Goal: Task Accomplishment & Management: Manage account settings

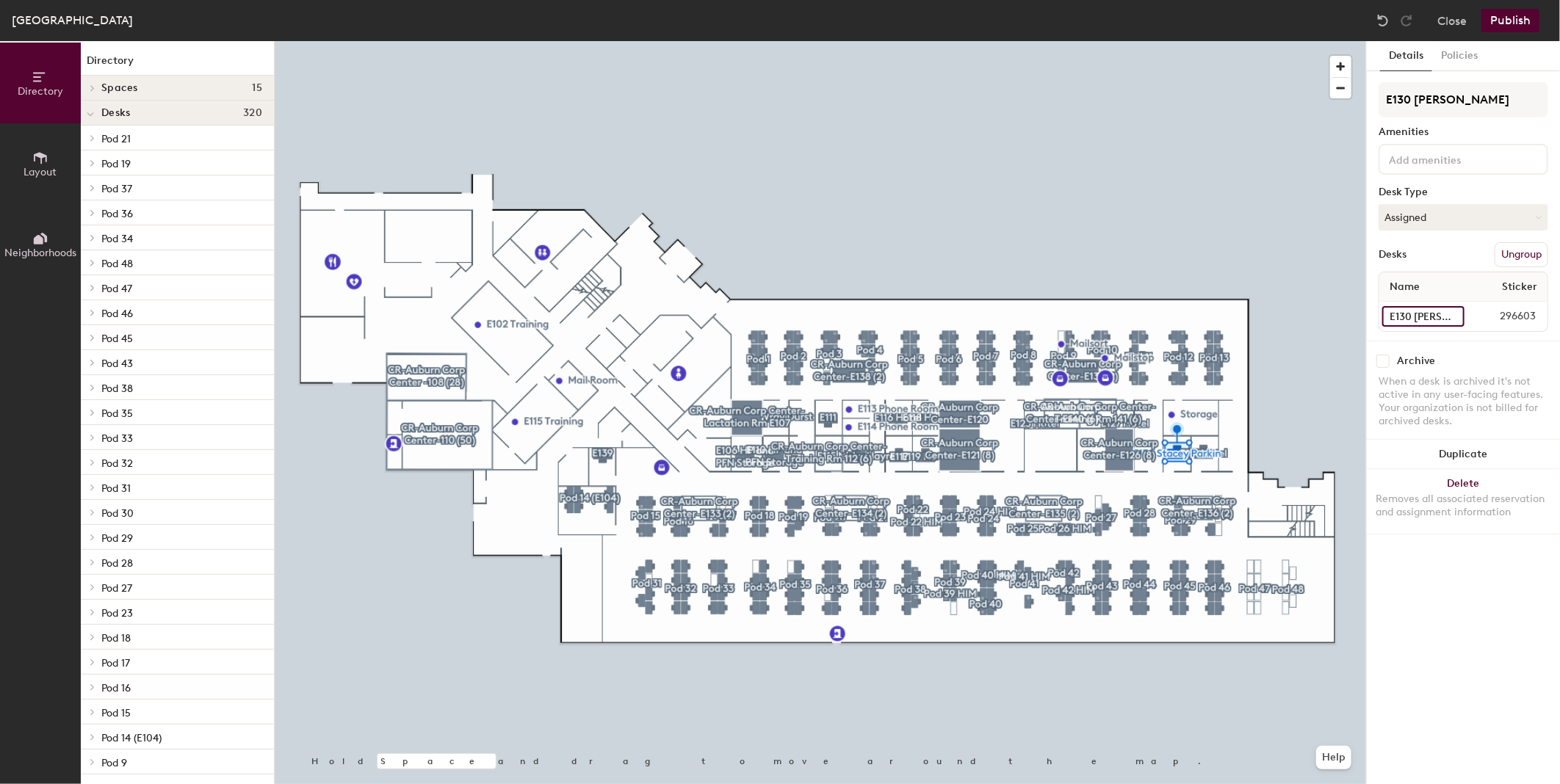
click at [1425, 310] on input "E130 [PERSON_NAME]" at bounding box center [1423, 316] width 82 height 21
click at [1412, 309] on input "E130 [PERSON_NAME]" at bounding box center [1423, 316] width 82 height 21
drag, startPoint x: 1413, startPoint y: 312, endPoint x: 1781, endPoint y: 329, distance: 368.4
click at [1559, 329] on html "Skip navigation Schedule Office People Analytics Visits Deliveries Services Man…" at bounding box center [780, 392] width 1560 height 784
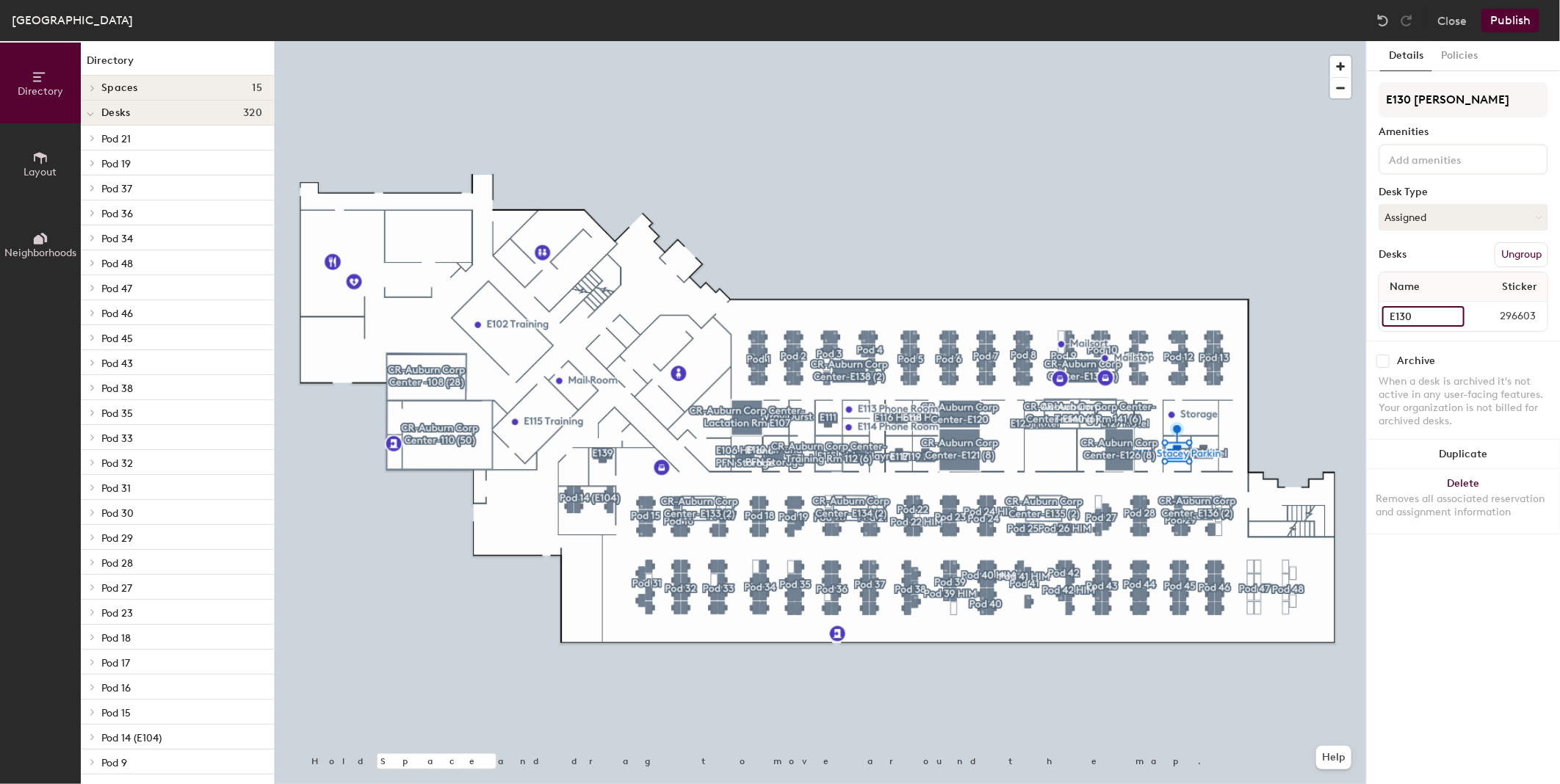
scroll to position [0, 0]
type input "E130"
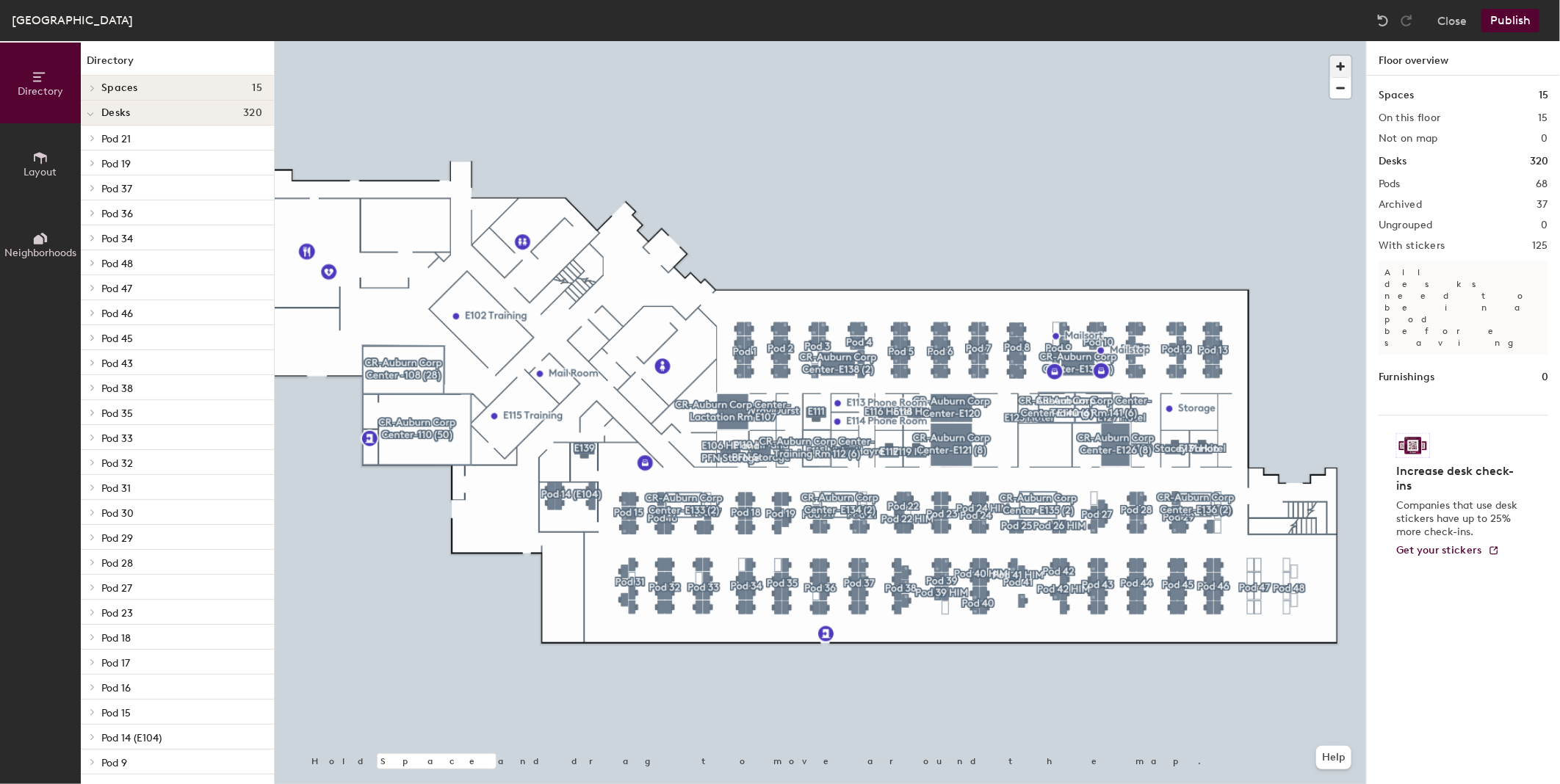
click at [1339, 60] on span "button" at bounding box center [1340, 66] width 21 height 21
click at [1065, 41] on div at bounding box center [819, 41] width 1091 height 0
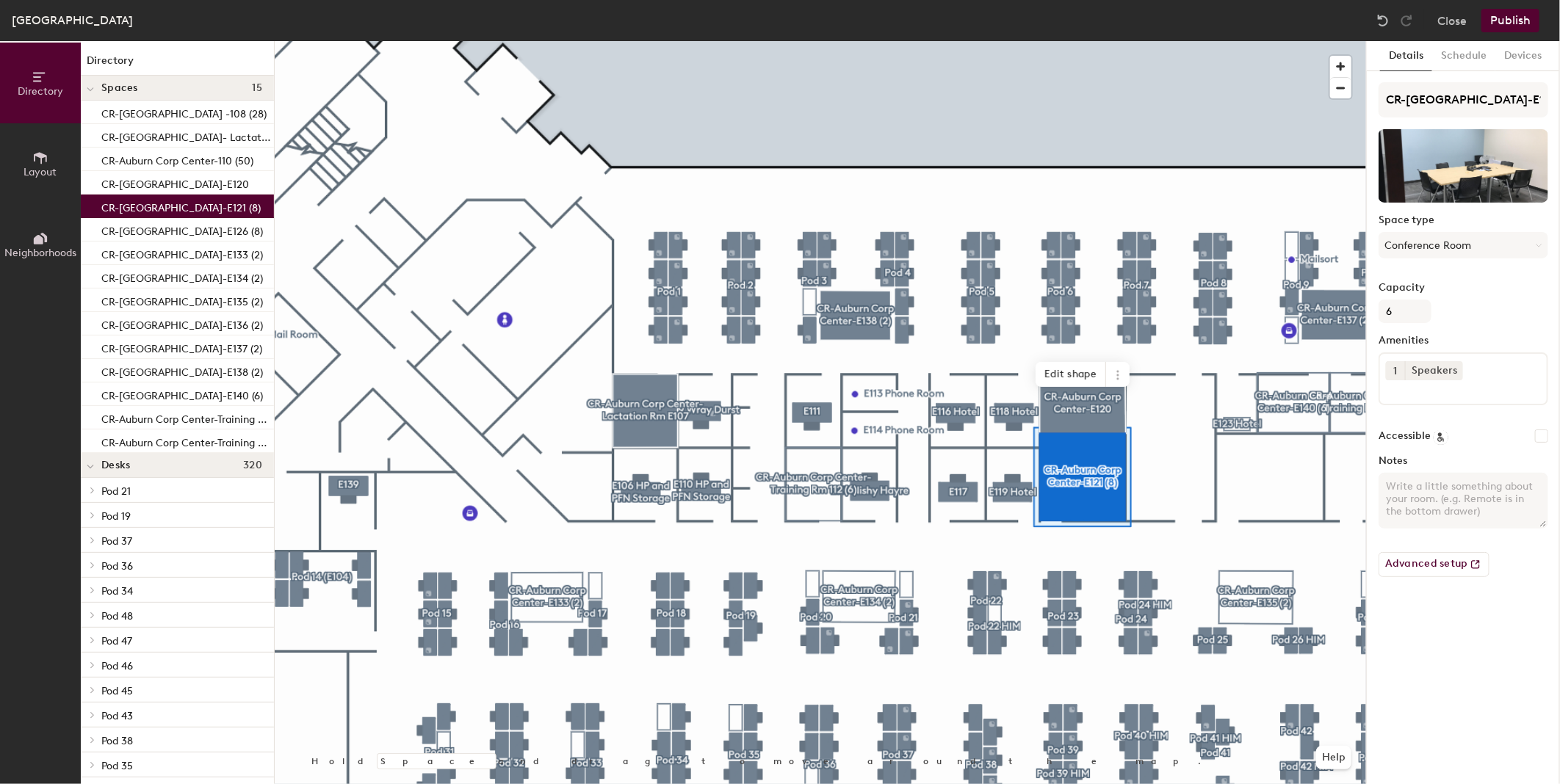
click at [1290, 41] on div at bounding box center [819, 41] width 1091 height 0
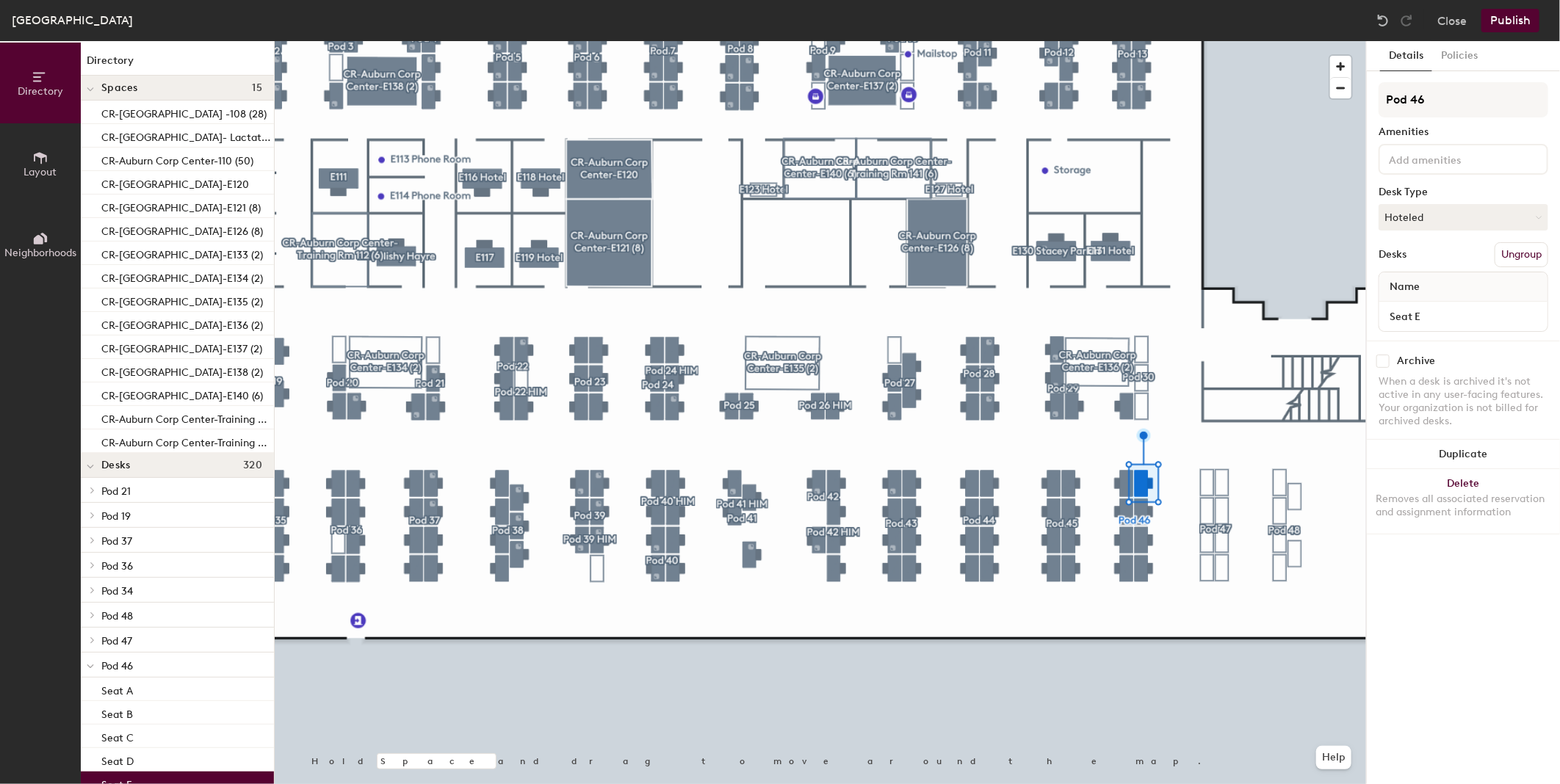
click at [1384, 356] on input "checkbox" at bounding box center [1383, 361] width 13 height 13
checkbox input "true"
click at [1385, 357] on input "checkbox" at bounding box center [1383, 361] width 13 height 13
checkbox input "true"
click at [1386, 350] on div "Archive When a desk is archived it's not active in any user-facing features. Yo…" at bounding box center [1463, 392] width 193 height 105
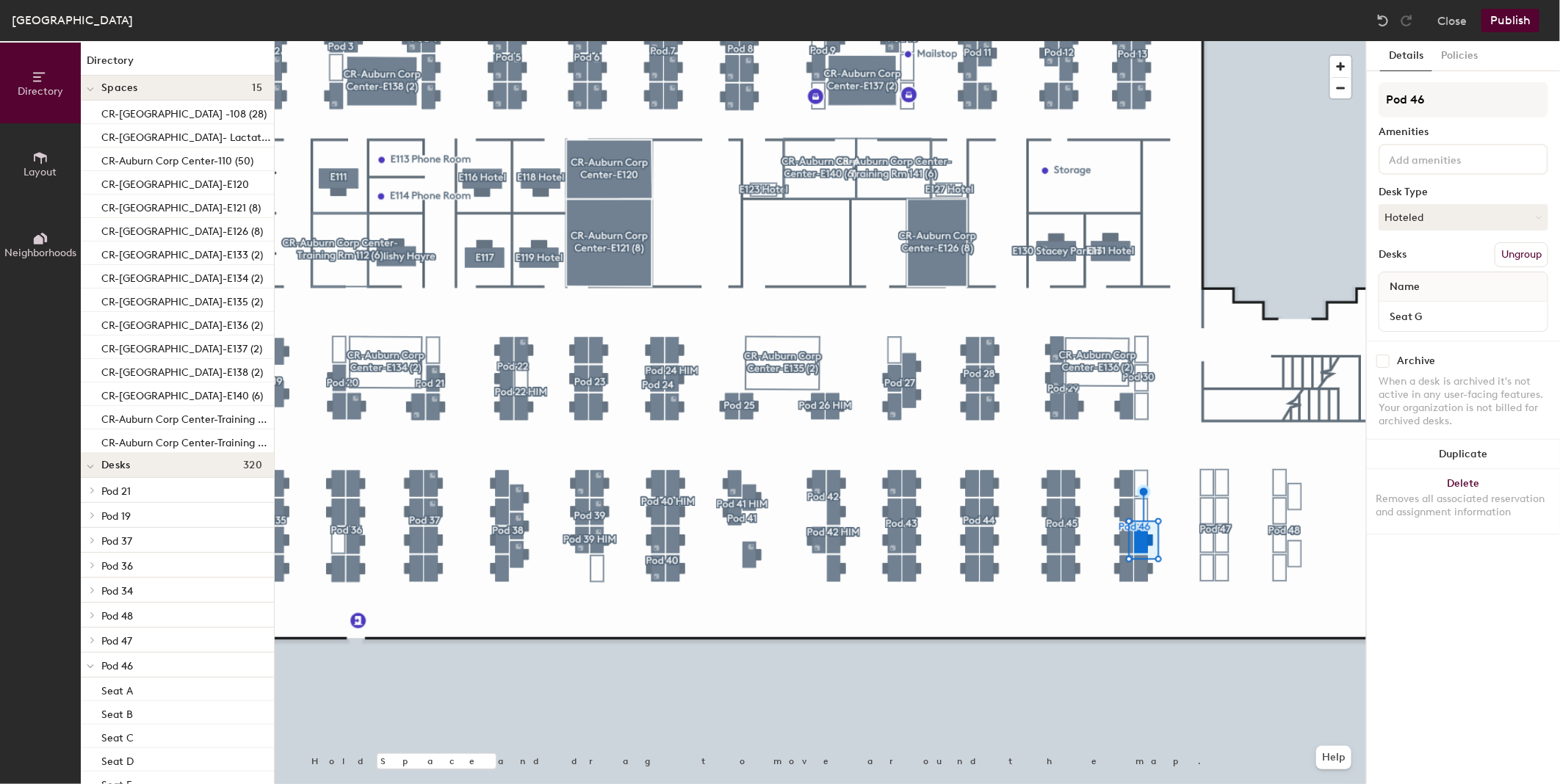
click at [1385, 357] on input "checkbox" at bounding box center [1383, 361] width 13 height 13
checkbox input "true"
click at [1385, 355] on input "checkbox" at bounding box center [1383, 361] width 13 height 13
checkbox input "true"
drag, startPoint x: 1388, startPoint y: 357, endPoint x: 1384, endPoint y: 365, distance: 8.9
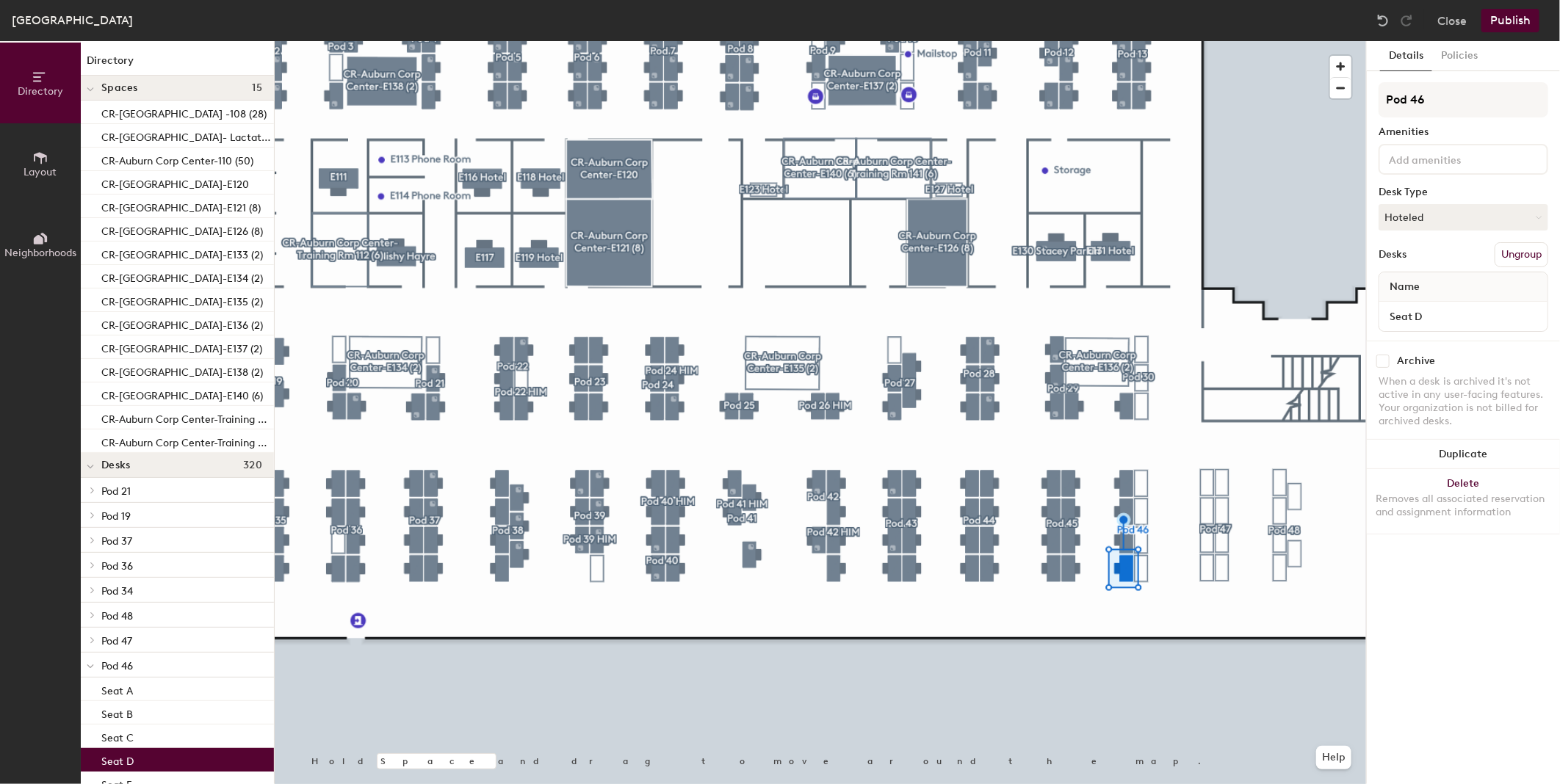
click at [1388, 357] on input "checkbox" at bounding box center [1383, 361] width 13 height 13
checkbox input "true"
click at [1133, 41] on div at bounding box center [819, 41] width 1091 height 0
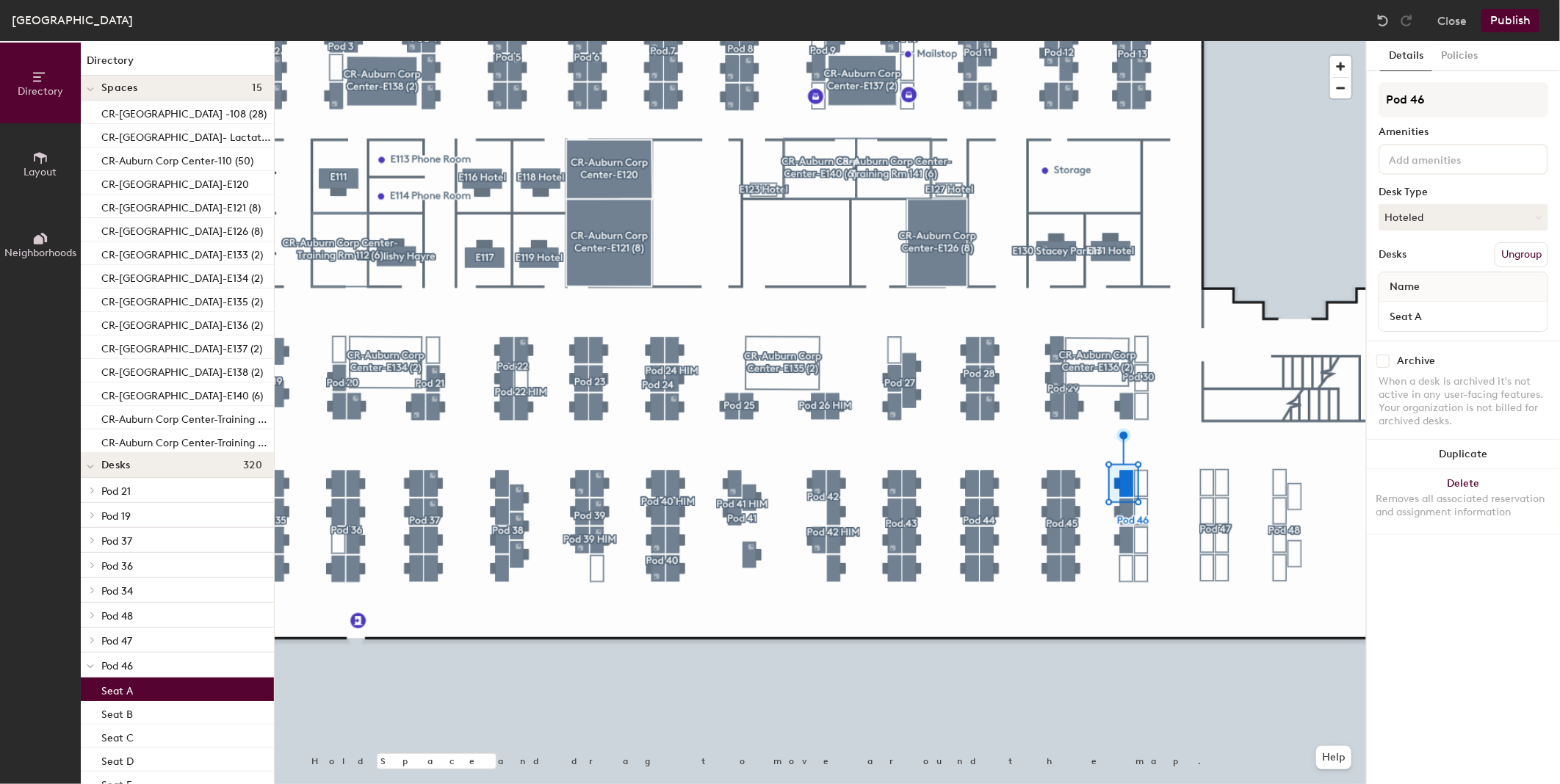
click at [1386, 355] on input "checkbox" at bounding box center [1383, 361] width 13 height 13
checkbox input "true"
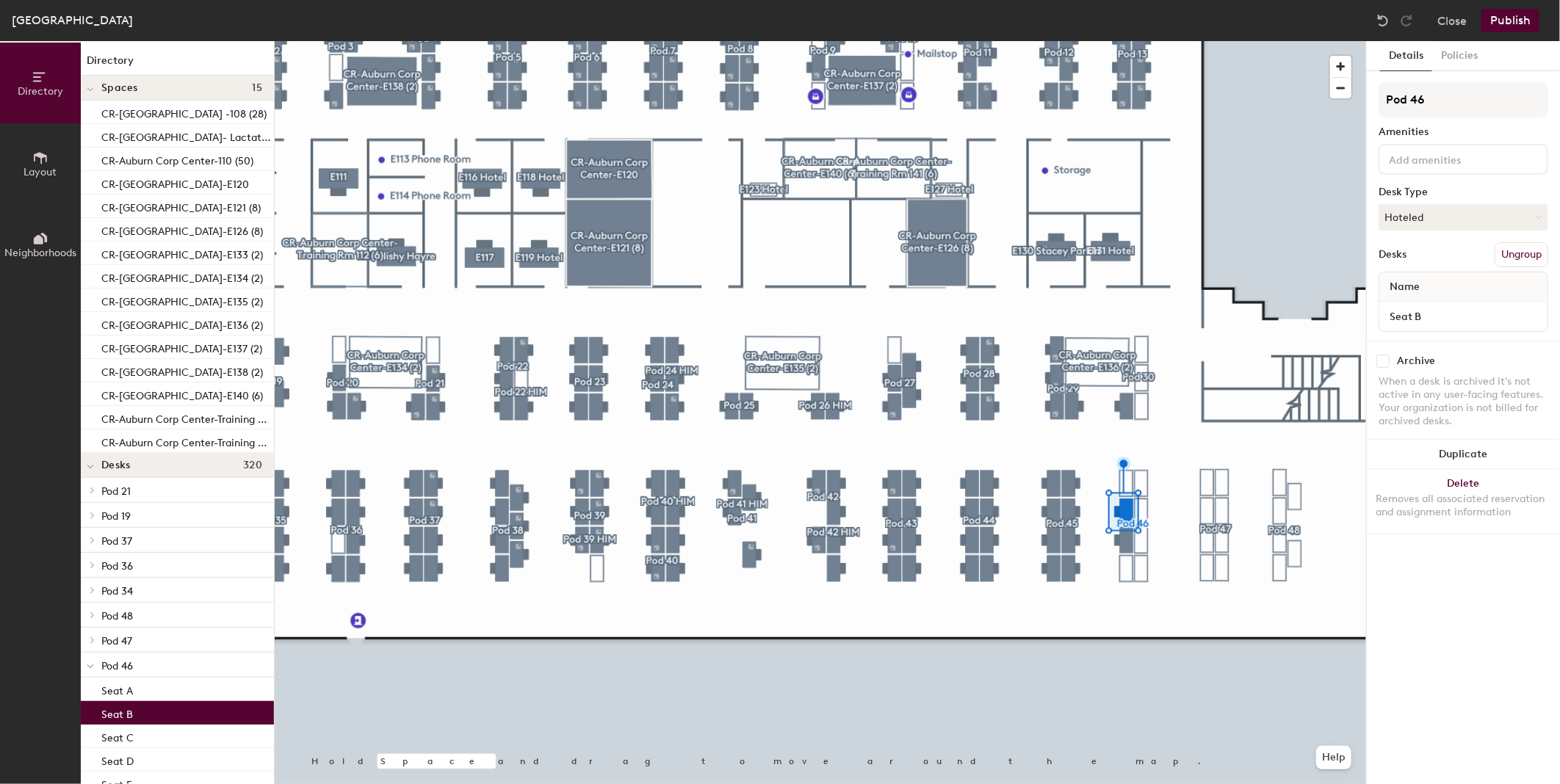
click at [1386, 363] on input "checkbox" at bounding box center [1383, 361] width 13 height 13
checkbox input "true"
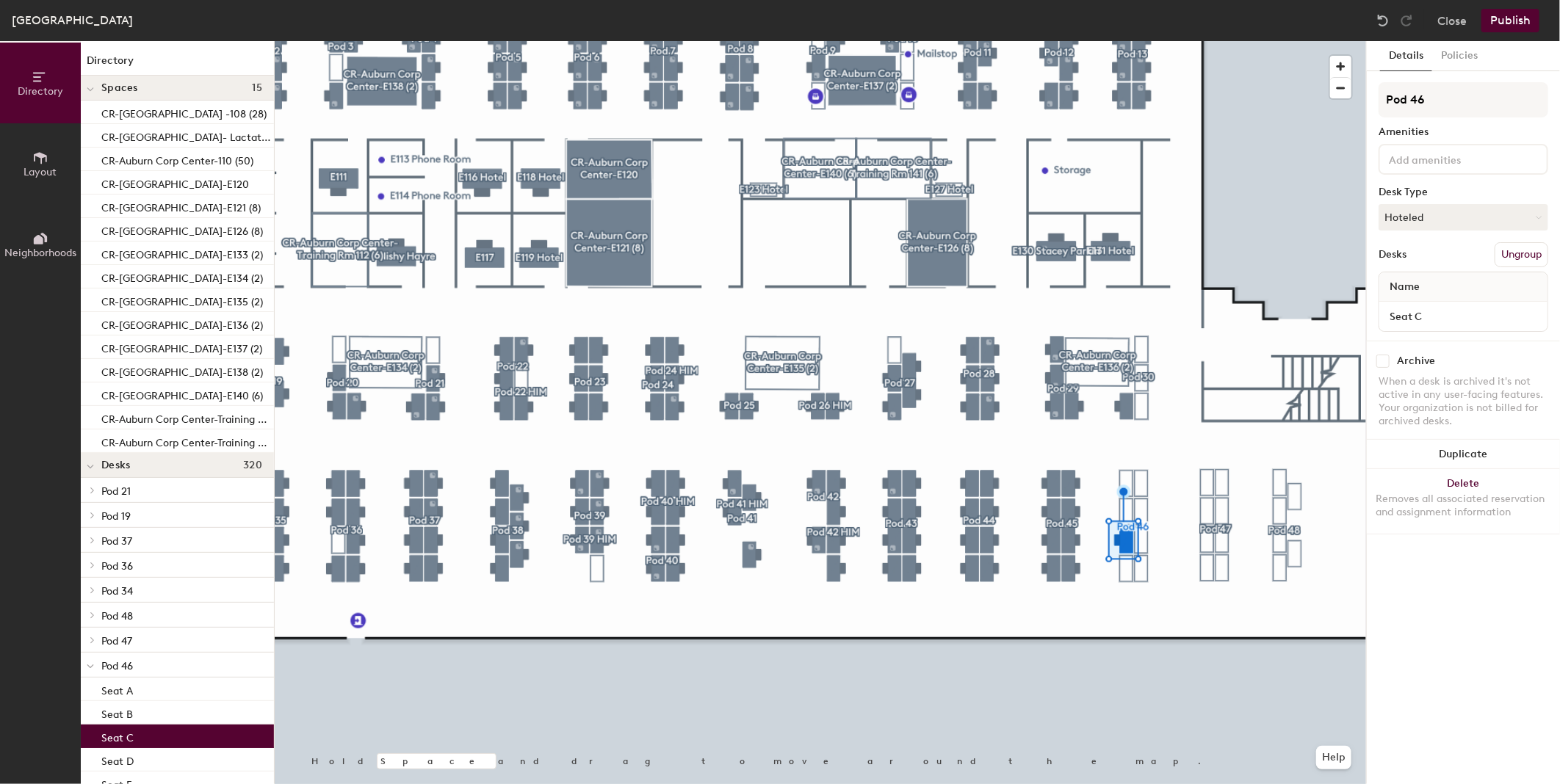
click at [1386, 357] on input "checkbox" at bounding box center [1383, 361] width 13 height 13
checkbox input "true"
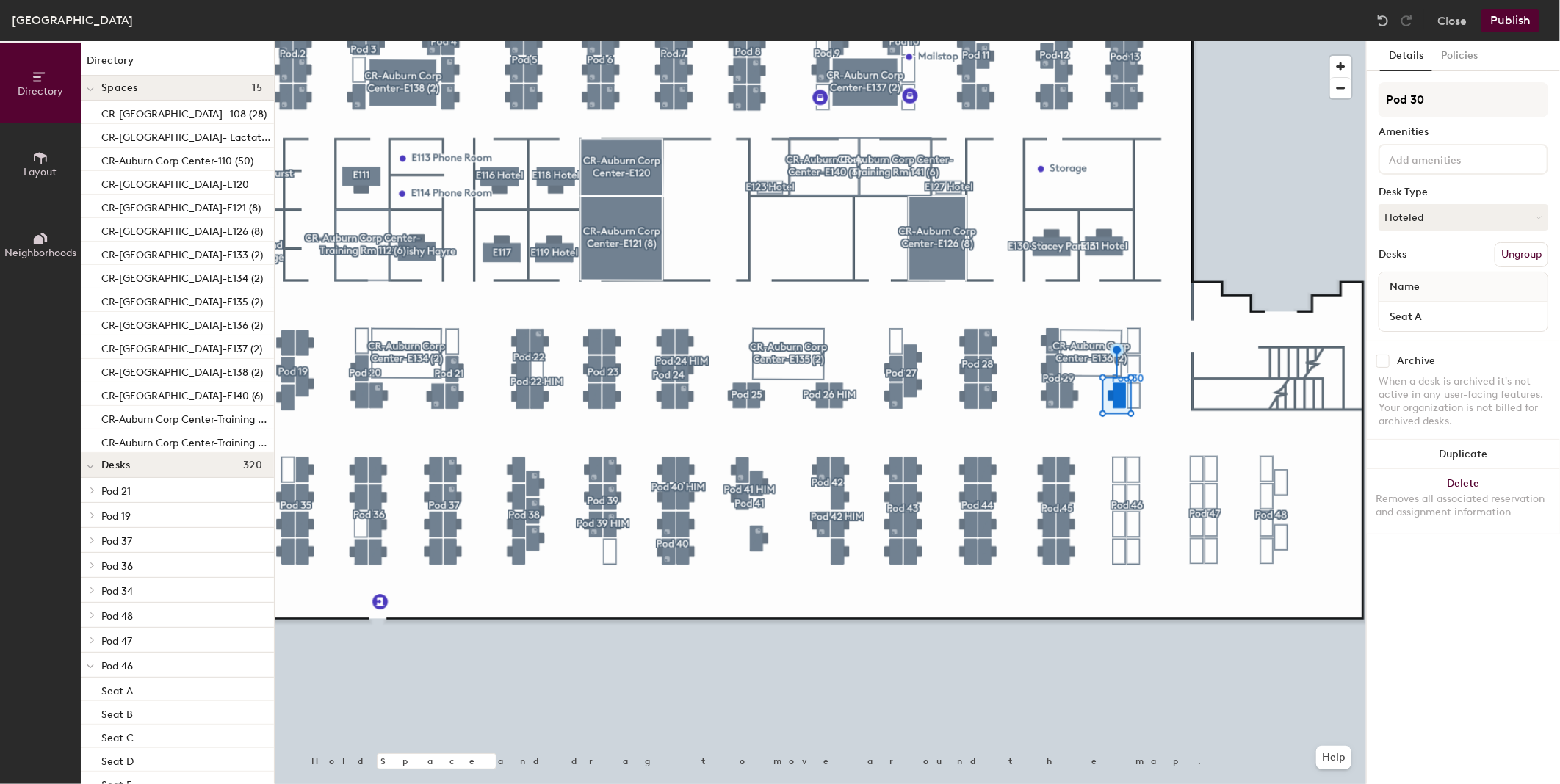
click at [1378, 363] on input "checkbox" at bounding box center [1383, 361] width 13 height 13
checkbox input "true"
click at [1385, 356] on input "checkbox" at bounding box center [1383, 361] width 13 height 13
checkbox input "true"
click at [1390, 358] on input "checkbox" at bounding box center [1383, 361] width 13 height 13
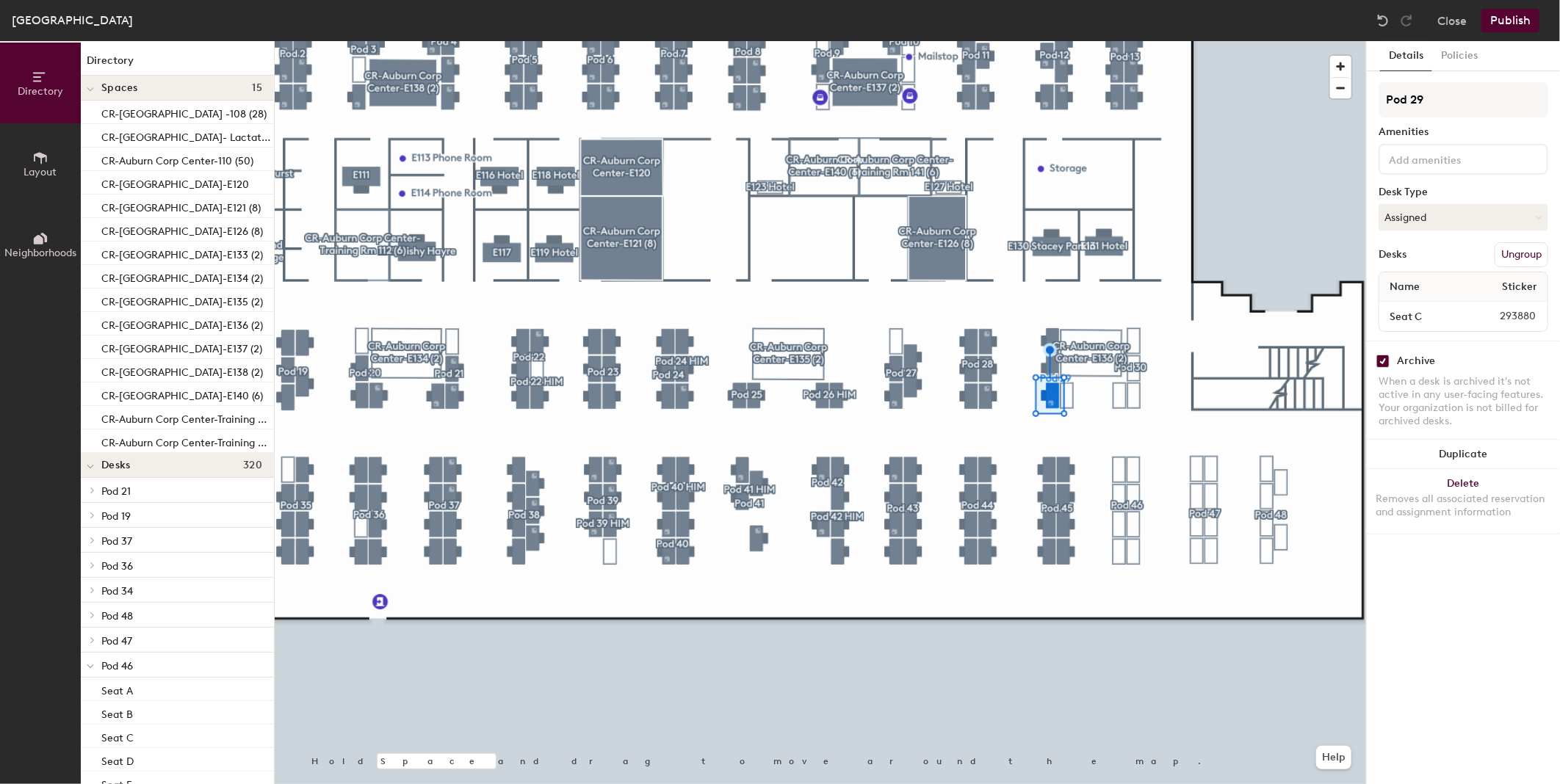
checkbox input "true"
click at [1383, 358] on input "checkbox" at bounding box center [1383, 361] width 13 height 13
checkbox input "true"
click at [1391, 358] on div "Archive" at bounding box center [1463, 361] width 169 height 13
click at [1384, 363] on input "checkbox" at bounding box center [1383, 361] width 13 height 13
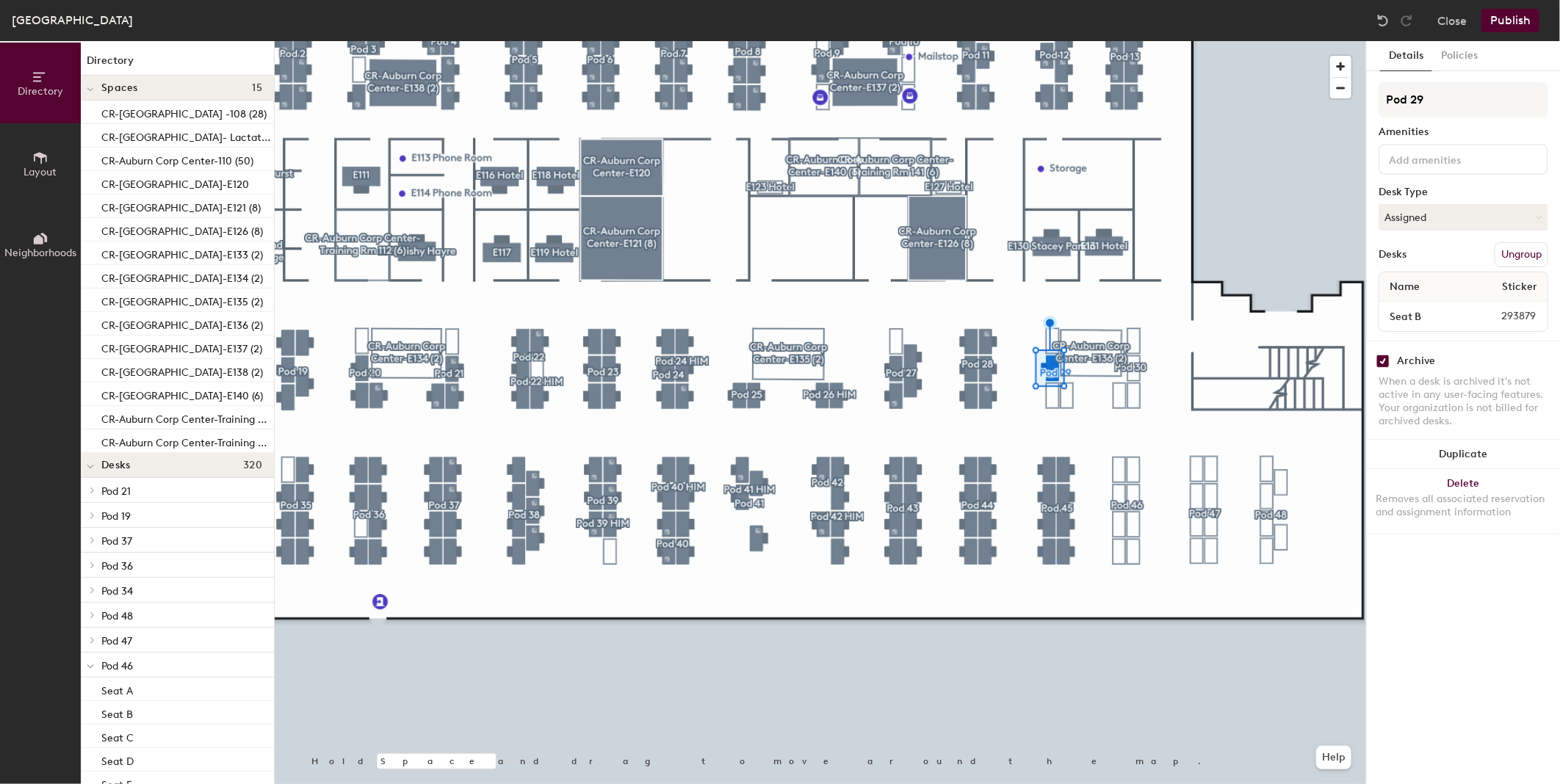
checkbox input "true"
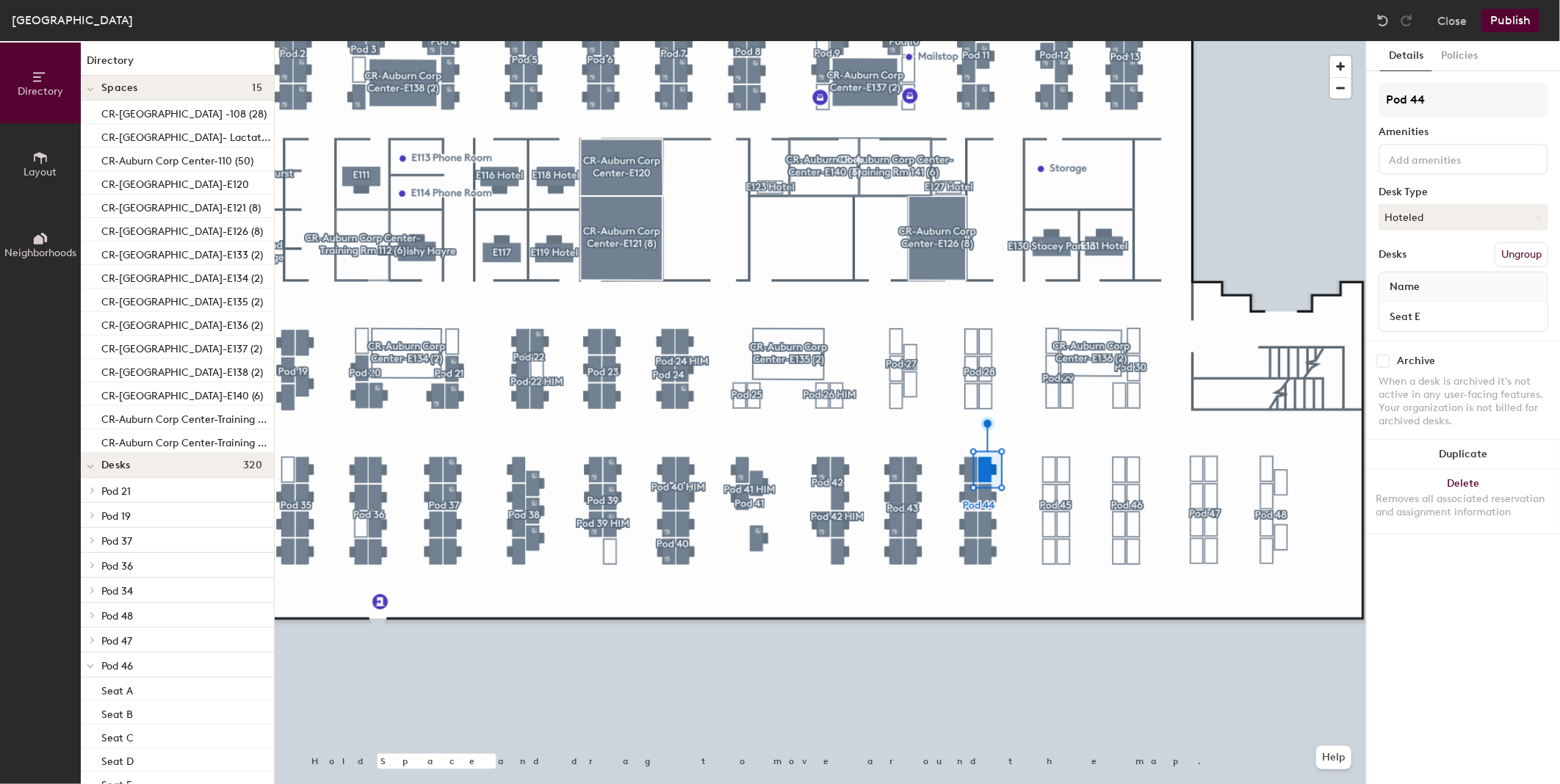
click at [1382, 357] on input "checkbox" at bounding box center [1383, 361] width 13 height 13
checkbox input "true"
click at [1381, 356] on input "checkbox" at bounding box center [1383, 361] width 13 height 13
checkbox input "true"
click at [1385, 357] on input "checkbox" at bounding box center [1383, 361] width 13 height 13
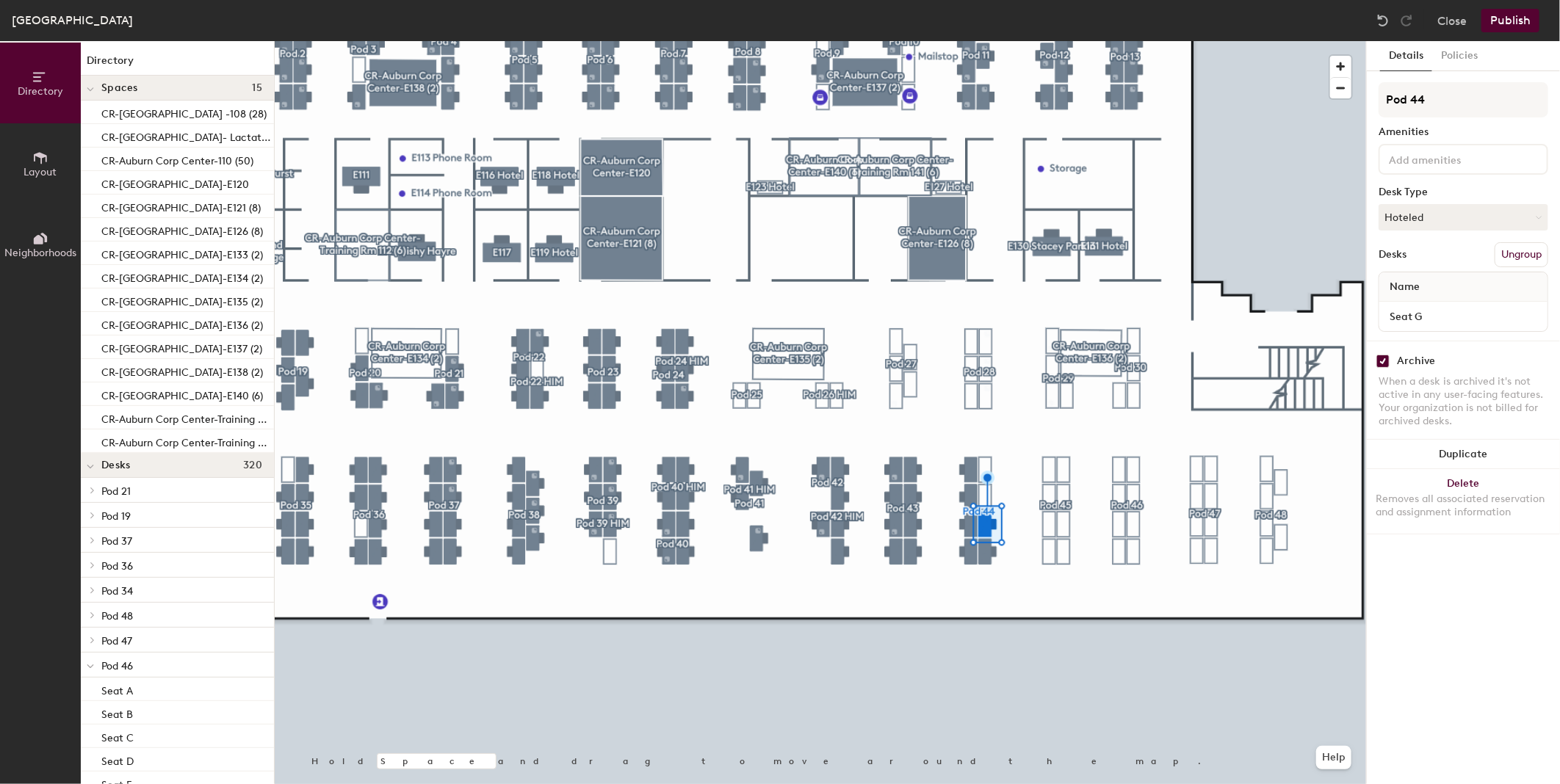
checkbox input "true"
click at [1382, 357] on input "checkbox" at bounding box center [1383, 361] width 13 height 13
checkbox input "true"
click at [1385, 358] on input "checkbox" at bounding box center [1383, 361] width 13 height 13
checkbox input "true"
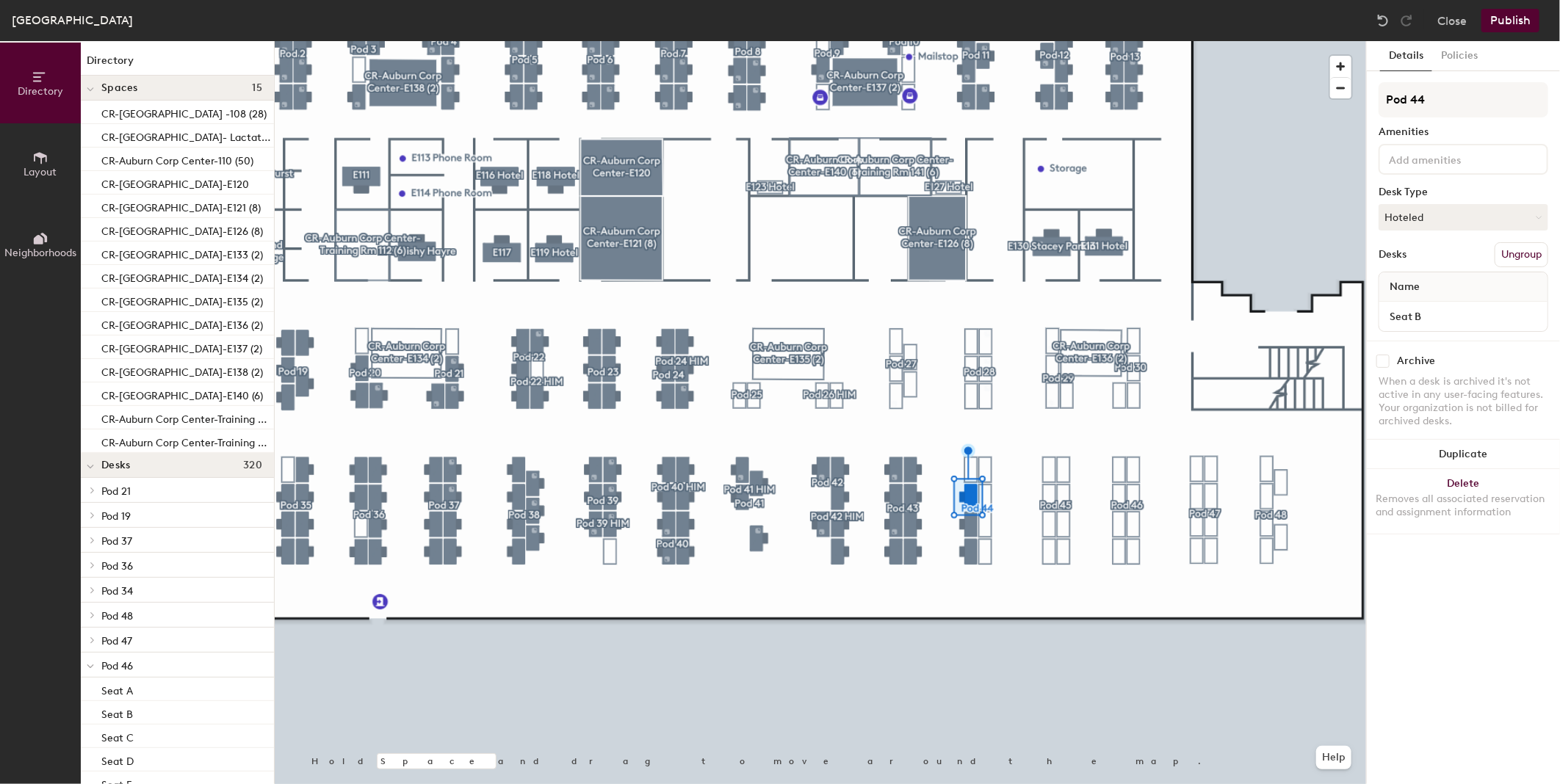
click at [1384, 356] on input "checkbox" at bounding box center [1383, 361] width 13 height 13
checkbox input "true"
click at [1384, 349] on div "Archive When a desk is archived it's not active in any user-facing features. Yo…" at bounding box center [1463, 392] width 193 height 105
click at [1384, 355] on input "checkbox" at bounding box center [1383, 361] width 13 height 13
checkbox input "true"
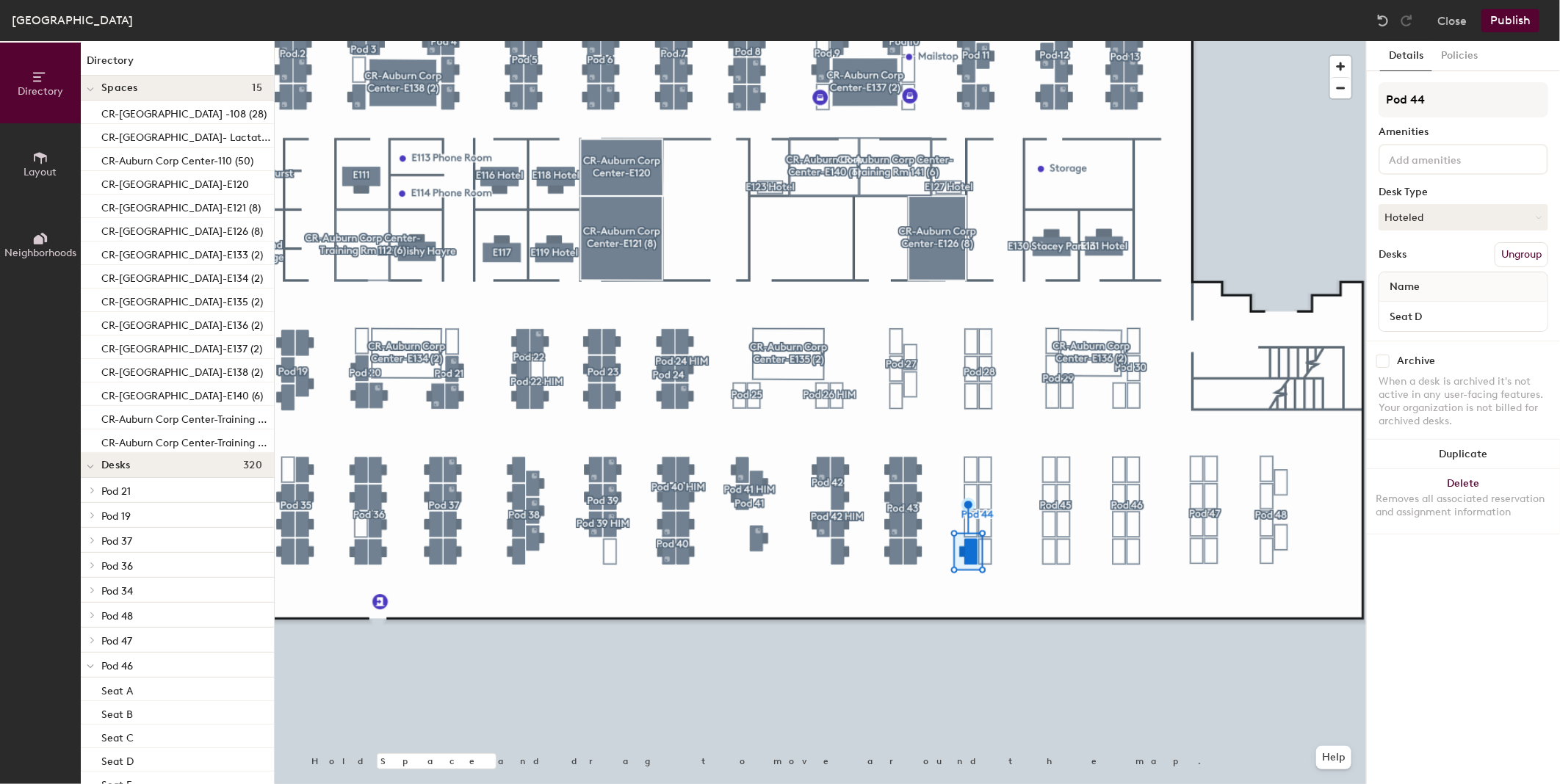
click at [1388, 356] on input "checkbox" at bounding box center [1383, 361] width 13 height 13
checkbox input "true"
click at [906, 41] on div at bounding box center [819, 41] width 1091 height 0
click at [1383, 357] on input "checkbox" at bounding box center [1383, 361] width 13 height 13
checkbox input "true"
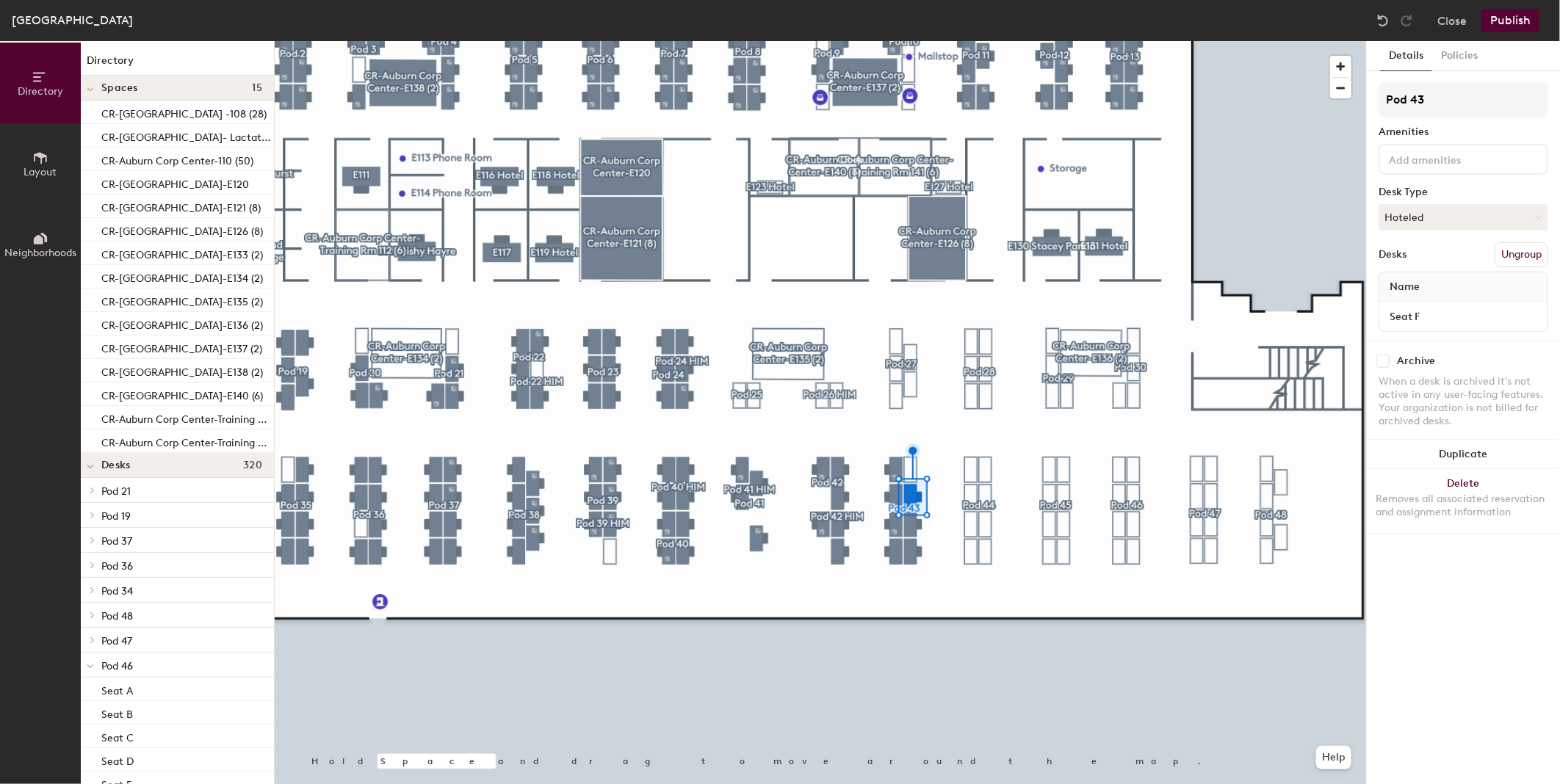
click at [1389, 357] on input "checkbox" at bounding box center [1383, 361] width 13 height 13
checkbox input "true"
click at [1379, 356] on input "checkbox" at bounding box center [1383, 361] width 13 height 13
checkbox input "true"
click at [1377, 356] on input "checkbox" at bounding box center [1383, 361] width 13 height 13
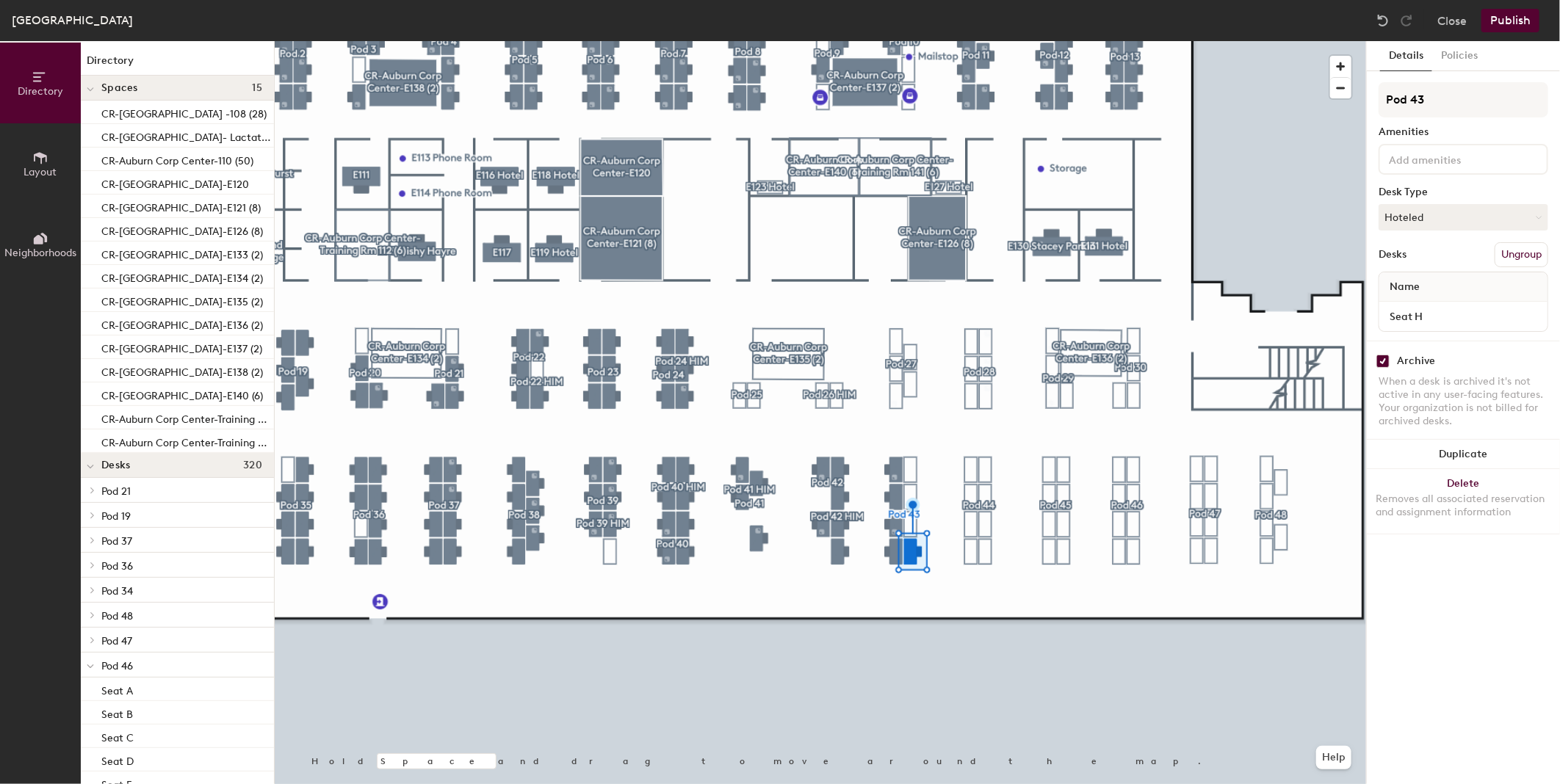
checkbox input "true"
click at [1386, 356] on input "checkbox" at bounding box center [1383, 361] width 13 height 13
checkbox input "true"
drag, startPoint x: 1381, startPoint y: 357, endPoint x: 1367, endPoint y: 366, distance: 16.6
click at [1382, 357] on input "checkbox" at bounding box center [1383, 361] width 13 height 13
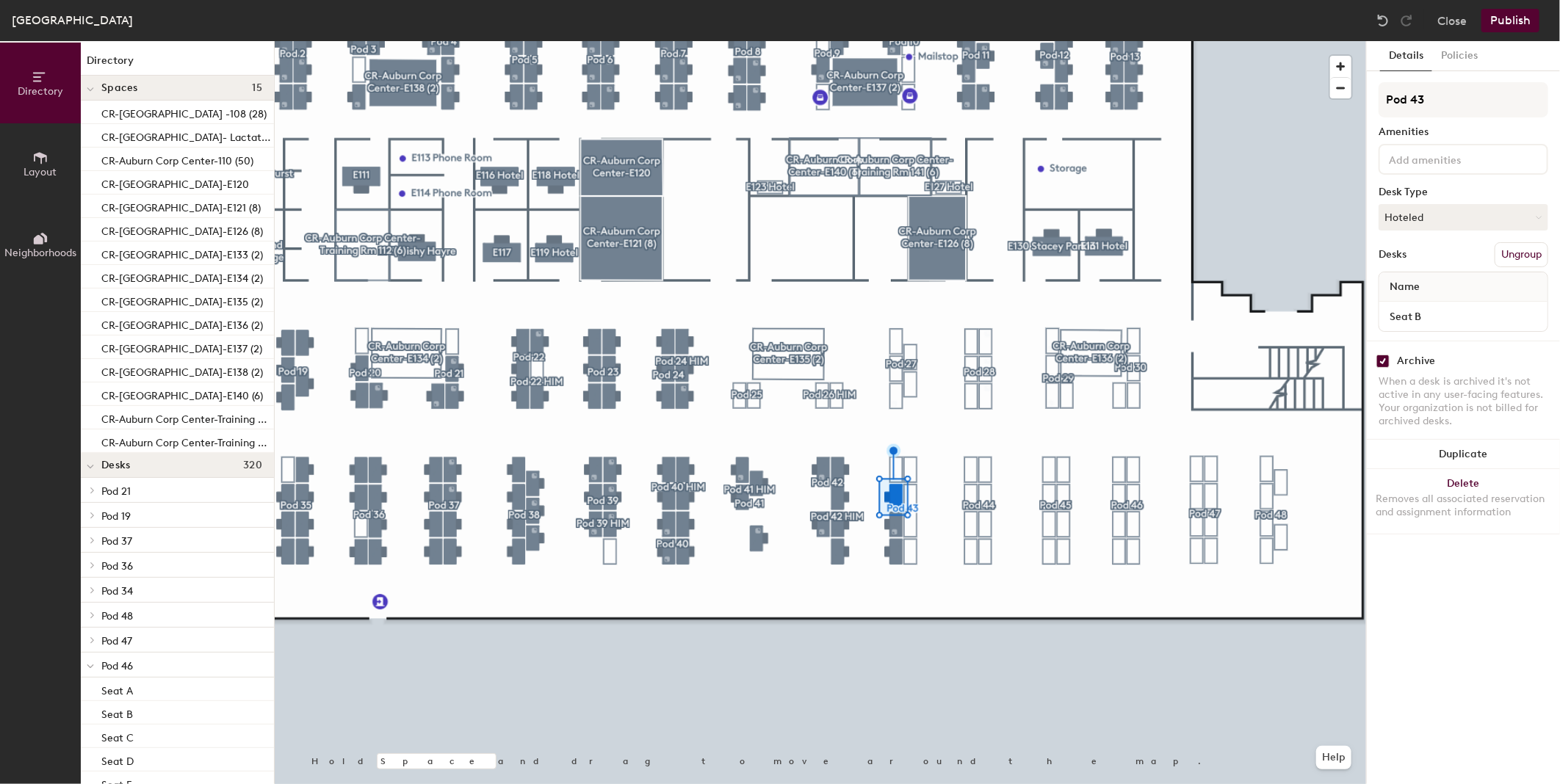
checkbox input "true"
click at [1390, 363] on input "checkbox" at bounding box center [1383, 361] width 13 height 13
checkbox input "true"
click at [1381, 356] on input "checkbox" at bounding box center [1383, 361] width 13 height 13
checkbox input "true"
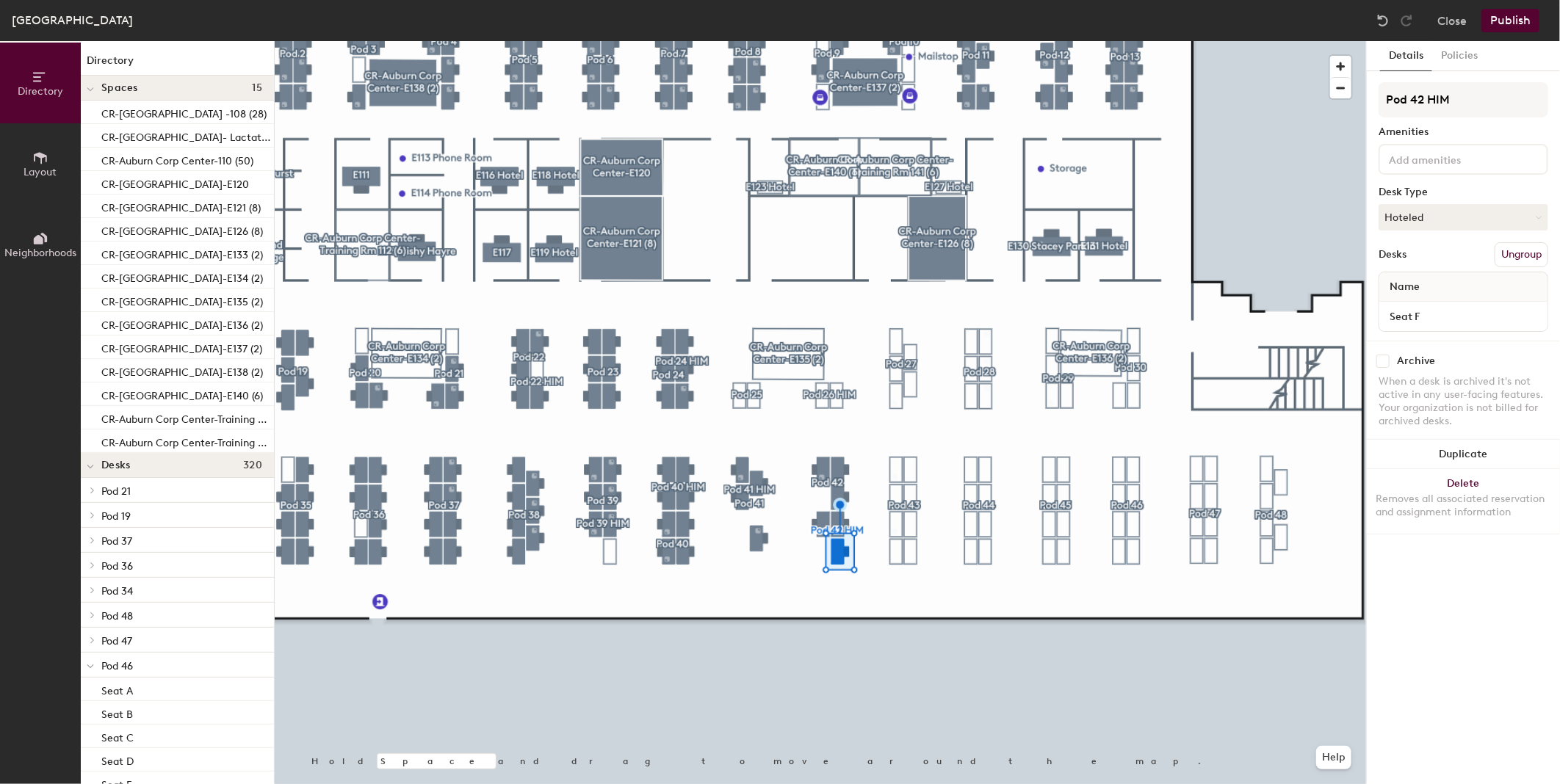
click at [1385, 361] on input "checkbox" at bounding box center [1383, 361] width 13 height 13
checkbox input "true"
click at [1384, 361] on input "checkbox" at bounding box center [1383, 361] width 13 height 13
checkbox input "true"
click at [1386, 357] on input "checkbox" at bounding box center [1383, 361] width 13 height 13
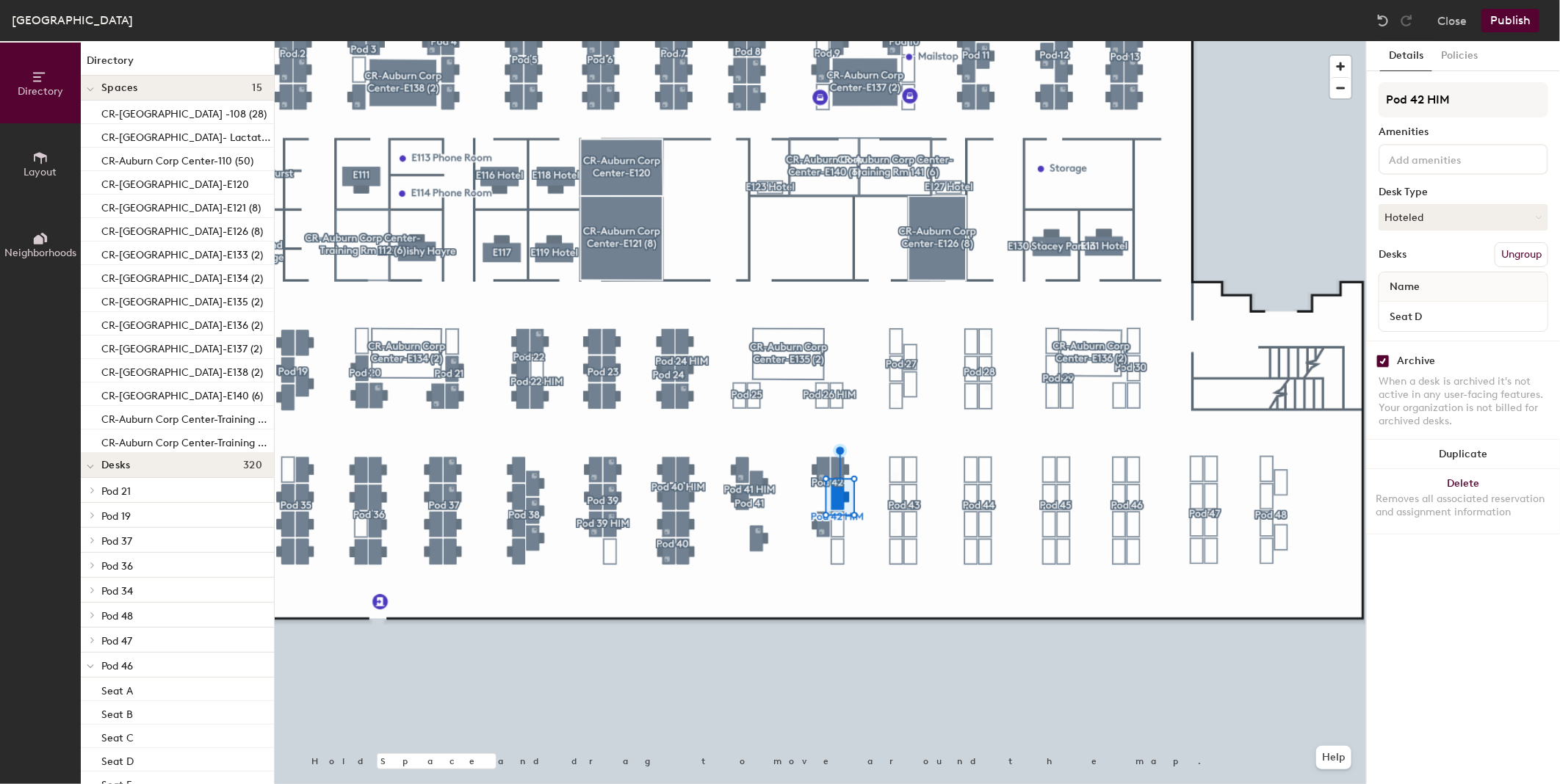
checkbox input "true"
click at [1391, 358] on div "Archive" at bounding box center [1463, 361] width 169 height 13
click at [1381, 360] on input "checkbox" at bounding box center [1383, 361] width 13 height 13
checkbox input "true"
click at [1384, 355] on input "checkbox" at bounding box center [1383, 361] width 13 height 13
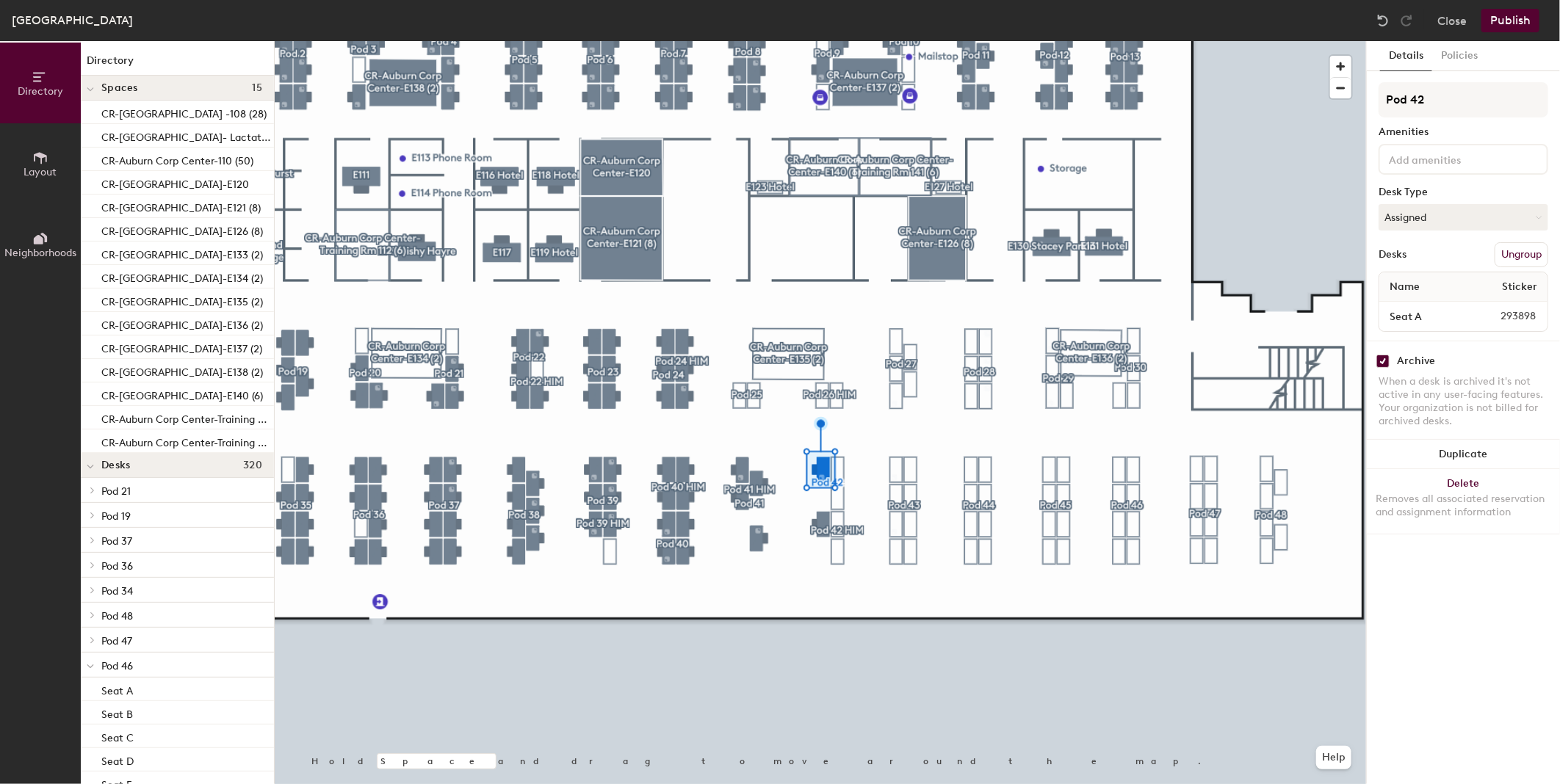
checkbox input "true"
click at [1389, 355] on input "checkbox" at bounding box center [1383, 361] width 13 height 13
checkbox input "true"
click at [1386, 364] on input "checkbox" at bounding box center [1383, 361] width 13 height 13
checkbox input "true"
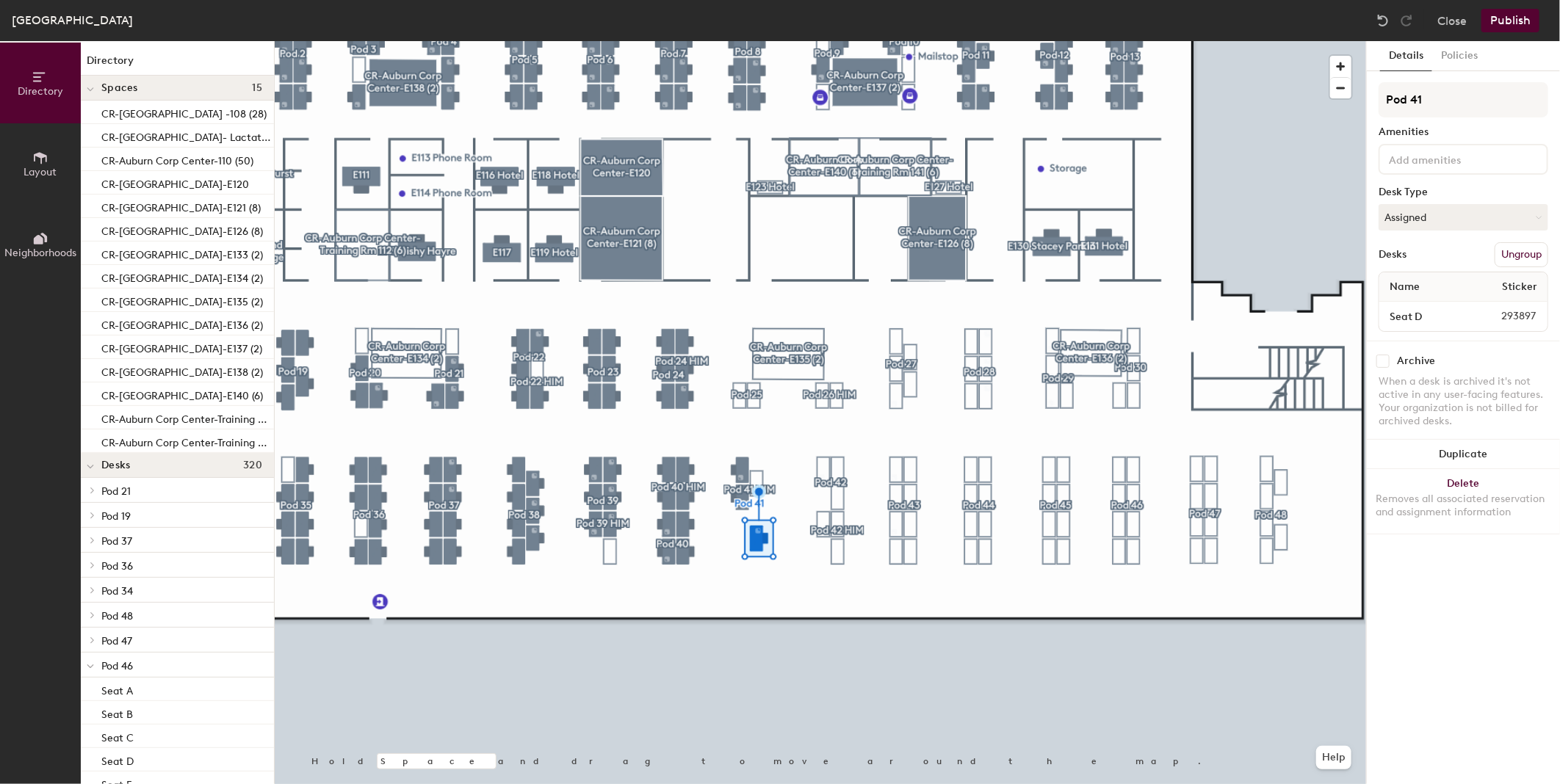
click at [1383, 360] on input "checkbox" at bounding box center [1383, 361] width 13 height 13
checkbox input "true"
drag, startPoint x: 1391, startPoint y: 354, endPoint x: 1381, endPoint y: 361, distance: 12.2
click at [1390, 355] on div "Archive" at bounding box center [1463, 361] width 169 height 13
click at [1378, 362] on input "checkbox" at bounding box center [1383, 361] width 13 height 13
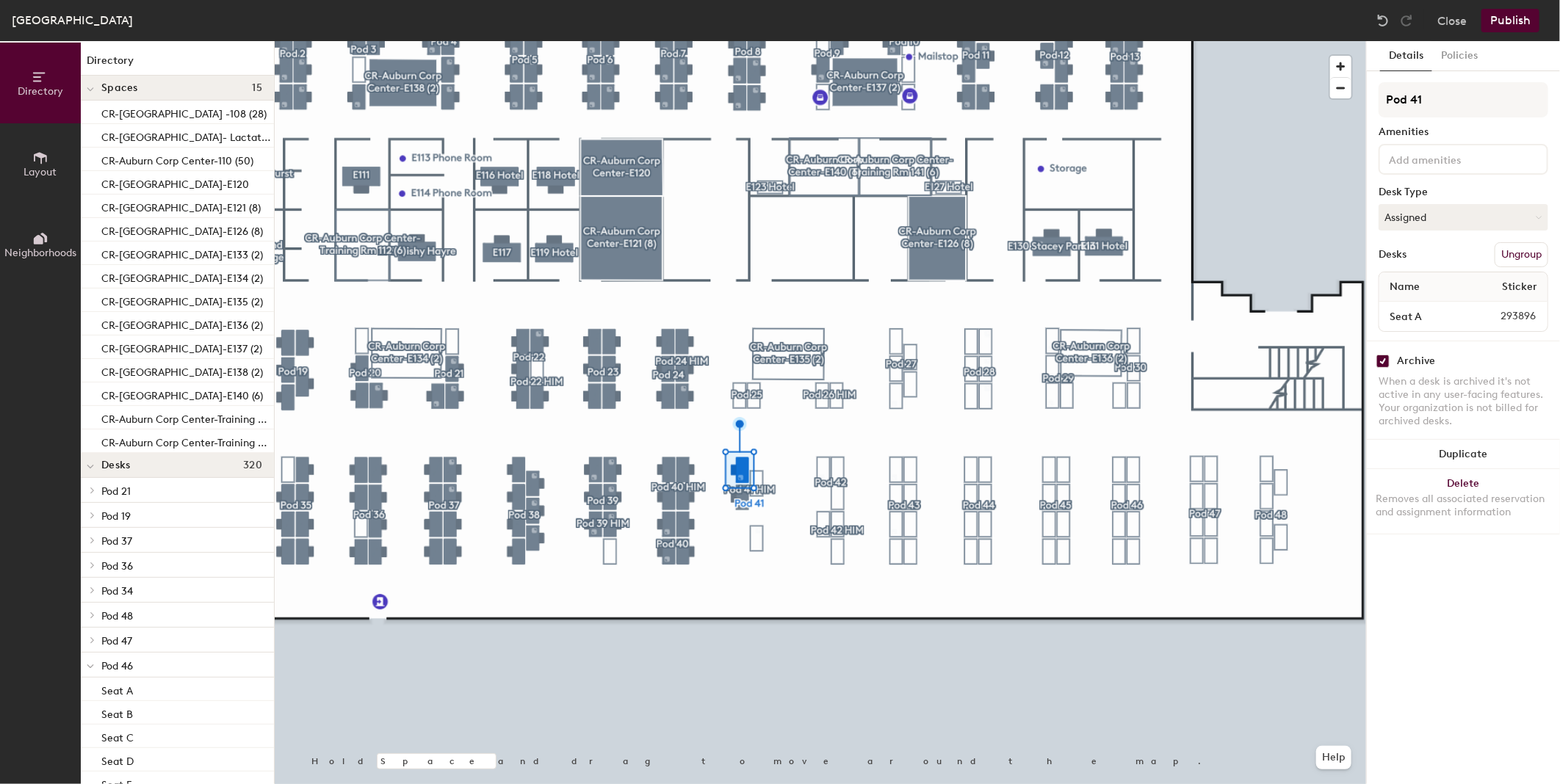
checkbox input "true"
click at [1390, 355] on input "checkbox" at bounding box center [1383, 361] width 13 height 13
checkbox input "true"
click at [760, 41] on div at bounding box center [819, 41] width 1091 height 0
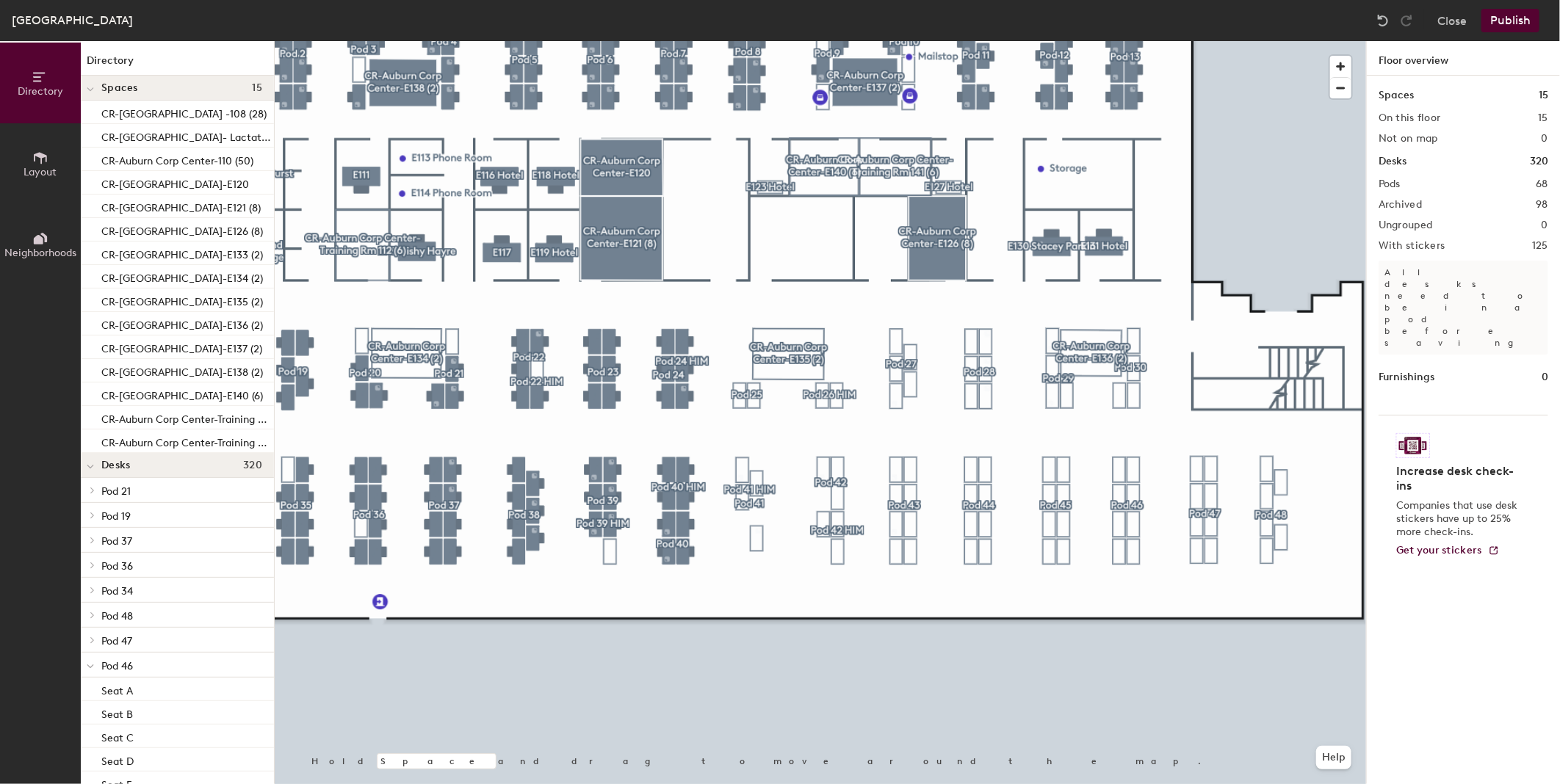
click at [1513, 19] on button "Publish" at bounding box center [1510, 21] width 58 height 23
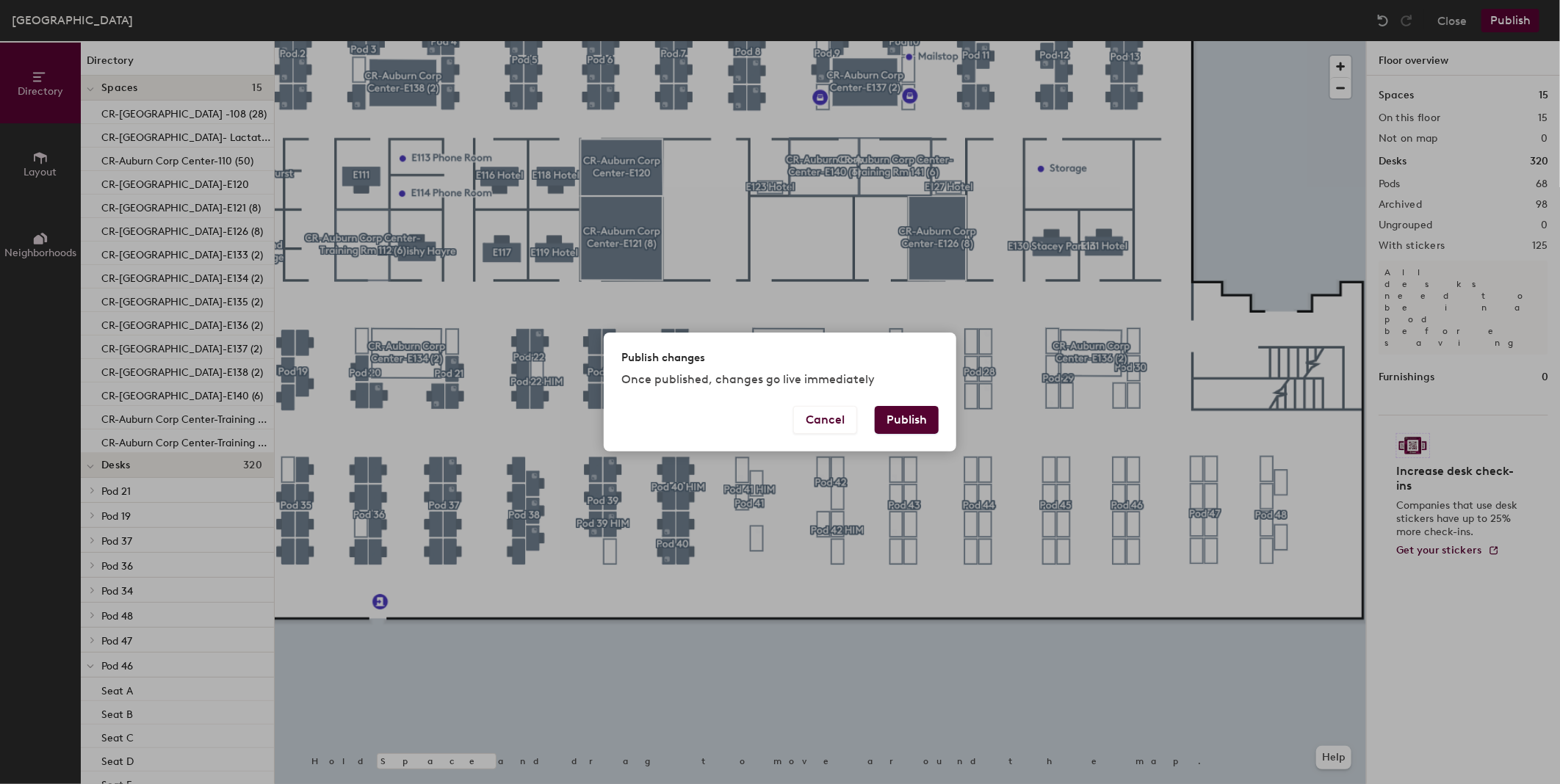
click at [918, 423] on button "Publish" at bounding box center [907, 419] width 64 height 28
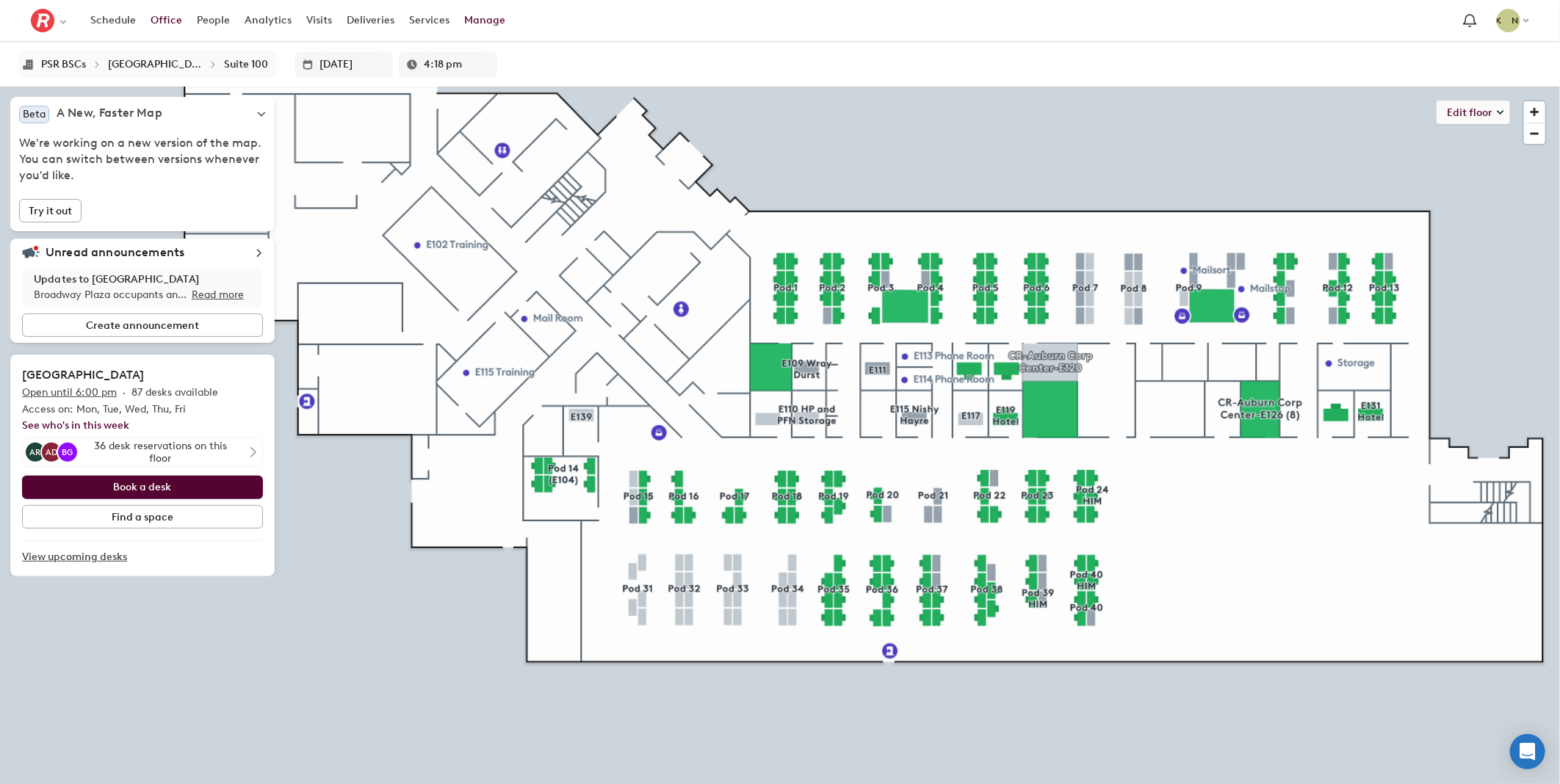
click at [465, 18] on link "Manage" at bounding box center [485, 21] width 56 height 27
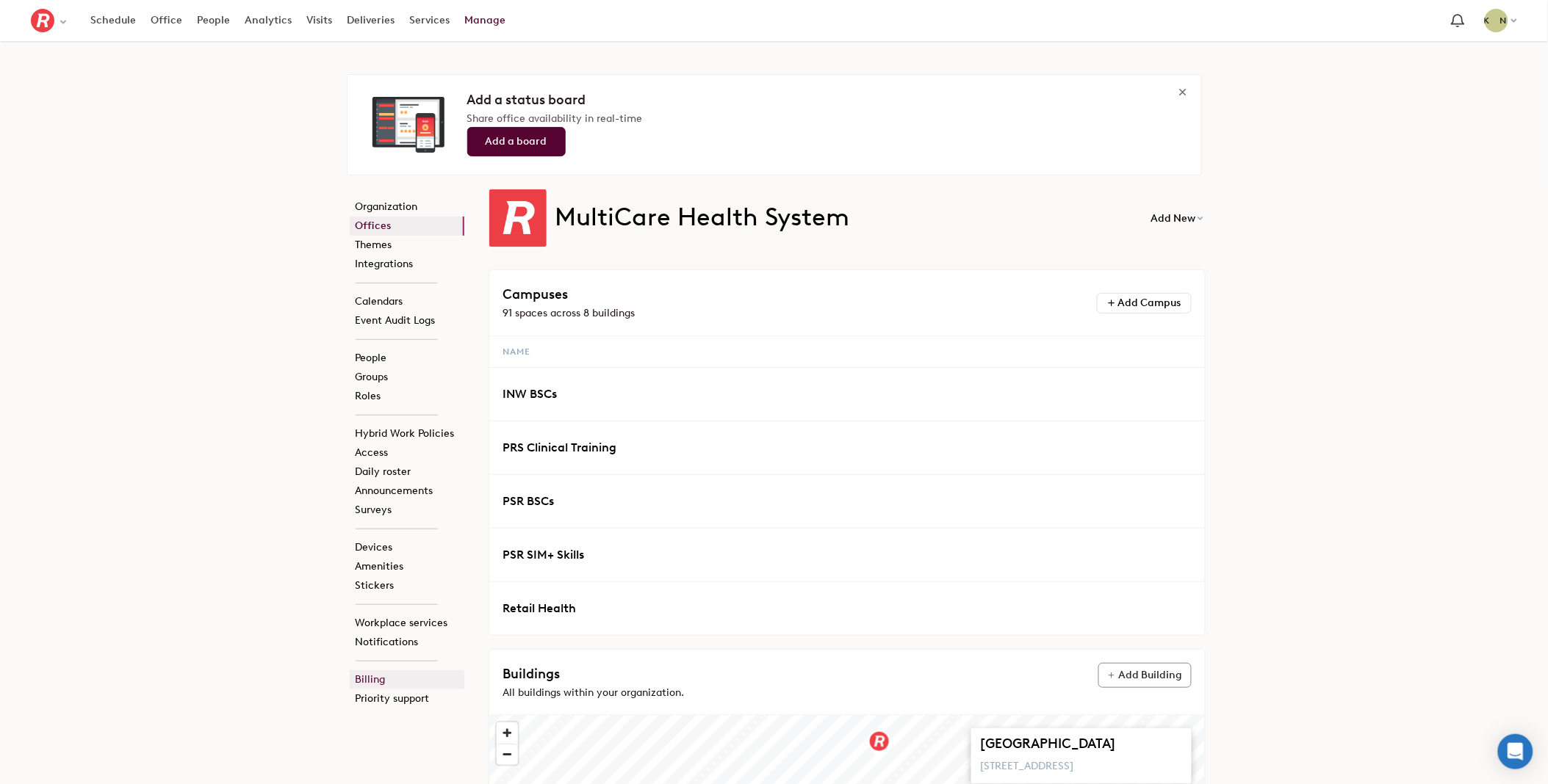
click at [381, 676] on link "Billing" at bounding box center [407, 679] width 115 height 19
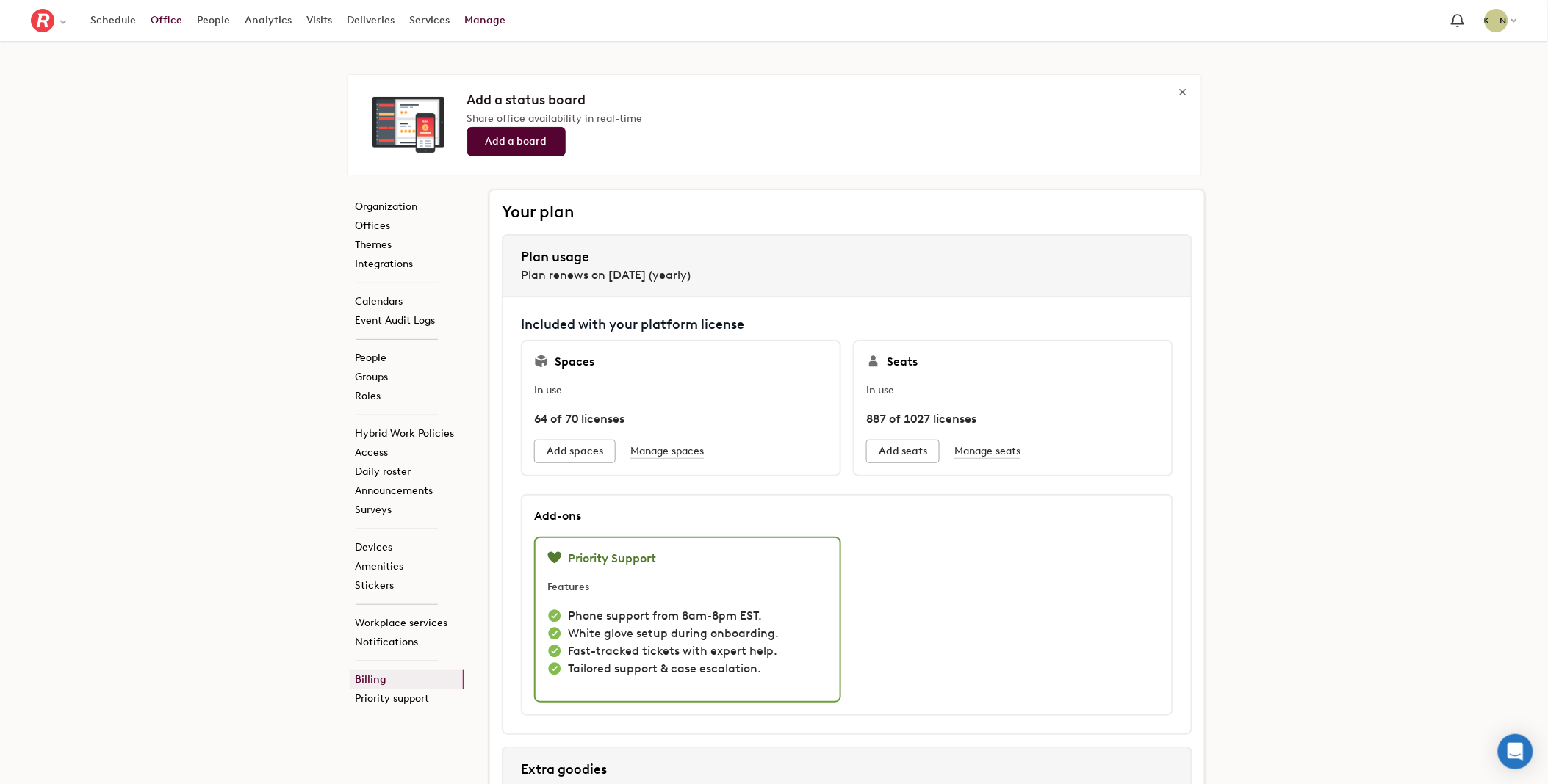
click at [164, 23] on link "Office" at bounding box center [166, 21] width 46 height 27
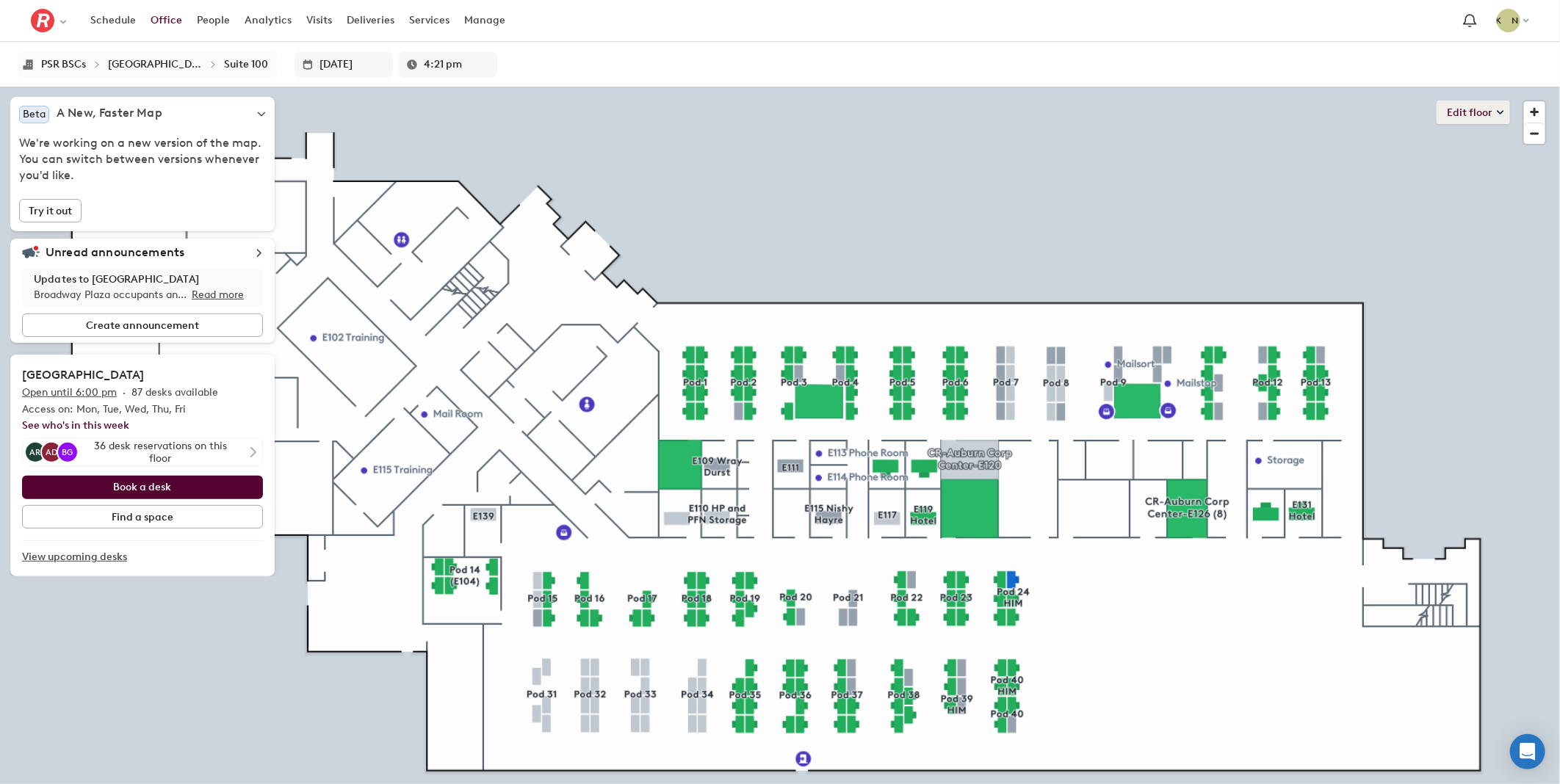
click at [1472, 111] on button "Edit floor" at bounding box center [1474, 112] width 74 height 23
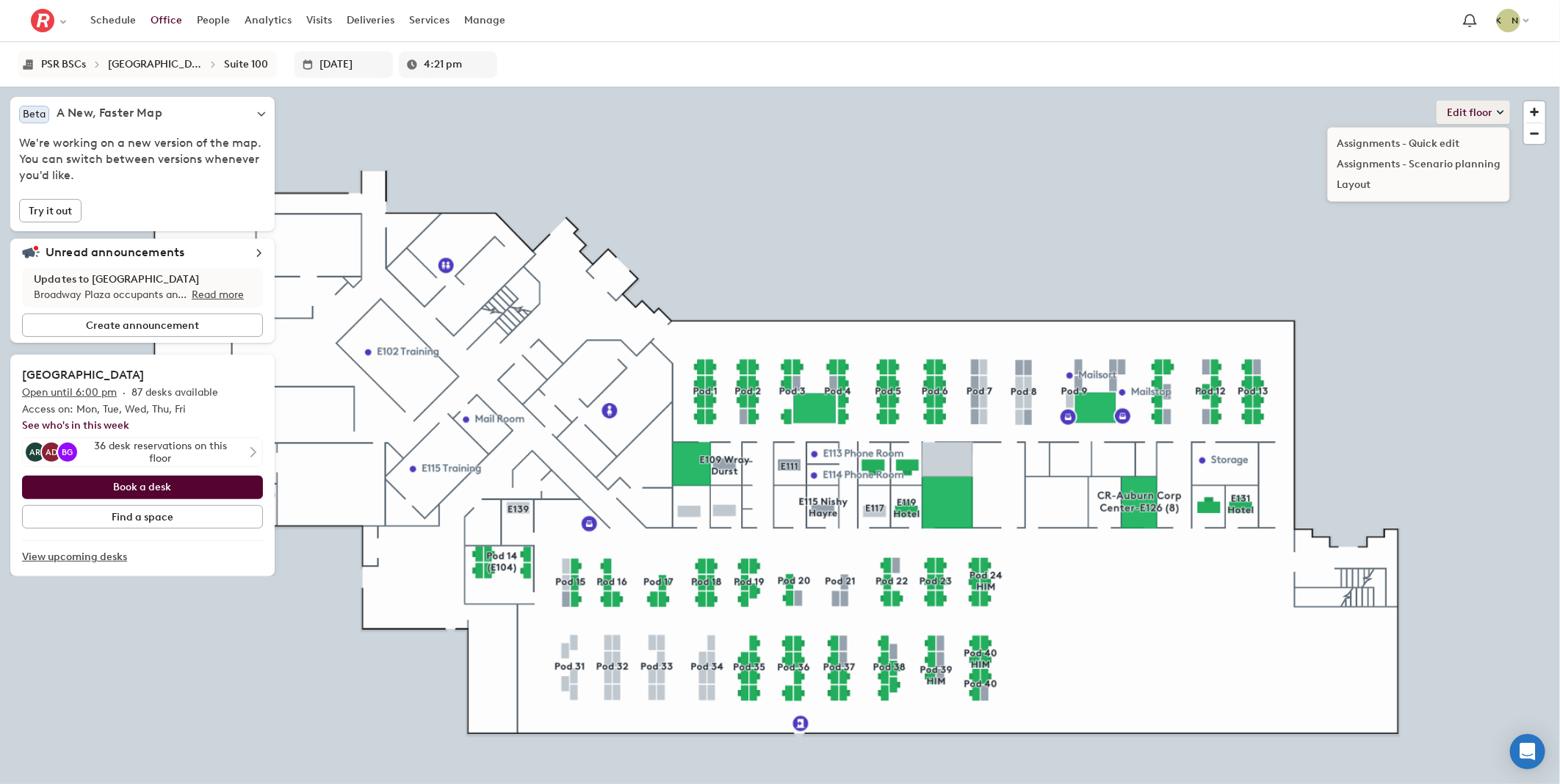
click at [1452, 108] on button "Edit floor" at bounding box center [1474, 112] width 74 height 23
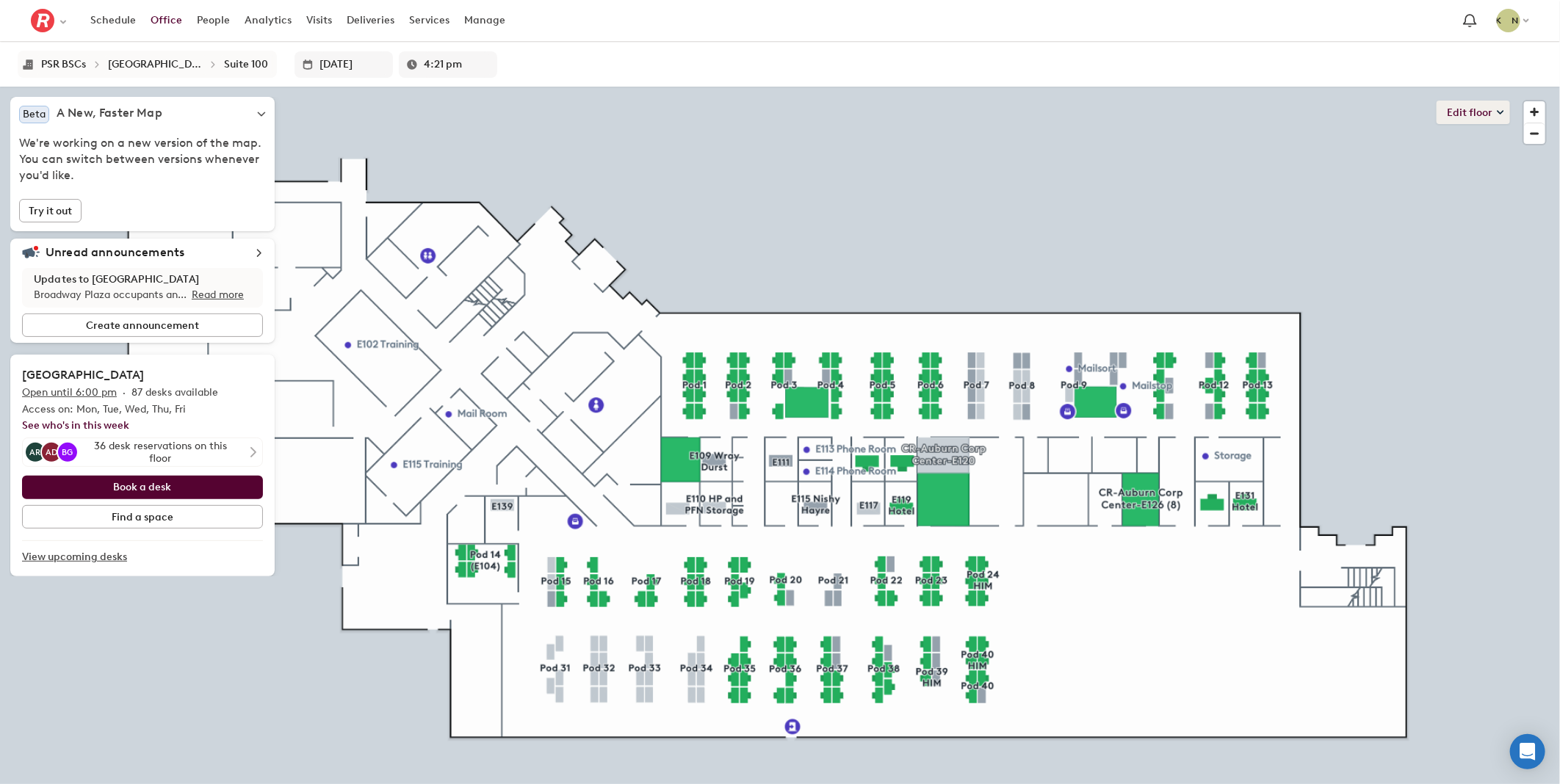
click at [1499, 112] on icon at bounding box center [1500, 112] width 8 height 8
click at [1360, 189] on li "Layout" at bounding box center [1418, 184] width 181 height 21
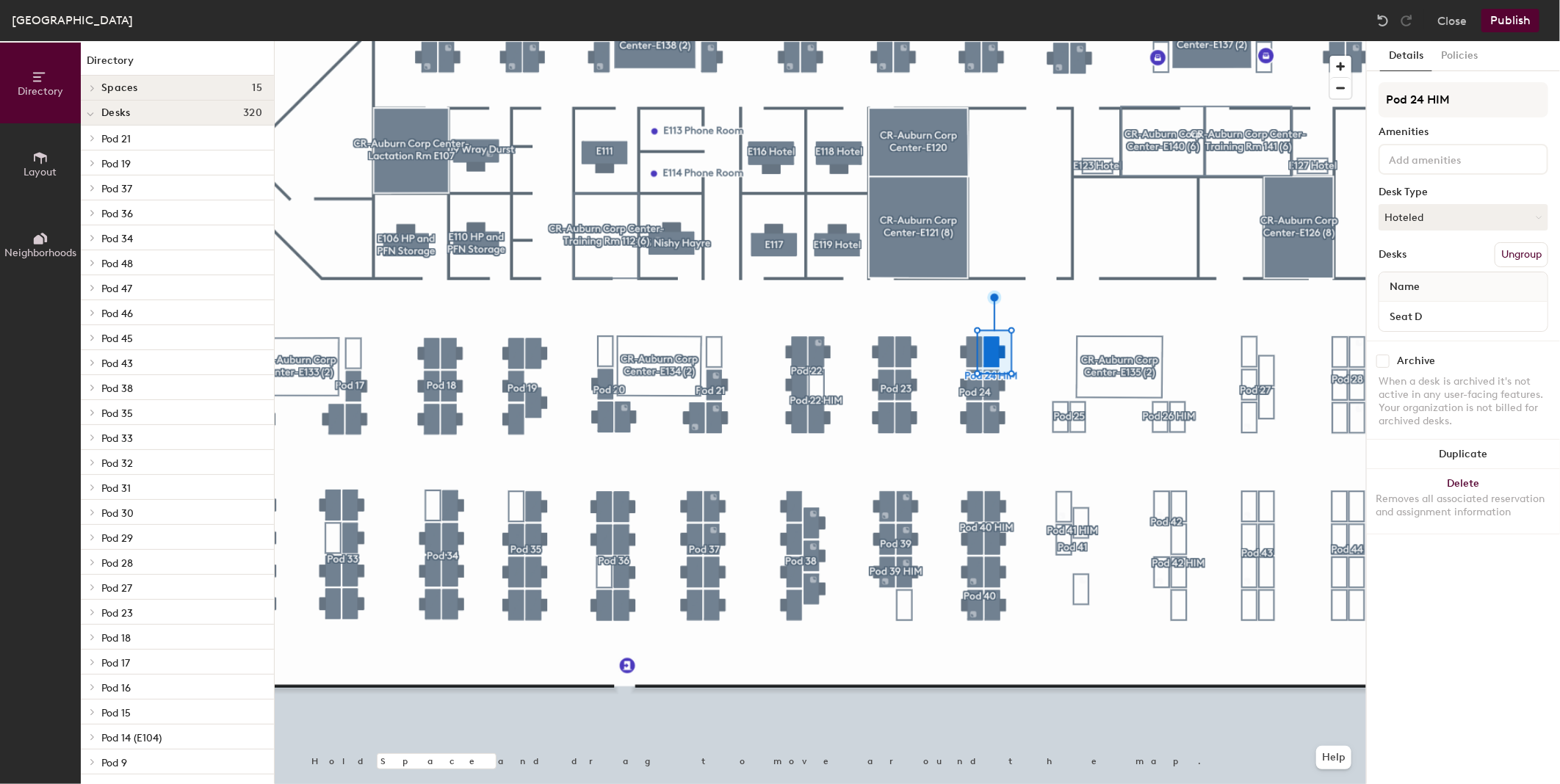
click at [1382, 355] on input "checkbox" at bounding box center [1383, 361] width 13 height 13
checkbox input "true"
click at [1385, 362] on input "checkbox" at bounding box center [1383, 361] width 13 height 13
checkbox input "true"
click at [1386, 361] on input "checkbox" at bounding box center [1383, 361] width 13 height 13
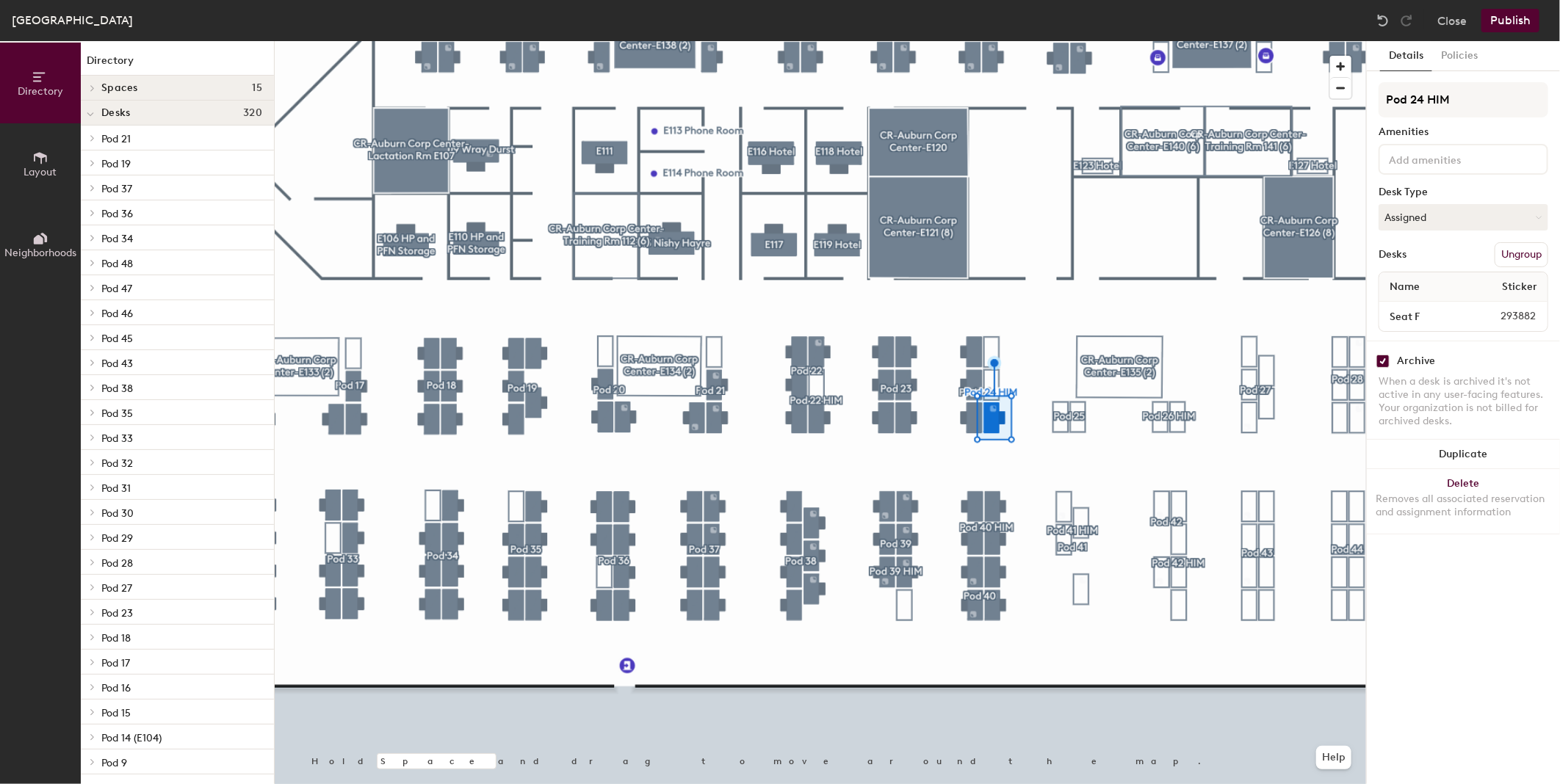
checkbox input "true"
click at [1386, 355] on input "checkbox" at bounding box center [1383, 361] width 13 height 13
checkbox input "true"
click at [1383, 361] on input "checkbox" at bounding box center [1383, 361] width 13 height 13
checkbox input "true"
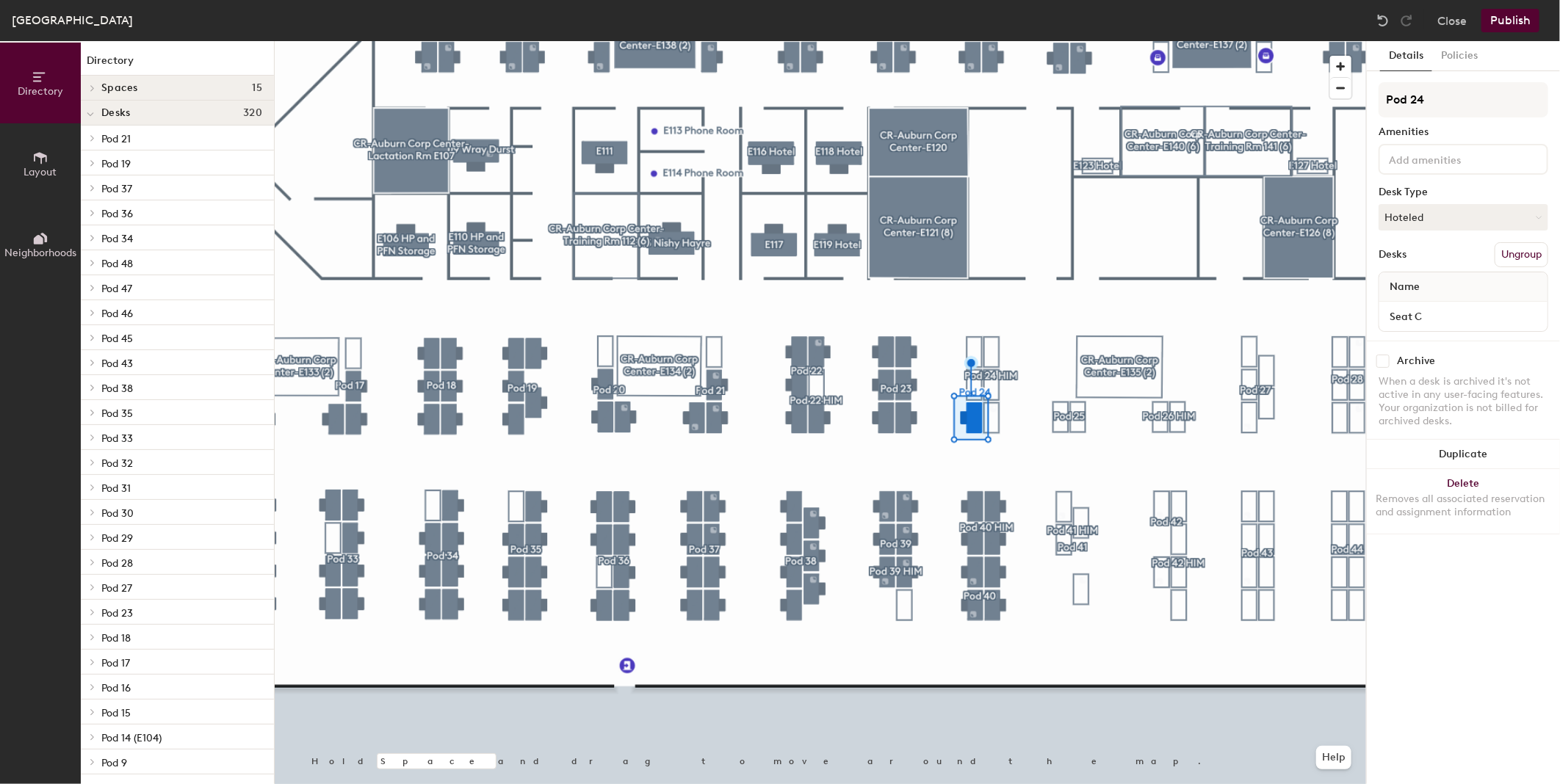
click at [1390, 360] on div "Archive" at bounding box center [1463, 361] width 169 height 13
click at [1389, 358] on input "checkbox" at bounding box center [1383, 361] width 13 height 13
checkbox input "true"
click at [1381, 357] on input "checkbox" at bounding box center [1383, 361] width 13 height 13
checkbox input "true"
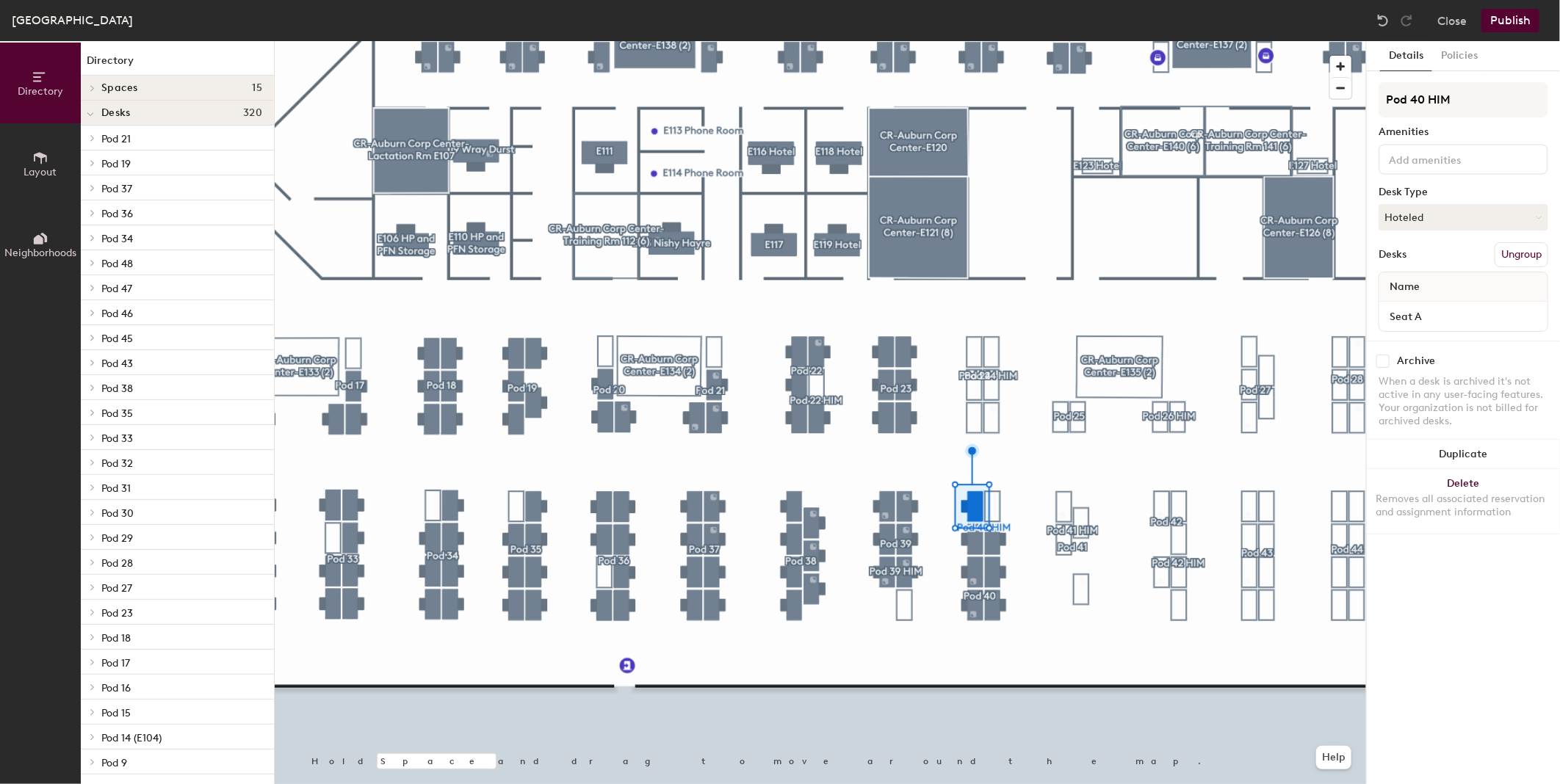
click at [1382, 362] on input "checkbox" at bounding box center [1383, 361] width 13 height 13
checkbox input "true"
click at [1382, 361] on input "checkbox" at bounding box center [1383, 361] width 13 height 13
checkbox input "true"
click at [1382, 356] on input "checkbox" at bounding box center [1383, 361] width 13 height 13
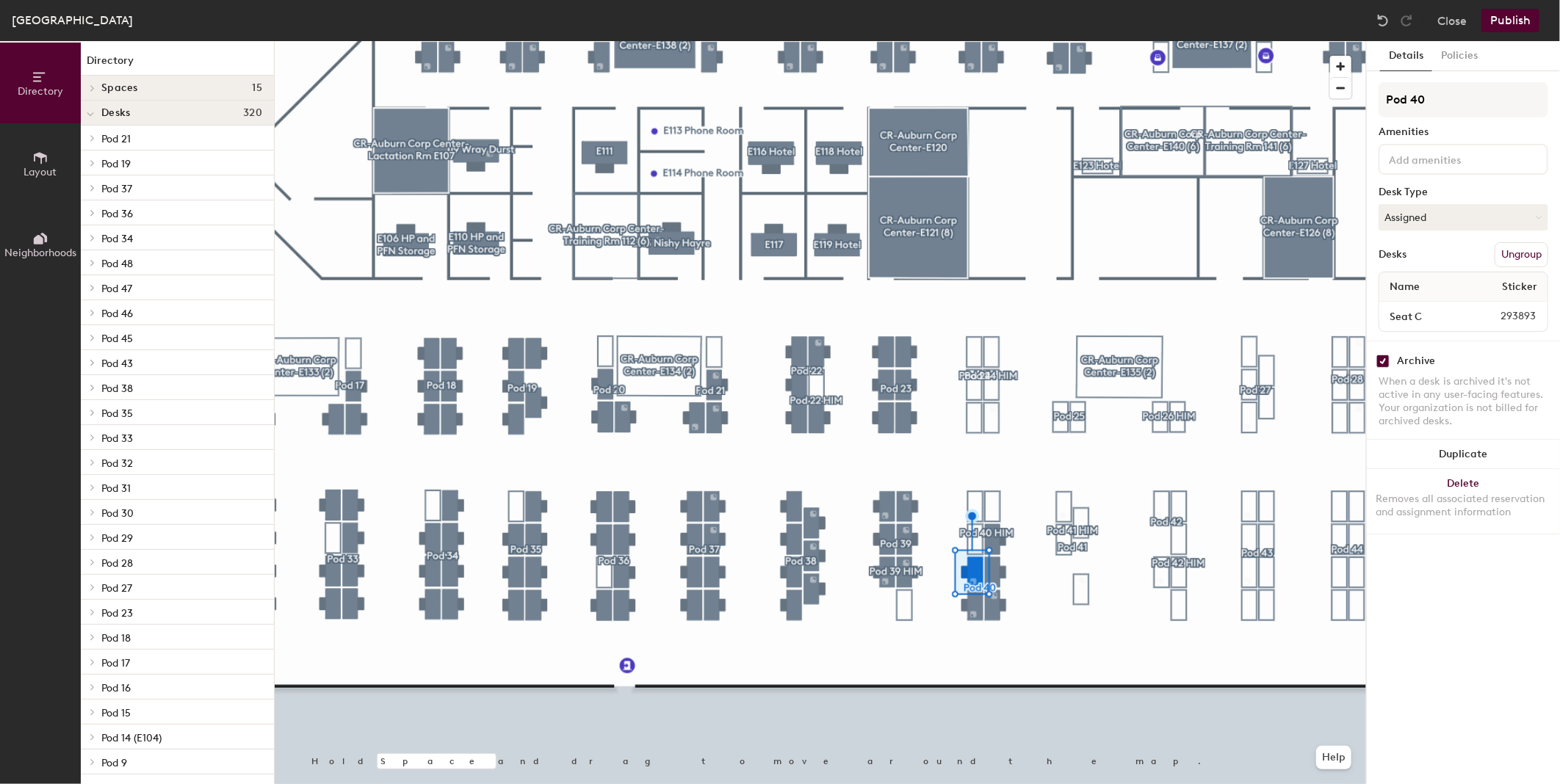
checkbox input "true"
click at [1386, 361] on input "checkbox" at bounding box center [1383, 361] width 13 height 13
checkbox input "true"
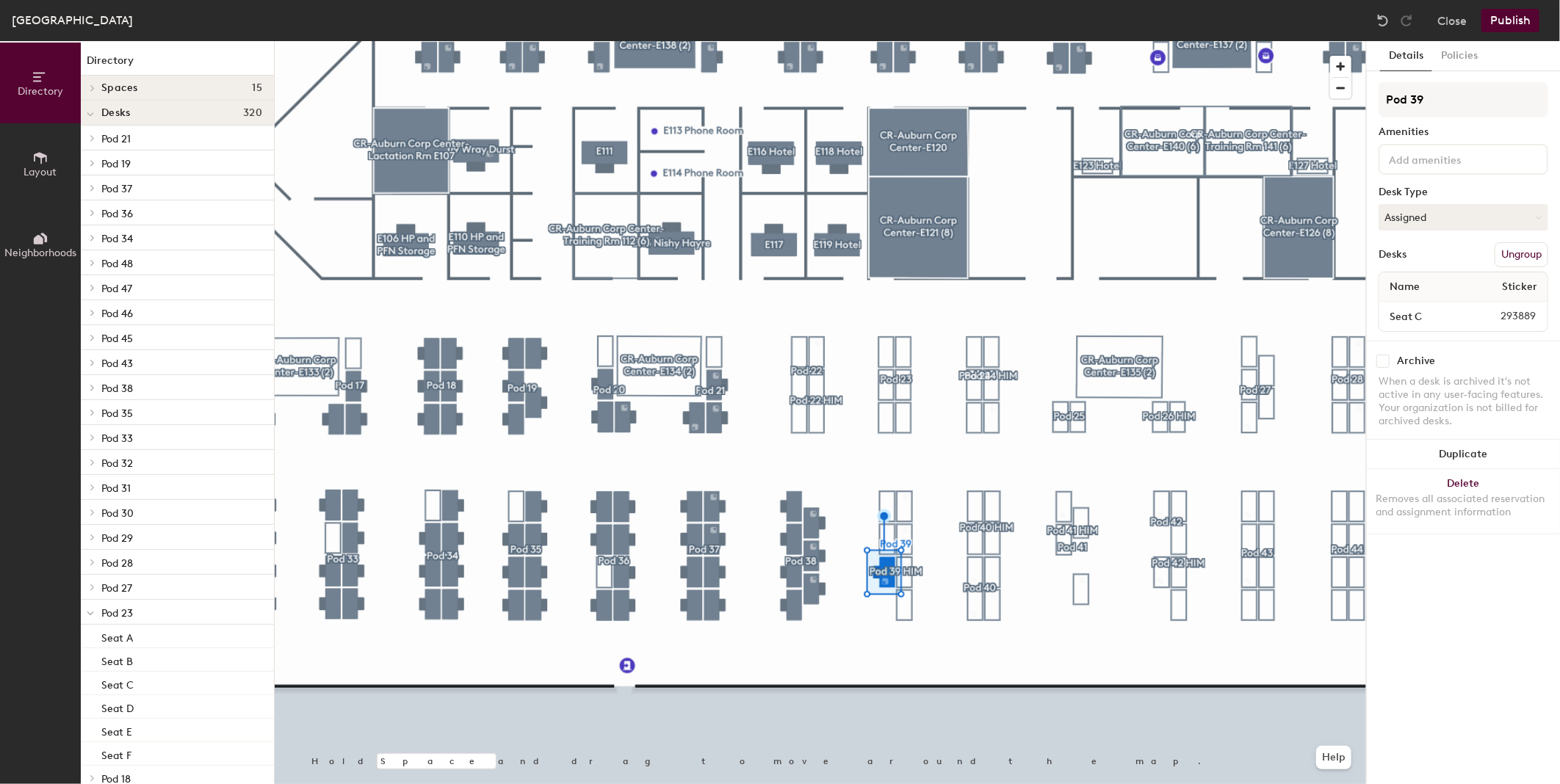
click at [1382, 356] on input "checkbox" at bounding box center [1383, 361] width 13 height 13
checkbox input "true"
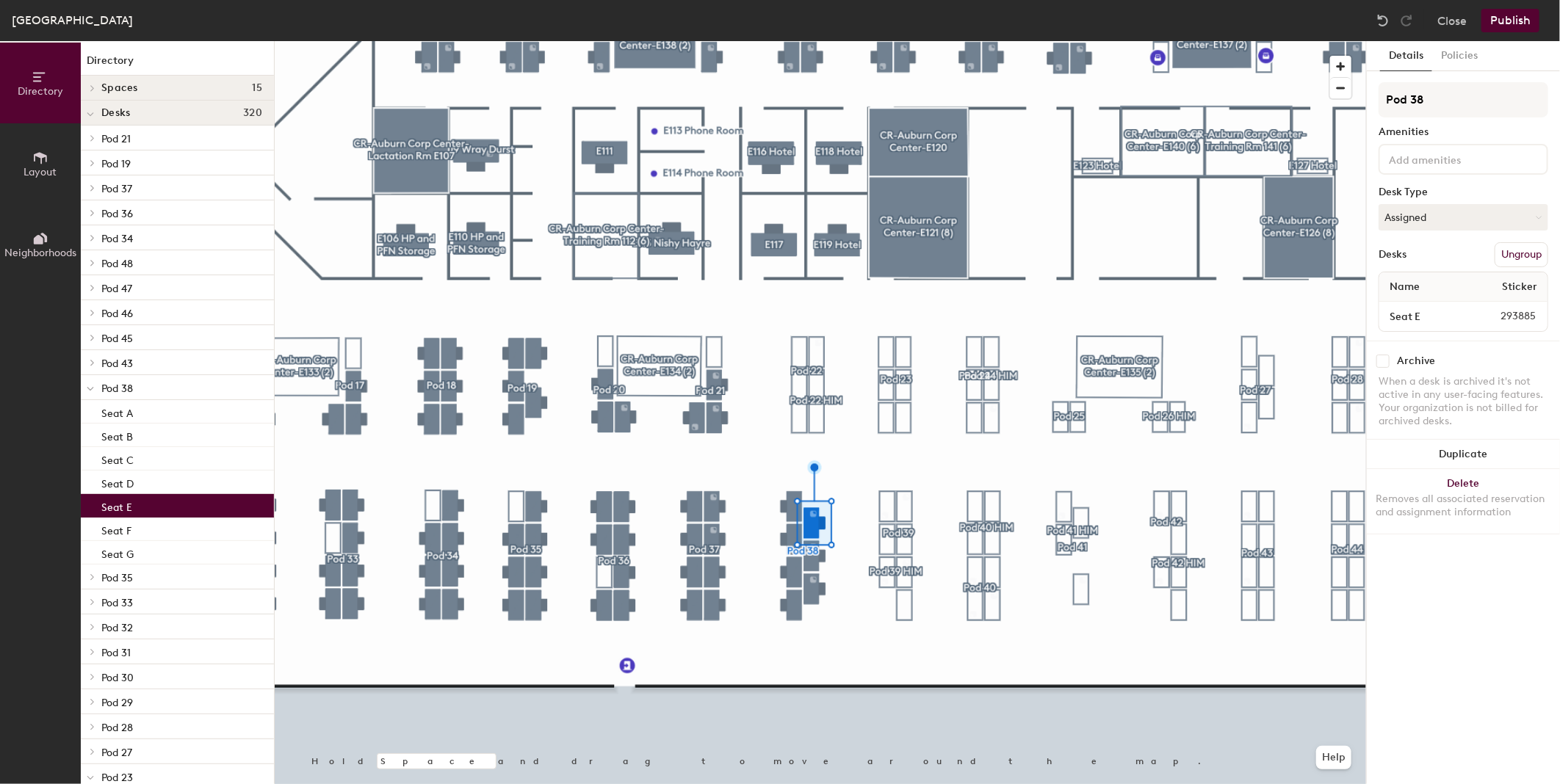
click at [1386, 357] on input "checkbox" at bounding box center [1383, 361] width 13 height 13
checkbox input "true"
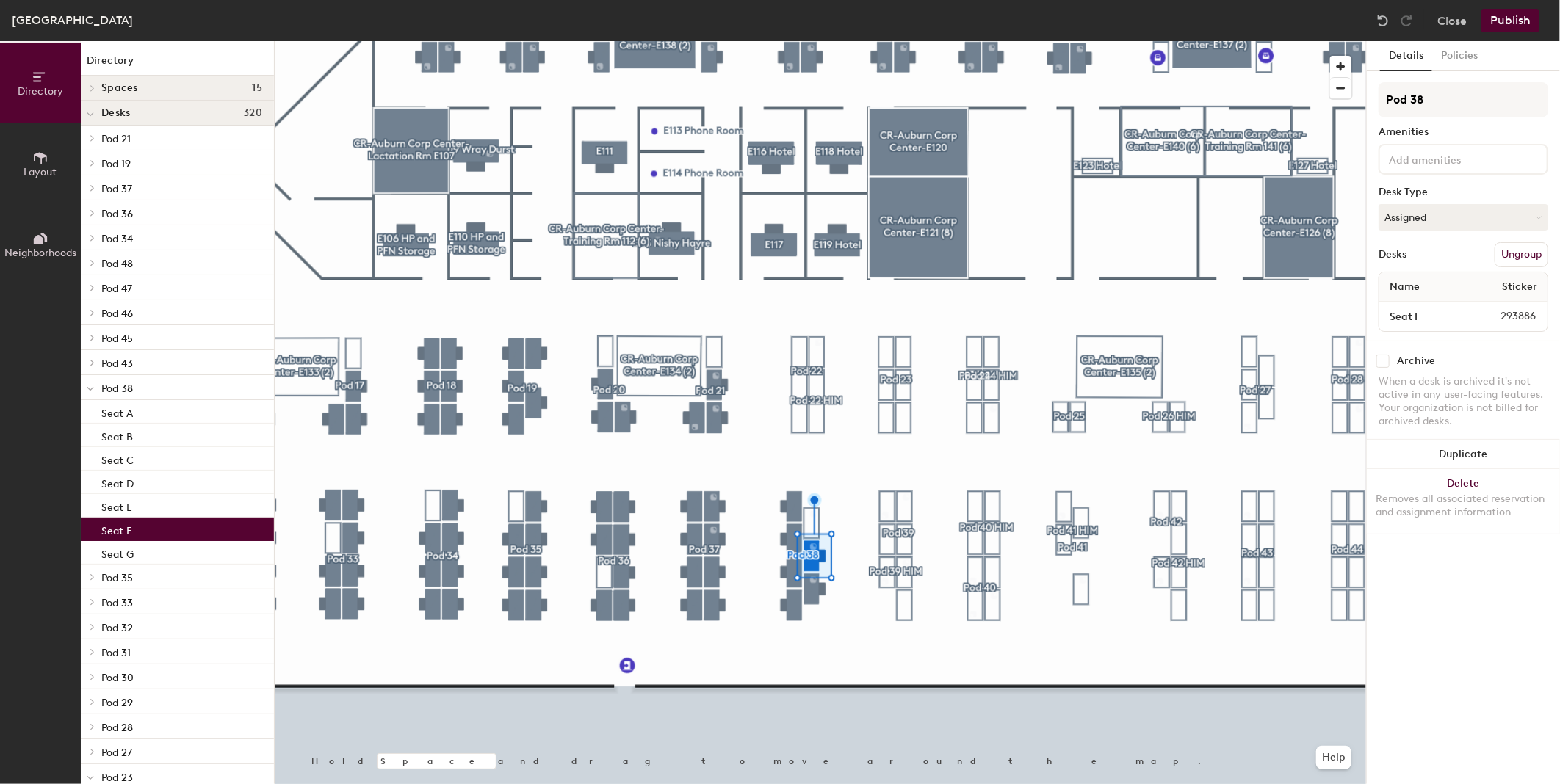
click at [1384, 363] on input "checkbox" at bounding box center [1383, 361] width 13 height 13
checkbox input "true"
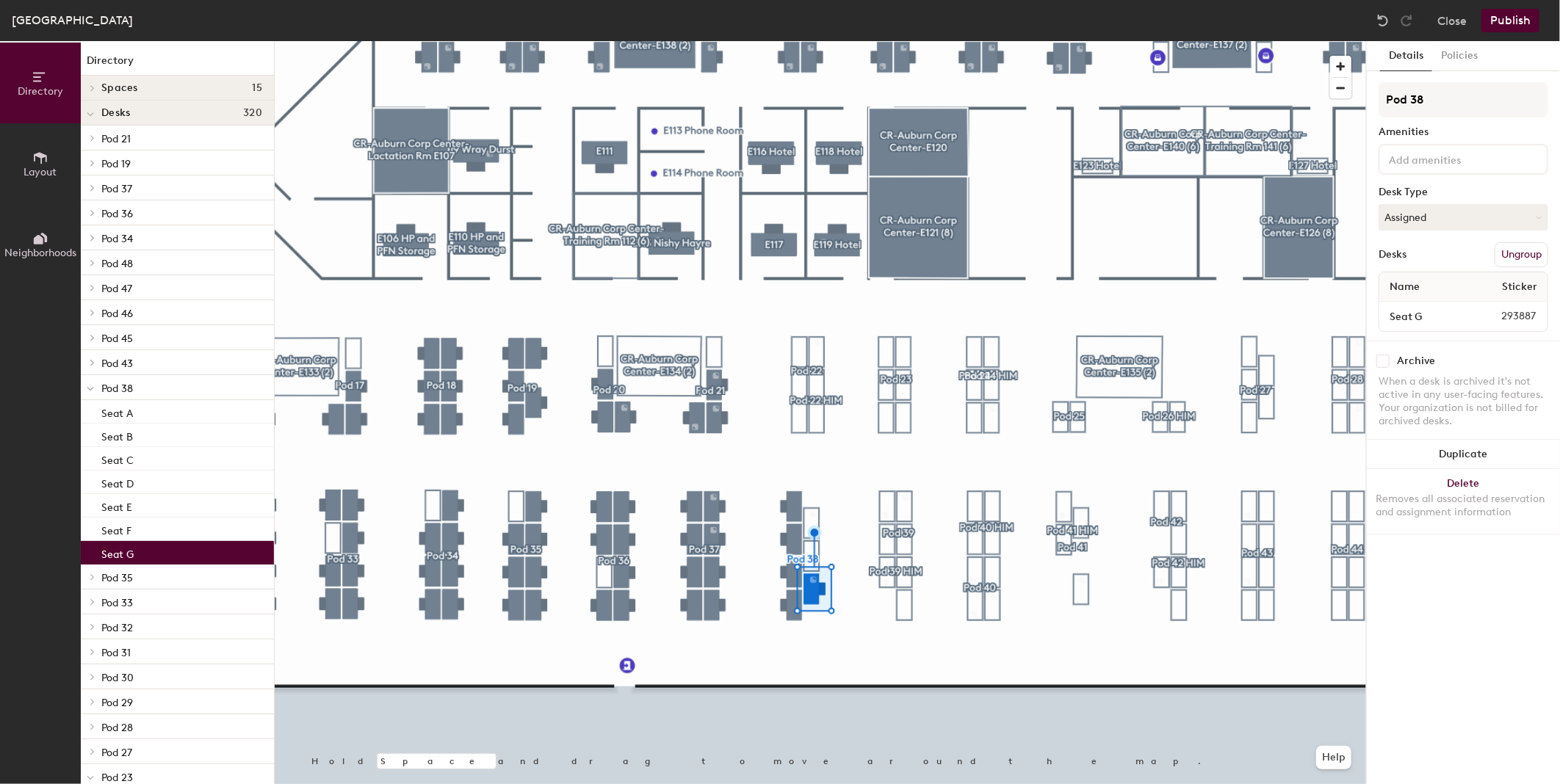
click at [1384, 355] on input "checkbox" at bounding box center [1383, 361] width 13 height 13
checkbox input "true"
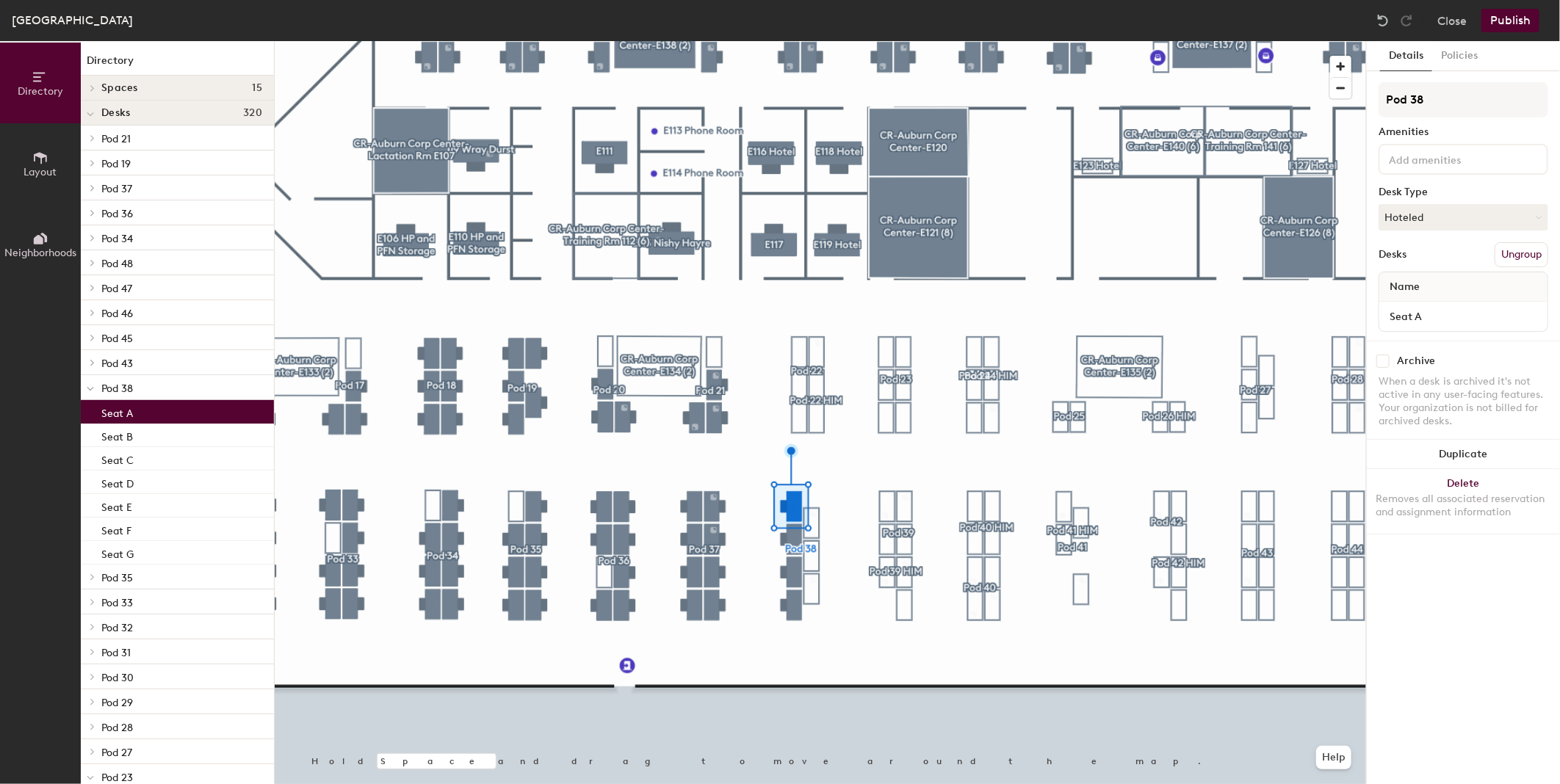
click at [1386, 360] on input "checkbox" at bounding box center [1383, 361] width 13 height 13
checkbox input "true"
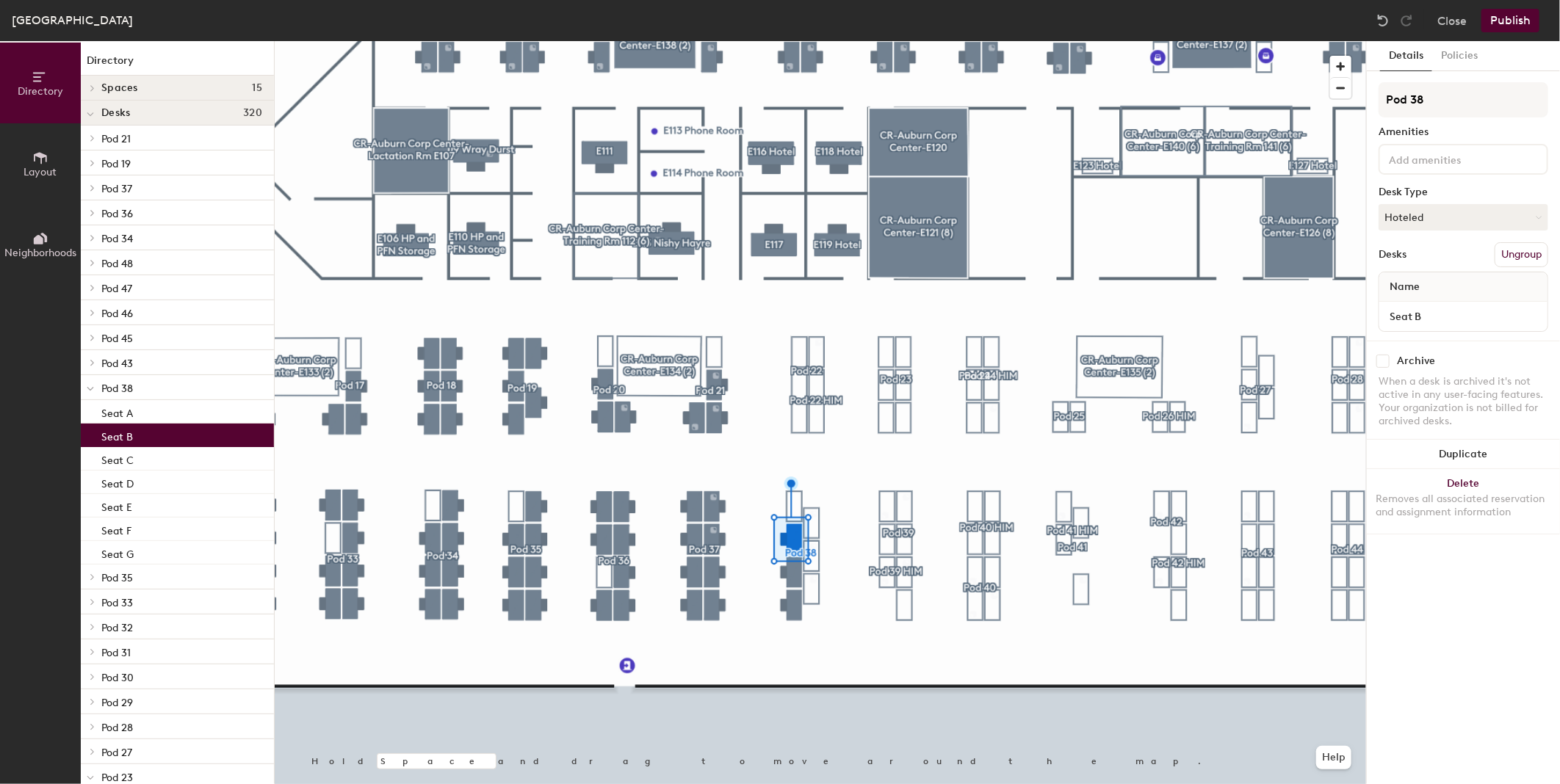
click at [1377, 357] on input "checkbox" at bounding box center [1383, 361] width 13 height 13
checkbox input "true"
click at [788, 41] on div at bounding box center [819, 41] width 1091 height 0
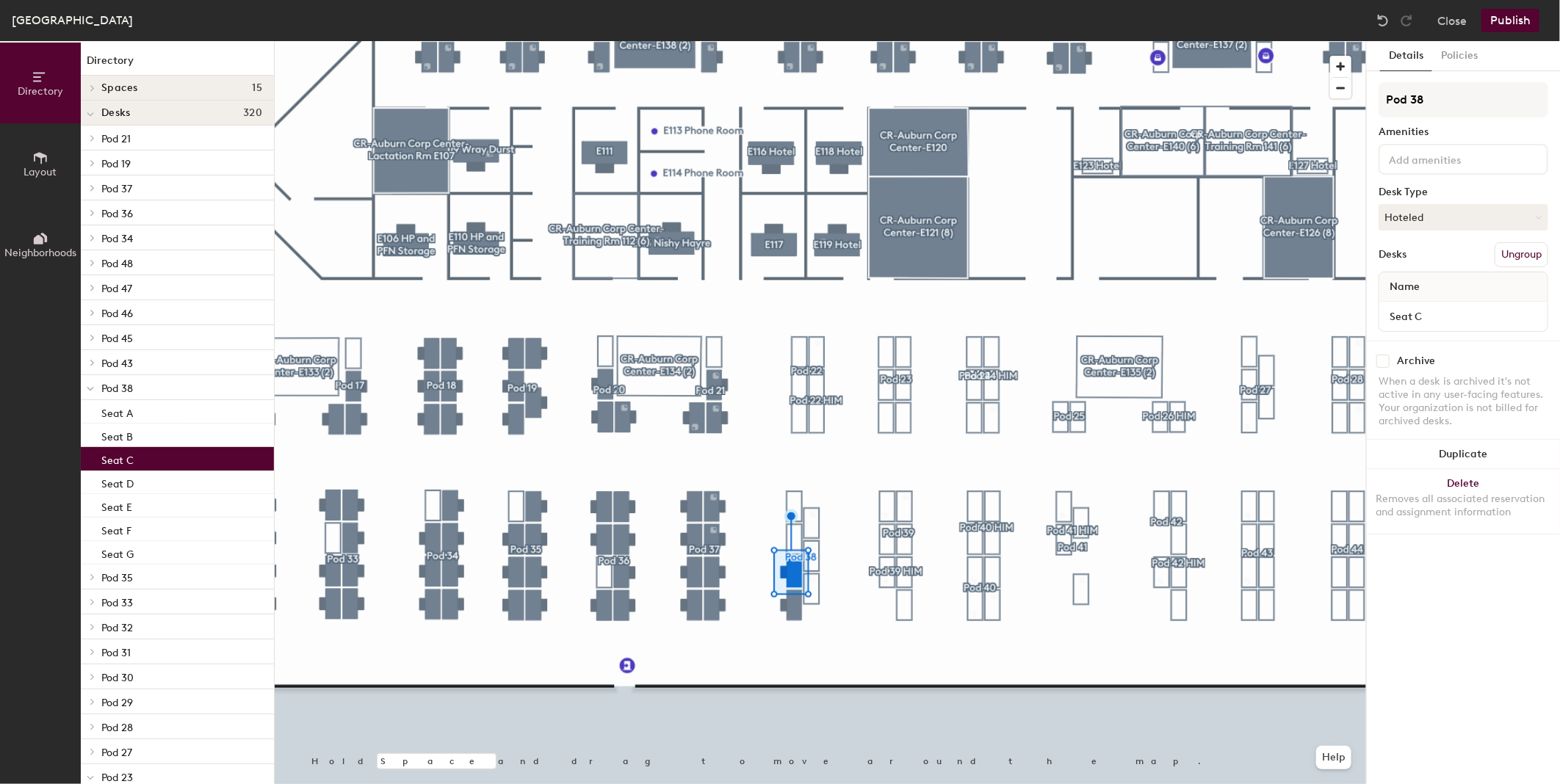
click at [1382, 360] on input "checkbox" at bounding box center [1383, 361] width 13 height 13
checkbox input "true"
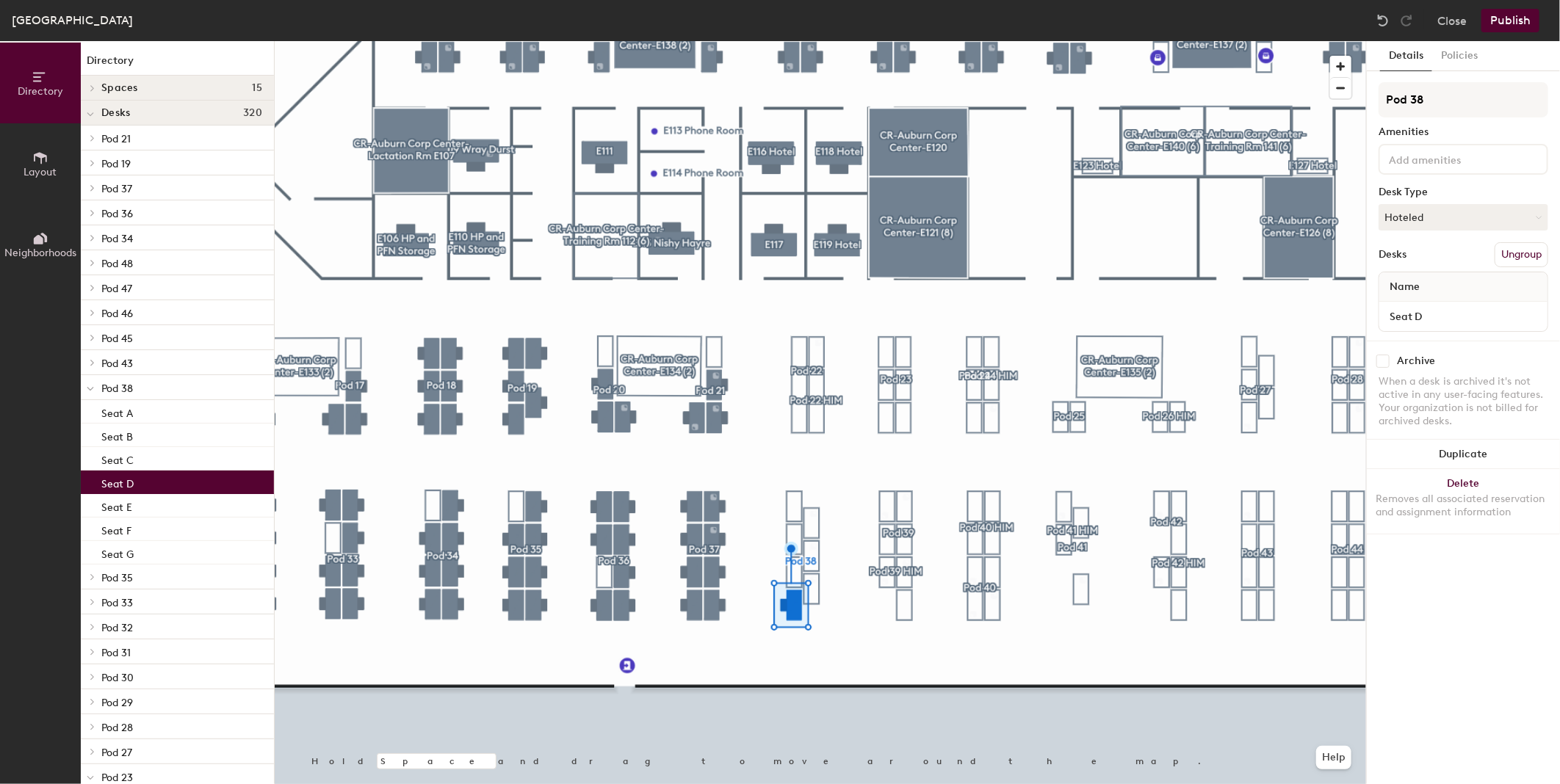
click at [1389, 357] on input "checkbox" at bounding box center [1383, 361] width 13 height 13
checkbox input "true"
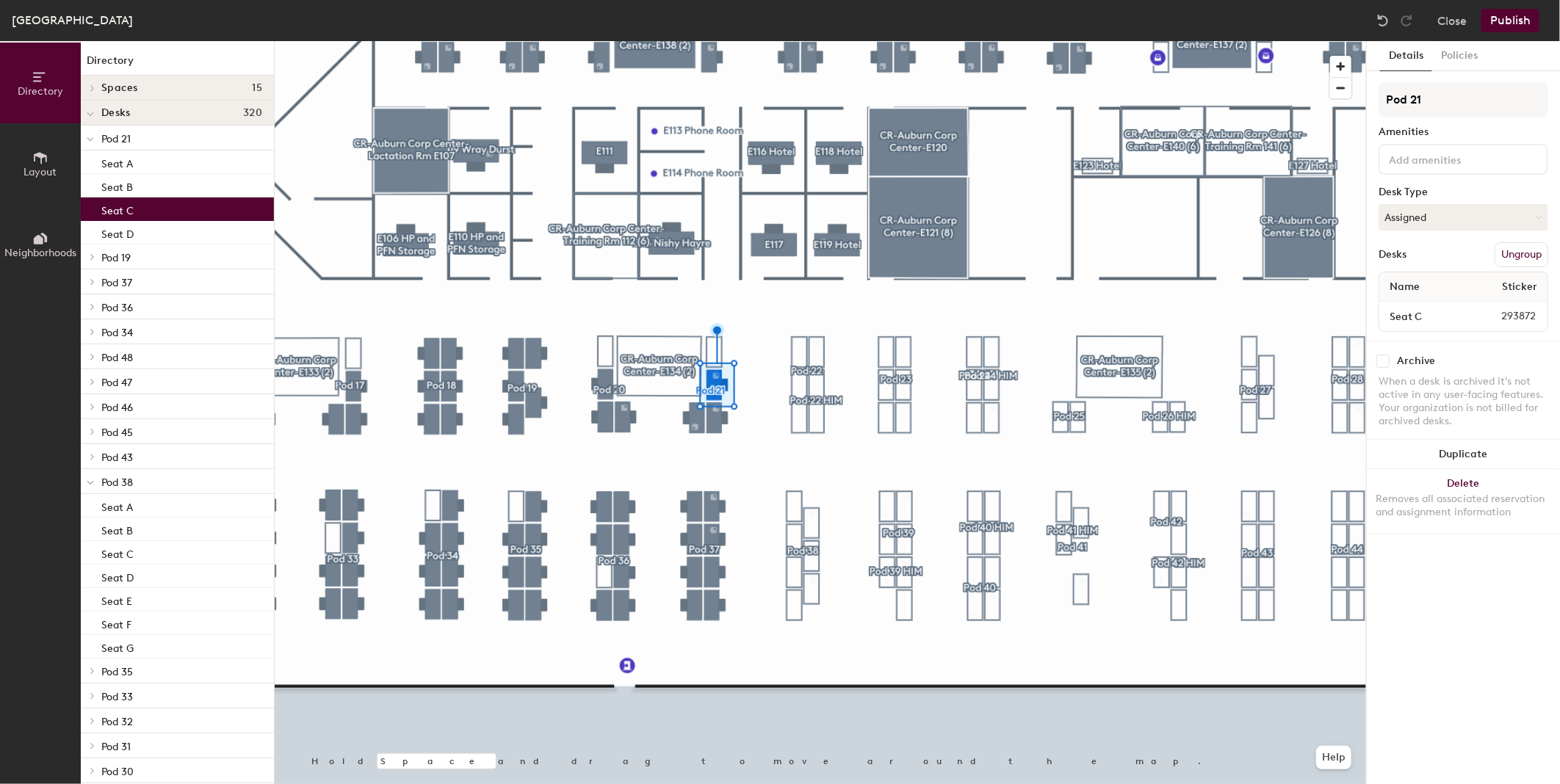
click at [1383, 356] on input "checkbox" at bounding box center [1383, 361] width 13 height 13
checkbox input "true"
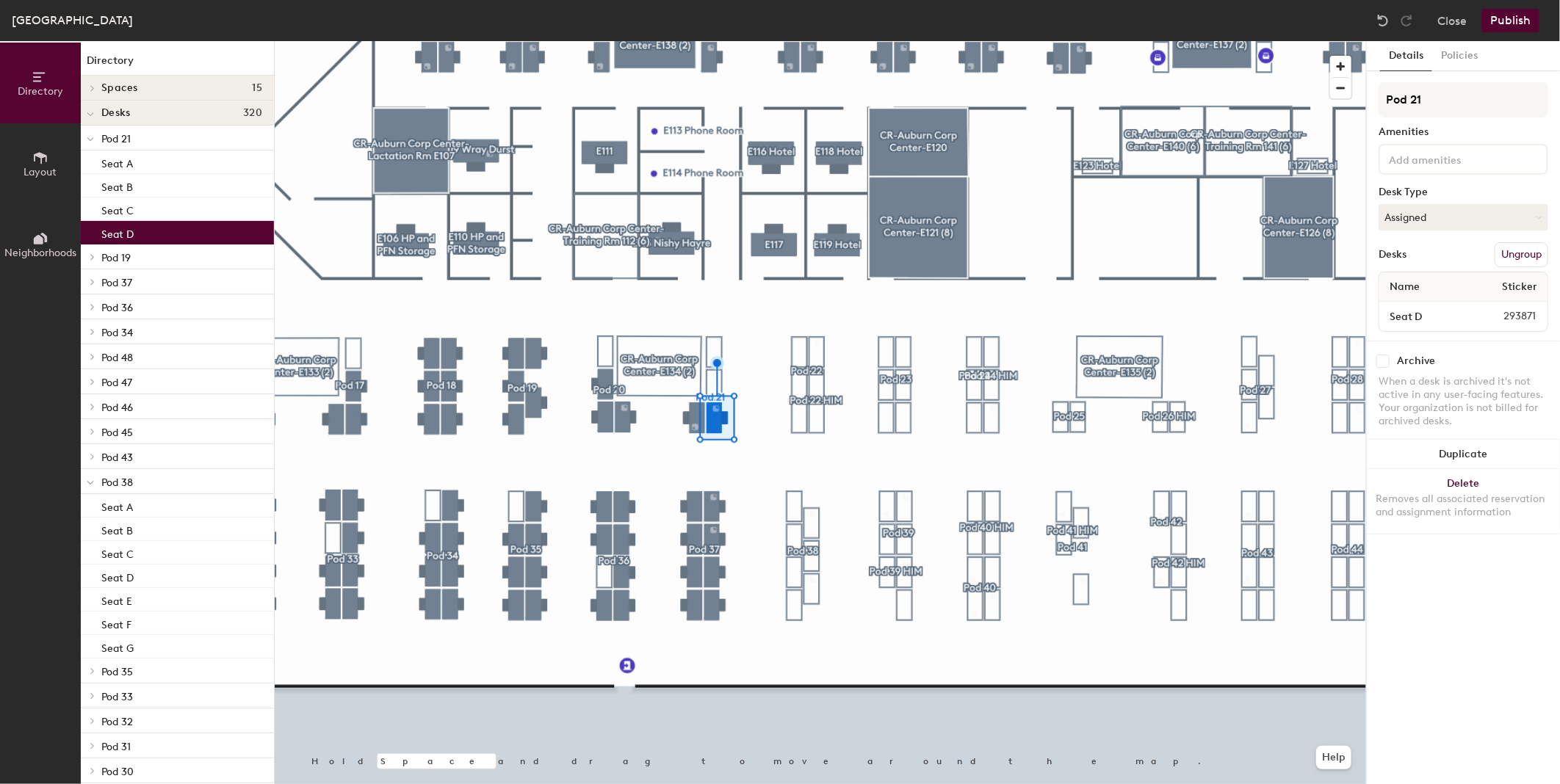
click at [1386, 356] on input "checkbox" at bounding box center [1383, 361] width 13 height 13
checkbox input "true"
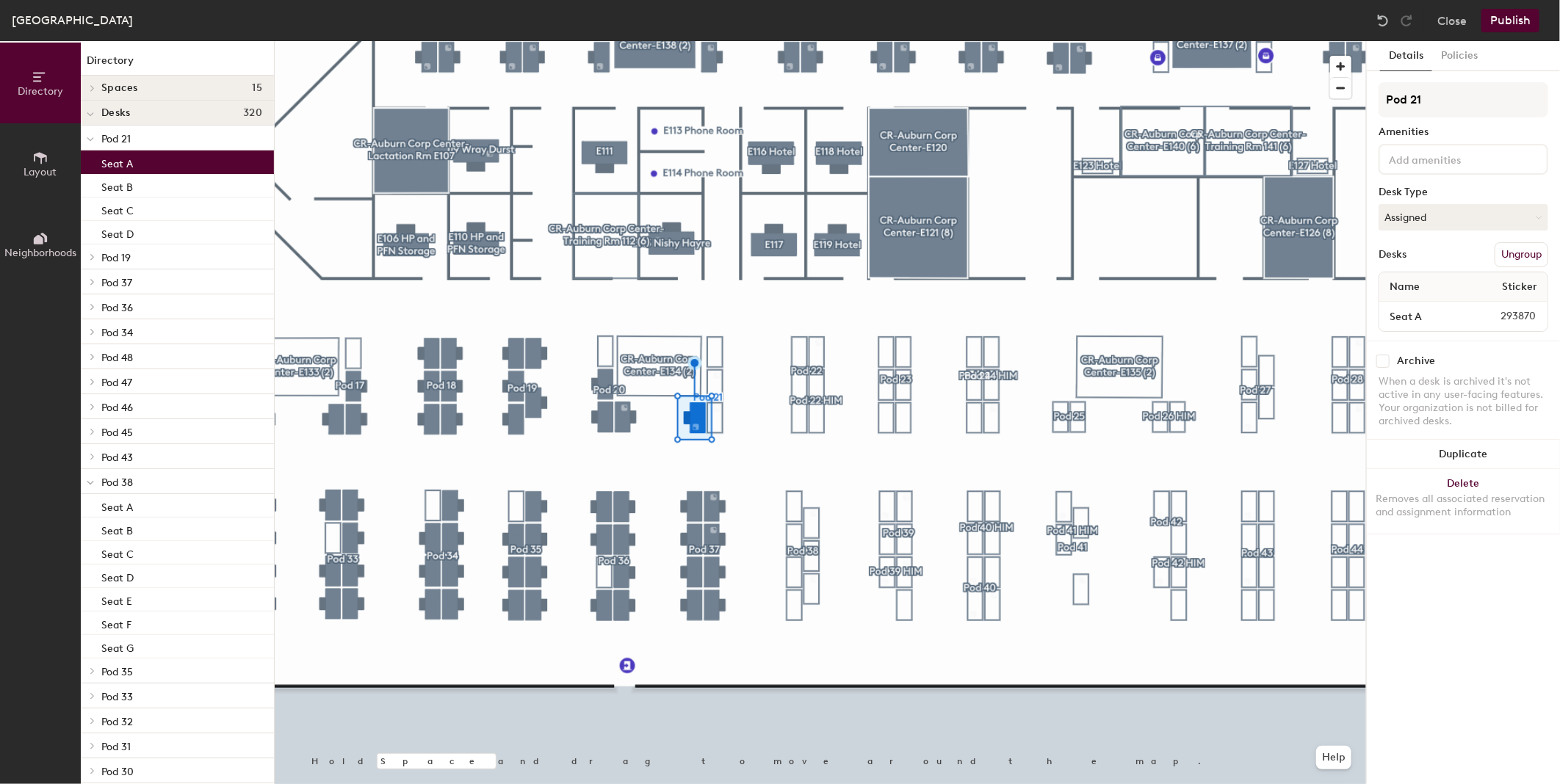
click at [1385, 360] on input "checkbox" at bounding box center [1383, 361] width 13 height 13
checkbox input "true"
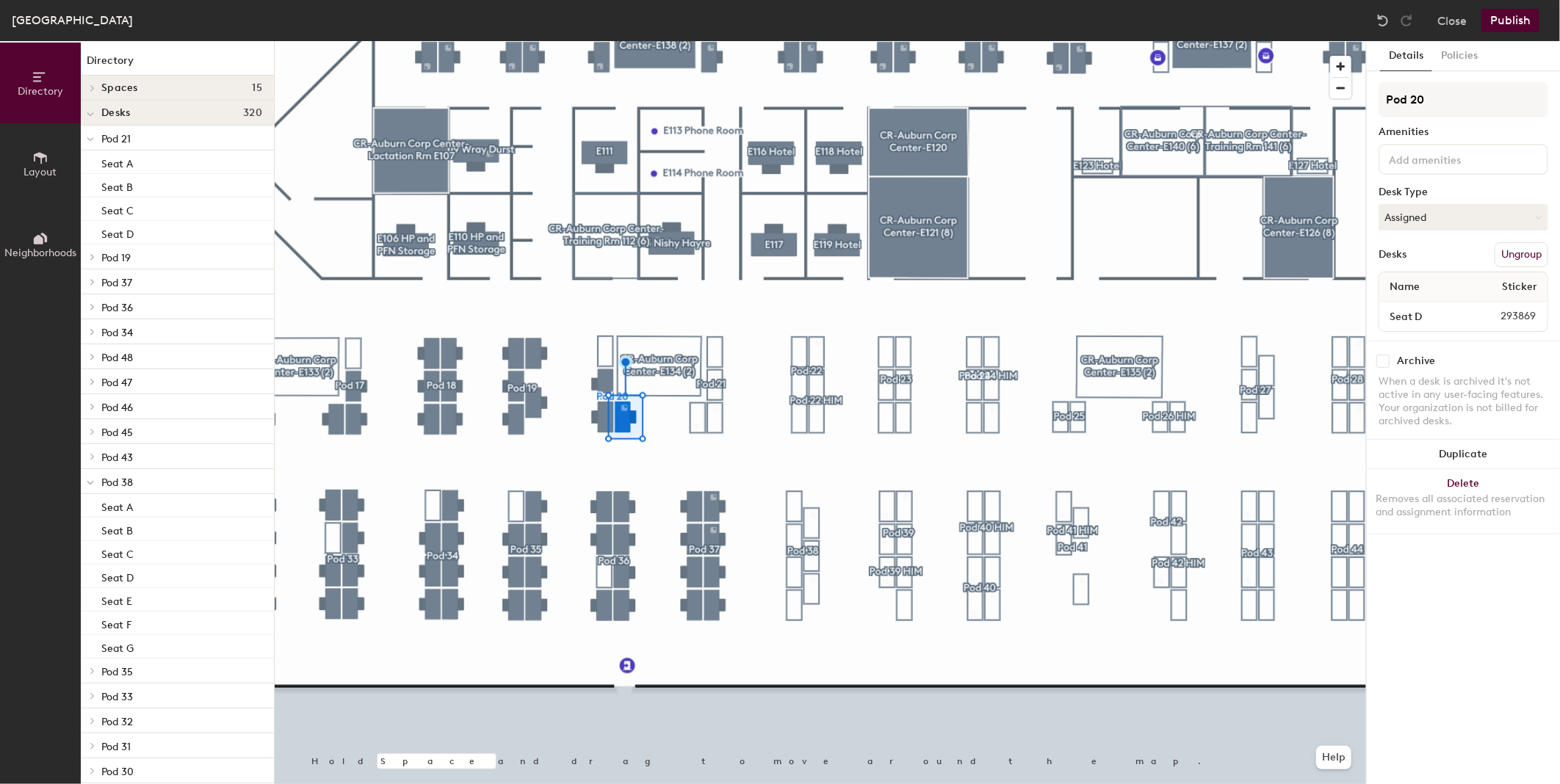
click at [1381, 357] on input "checkbox" at bounding box center [1383, 361] width 13 height 13
checkbox input "true"
click at [1386, 357] on input "checkbox" at bounding box center [1383, 361] width 13 height 13
checkbox input "true"
click at [1386, 356] on input "checkbox" at bounding box center [1383, 361] width 13 height 13
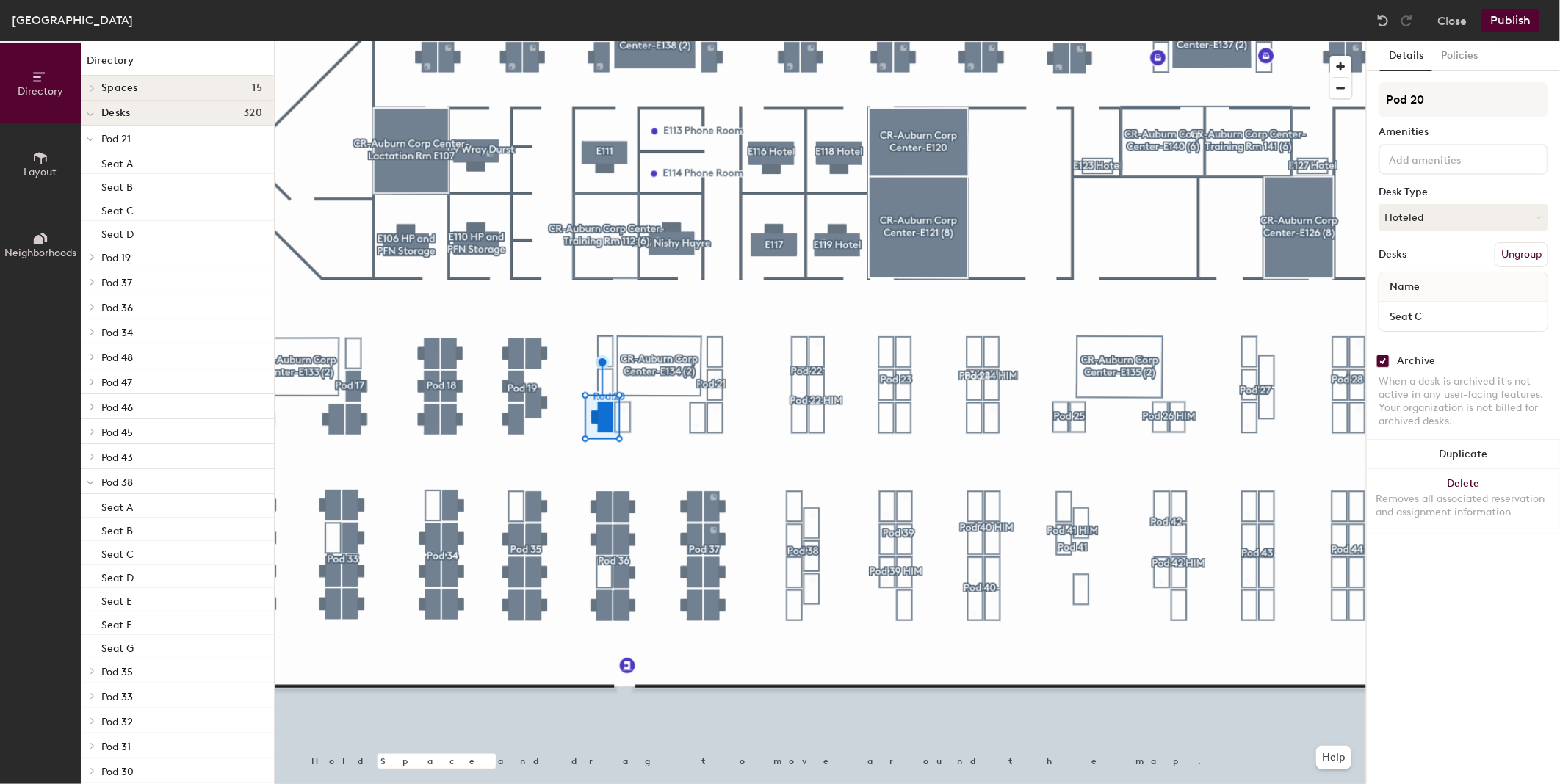
checkbox input "true"
click at [42, 174] on span "Layout" at bounding box center [40, 172] width 33 height 13
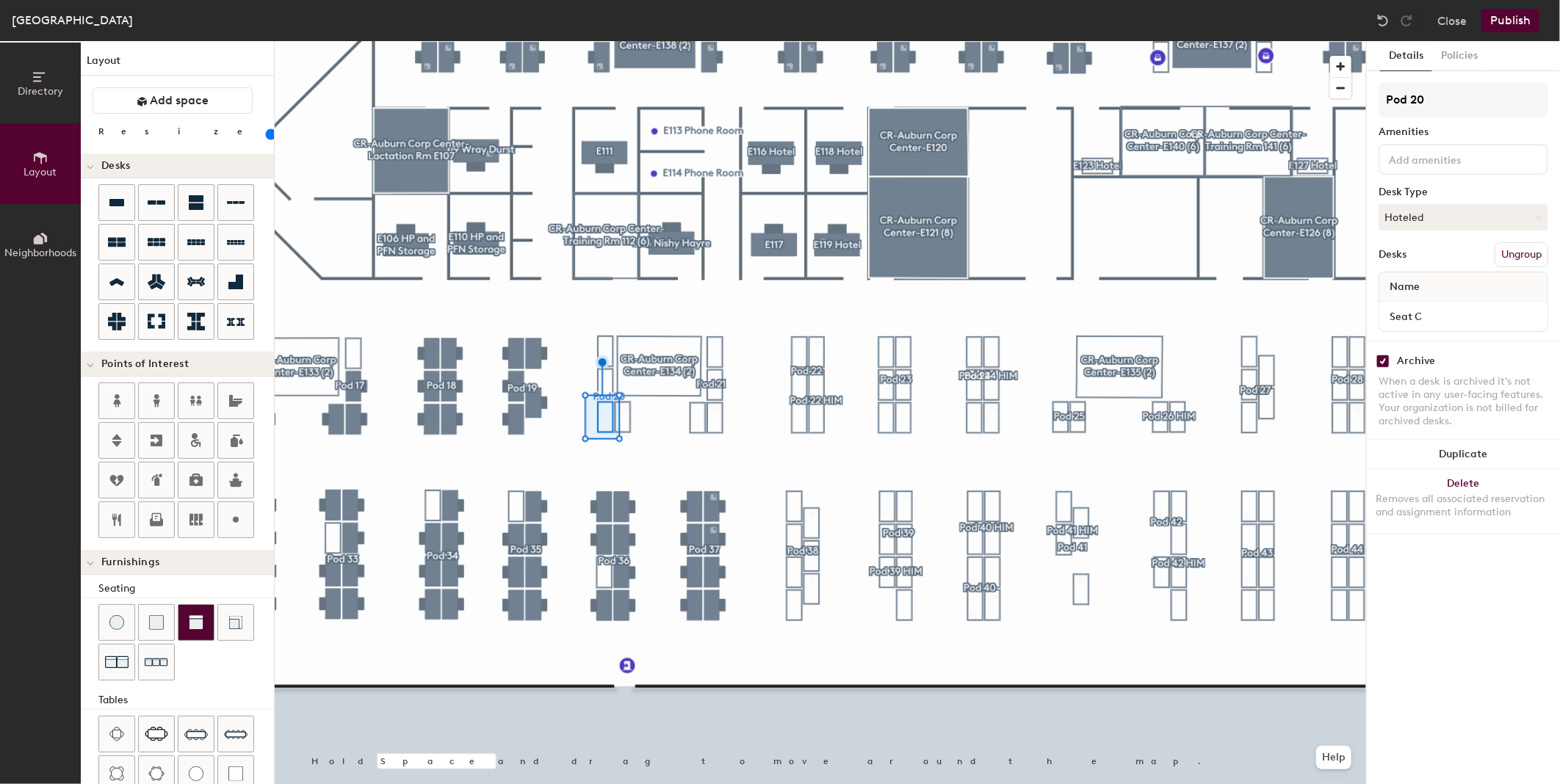
scroll to position [142, 0]
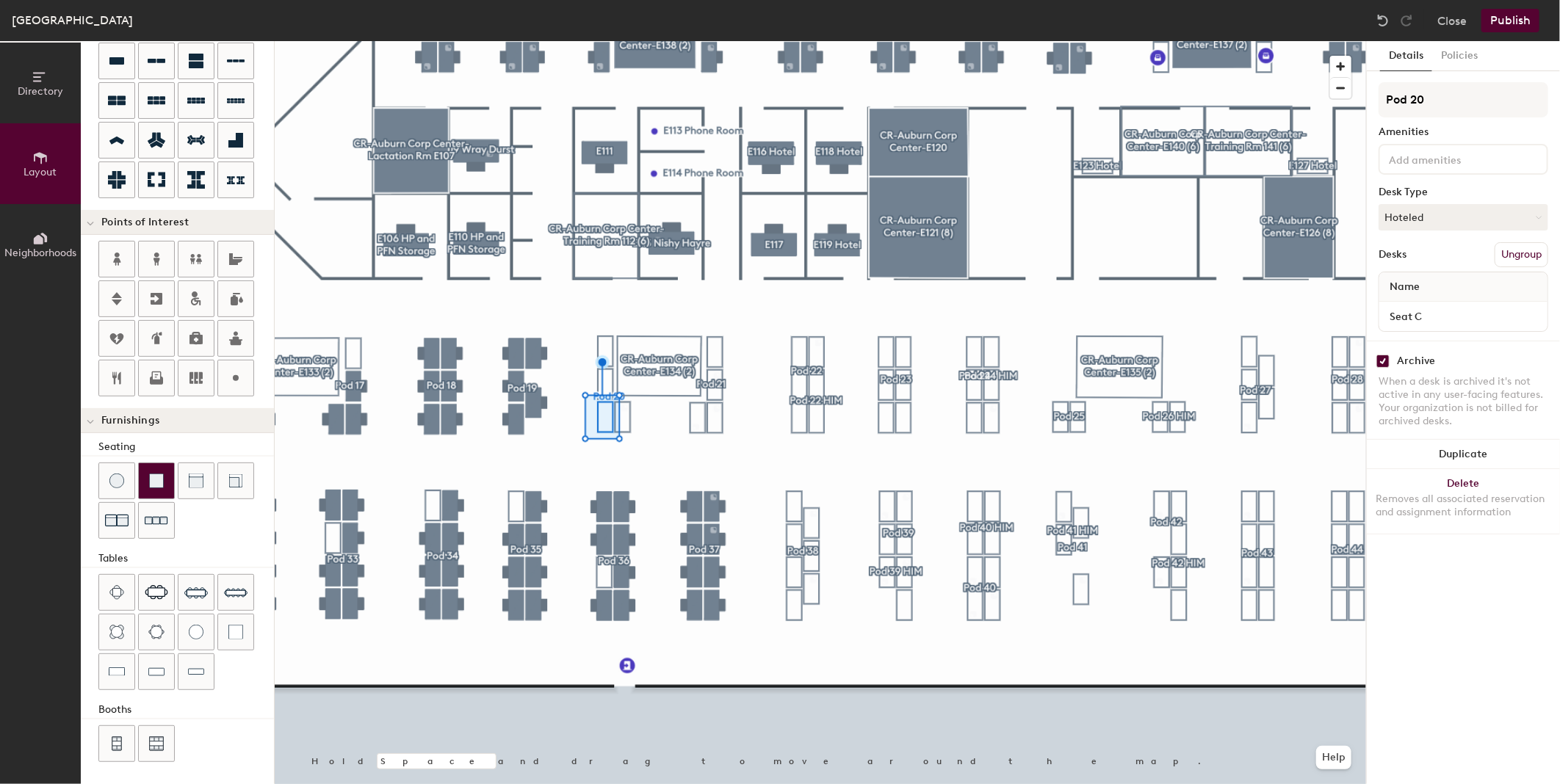
click at [159, 483] on img at bounding box center [157, 481] width 15 height 15
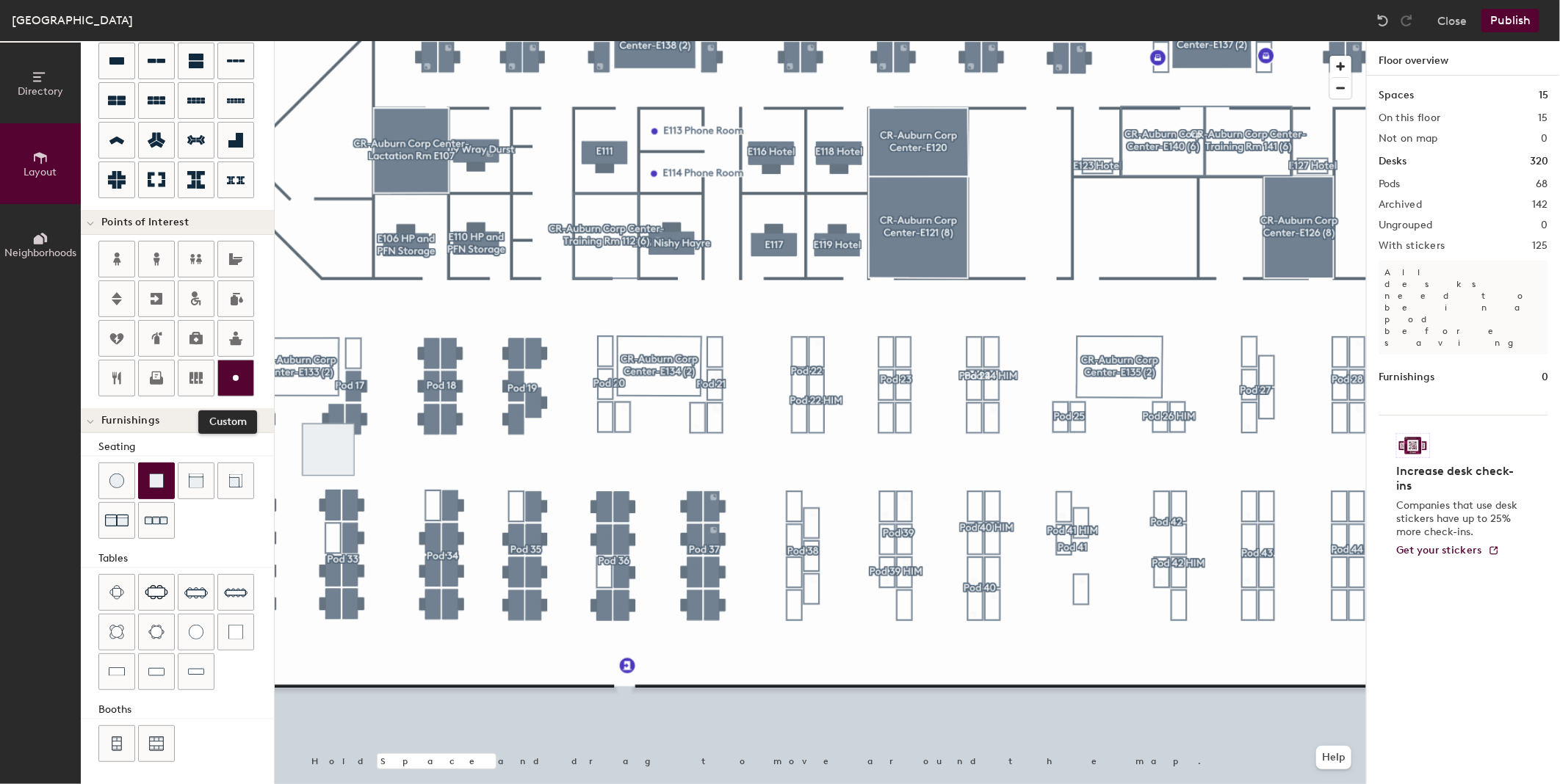
click at [222, 375] on div at bounding box center [236, 378] width 35 height 35
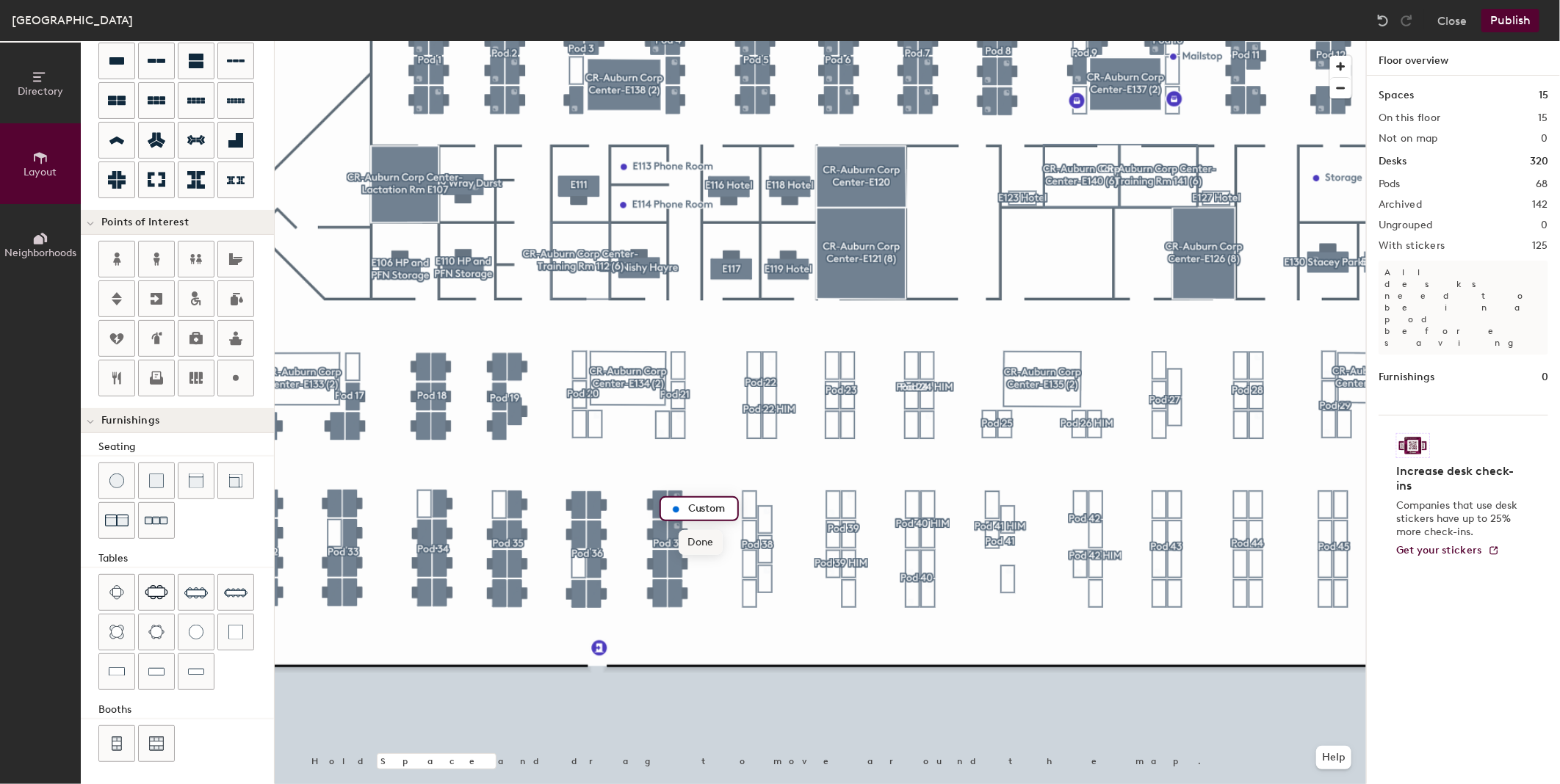
click at [692, 543] on span "Done" at bounding box center [700, 543] width 44 height 25
type input "80"
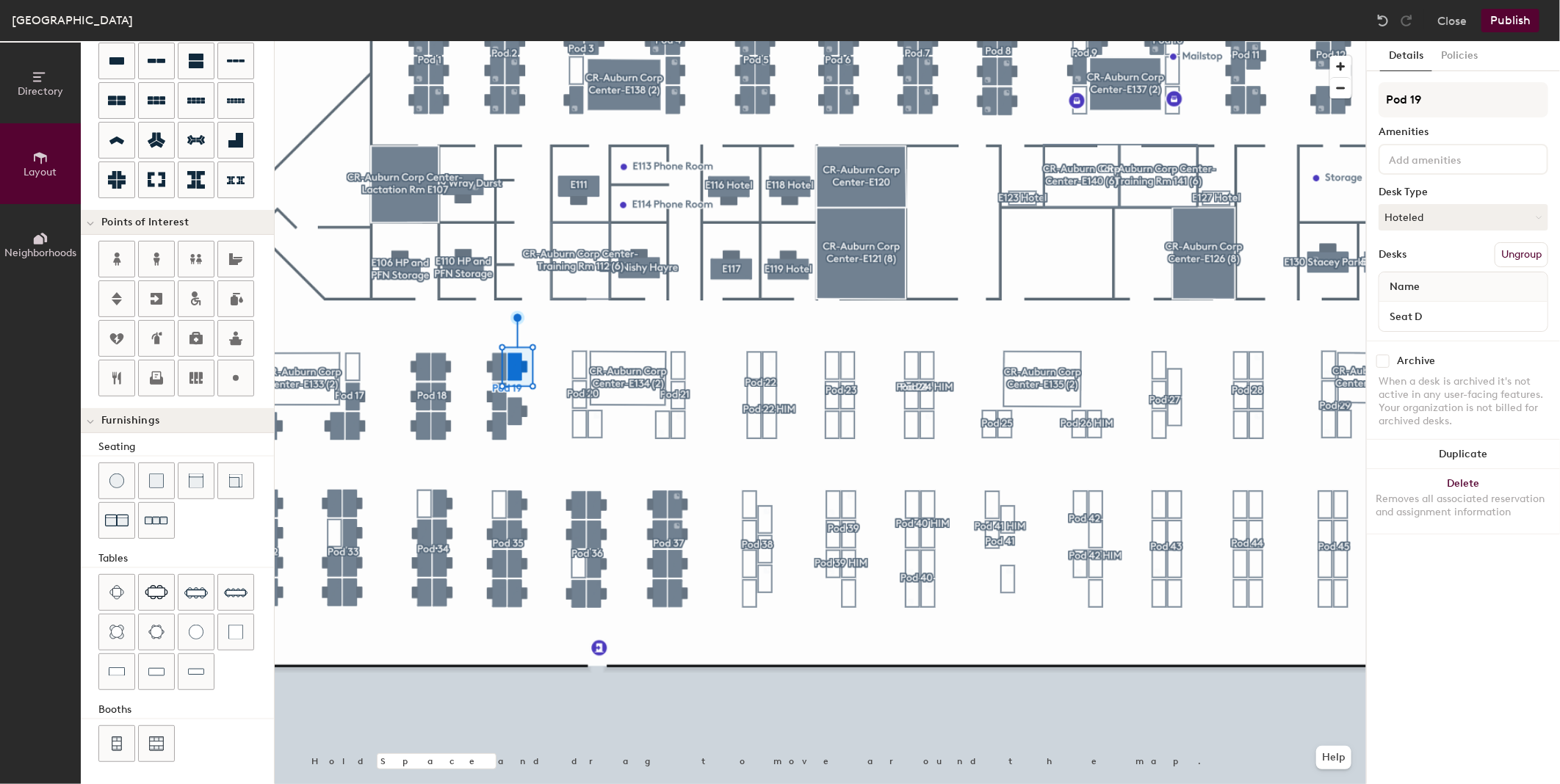
click at [1373, 360] on div "Archive When a desk is archived it's not active in any user-facing features. Yo…" at bounding box center [1463, 392] width 193 height 105
click at [1386, 360] on input "checkbox" at bounding box center [1383, 361] width 13 height 13
checkbox input "true"
click at [1385, 357] on input "checkbox" at bounding box center [1383, 361] width 13 height 13
checkbox input "true"
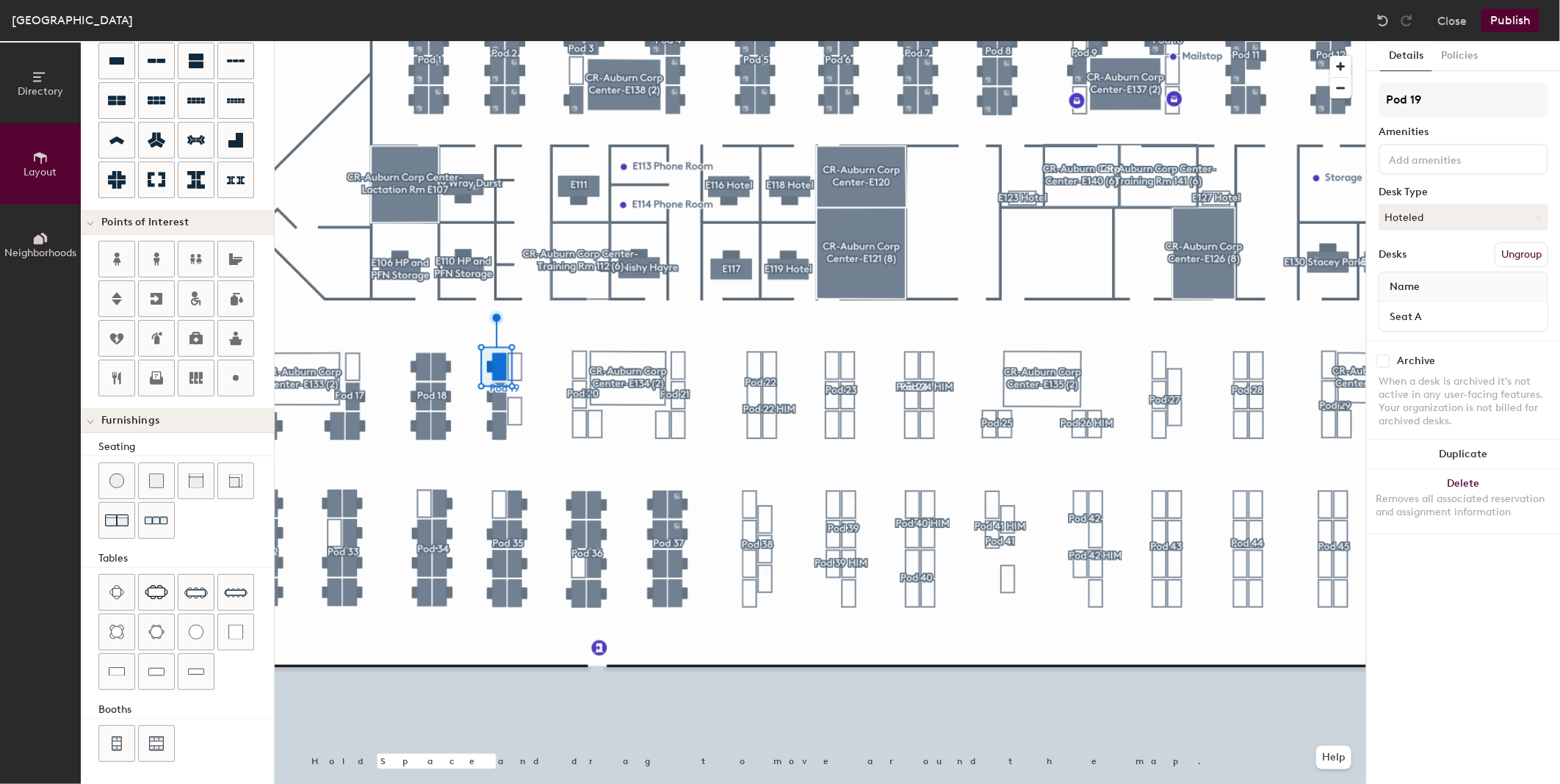
click at [1385, 358] on input "checkbox" at bounding box center [1383, 361] width 13 height 13
checkbox input "true"
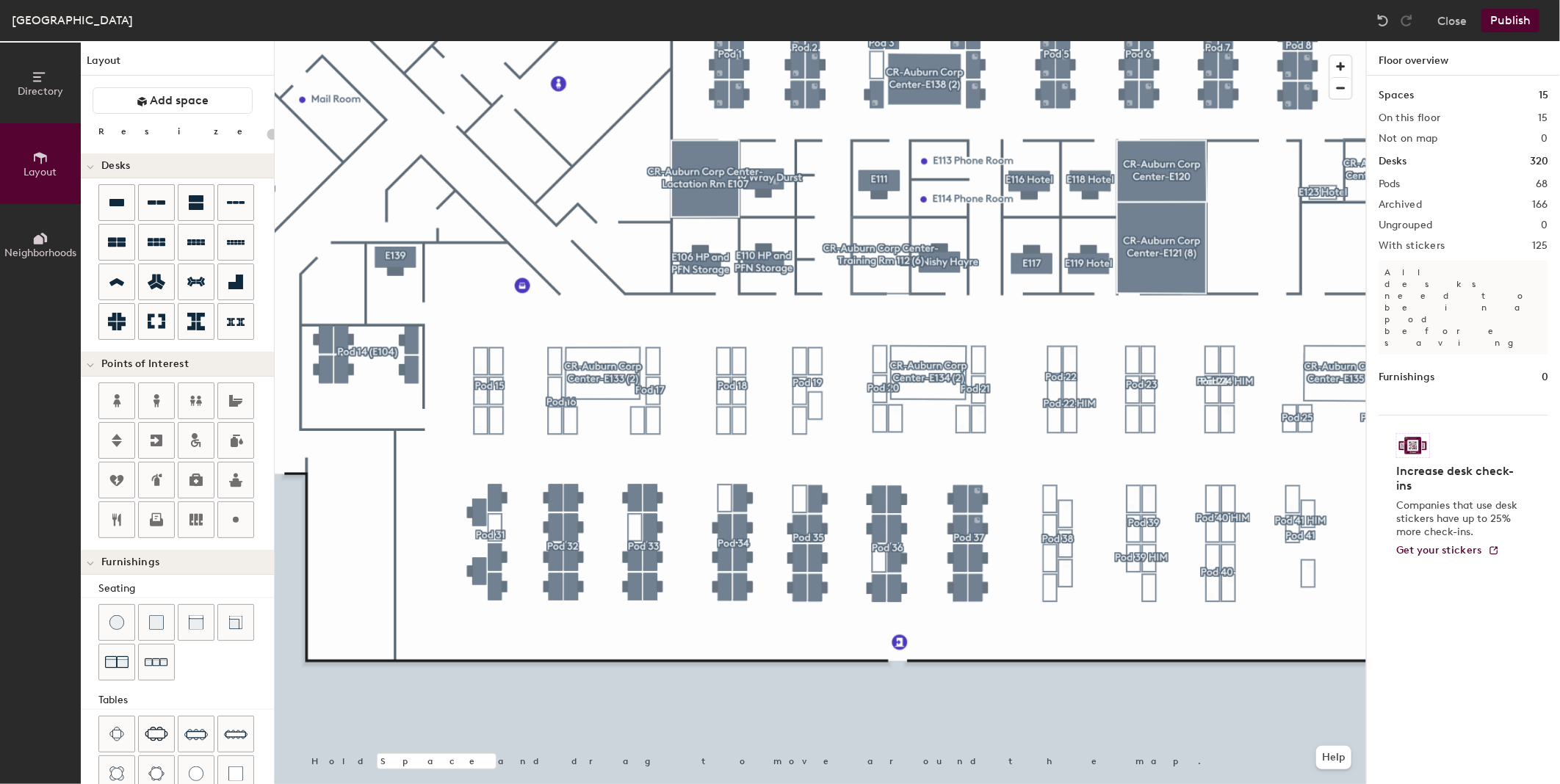
scroll to position [142, 0]
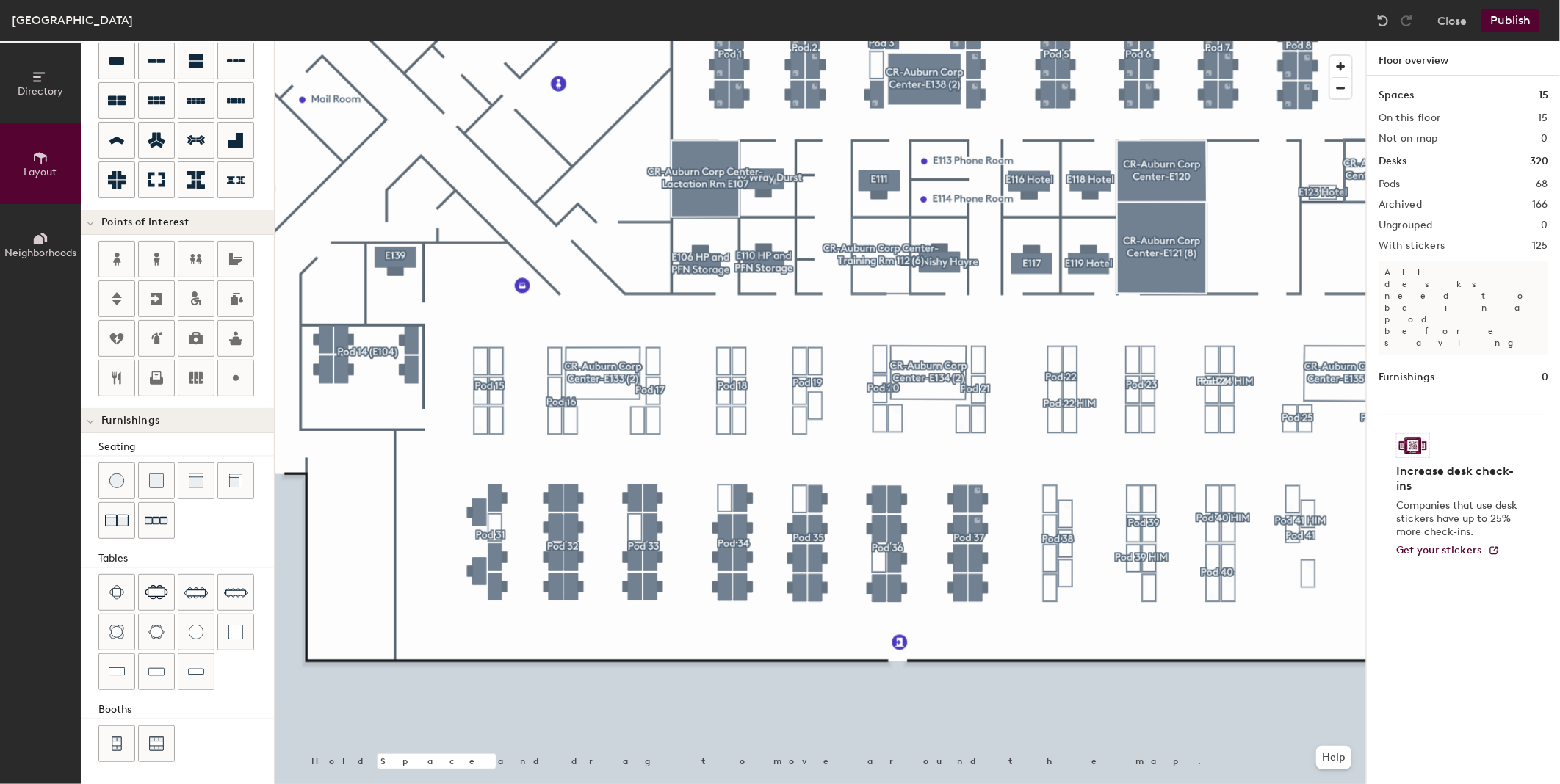
type input "120"
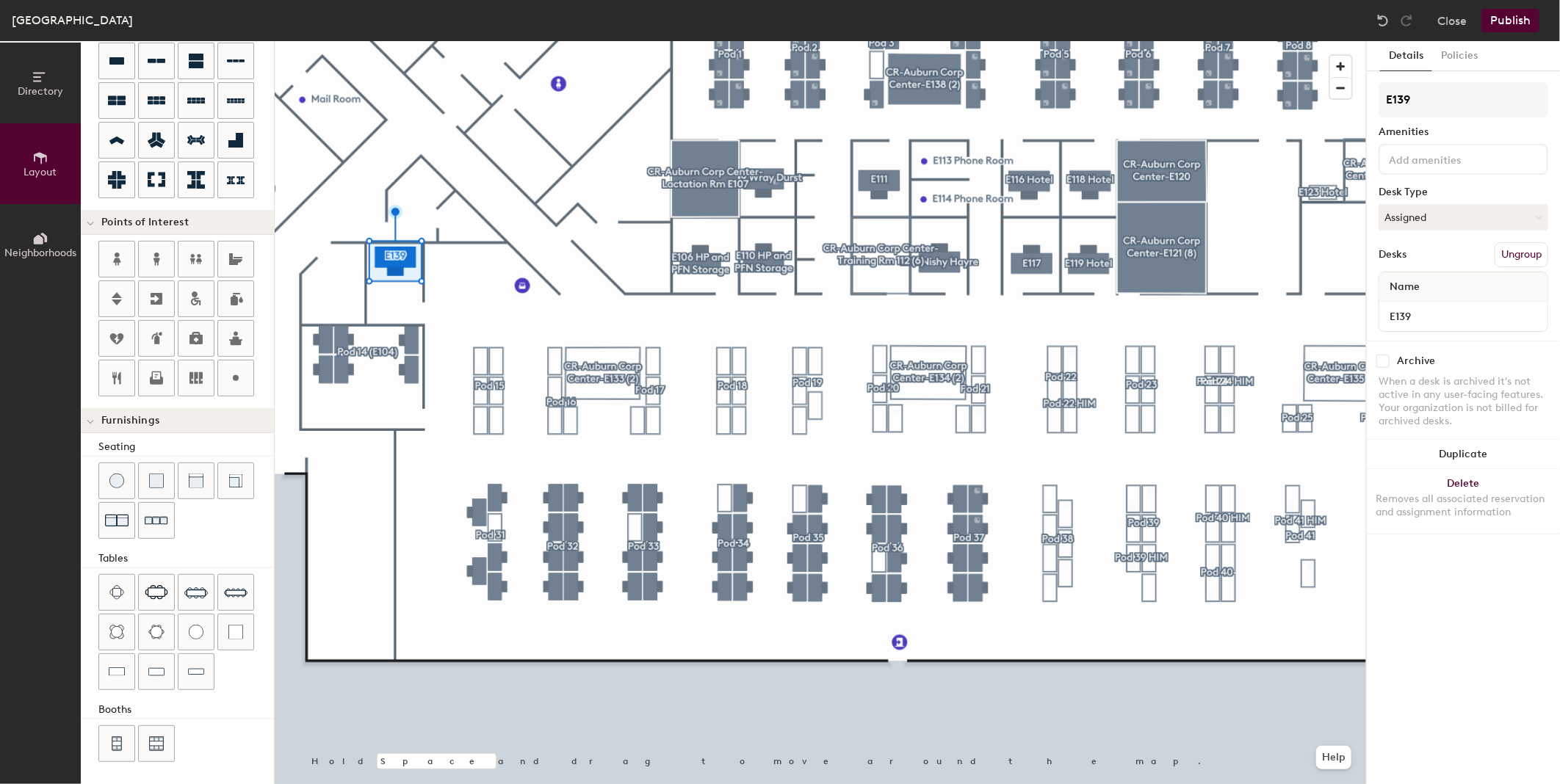
click at [1381, 358] on input "checkbox" at bounding box center [1383, 361] width 13 height 13
checkbox input "true"
type input "80"
click at [1384, 363] on input "checkbox" at bounding box center [1383, 361] width 13 height 13
checkbox input "true"
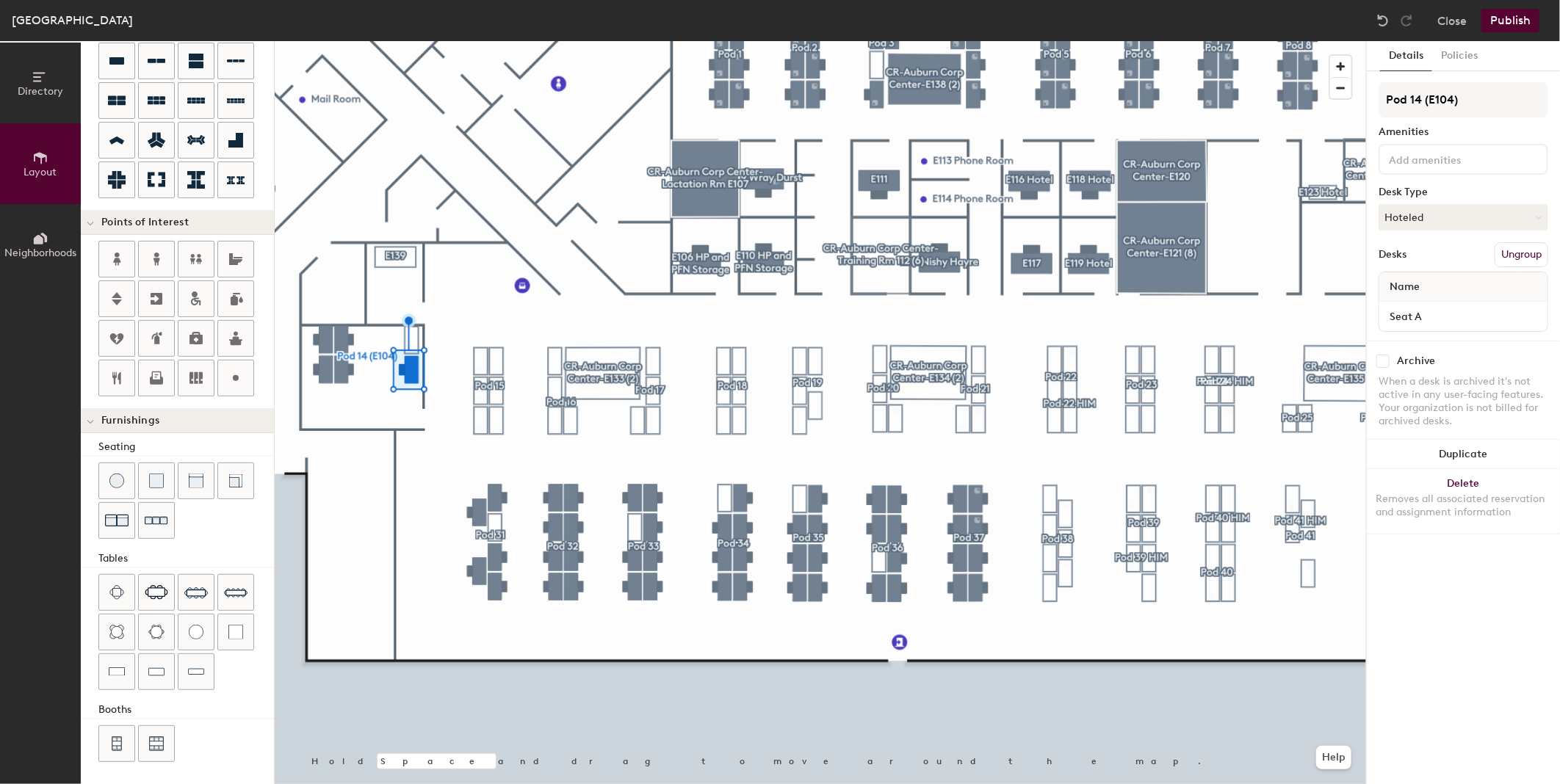
click at [1377, 357] on input "checkbox" at bounding box center [1383, 361] width 13 height 13
checkbox input "true"
type input "80"
click at [1383, 358] on input "checkbox" at bounding box center [1383, 361] width 13 height 13
checkbox input "true"
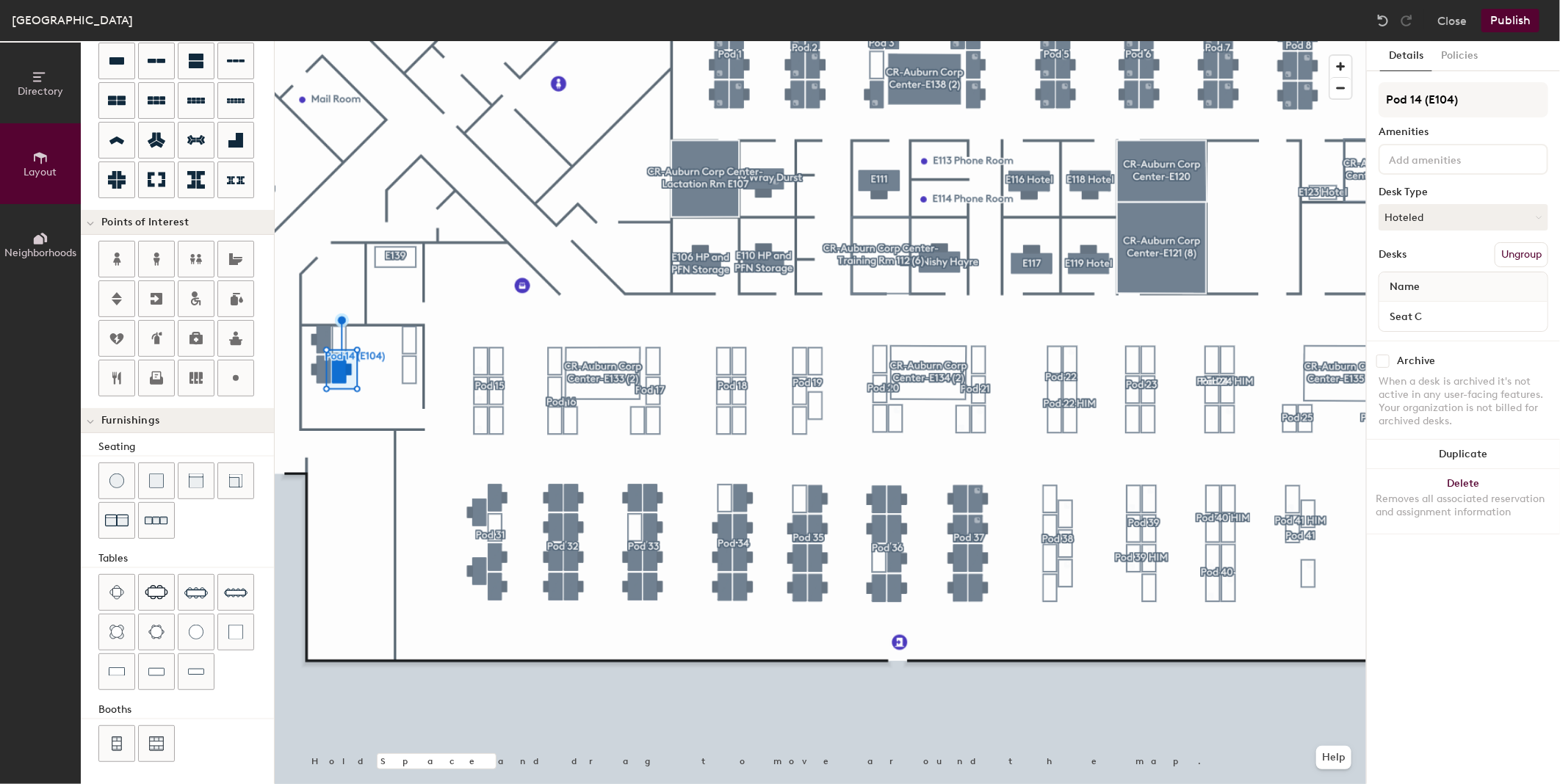
click at [1385, 356] on input "checkbox" at bounding box center [1383, 361] width 13 height 13
checkbox input "true"
click at [1379, 361] on input "checkbox" at bounding box center [1383, 361] width 13 height 13
checkbox input "true"
click at [1376, 360] on input "checkbox" at bounding box center [1383, 361] width 13 height 13
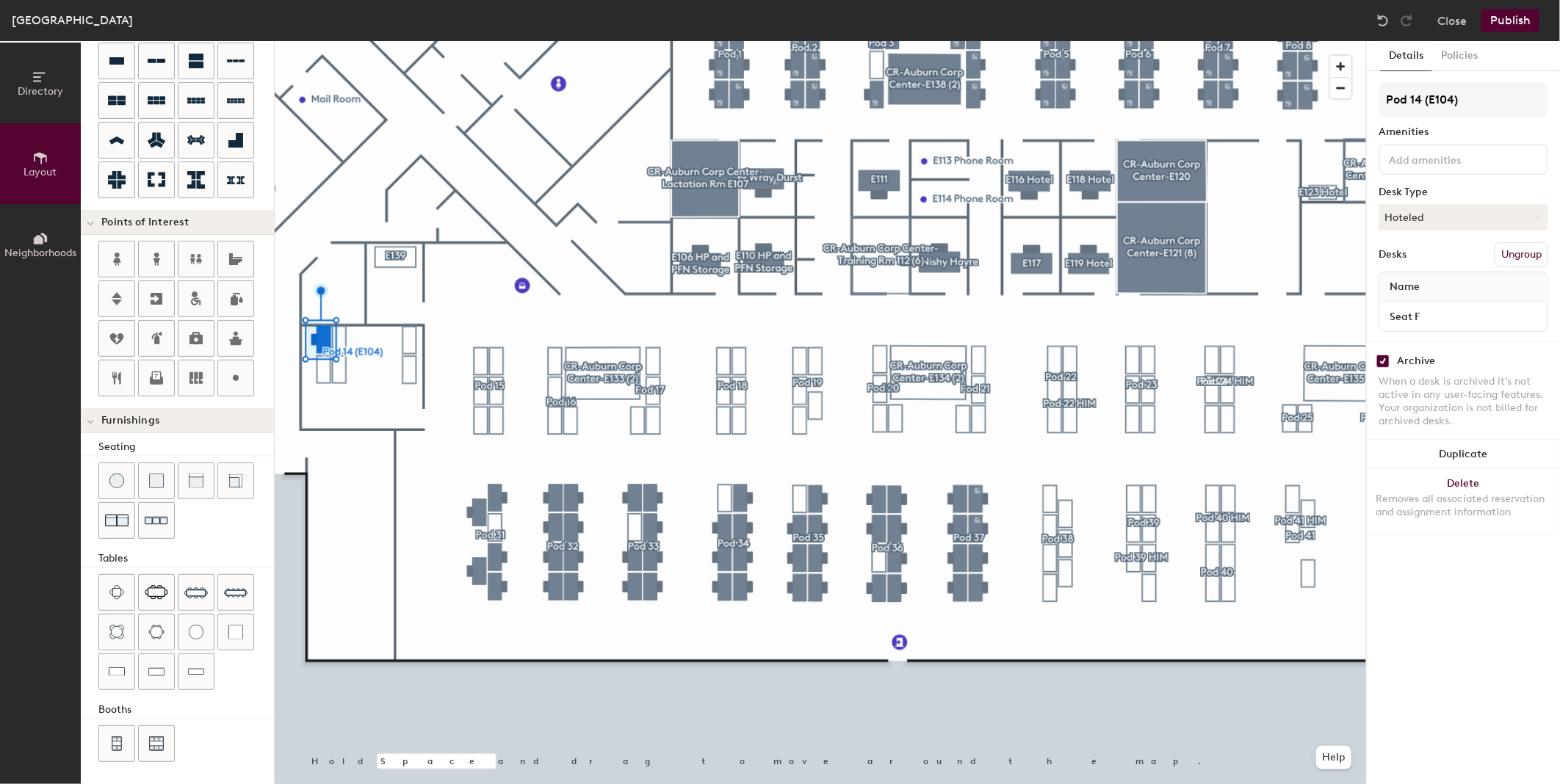
checkbox input "true"
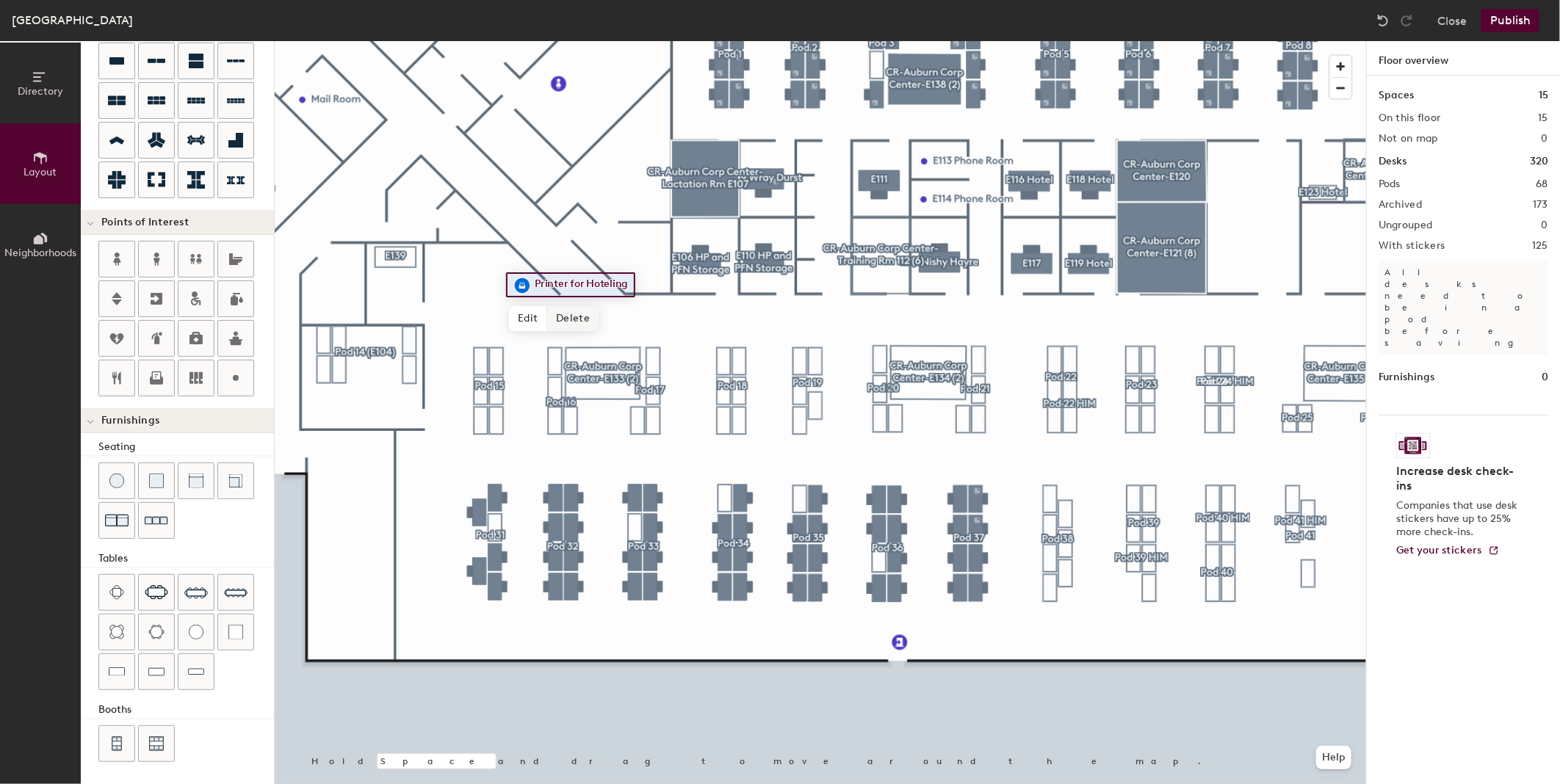
click at [581, 315] on span "Delete" at bounding box center [572, 319] width 51 height 25
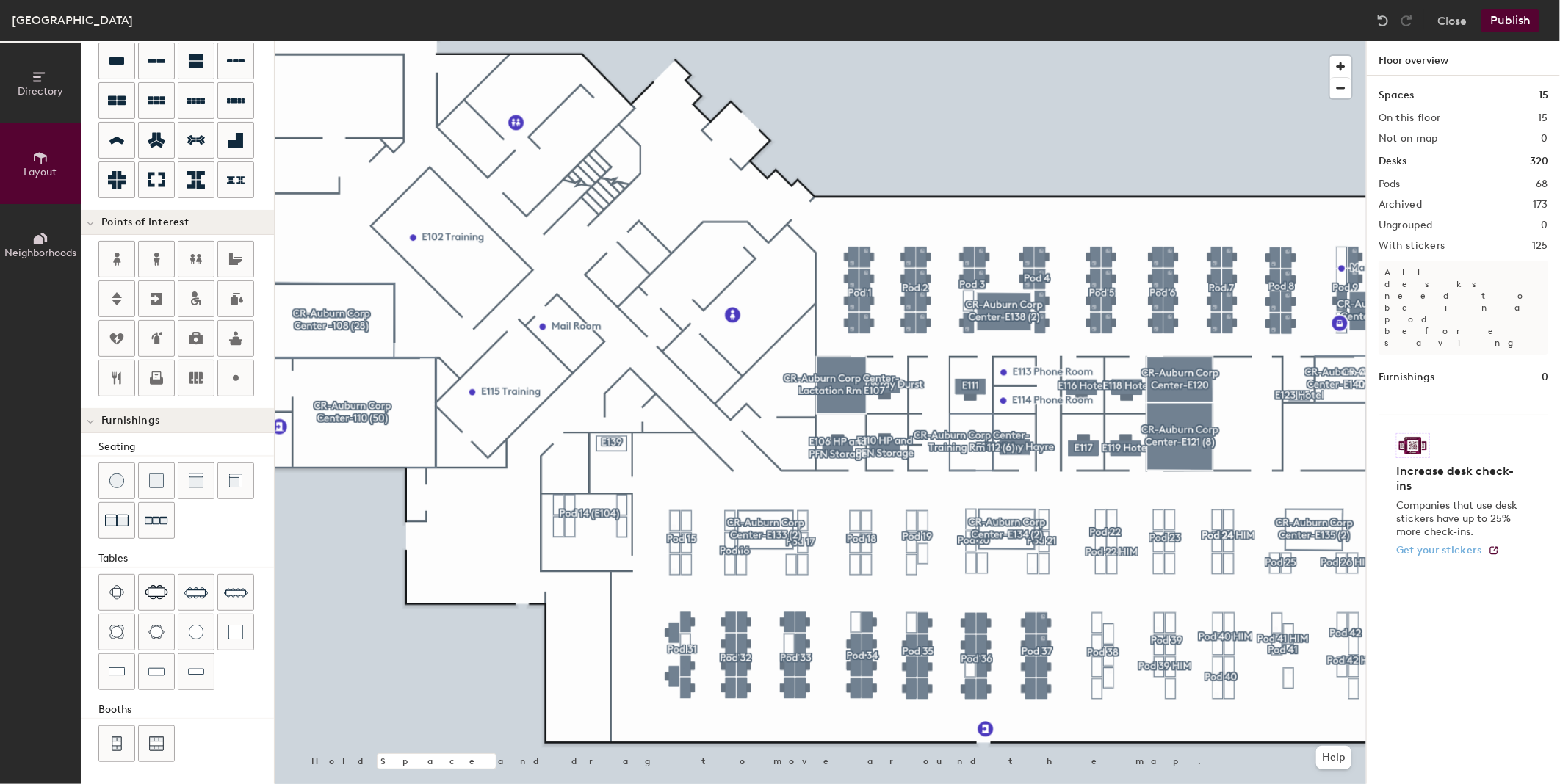
click at [735, 41] on div at bounding box center [819, 41] width 1091 height 0
click at [788, 351] on span "Delete" at bounding box center [783, 348] width 51 height 25
click at [677, 292] on div "Directory Layout Neighborhoods Layout Add space Resize Desks Points of Interest…" at bounding box center [780, 413] width 1560 height 743
click at [617, 273] on div "Directory Layout Neighborhoods Layout Add space Resize Desks Points of Interest…" at bounding box center [780, 413] width 1560 height 743
click at [512, 41] on div at bounding box center [819, 41] width 1091 height 0
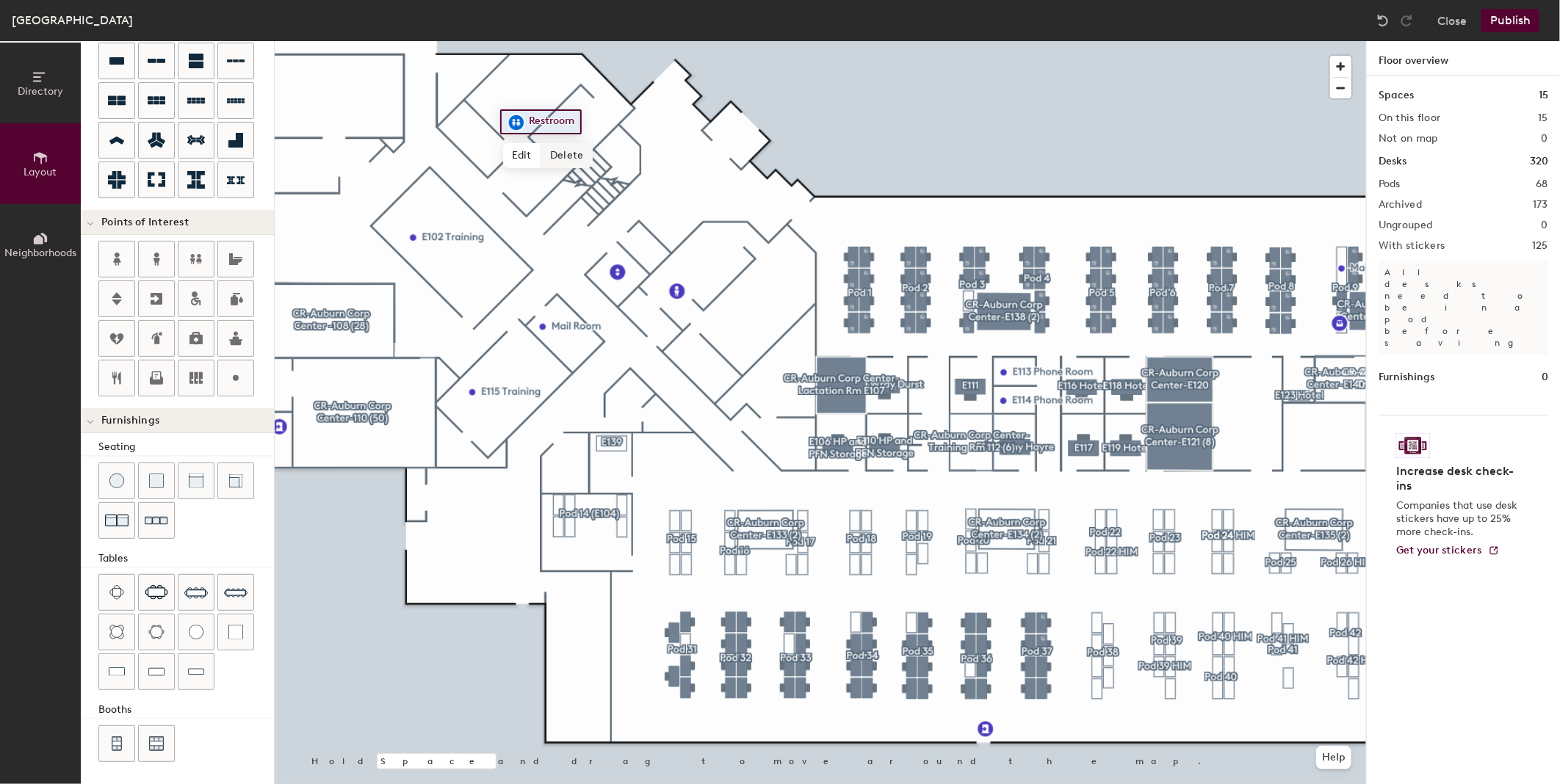
click at [563, 153] on span "Delete" at bounding box center [566, 156] width 51 height 25
type input "20"
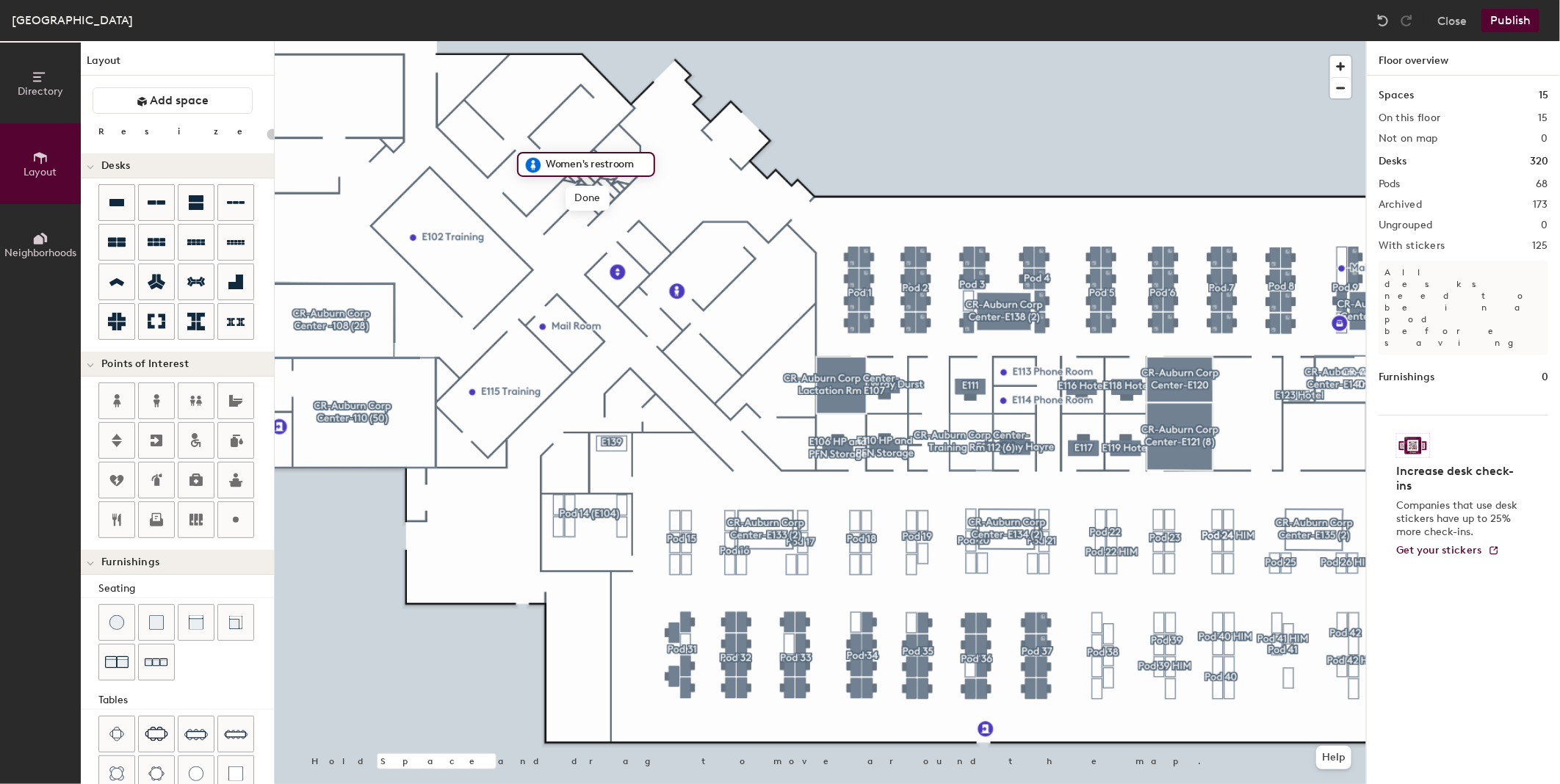
scroll to position [142, 0]
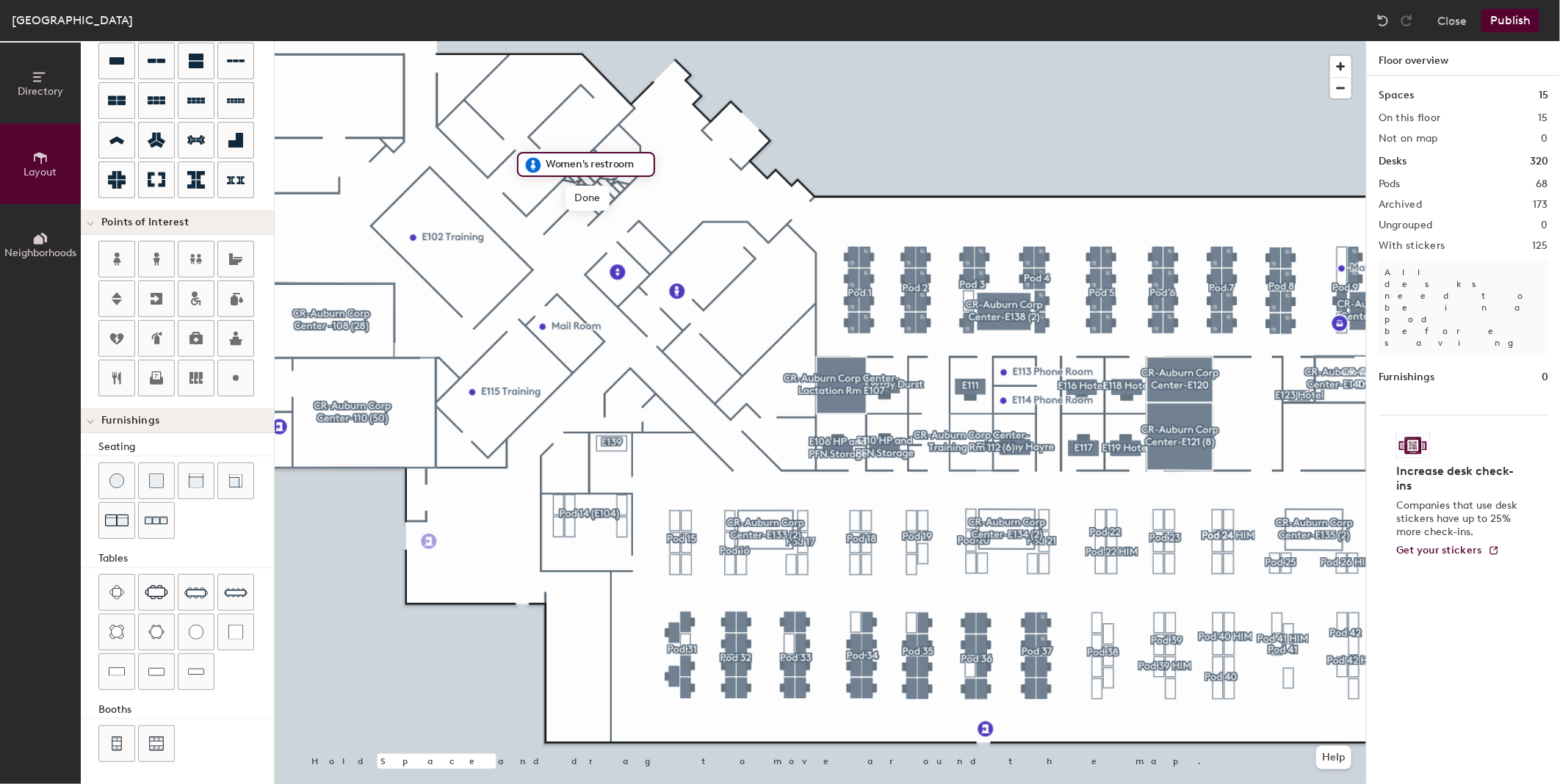
click at [331, 450] on div "Directory Layout Neighborhoods Layout Add space Resize Desks Points of Interest…" at bounding box center [780, 413] width 1560 height 743
click at [328, 454] on img at bounding box center [330, 449] width 18 height 18
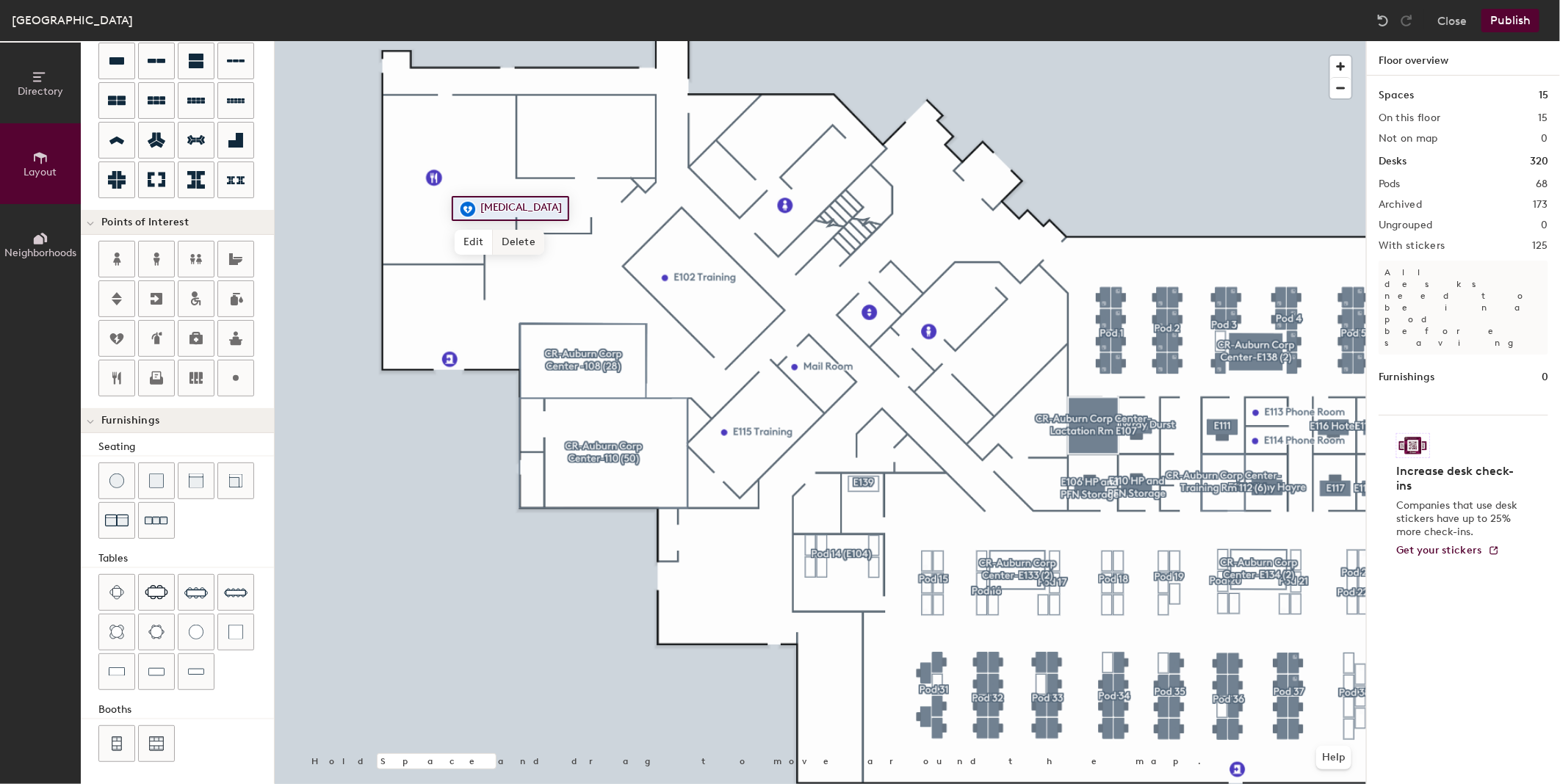
click at [512, 240] on span "Delete" at bounding box center [517, 242] width 51 height 25
click at [455, 41] on div at bounding box center [819, 41] width 1091 height 0
click at [494, 41] on div at bounding box center [819, 41] width 1091 height 0
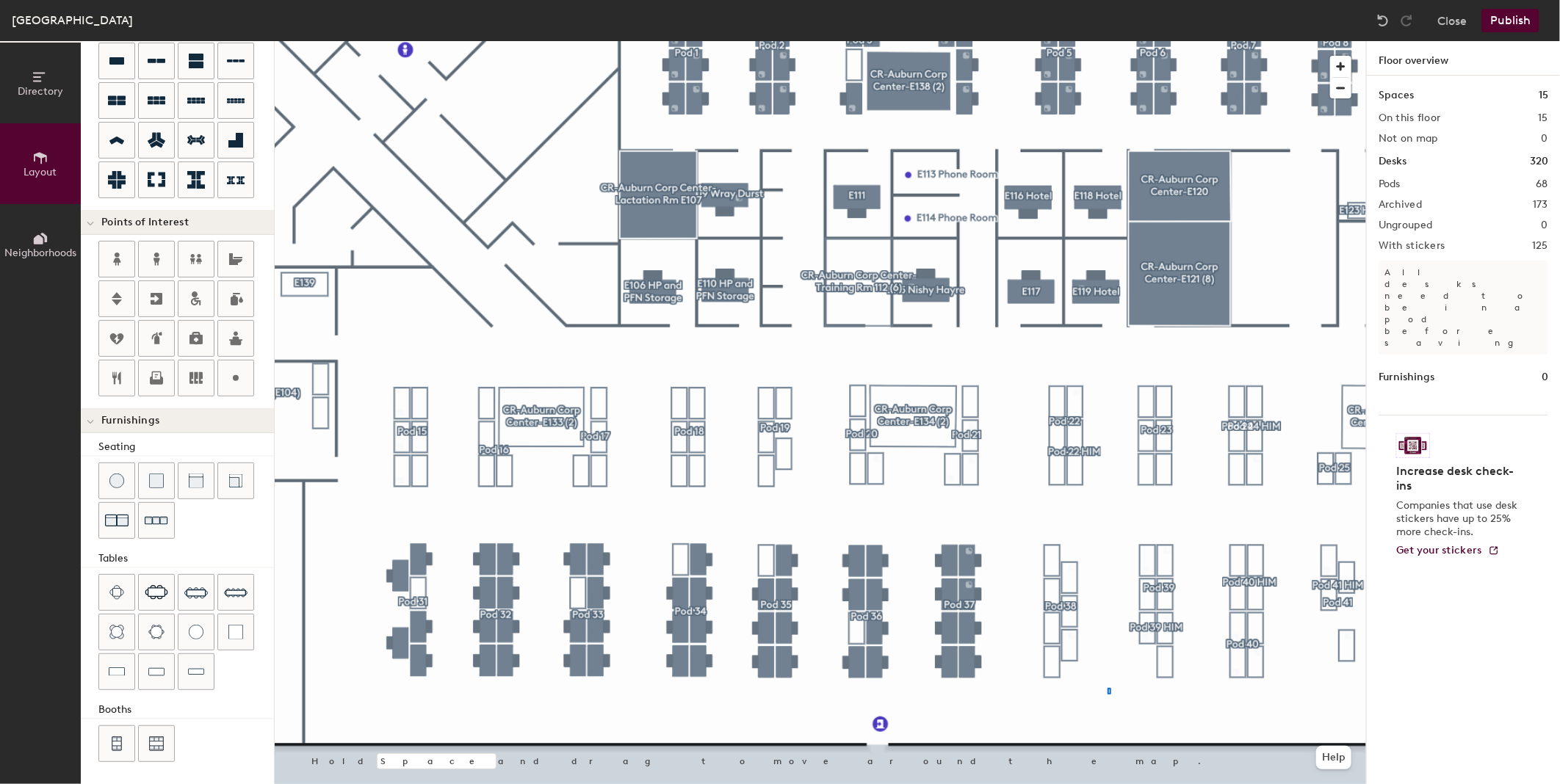
click at [1107, 41] on div at bounding box center [819, 41] width 1091 height 0
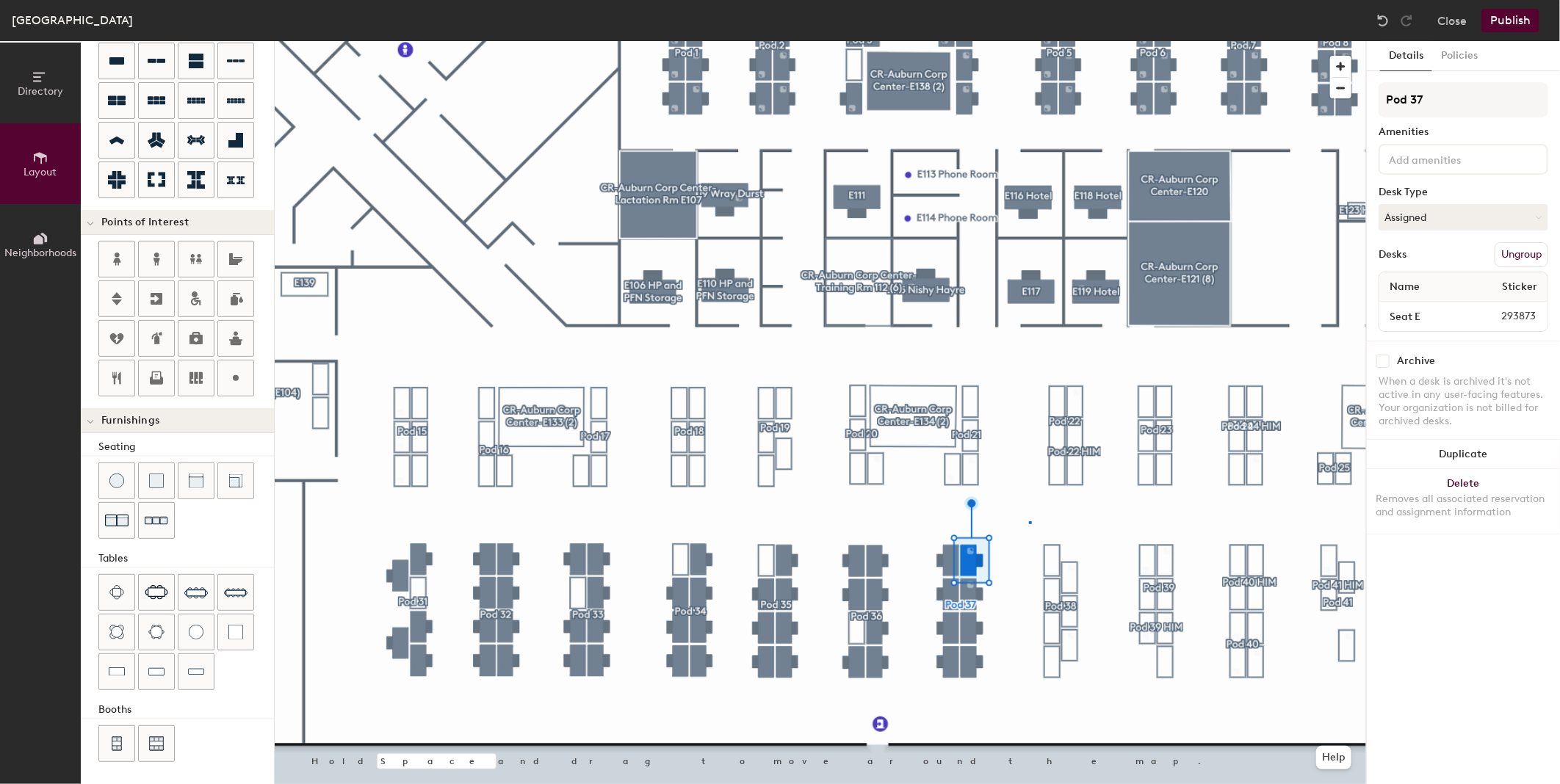
click at [1029, 41] on div at bounding box center [819, 41] width 1091 height 0
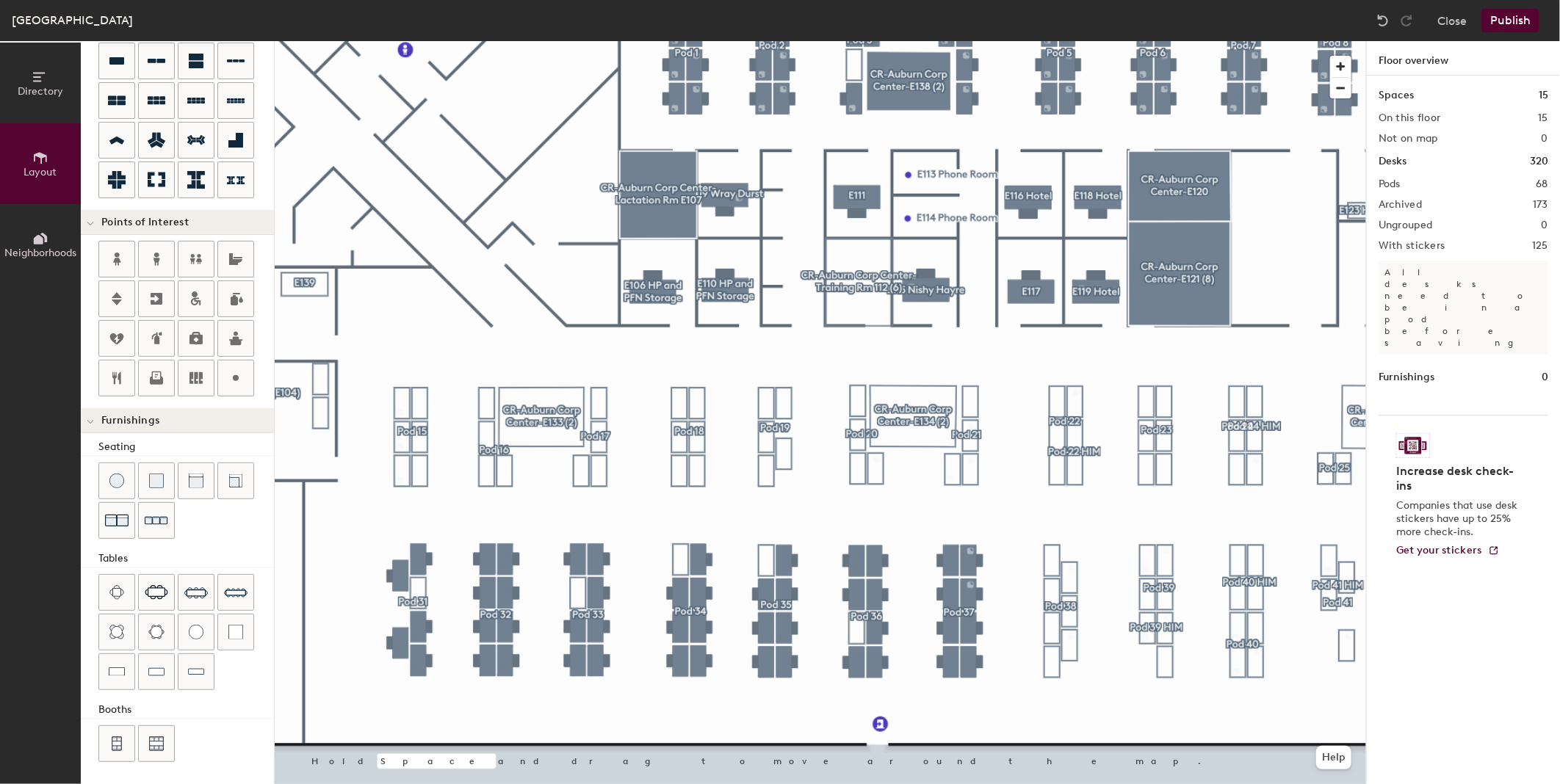
type input "80"
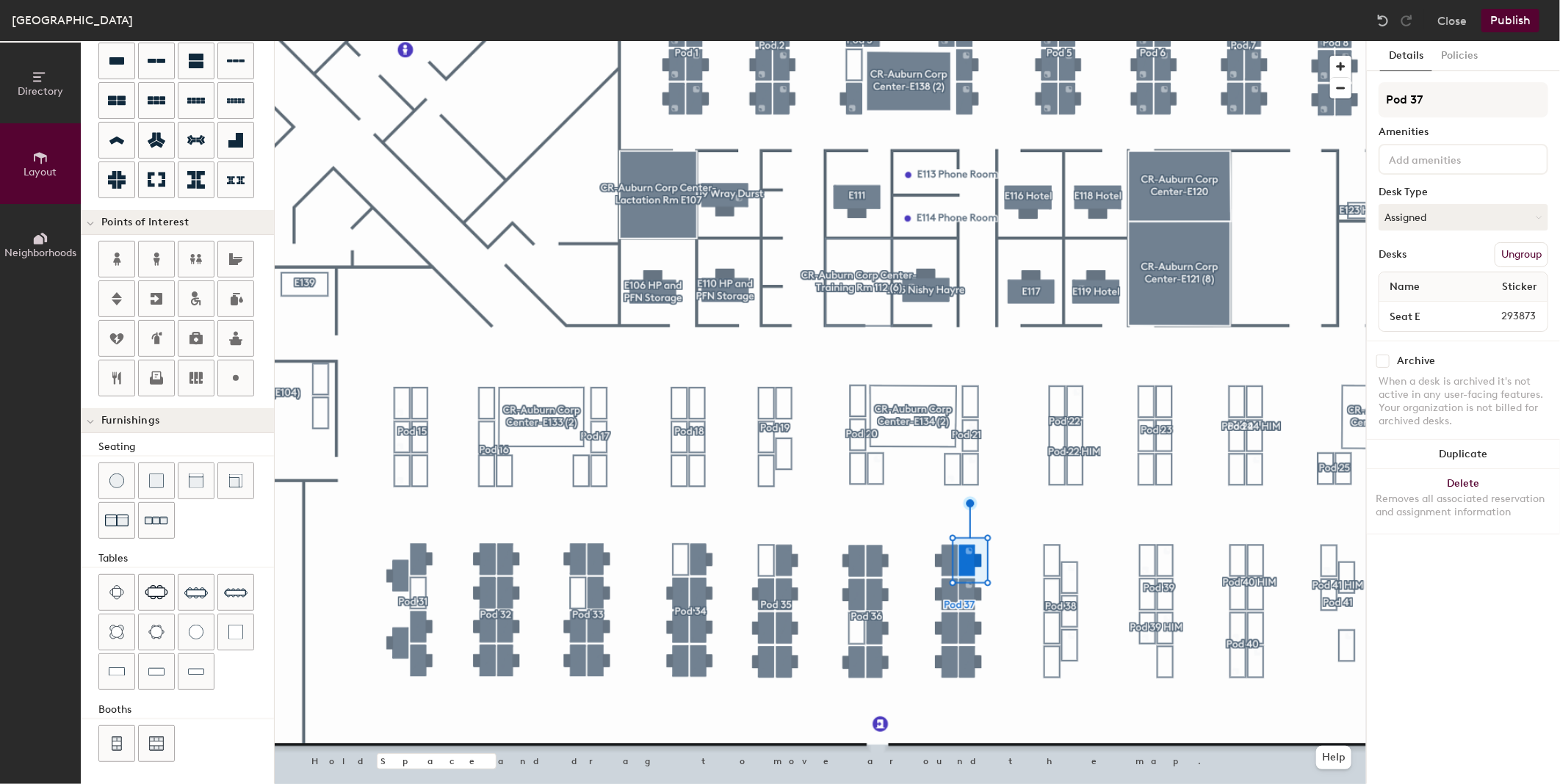
click at [1386, 358] on input "checkbox" at bounding box center [1383, 361] width 13 height 13
checkbox input "true"
click at [1371, 307] on div "Directory Layout Neighborhoods Layout Add space Resize Desks Points of Interest…" at bounding box center [780, 413] width 1560 height 743
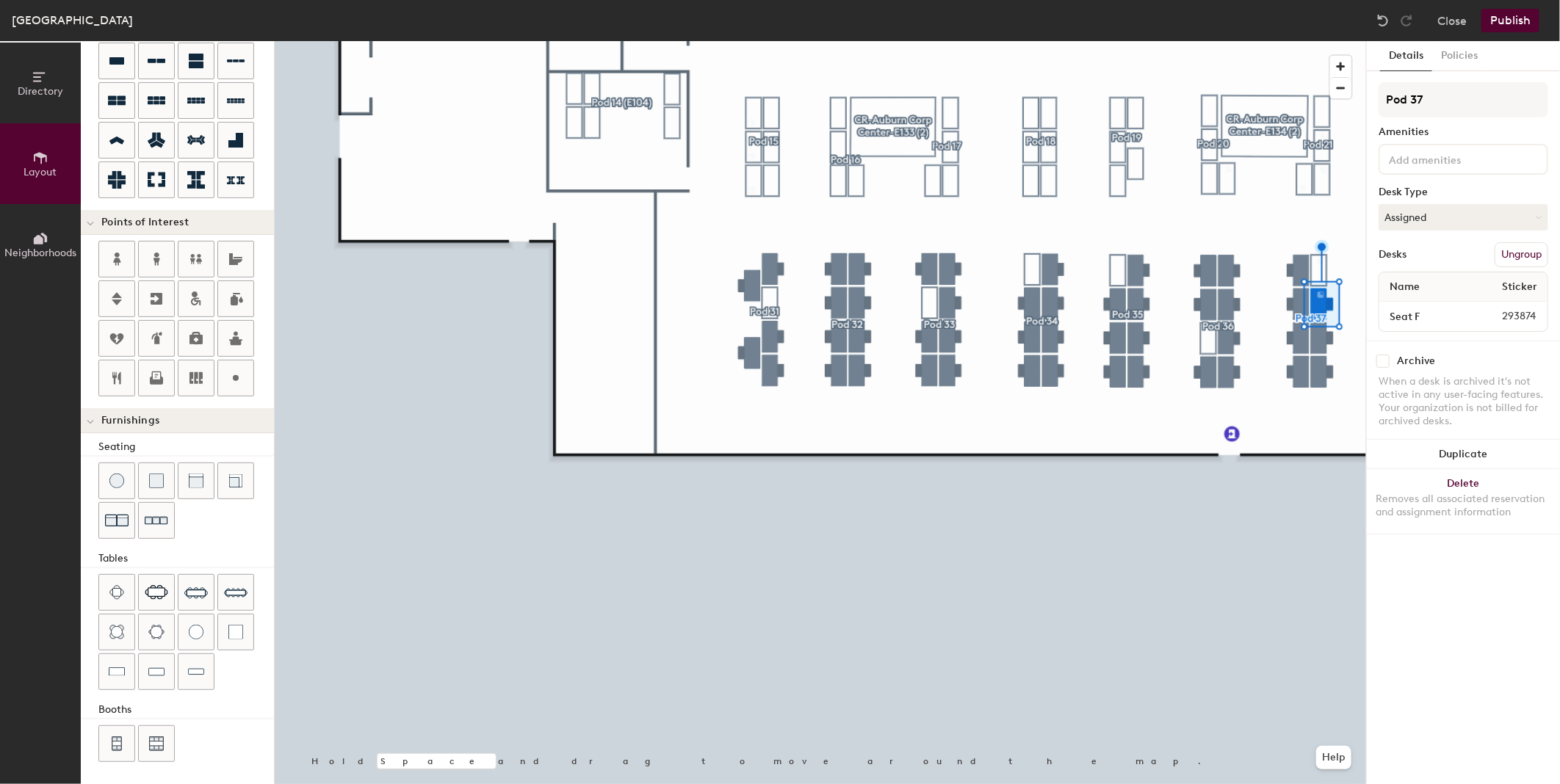
click at [1391, 357] on div "Archive" at bounding box center [1463, 361] width 169 height 13
drag, startPoint x: 1382, startPoint y: 363, endPoint x: 1381, endPoint y: 355, distance: 8.1
click at [1381, 361] on input "checkbox" at bounding box center [1383, 361] width 13 height 13
checkbox input "true"
click at [1381, 357] on input "checkbox" at bounding box center [1383, 361] width 13 height 13
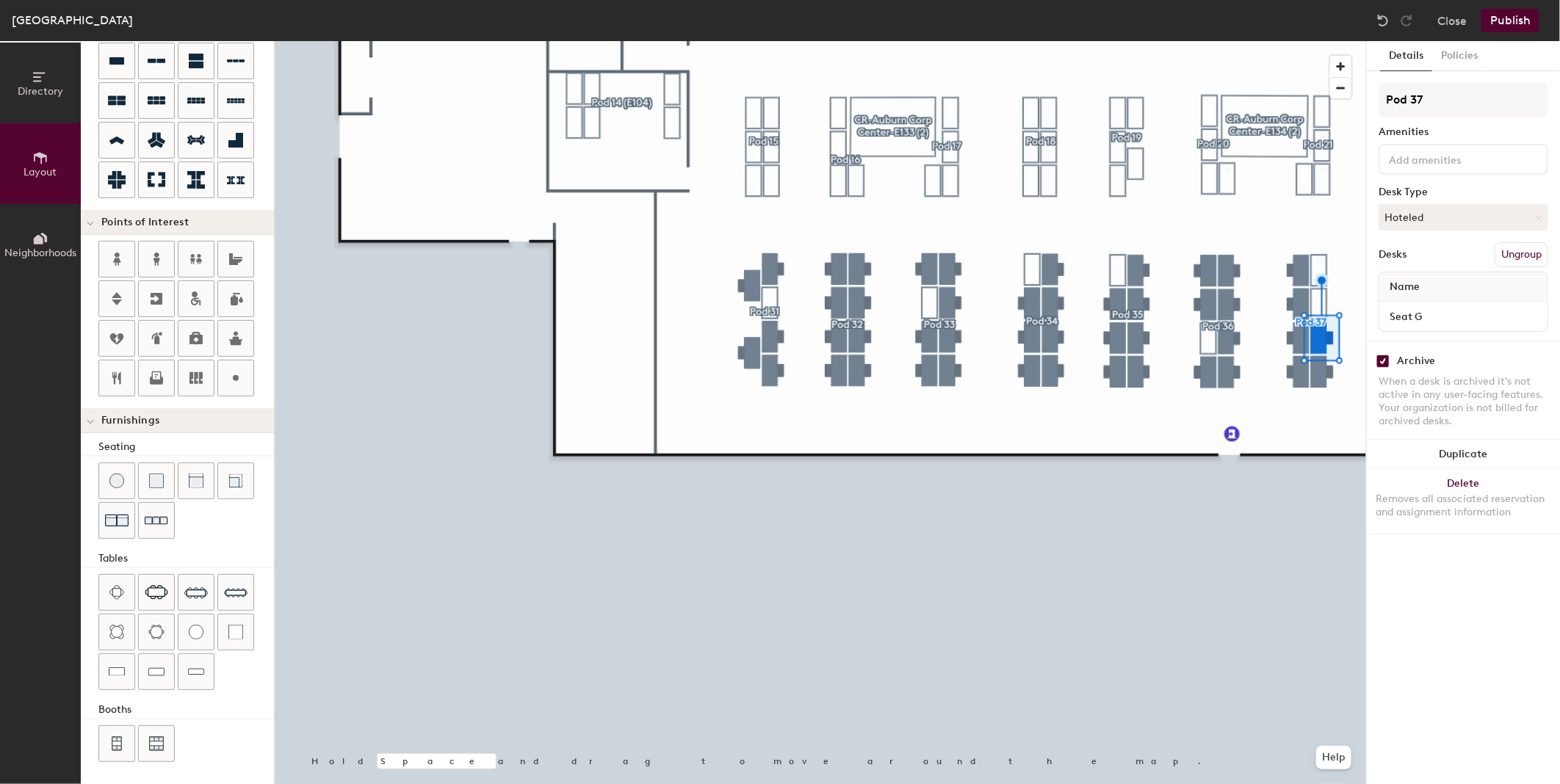
checkbox input "true"
click at [1386, 361] on input "checkbox" at bounding box center [1383, 361] width 13 height 13
checkbox input "true"
click at [1381, 361] on input "checkbox" at bounding box center [1383, 361] width 13 height 13
checkbox input "true"
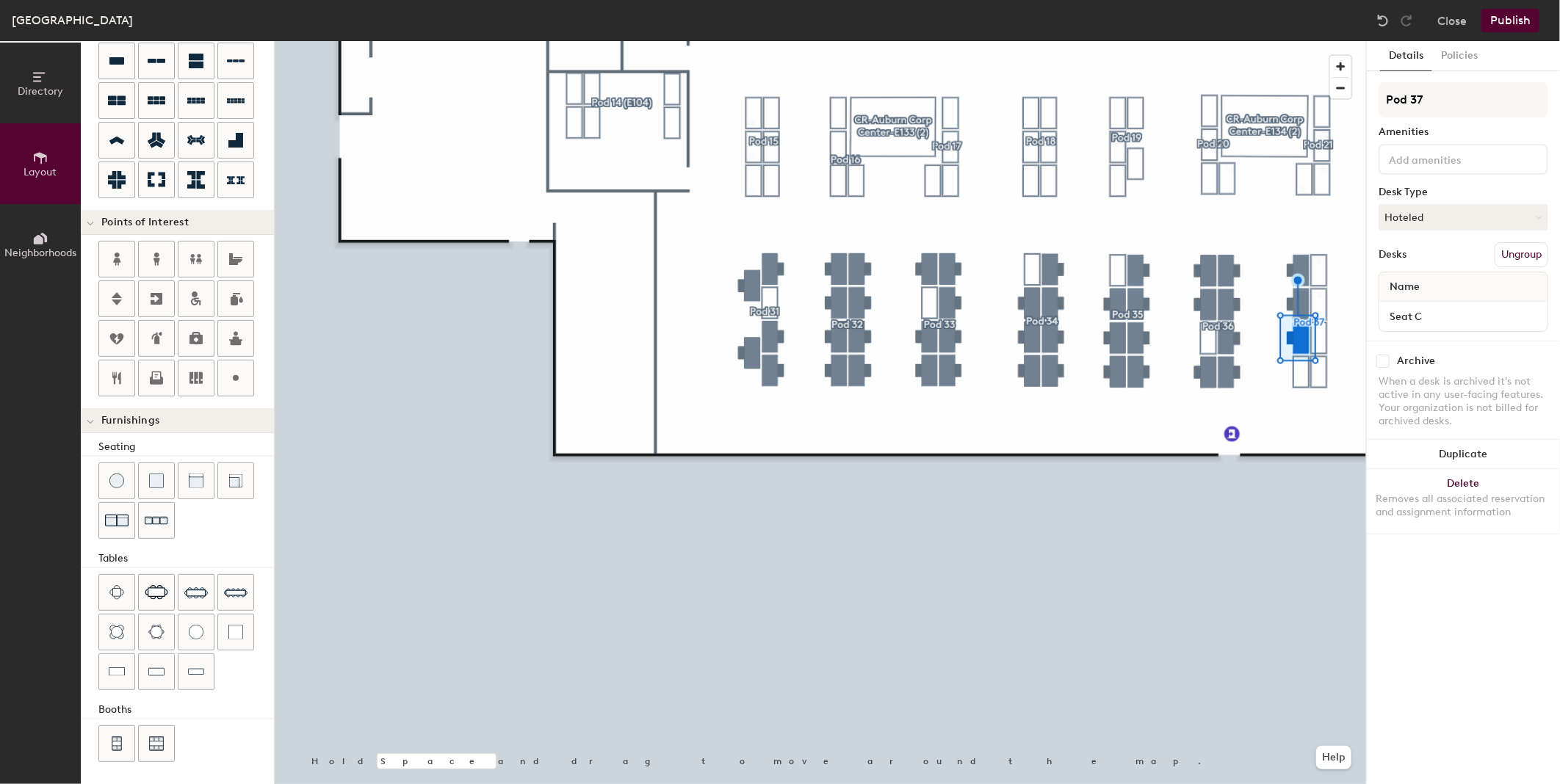
click at [1381, 361] on input "checkbox" at bounding box center [1383, 361] width 13 height 13
checkbox input "true"
type input "80"
click at [1384, 356] on input "checkbox" at bounding box center [1383, 361] width 13 height 13
checkbox input "true"
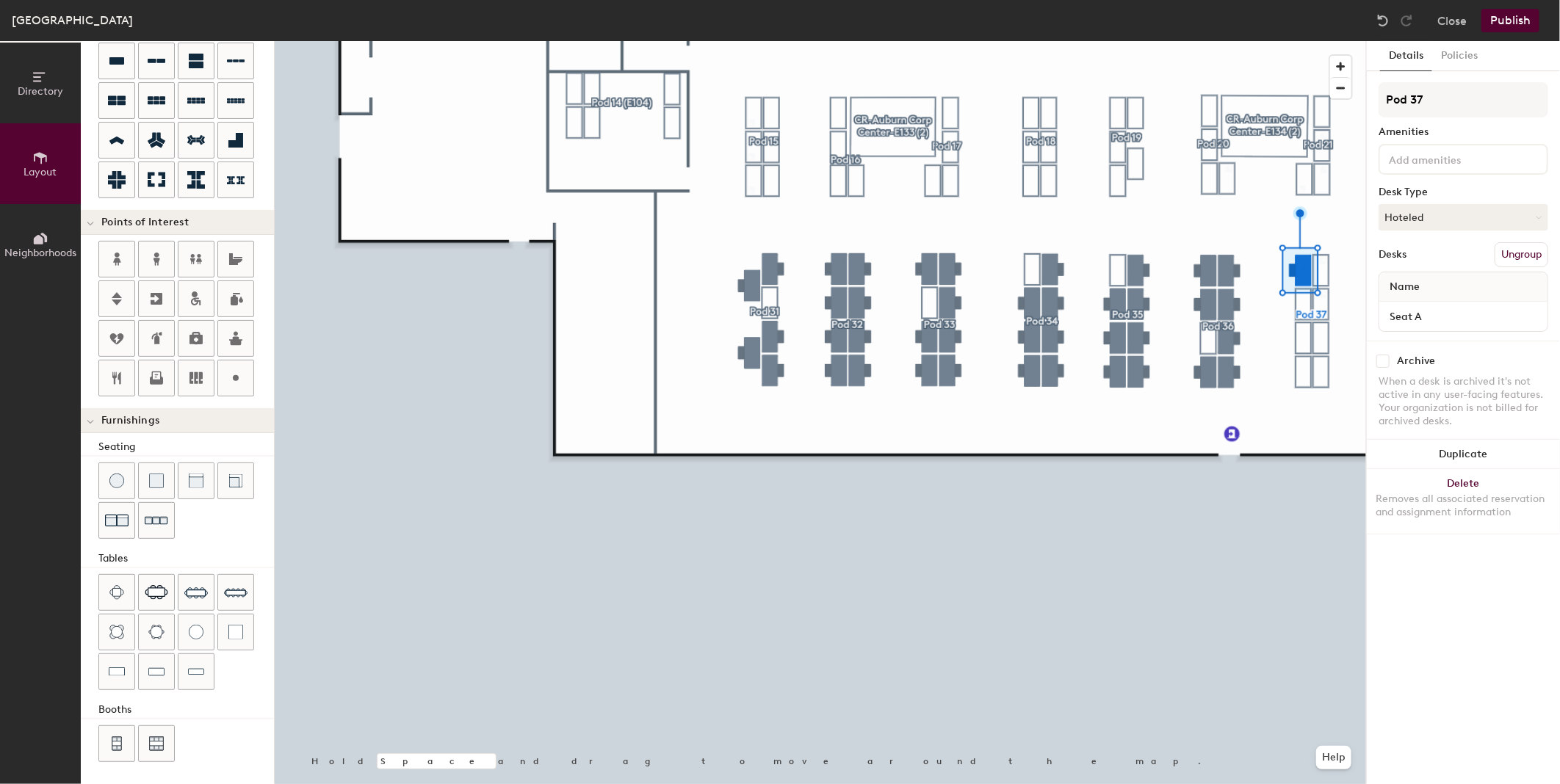
click at [1378, 361] on input "checkbox" at bounding box center [1383, 361] width 13 height 13
checkbox input "true"
click at [1381, 358] on input "checkbox" at bounding box center [1383, 361] width 13 height 13
checkbox input "true"
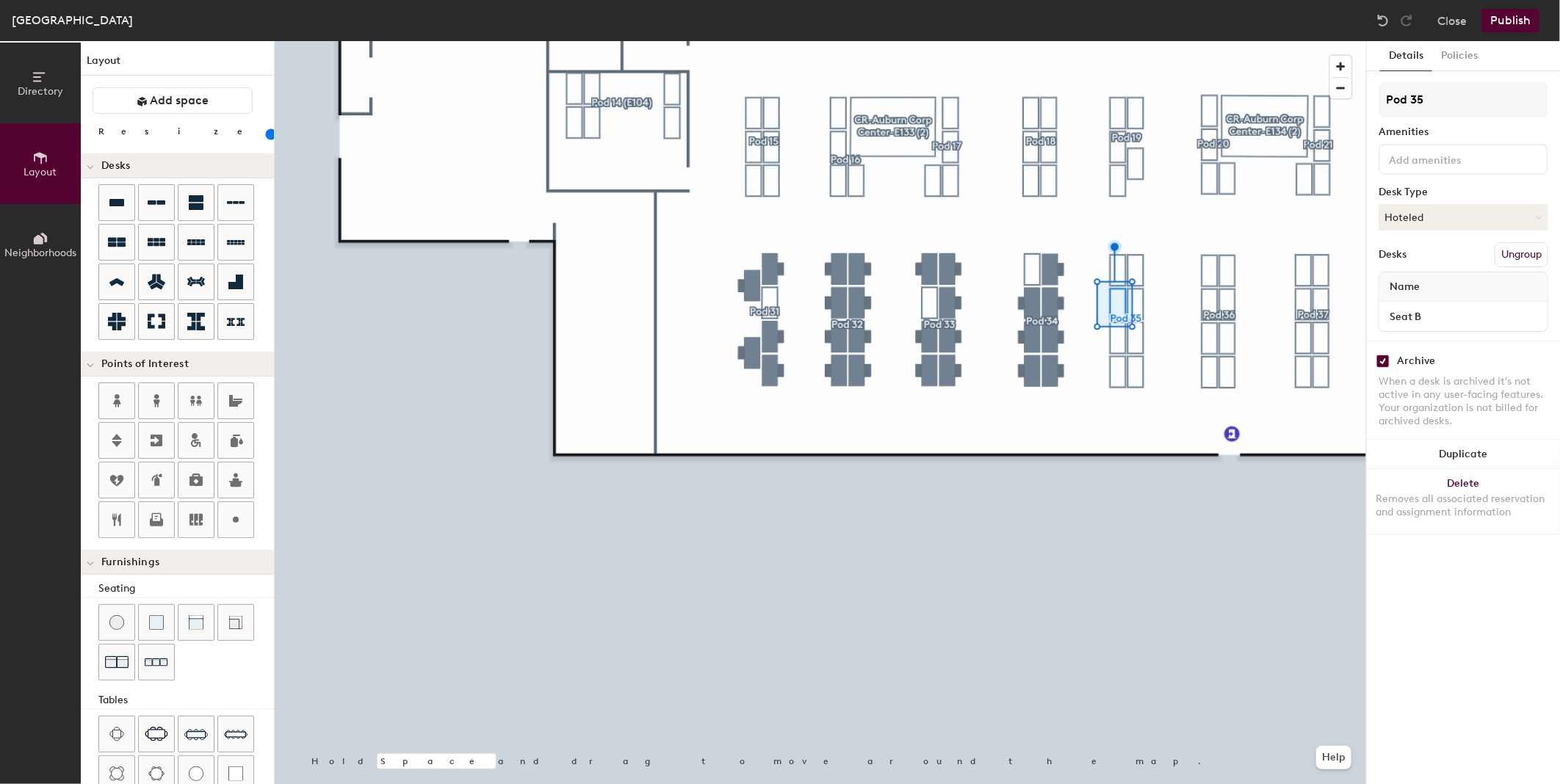
scroll to position [142, 0]
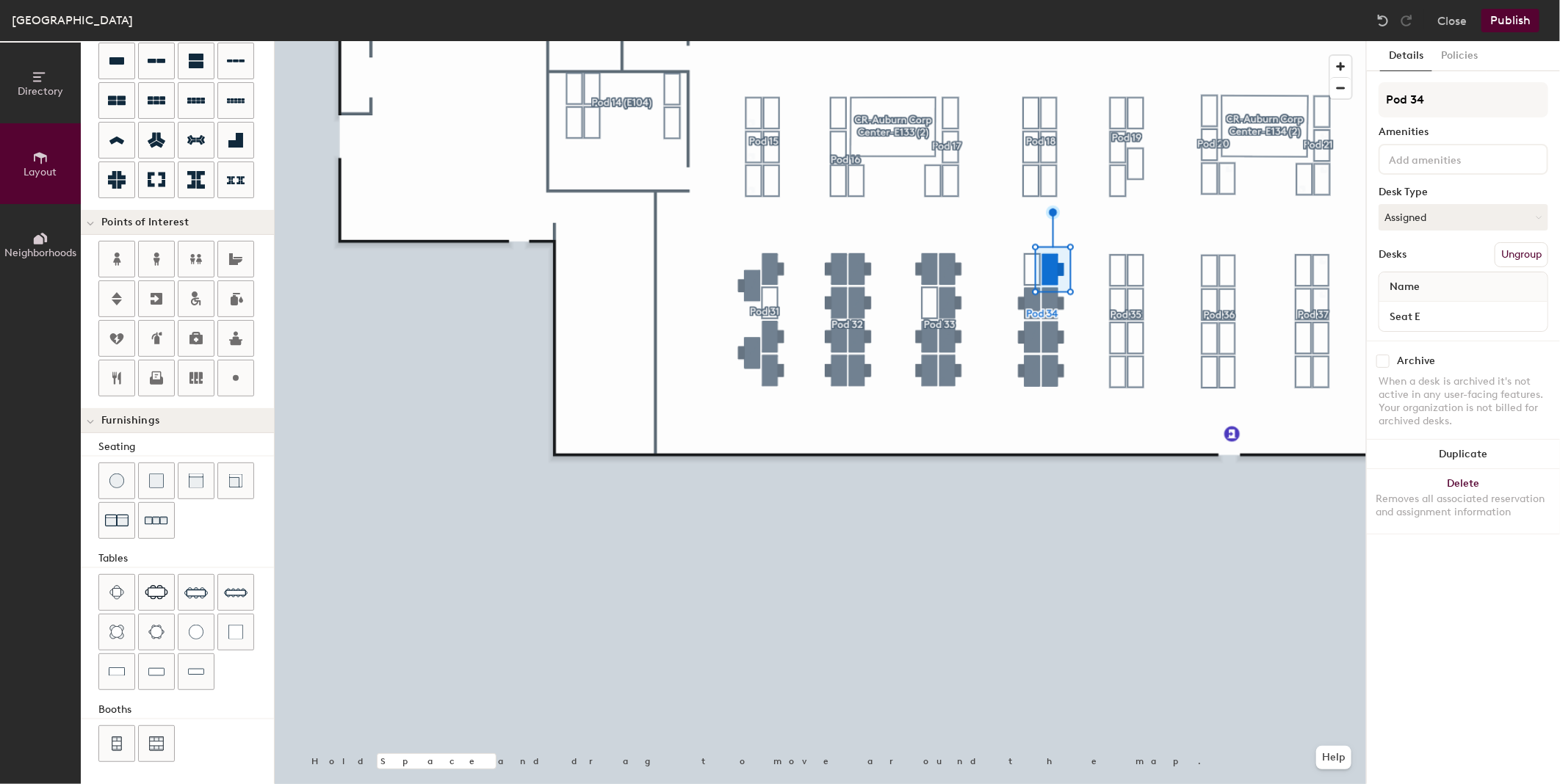
click at [1379, 363] on input "checkbox" at bounding box center [1383, 361] width 13 height 13
checkbox input "true"
click at [1385, 361] on input "checkbox" at bounding box center [1383, 361] width 13 height 13
checkbox input "true"
click at [1390, 357] on input "checkbox" at bounding box center [1383, 361] width 13 height 13
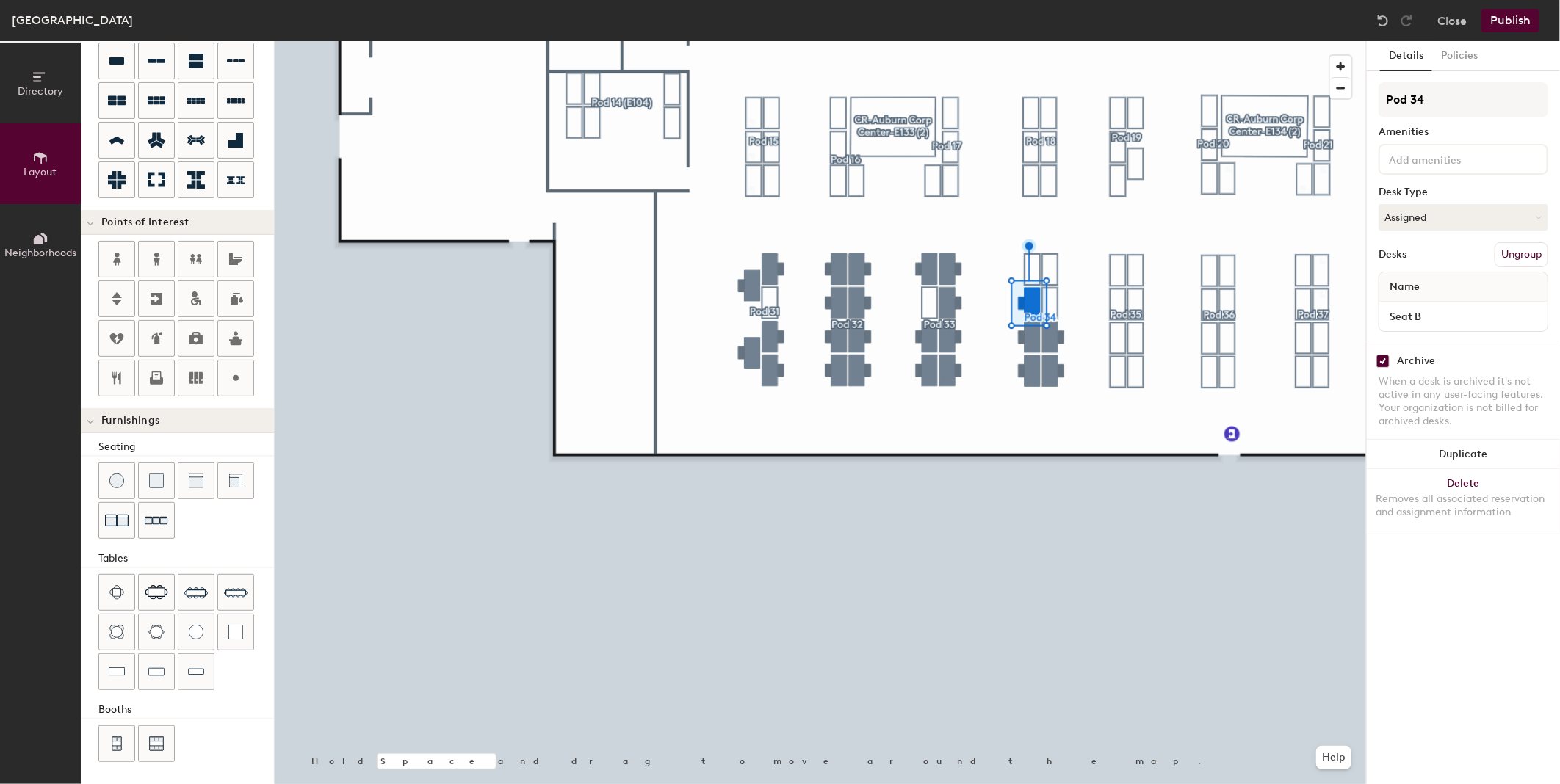
checkbox input "true"
click at [1379, 362] on input "checkbox" at bounding box center [1383, 361] width 13 height 13
checkbox input "true"
click at [1383, 358] on input "checkbox" at bounding box center [1383, 361] width 13 height 13
checkbox input "true"
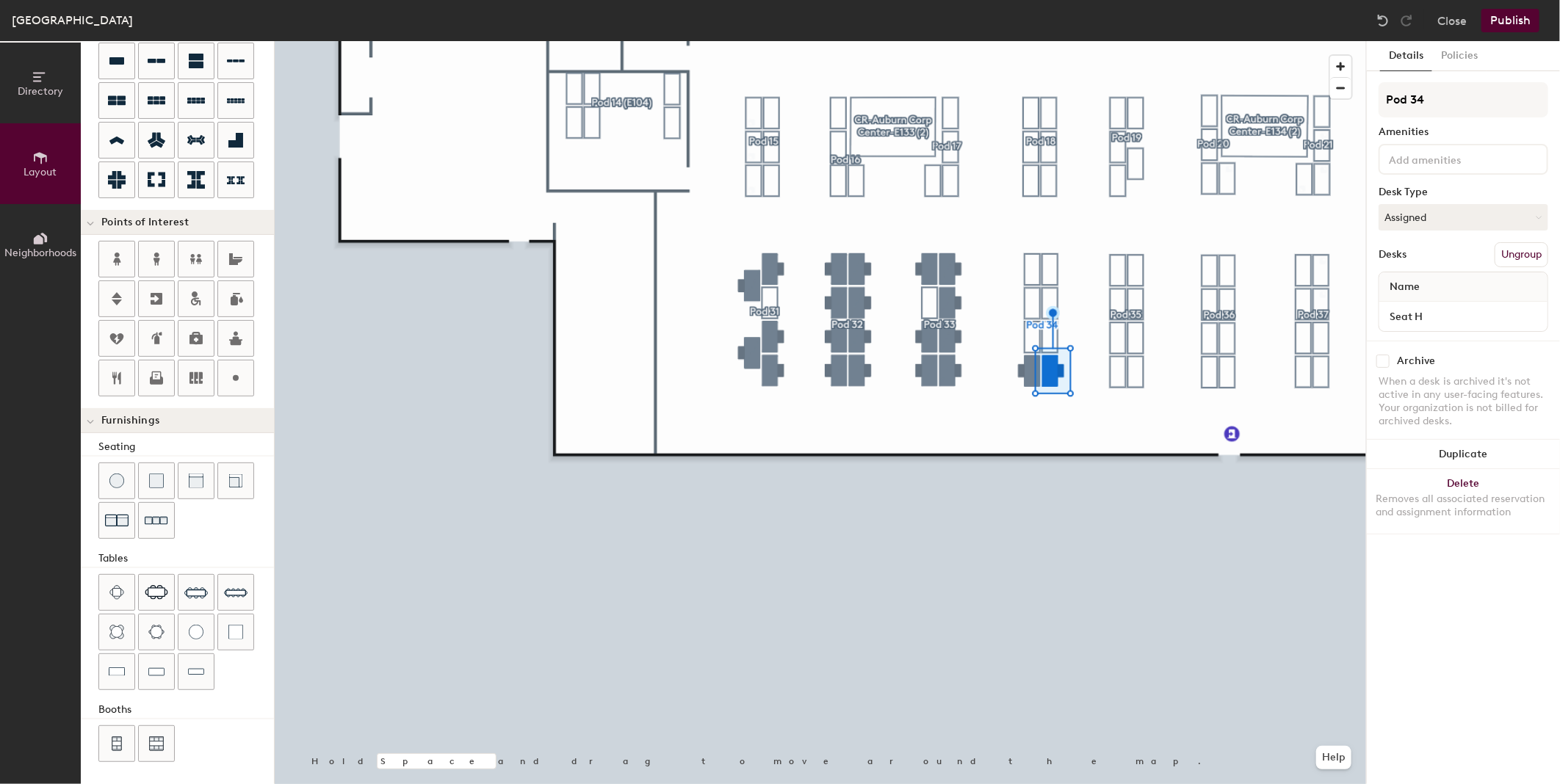
click at [1390, 356] on input "checkbox" at bounding box center [1383, 361] width 13 height 13
checkbox input "true"
click at [1379, 366] on div "Archive When a desk is archived it's not active in any user-facing features. Yo…" at bounding box center [1463, 392] width 193 height 105
click at [1379, 362] on input "checkbox" at bounding box center [1383, 361] width 13 height 13
checkbox input "true"
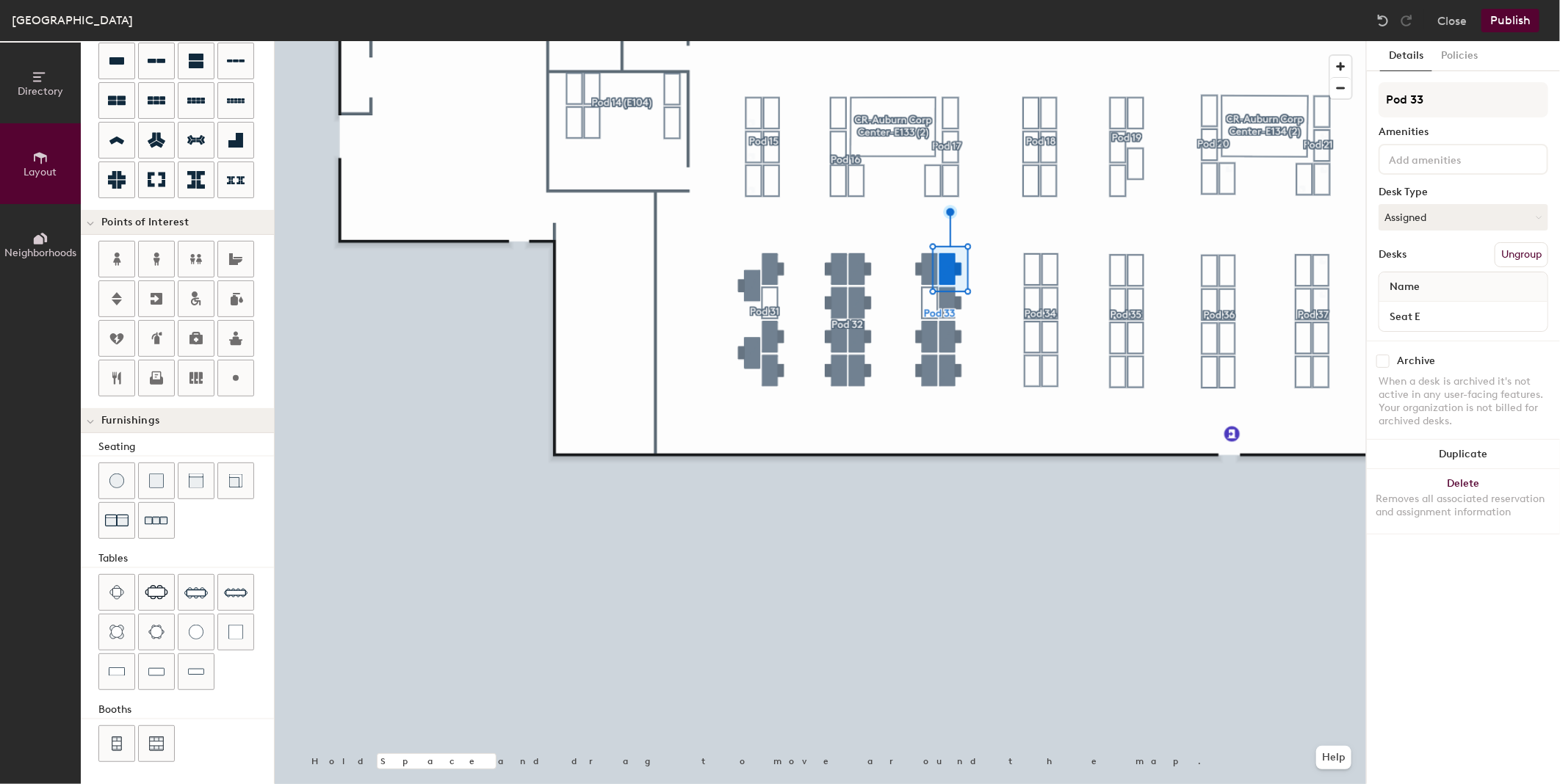
click at [1384, 361] on input "checkbox" at bounding box center [1383, 361] width 13 height 13
checkbox input "true"
click at [1382, 363] on input "checkbox" at bounding box center [1383, 361] width 13 height 13
checkbox input "true"
click at [1378, 355] on input "checkbox" at bounding box center [1383, 361] width 13 height 13
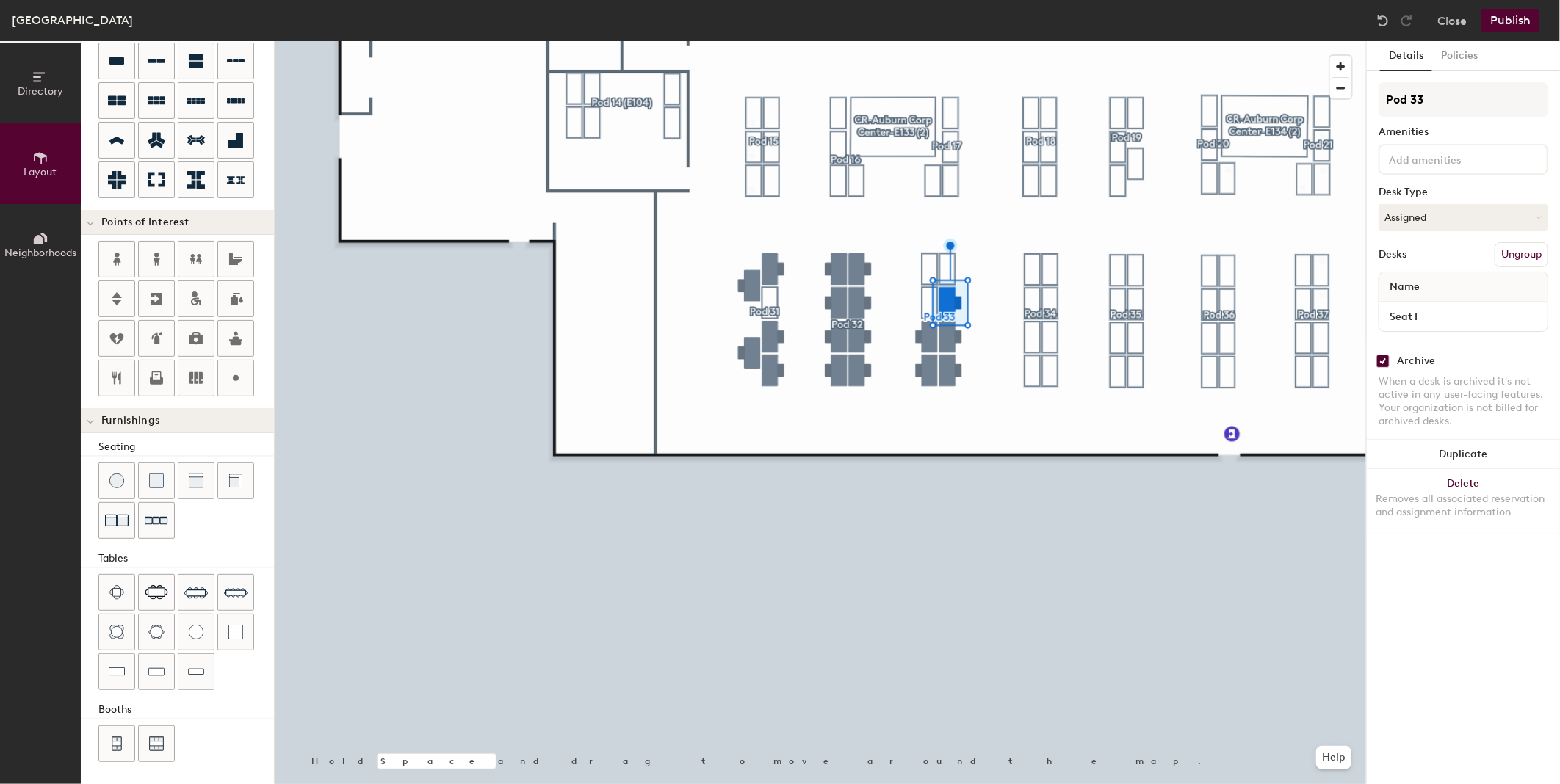
checkbox input "true"
click at [1384, 358] on input "checkbox" at bounding box center [1383, 361] width 13 height 13
checkbox input "true"
click at [1378, 361] on input "checkbox" at bounding box center [1383, 361] width 13 height 13
checkbox input "true"
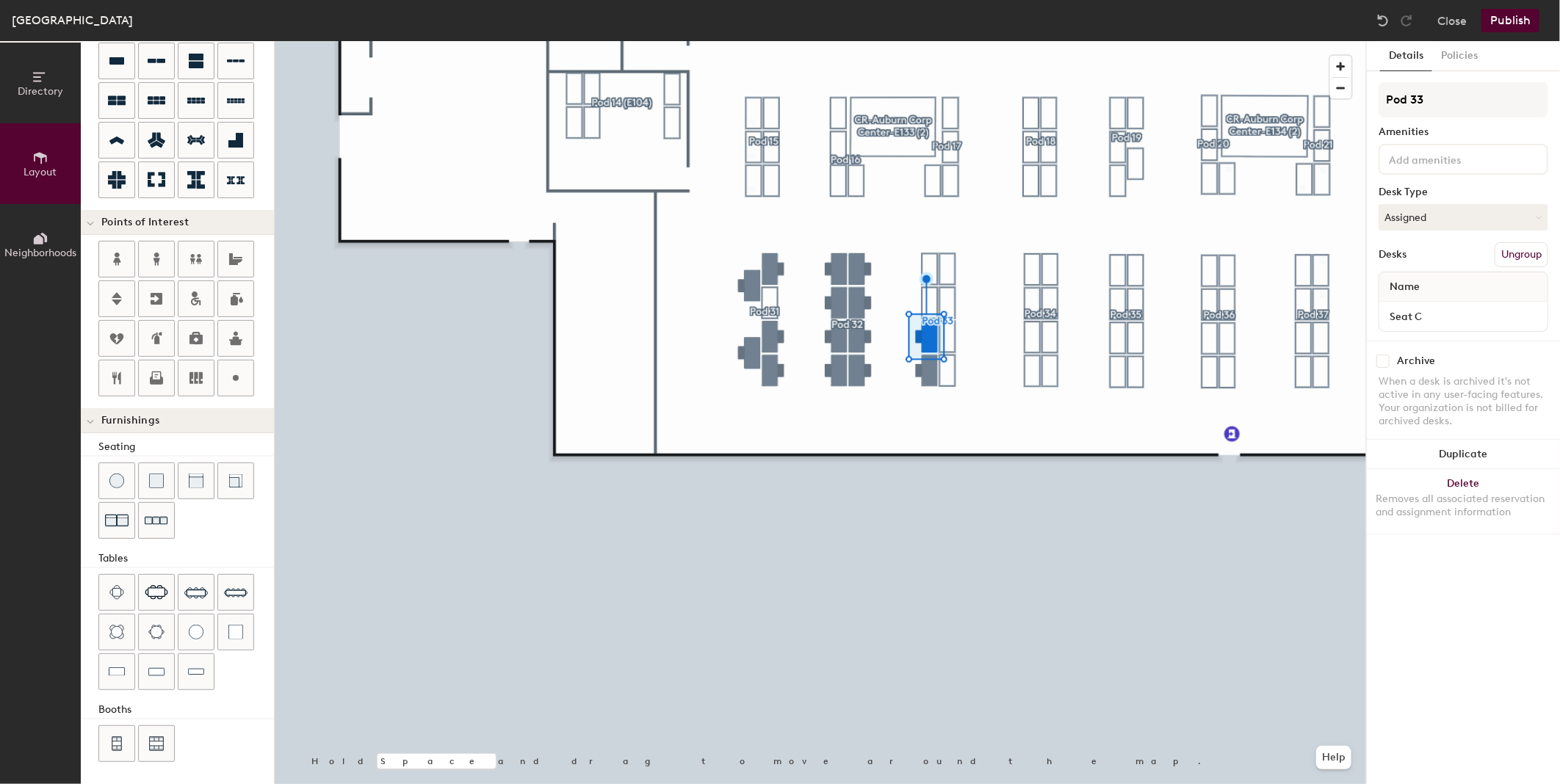
click at [1384, 361] on input "checkbox" at bounding box center [1383, 361] width 13 height 13
checkbox input "true"
click at [1384, 358] on input "checkbox" at bounding box center [1383, 361] width 13 height 13
checkbox input "true"
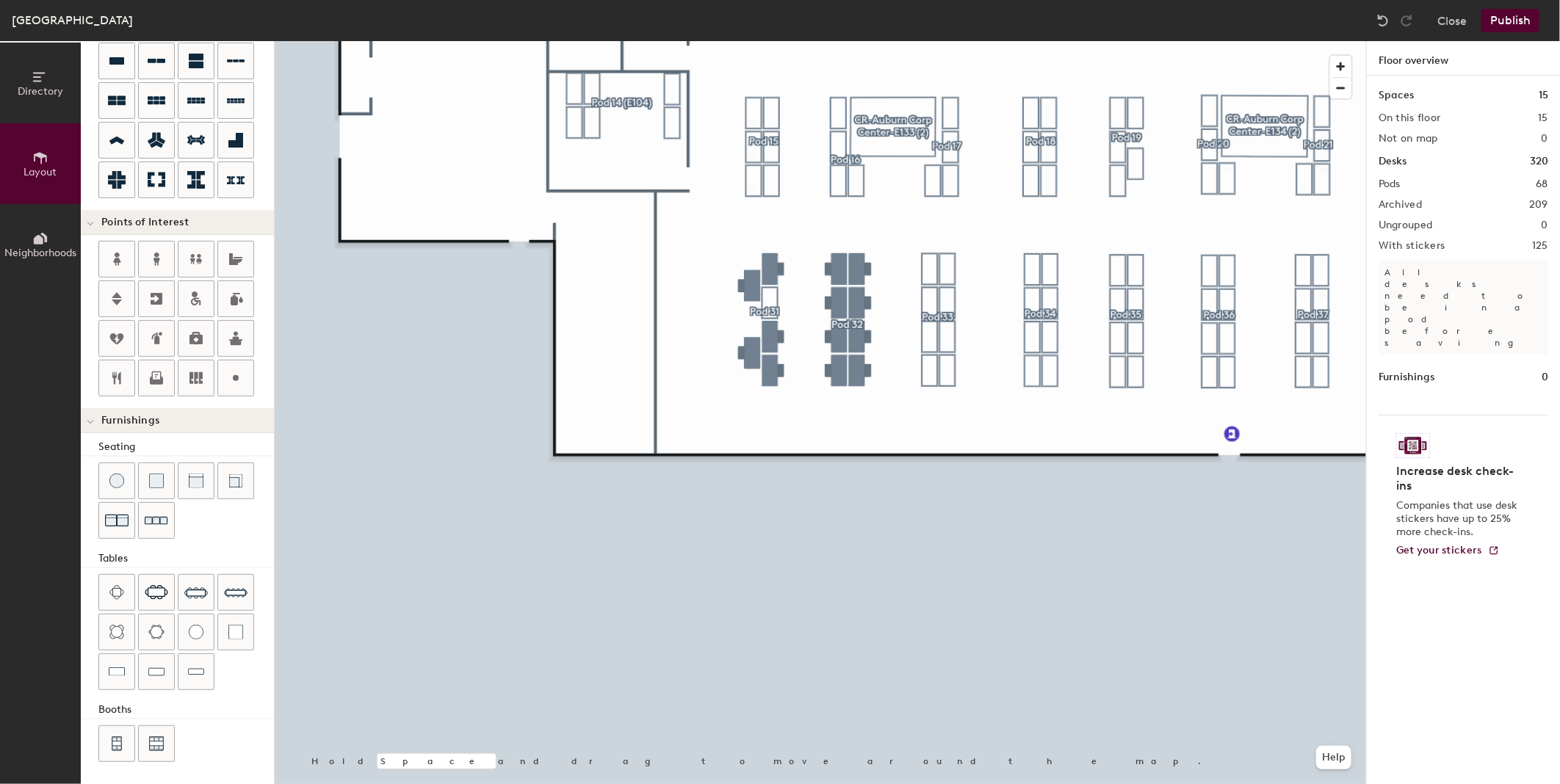
type input "80"
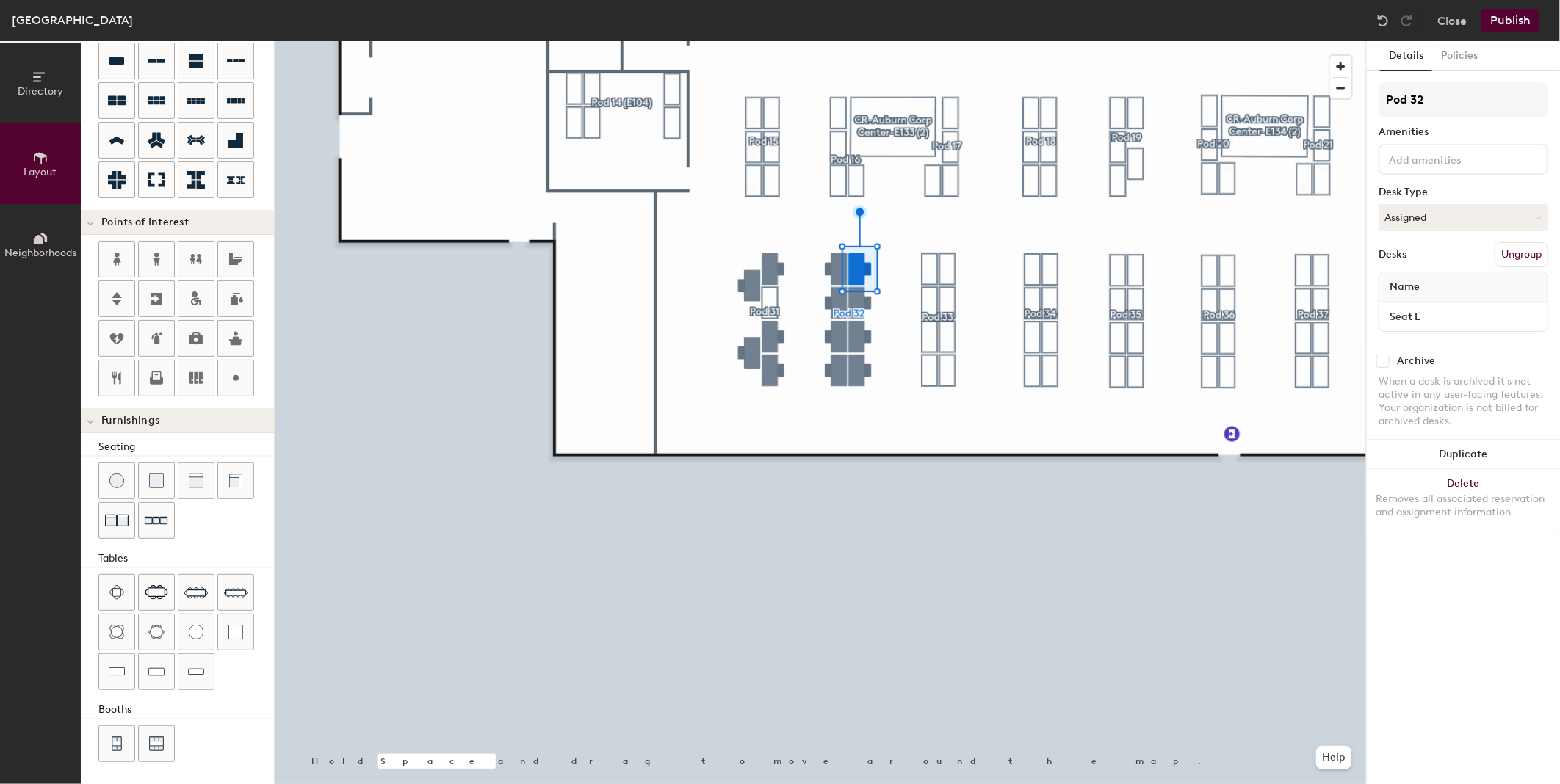
drag, startPoint x: 1391, startPoint y: 360, endPoint x: 1383, endPoint y: 356, distance: 8.9
click at [1390, 360] on div "Archive" at bounding box center [1463, 361] width 169 height 13
click at [1374, 356] on div "Archive When a desk is archived it's not active in any user-facing features. Yo…" at bounding box center [1463, 392] width 193 height 105
click at [1382, 361] on input "checkbox" at bounding box center [1383, 361] width 13 height 13
checkbox input "true"
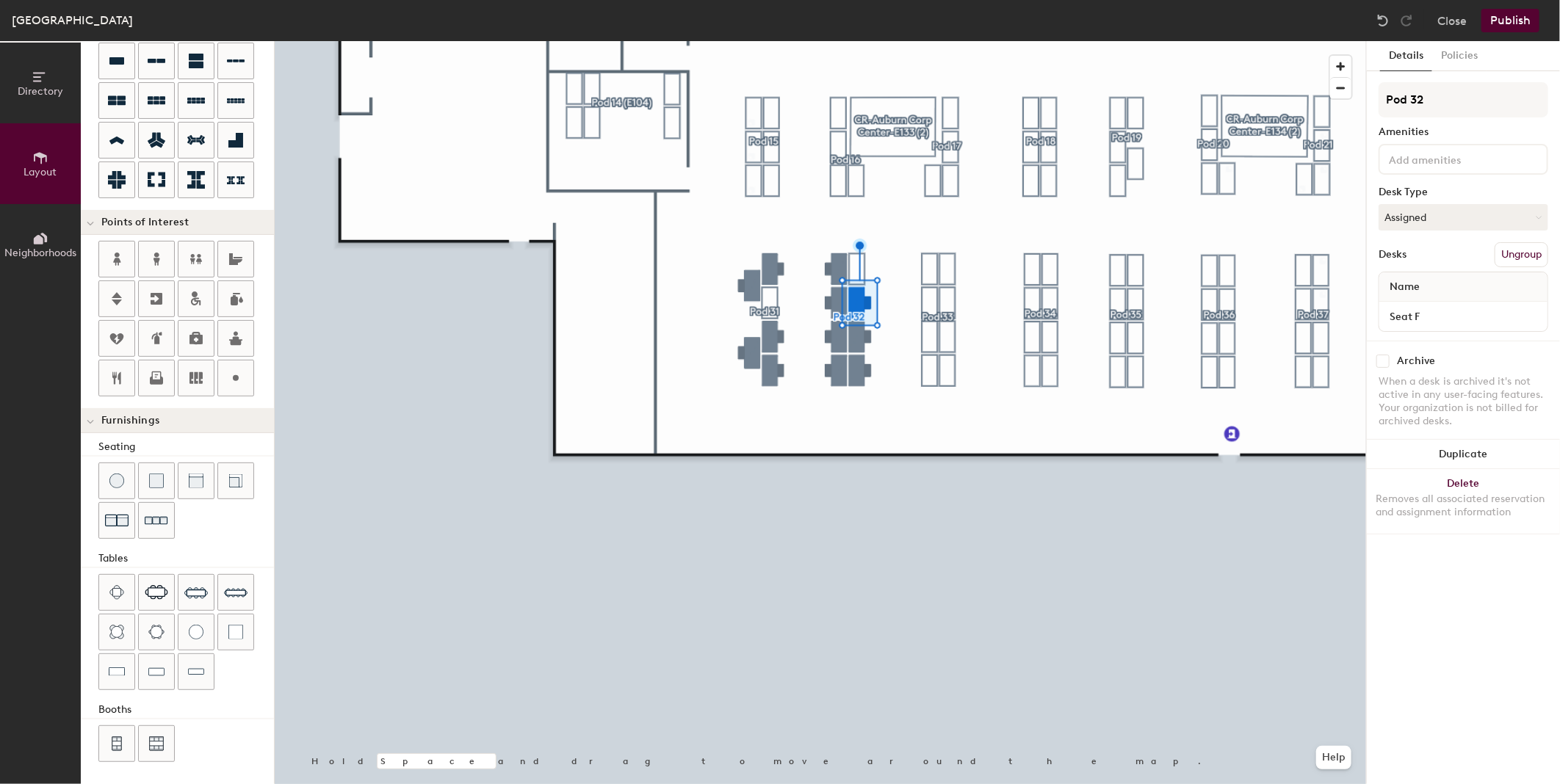
click at [1390, 356] on input "checkbox" at bounding box center [1383, 361] width 13 height 13
checkbox input "true"
click at [1378, 357] on input "checkbox" at bounding box center [1383, 361] width 13 height 13
checkbox input "true"
click at [1381, 356] on input "checkbox" at bounding box center [1383, 361] width 13 height 13
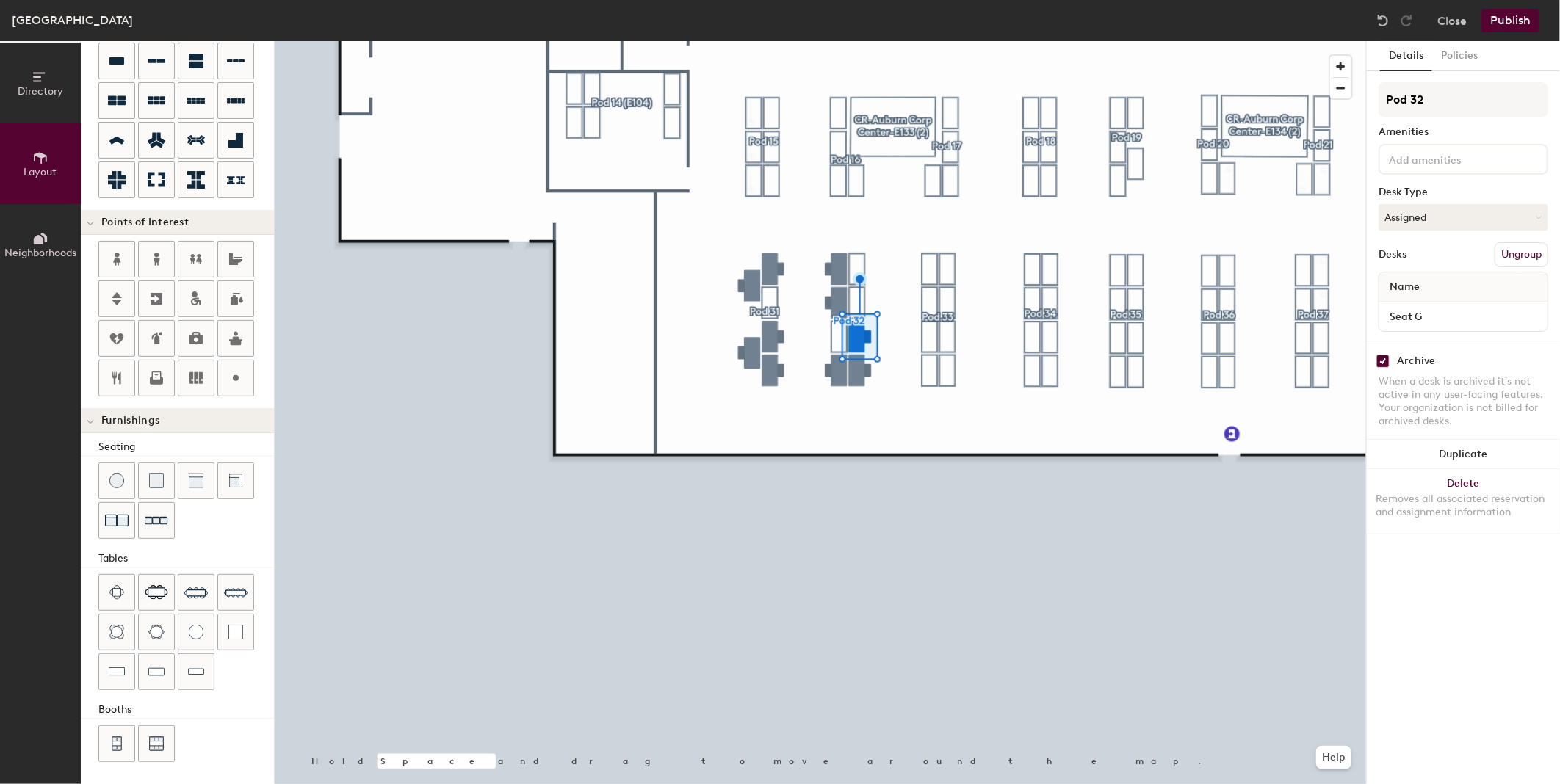
checkbox input "true"
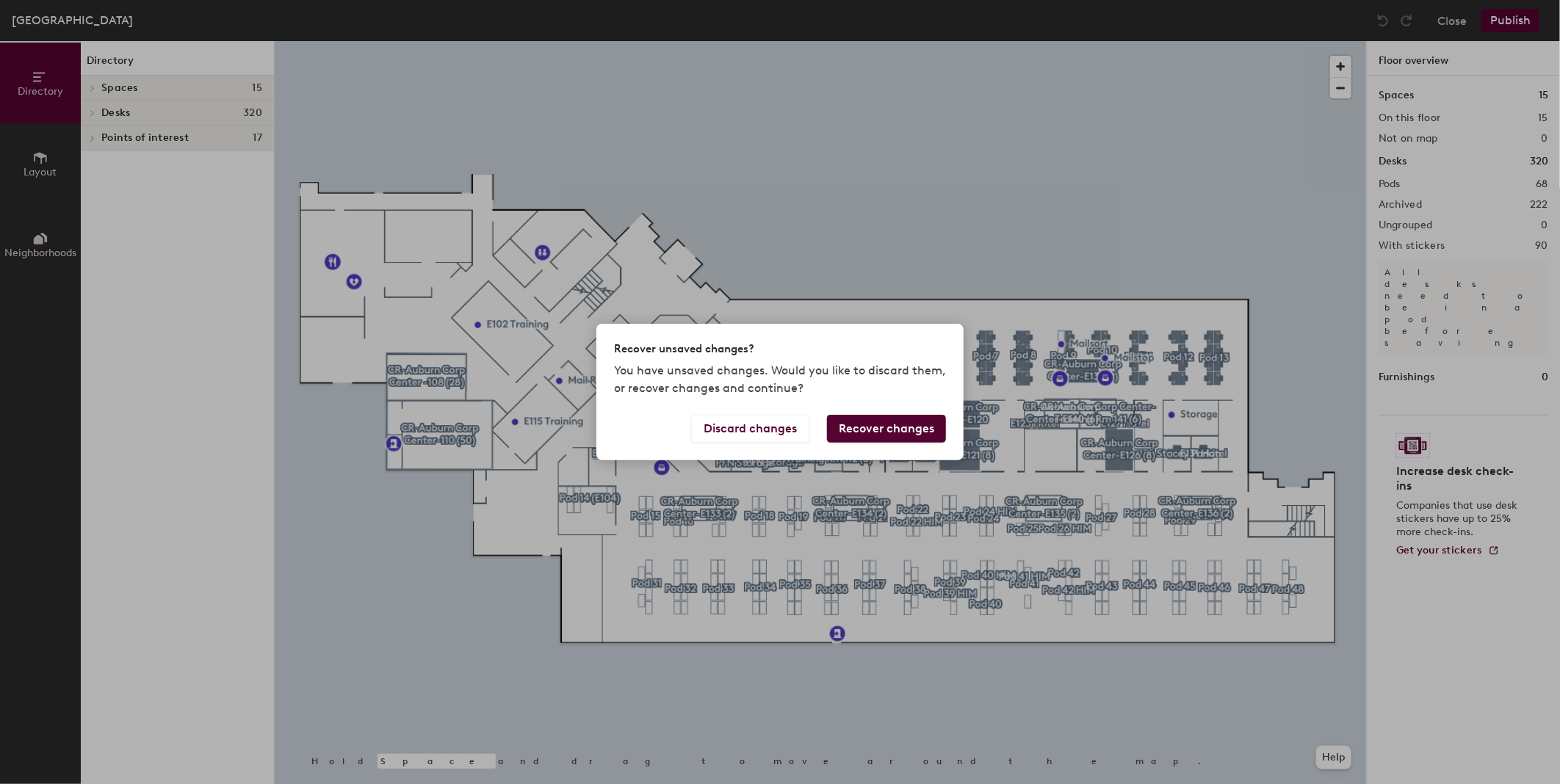
click at [916, 432] on button "Recover changes" at bounding box center [887, 428] width 119 height 28
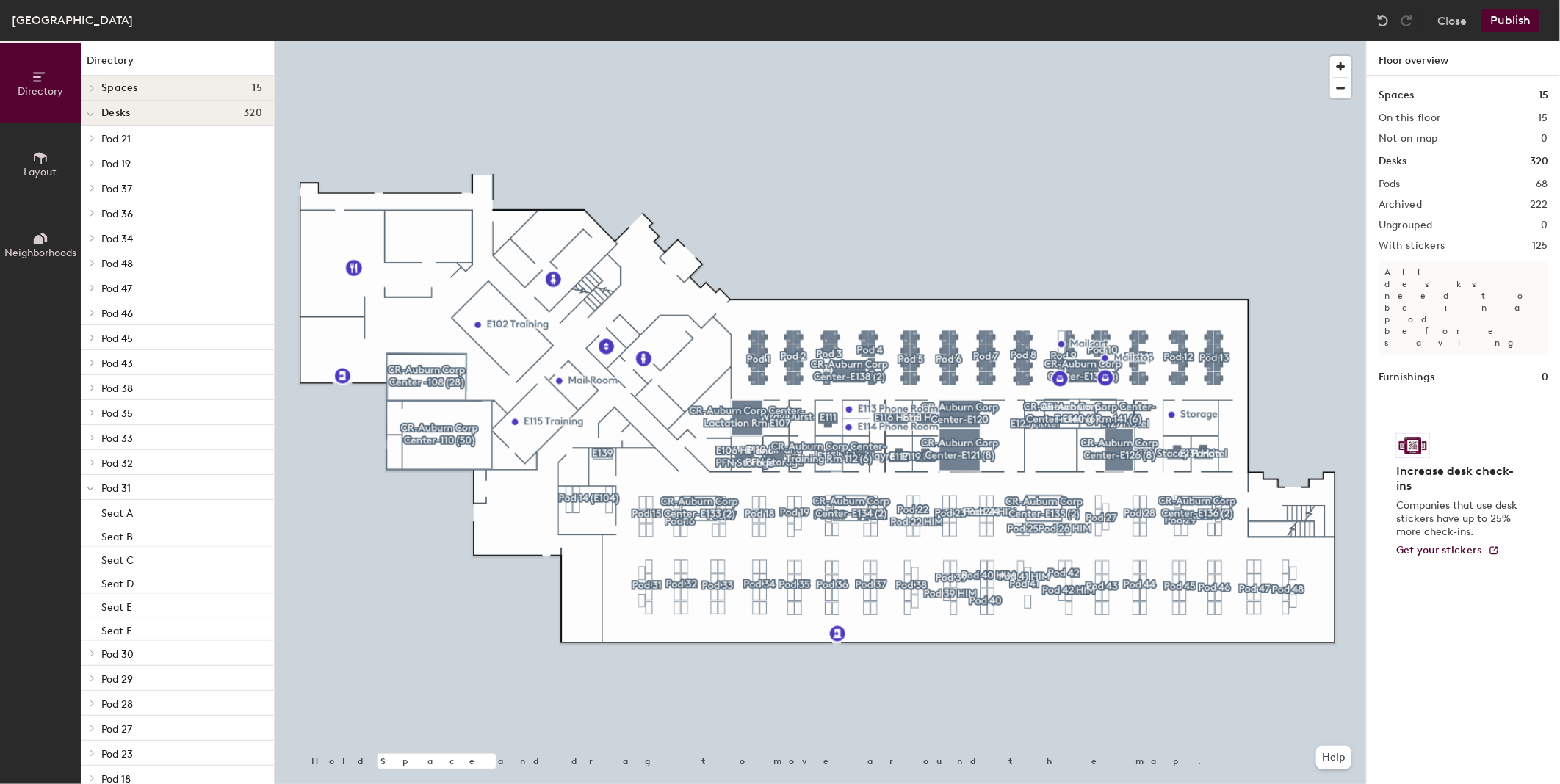
click at [1506, 18] on button "Publish" at bounding box center [1510, 21] width 58 height 23
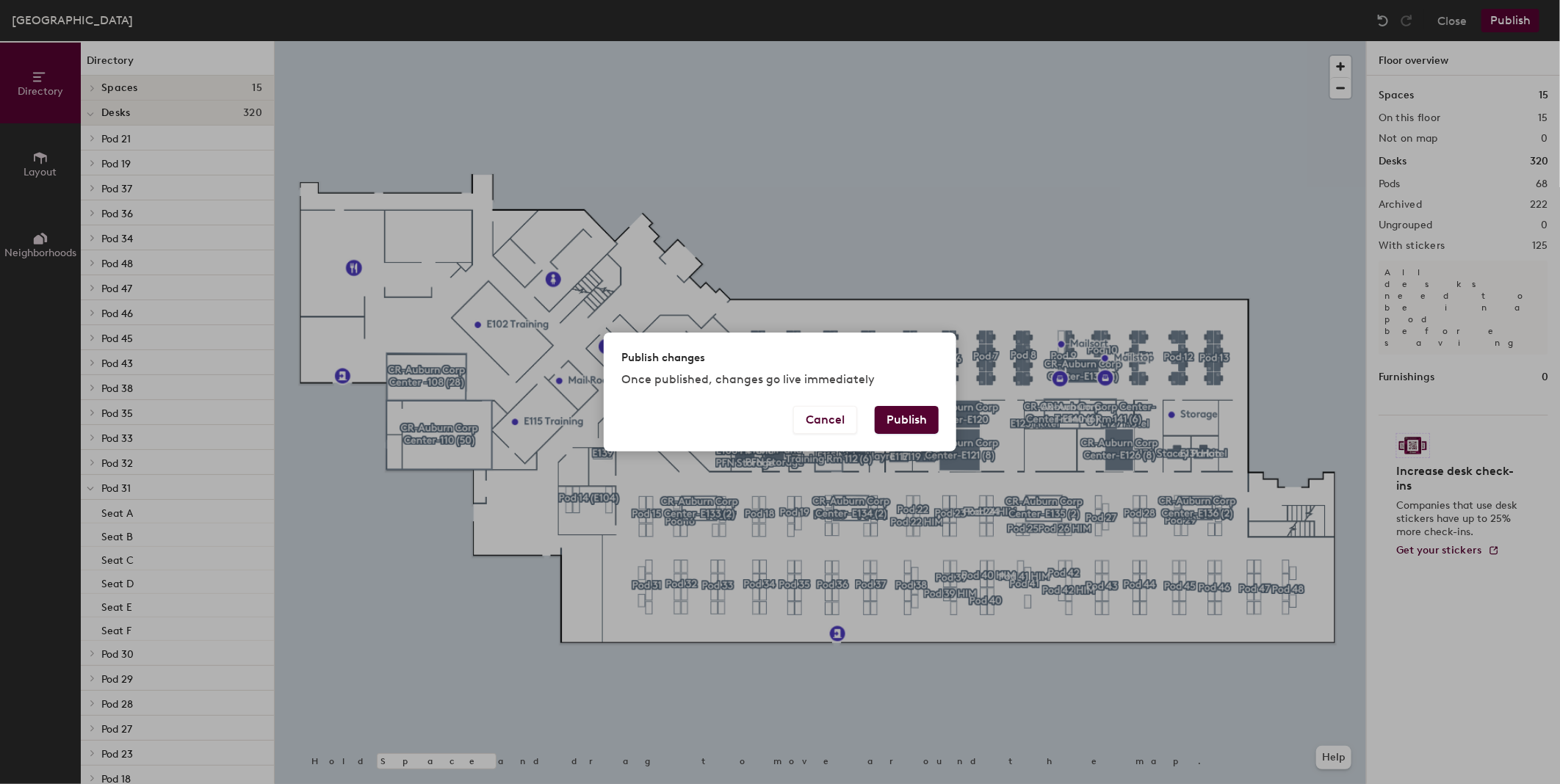
click at [894, 422] on button "Publish" at bounding box center [907, 419] width 64 height 28
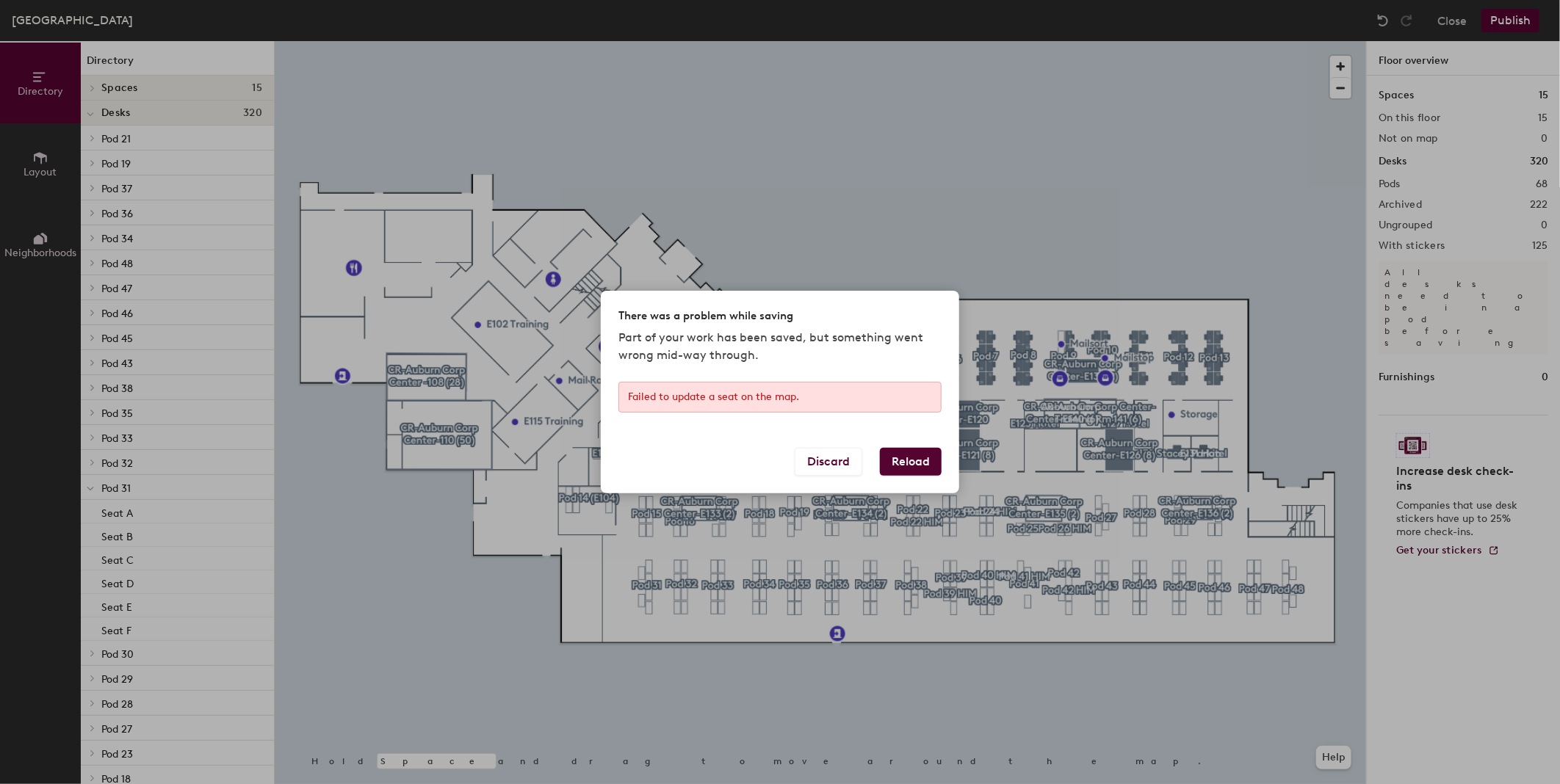
click at [906, 465] on button "Reload" at bounding box center [911, 461] width 62 height 28
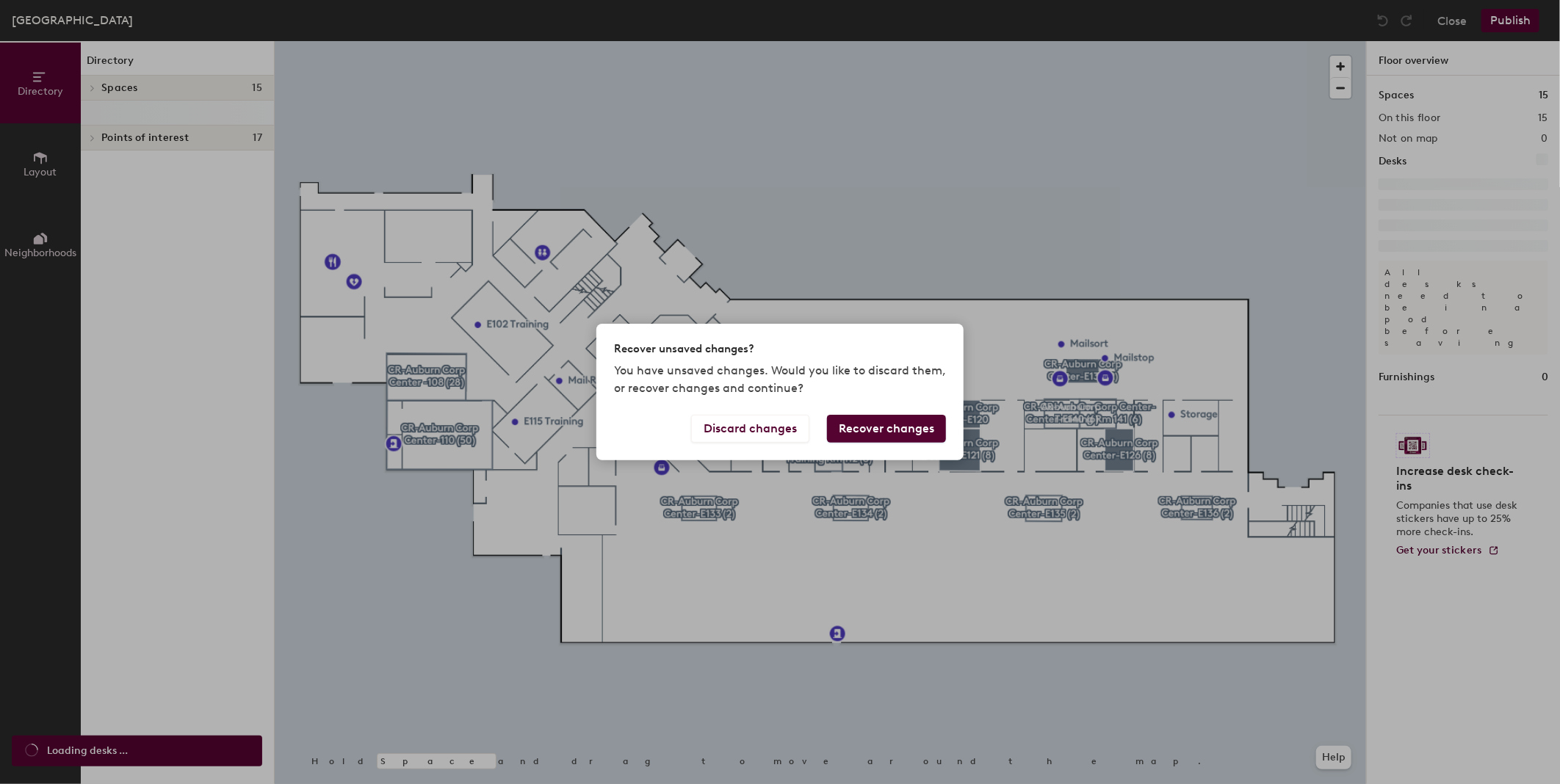
click at [891, 429] on button "Recover changes" at bounding box center [887, 428] width 119 height 28
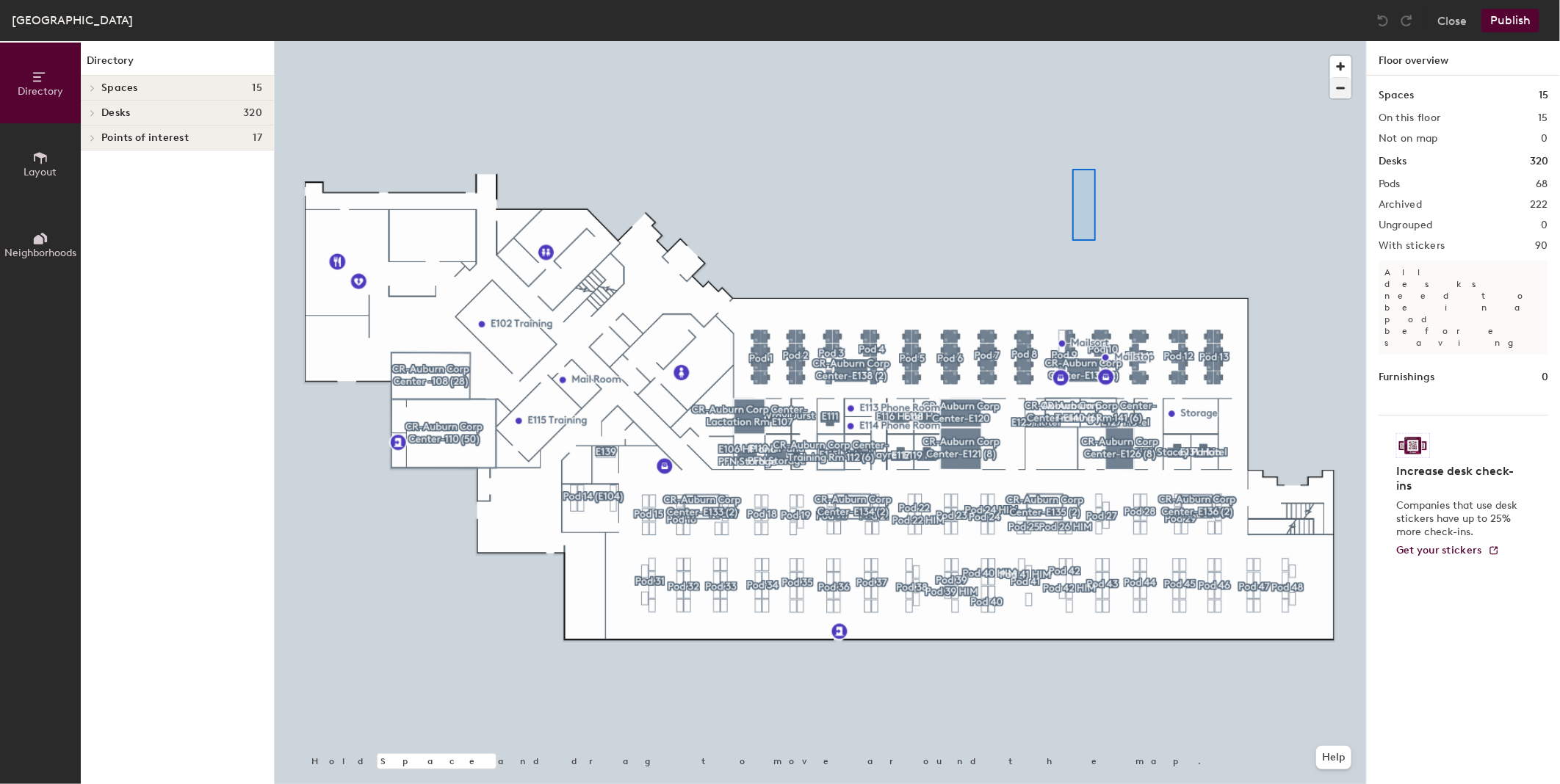
click at [1072, 41] on div at bounding box center [819, 41] width 1091 height 0
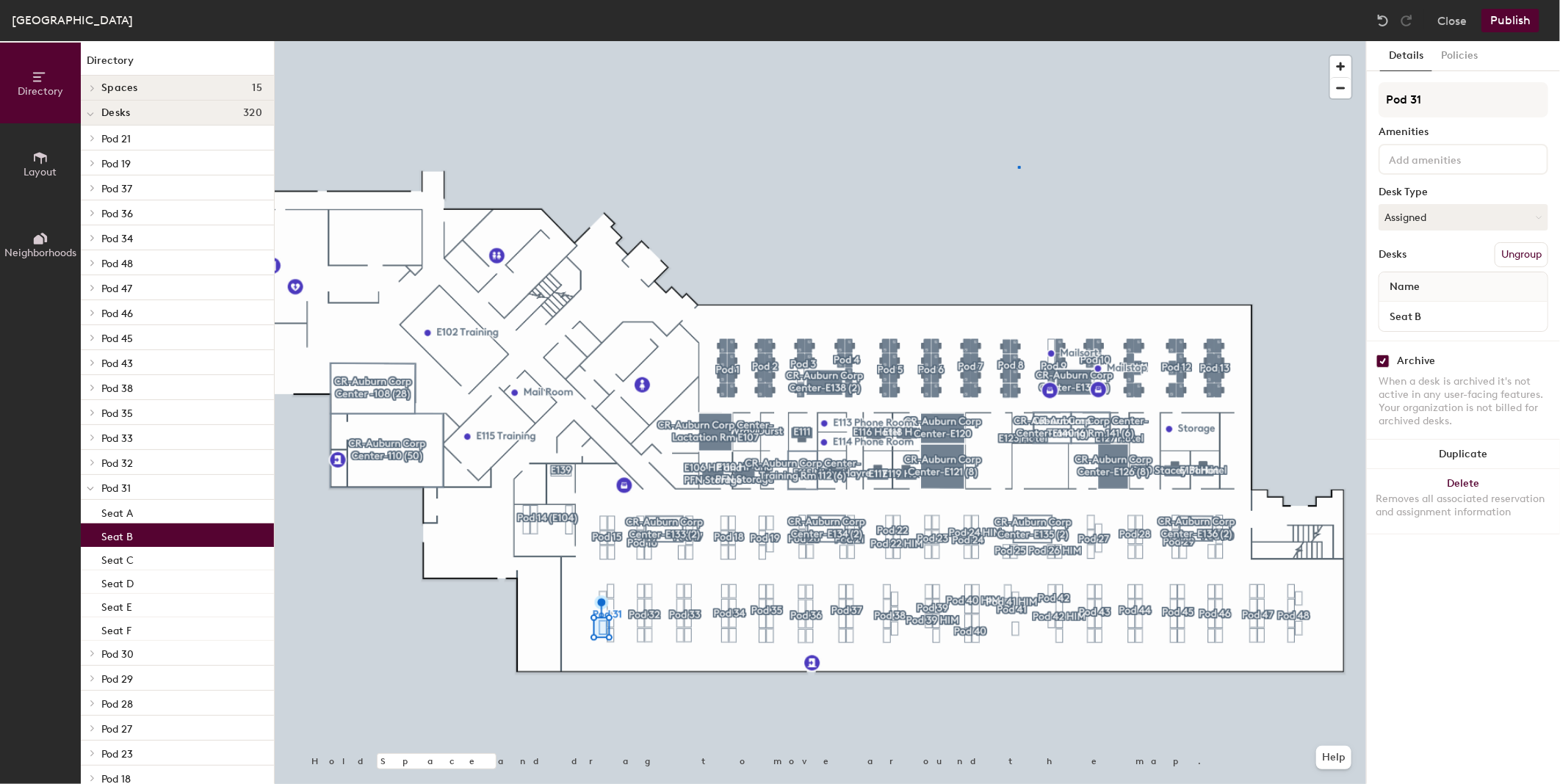
click at [1017, 41] on div at bounding box center [819, 41] width 1091 height 0
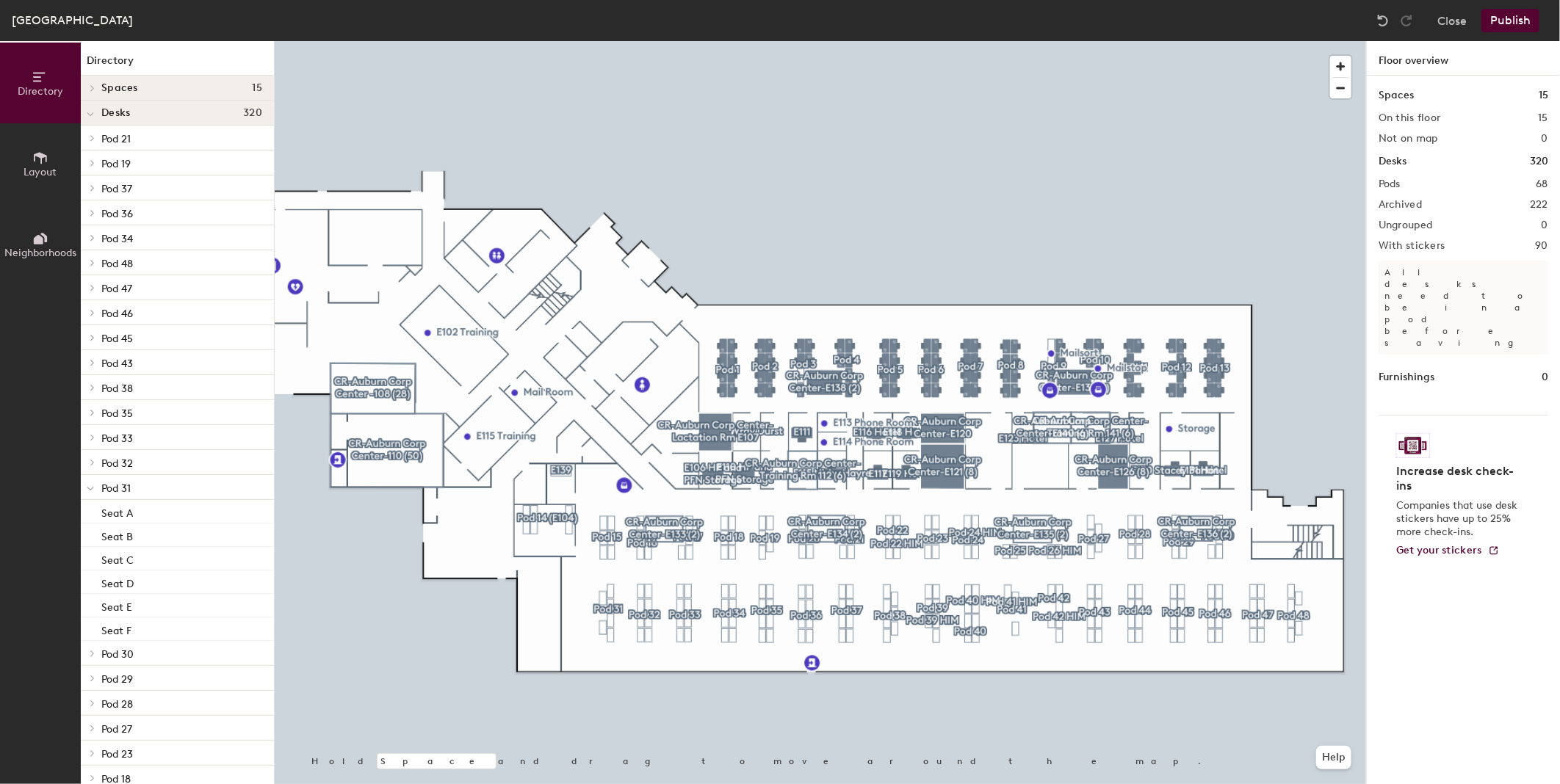
click at [1513, 16] on button "Publish" at bounding box center [1510, 21] width 58 height 23
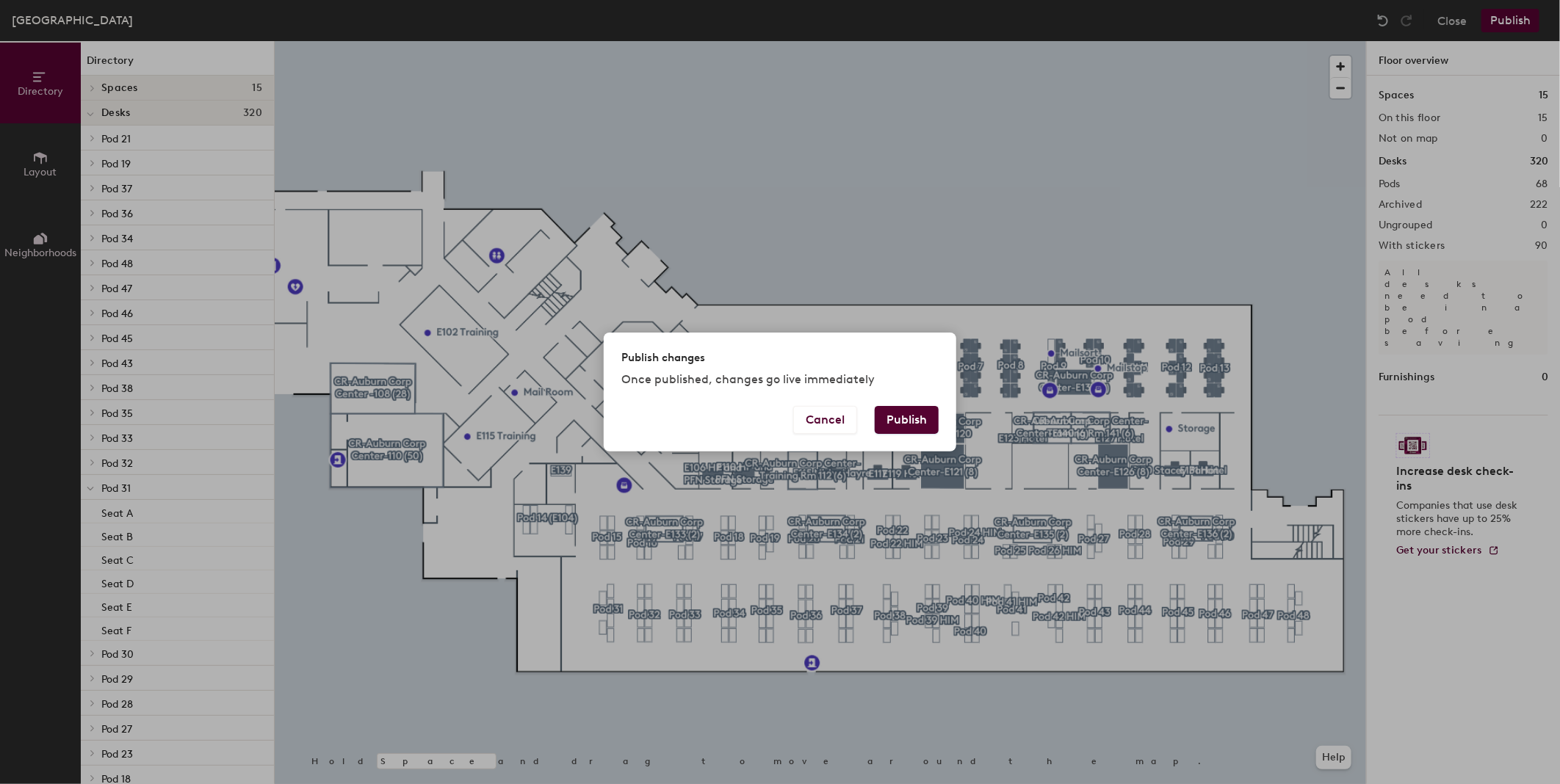
click at [891, 426] on button "Publish" at bounding box center [907, 419] width 64 height 28
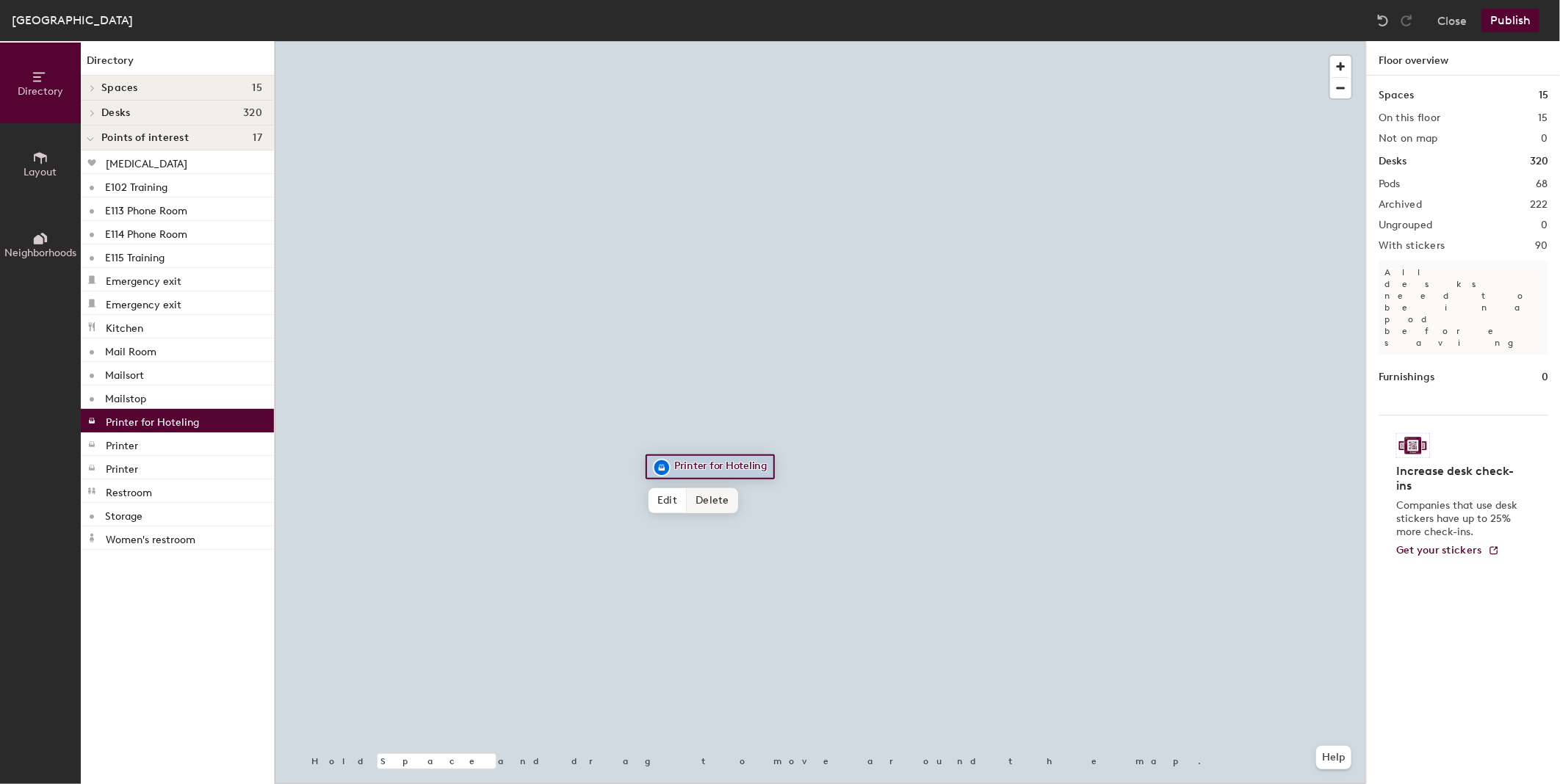
click at [708, 499] on span "Delete" at bounding box center [712, 501] width 51 height 25
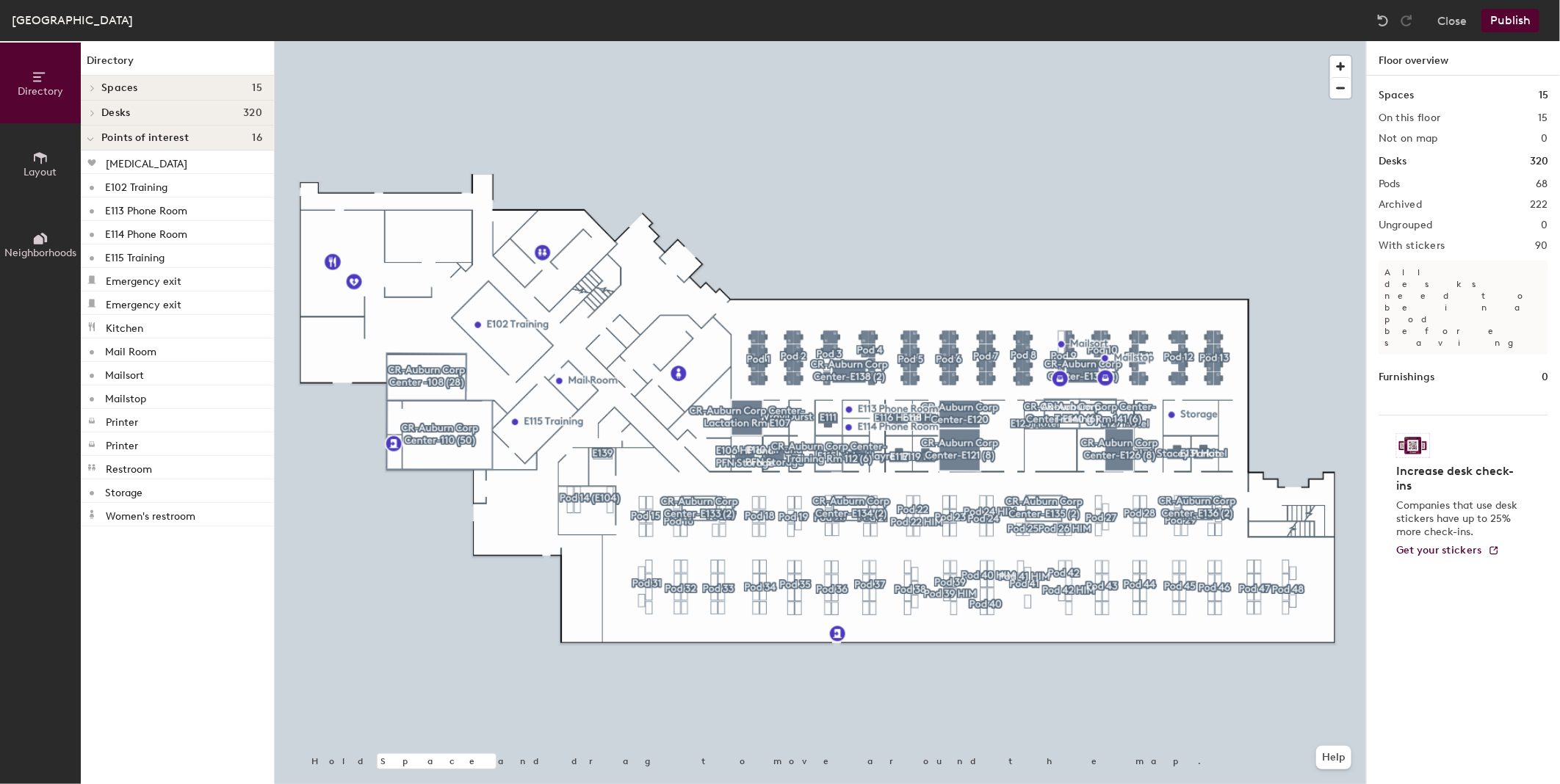
click at [37, 166] on span "Layout" at bounding box center [40, 172] width 33 height 13
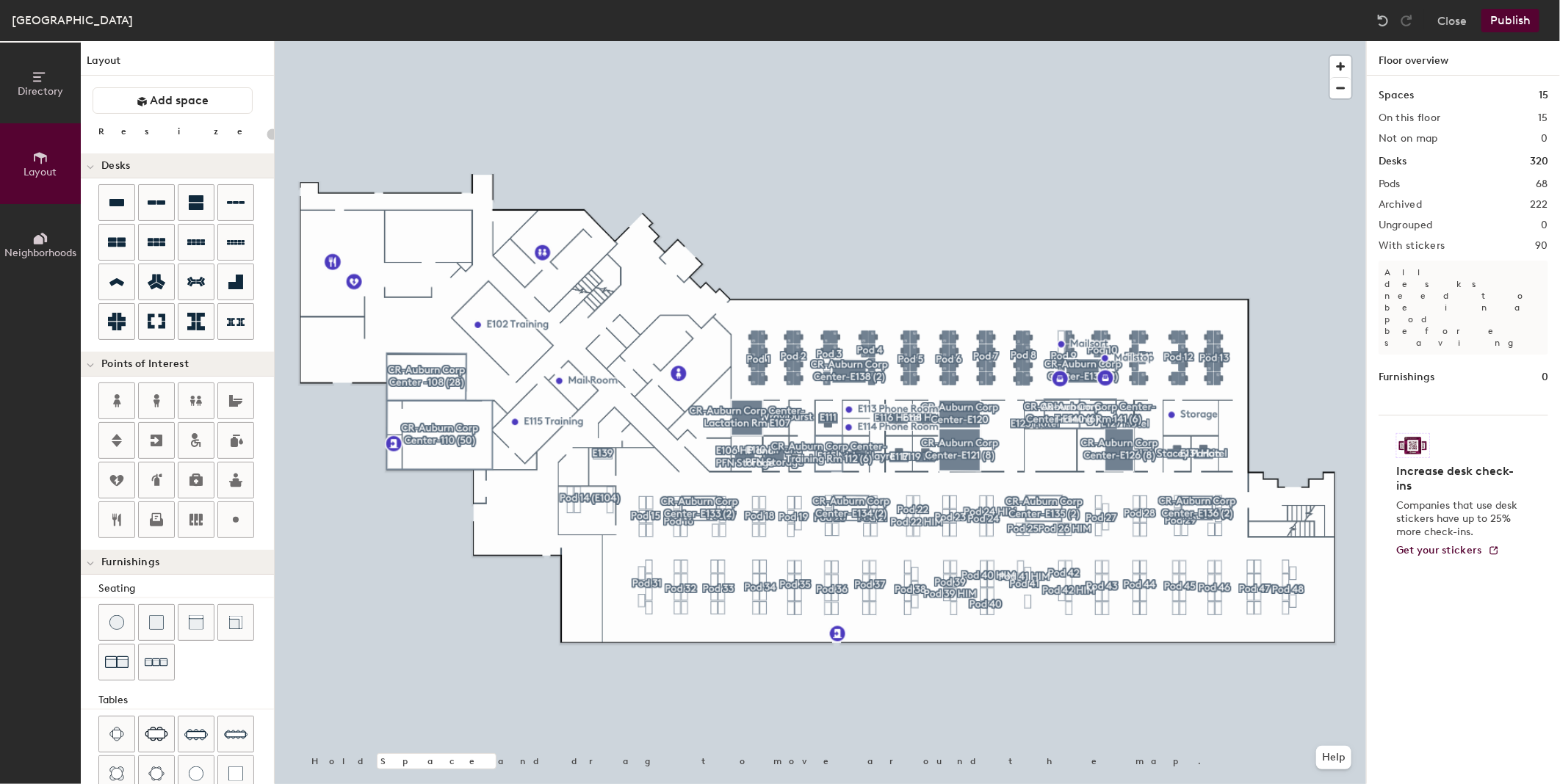
click at [48, 238] on icon at bounding box center [40, 238] width 16 height 16
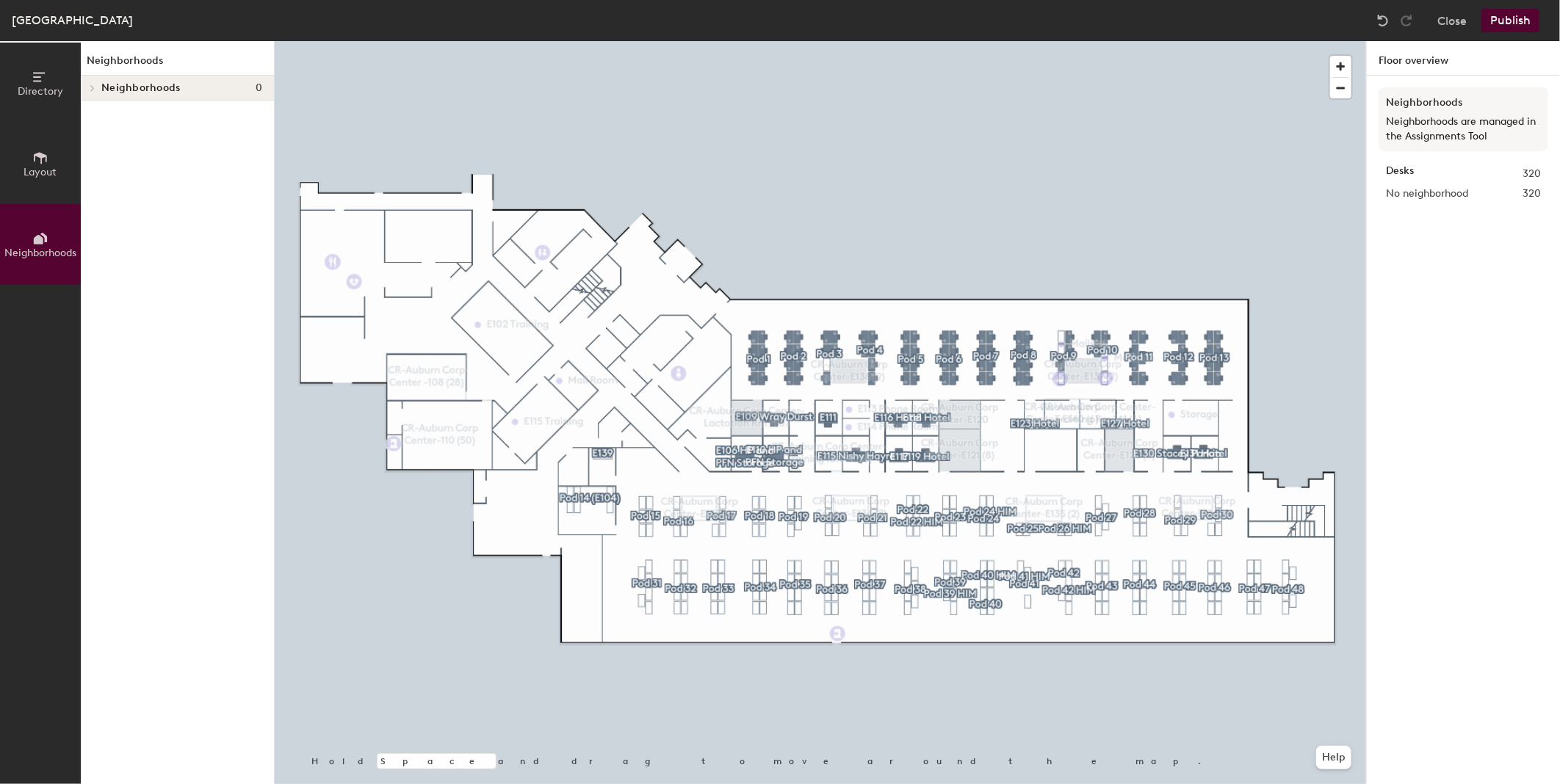
click at [43, 252] on span "Neighborhoods" at bounding box center [40, 252] width 72 height 13
click at [44, 177] on span "Layout" at bounding box center [40, 172] width 33 height 13
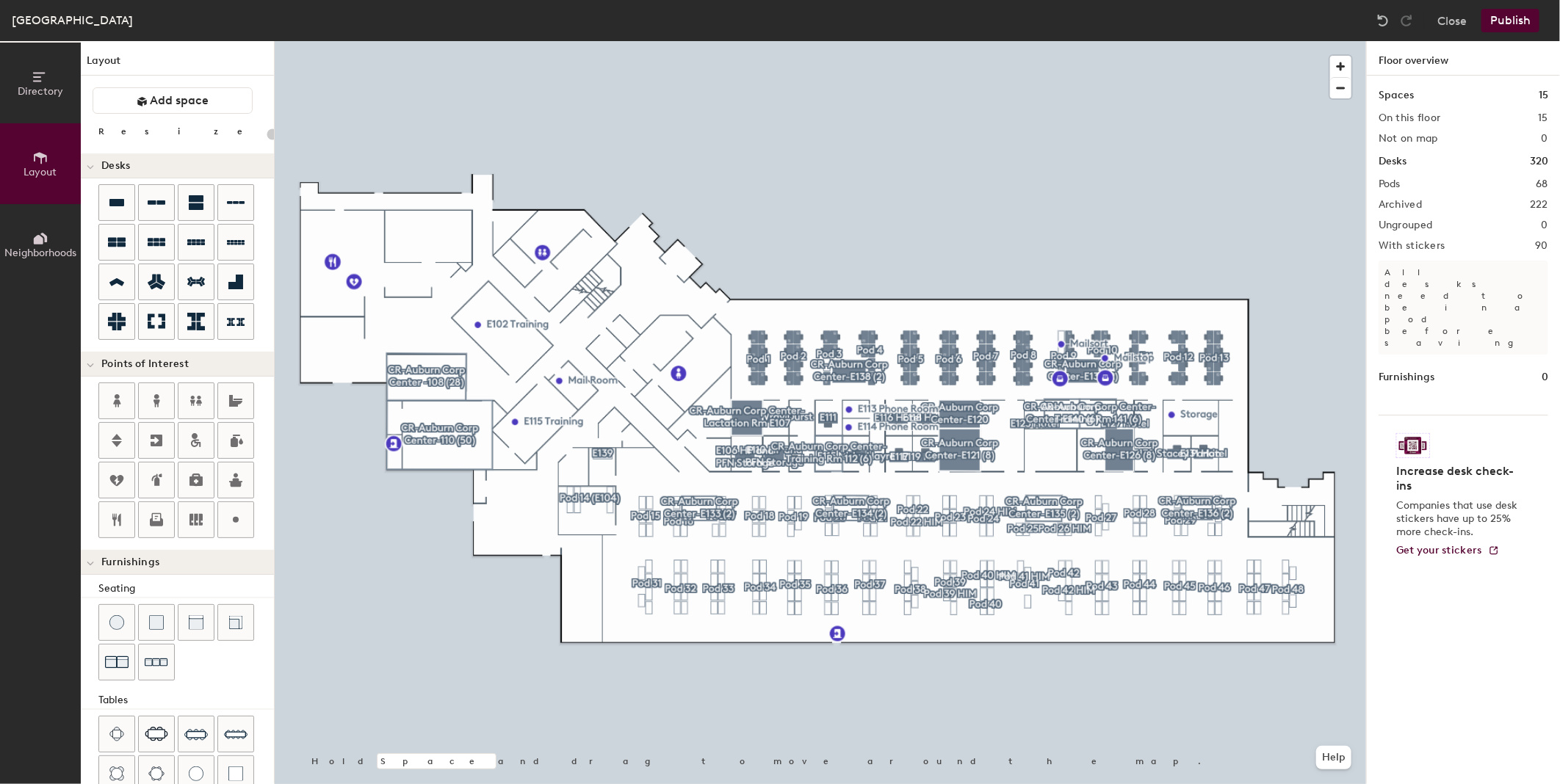
click at [39, 245] on icon at bounding box center [40, 238] width 16 height 16
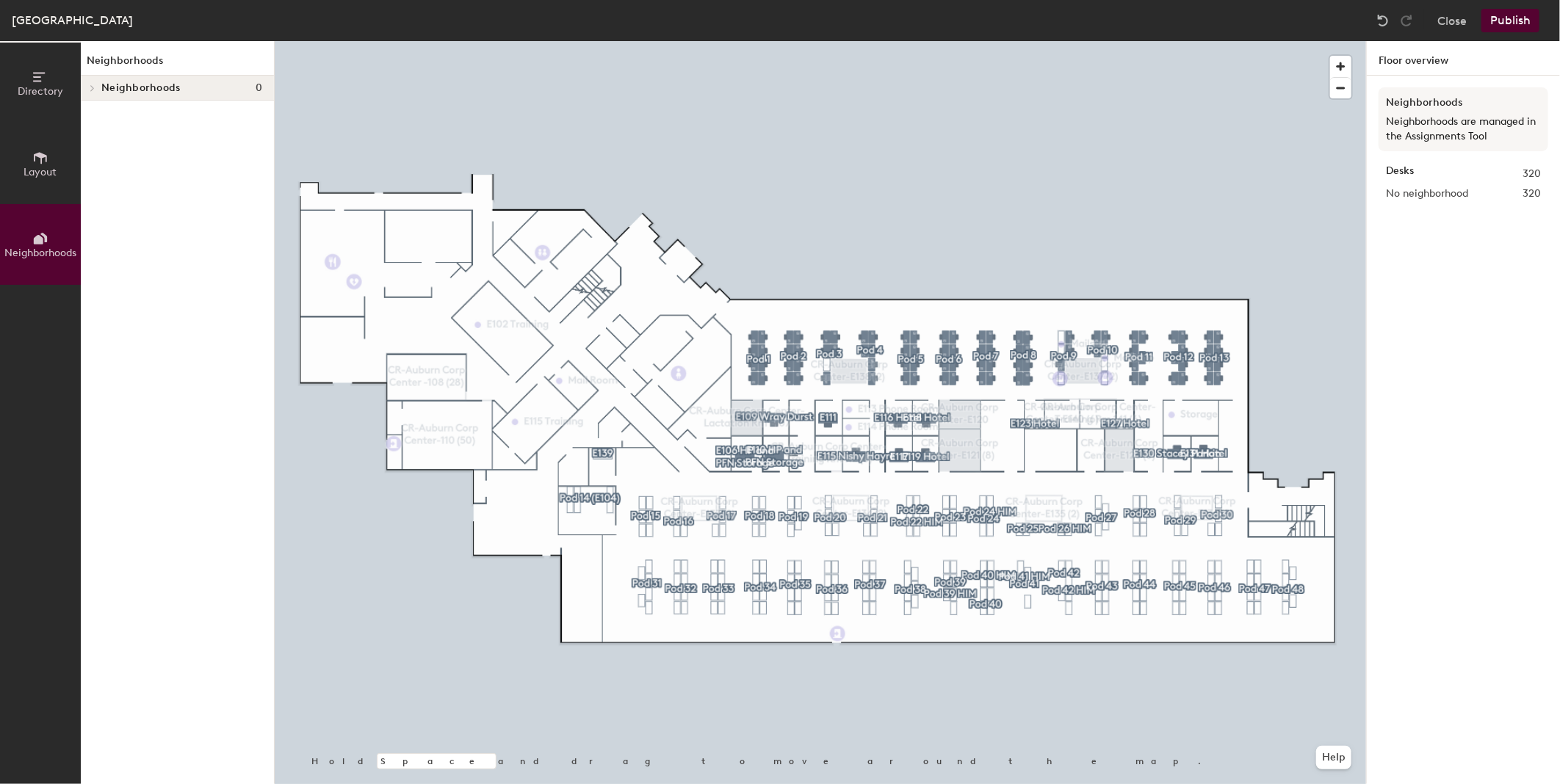
click at [49, 155] on button "Layout" at bounding box center [40, 164] width 81 height 80
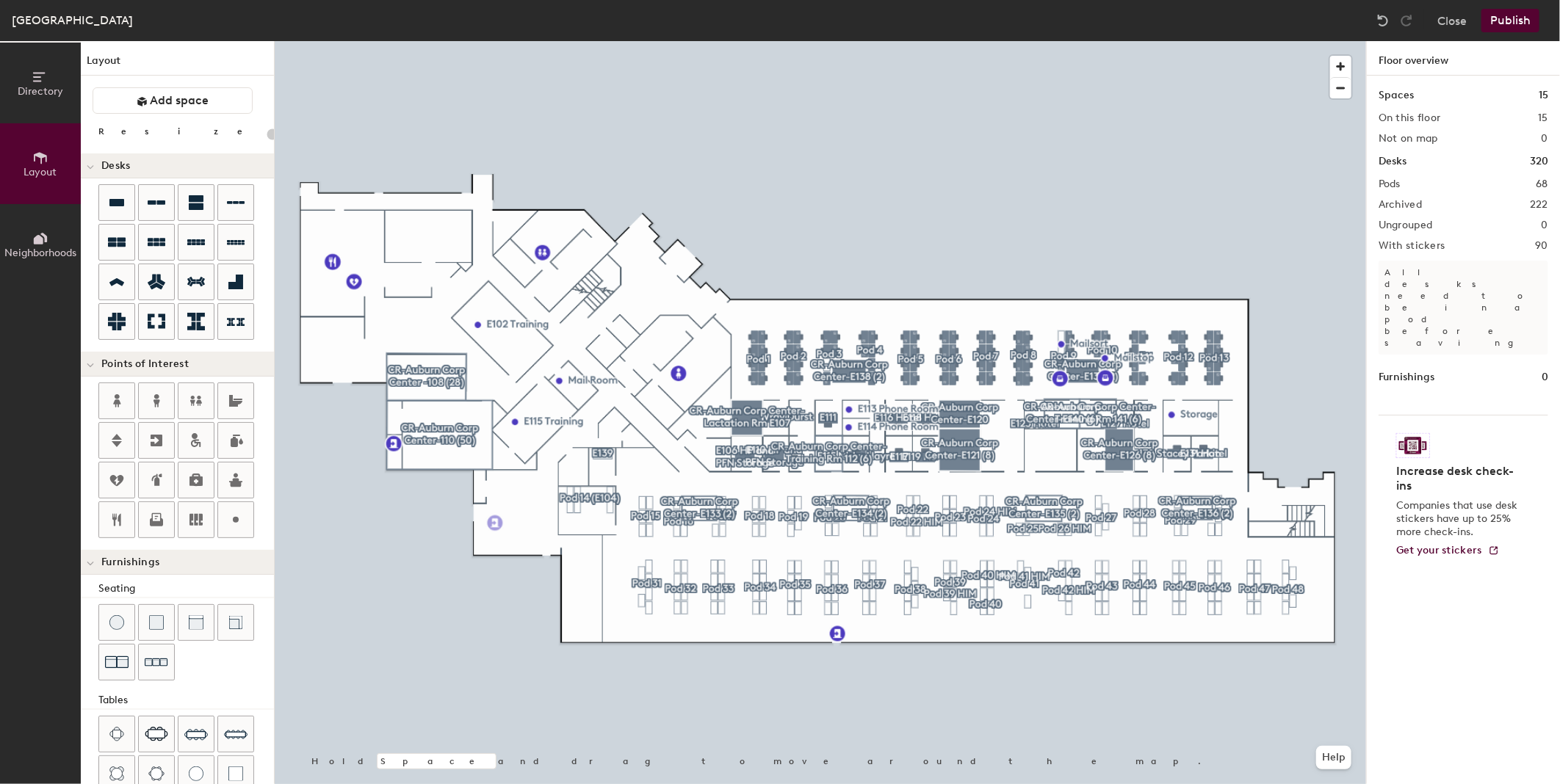
click at [486, 517] on div "Directory Layout Neighborhoods Layout Add space Resize Desks Points of Interest…" at bounding box center [780, 413] width 1560 height 743
click at [1296, 497] on div "Directory Layout Neighborhoods Layout Add space Resize Desks Points of Interest…" at bounding box center [780, 413] width 1560 height 743
click at [1520, 16] on button "Publish" at bounding box center [1510, 21] width 58 height 23
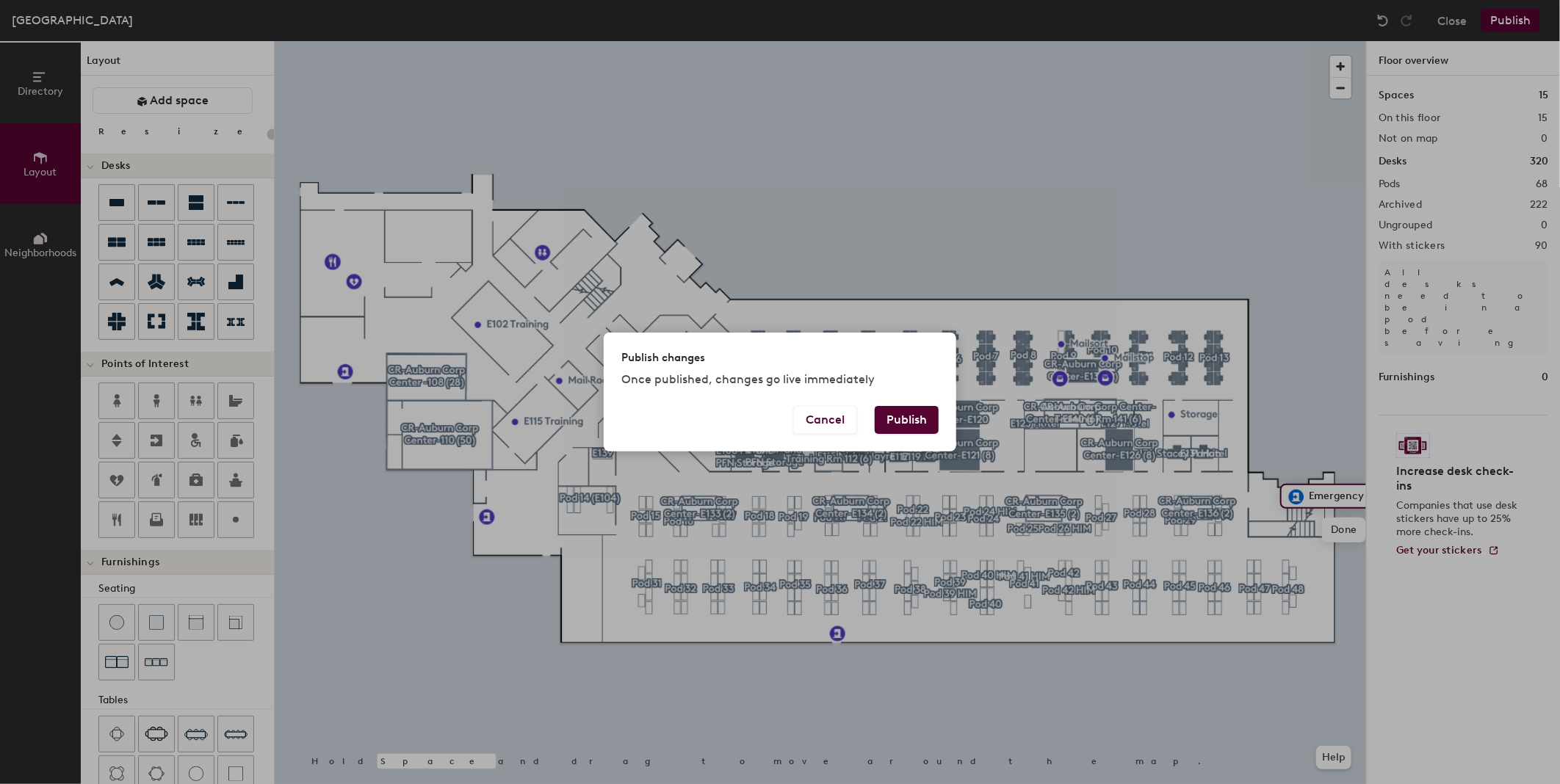
click at [901, 416] on button "Publish" at bounding box center [907, 419] width 64 height 28
type input "20"
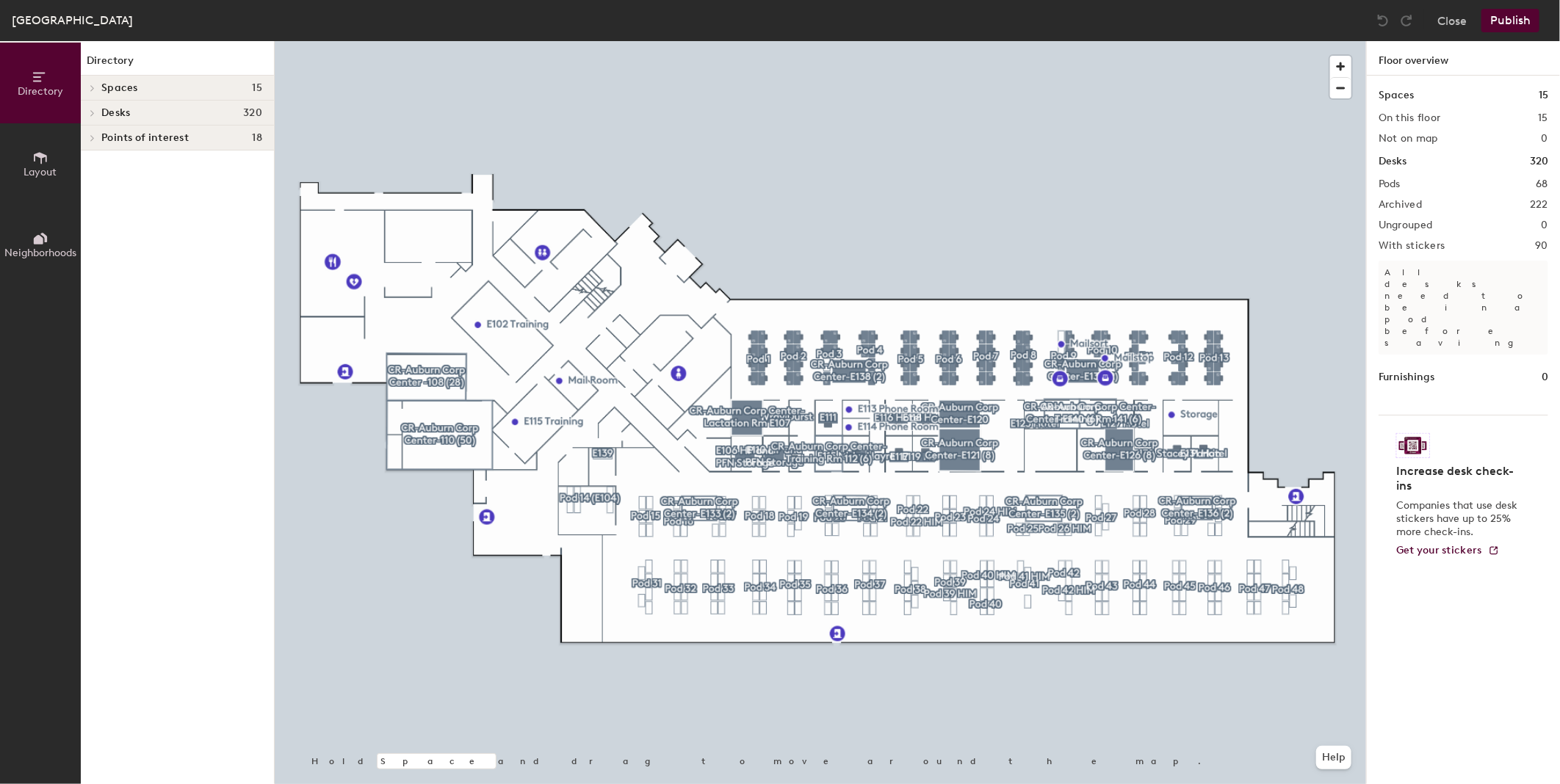
click at [37, 178] on button "Layout" at bounding box center [40, 164] width 81 height 80
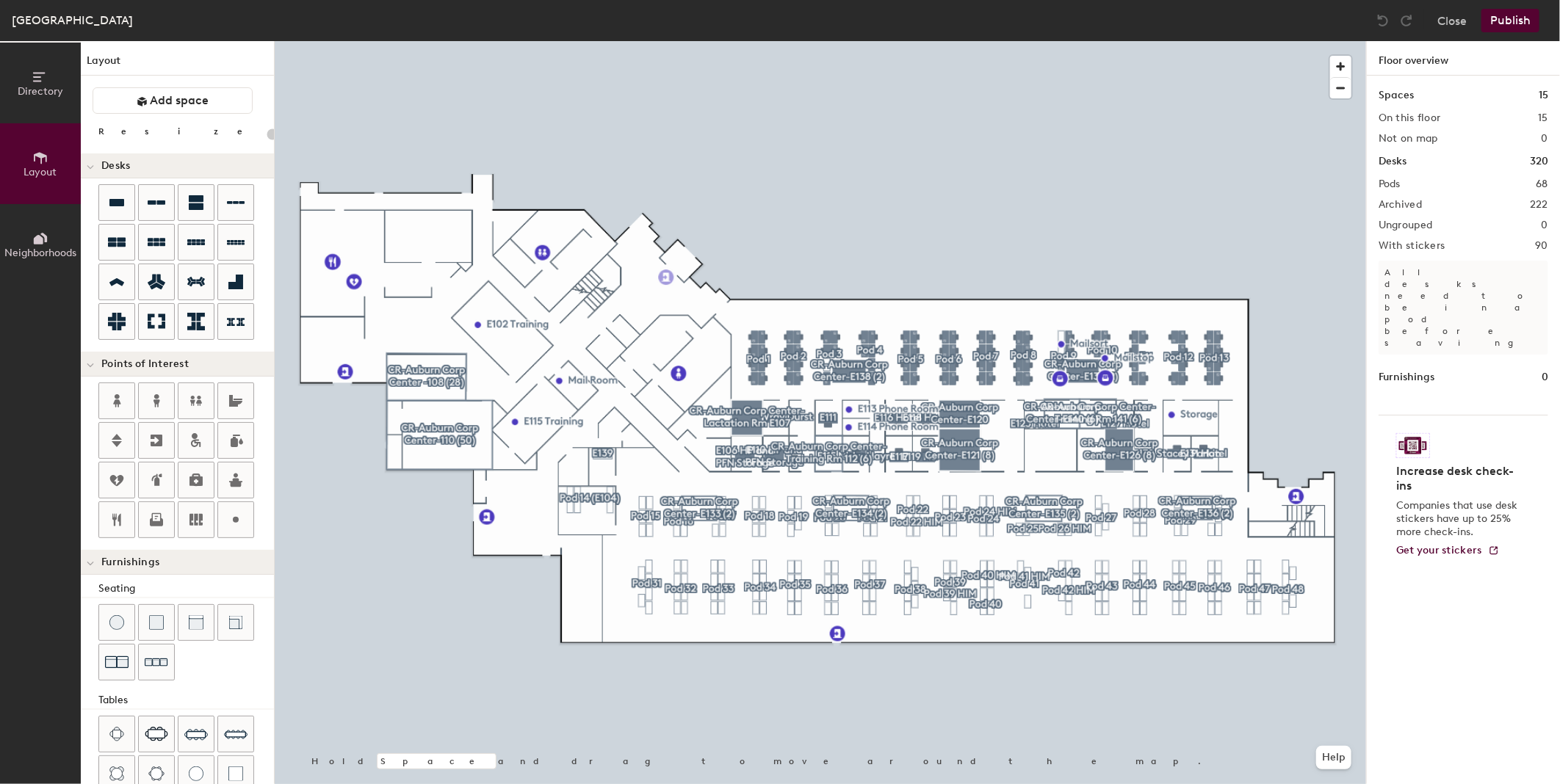
click at [666, 278] on div "Directory Layout Neighborhoods Layout Add space Resize Desks Points of Interest…" at bounding box center [780, 413] width 1560 height 743
drag, startPoint x: 164, startPoint y: 449, endPoint x: 353, endPoint y: 255, distance: 270.8
click at [353, 41] on div at bounding box center [819, 41] width 1091 height 0
click at [335, 259] on div "Directory Layout Neighborhoods Layout Add space Resize Desks Points of Interest…" at bounding box center [780, 413] width 1560 height 743
click at [353, 281] on span "Done" at bounding box center [361, 293] width 44 height 25
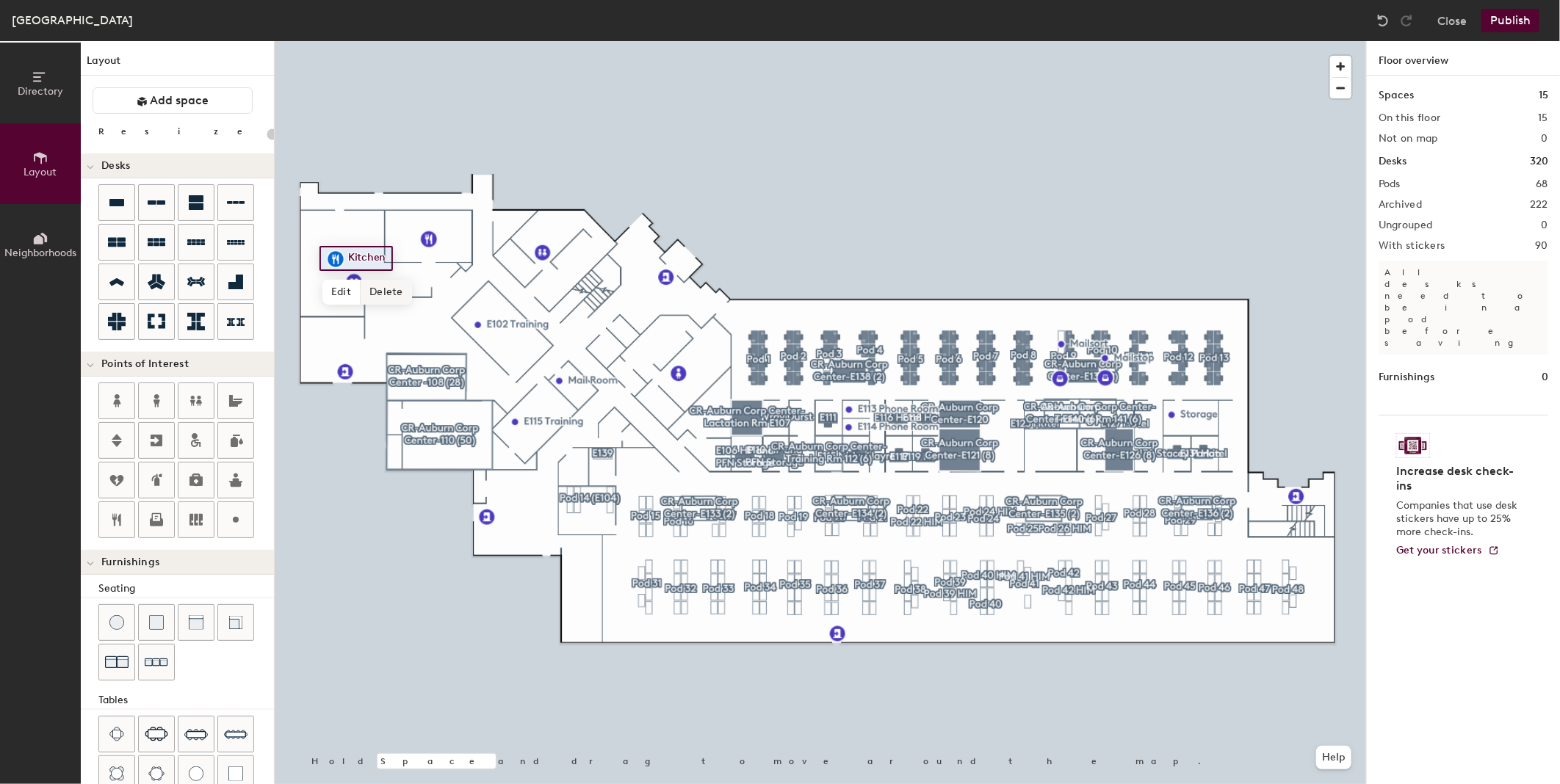
click at [378, 297] on span "Delete" at bounding box center [386, 293] width 51 height 25
click at [413, 320] on span "Delete" at bounding box center [404, 315] width 51 height 25
click at [346, 268] on div "Directory Layout Neighborhoods Layout Add space Resize Desks Points of Interest…" at bounding box center [780, 413] width 1560 height 743
click at [1507, 18] on button "Publish" at bounding box center [1510, 21] width 58 height 23
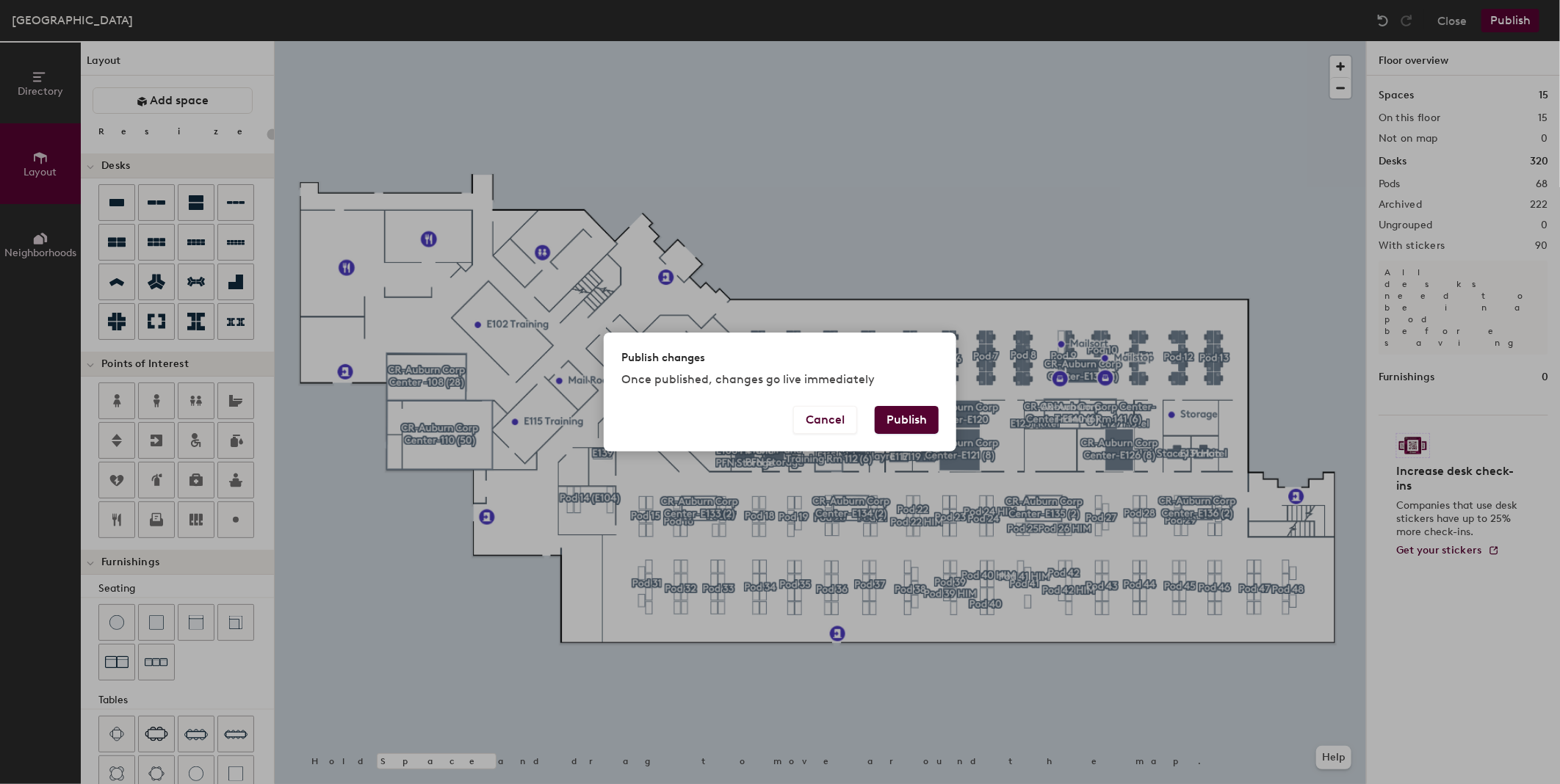
click at [912, 419] on button "Publish" at bounding box center [907, 419] width 64 height 28
type input "20"
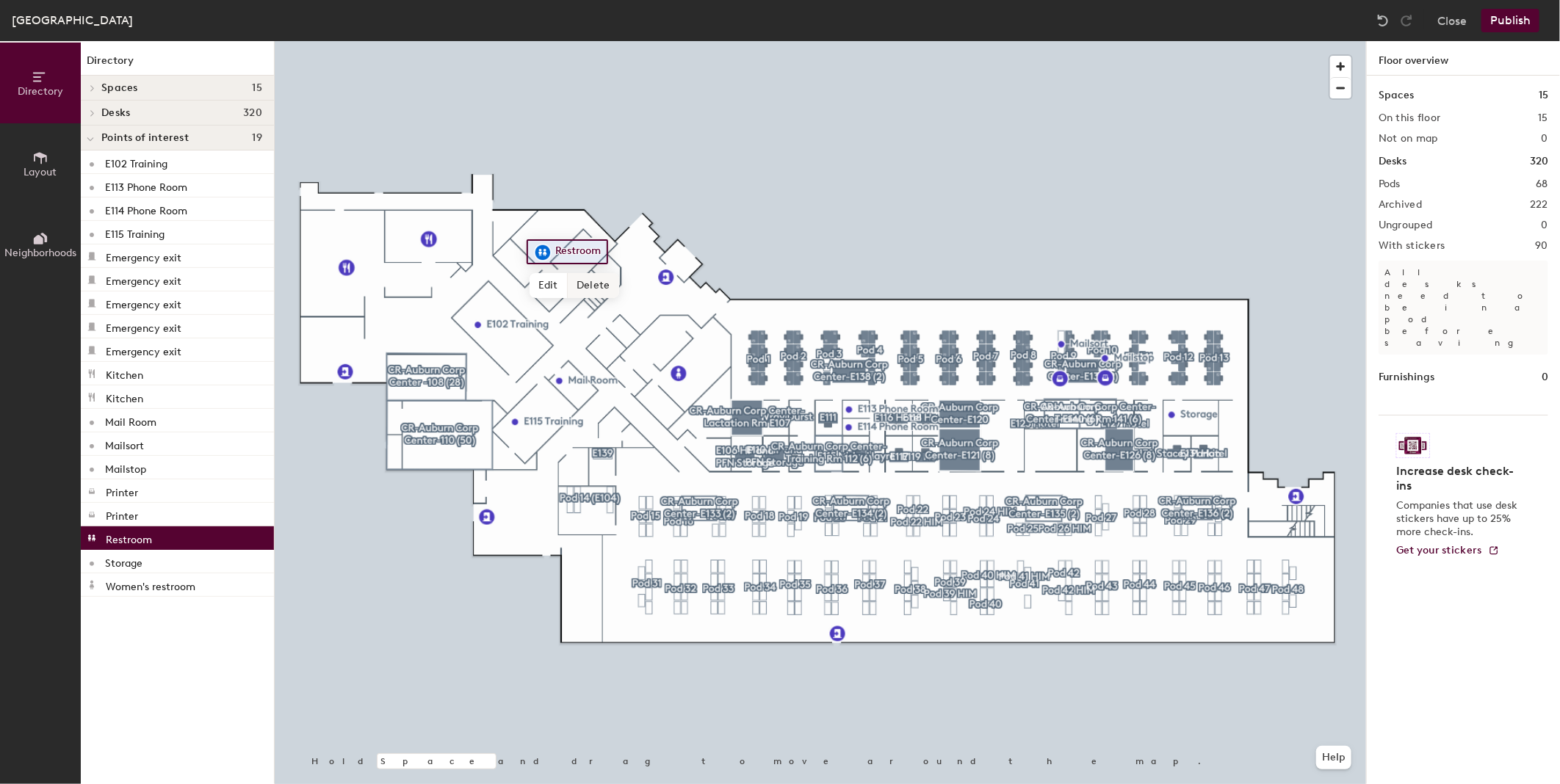
click at [580, 283] on span "Delete" at bounding box center [593, 286] width 51 height 25
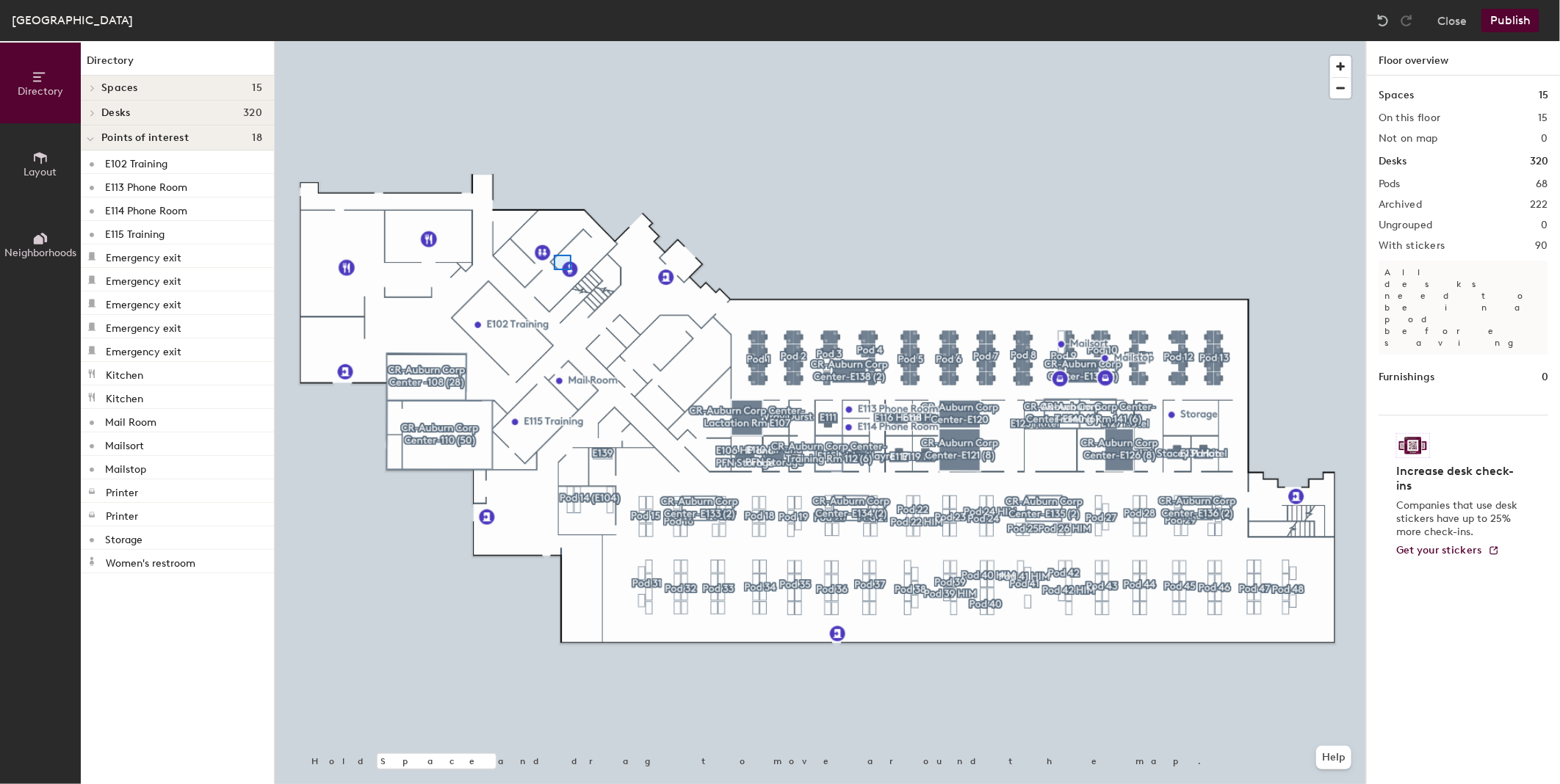
click at [554, 41] on div at bounding box center [819, 41] width 1091 height 0
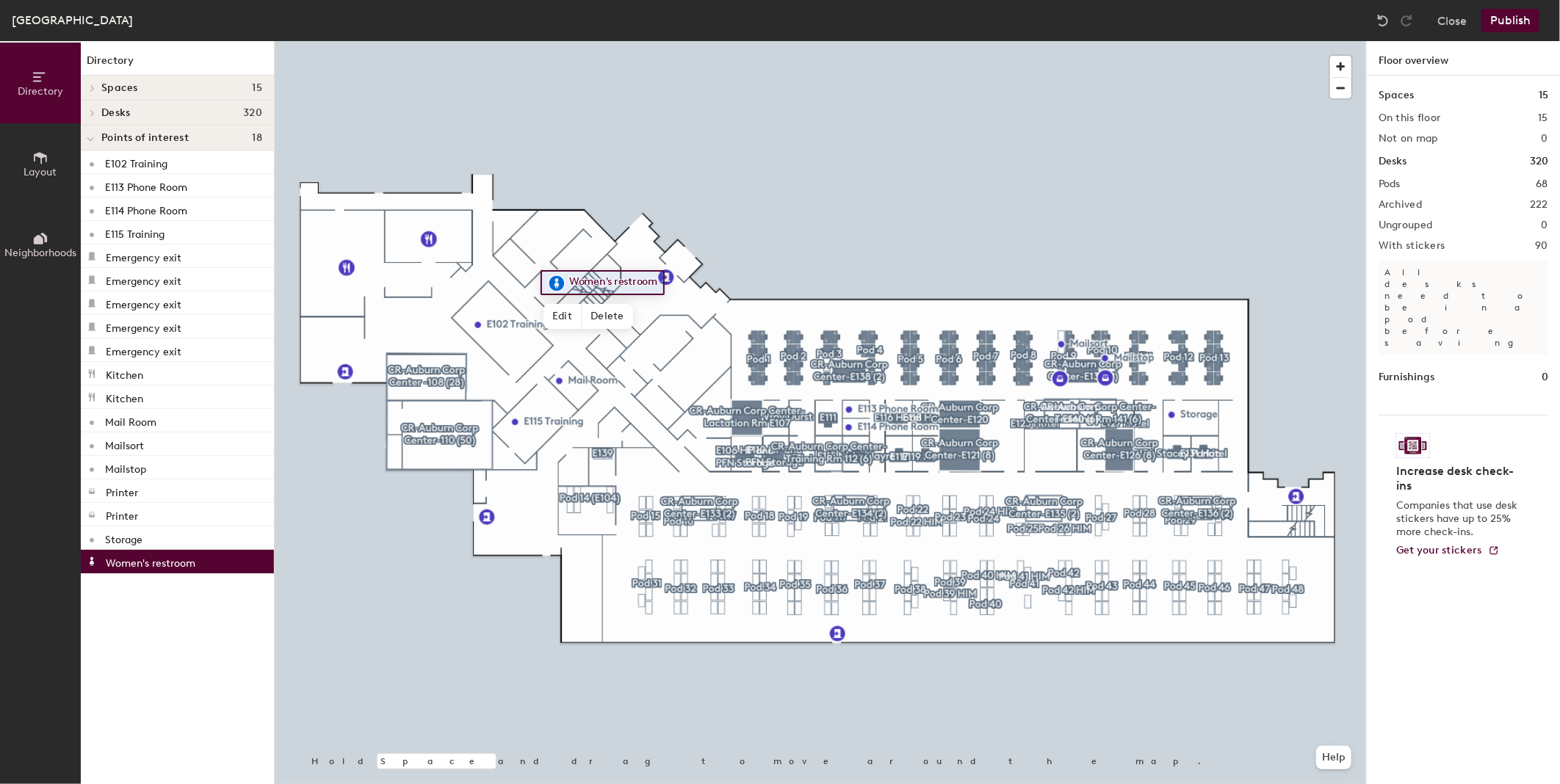
click at [33, 156] on icon at bounding box center [40, 158] width 16 height 16
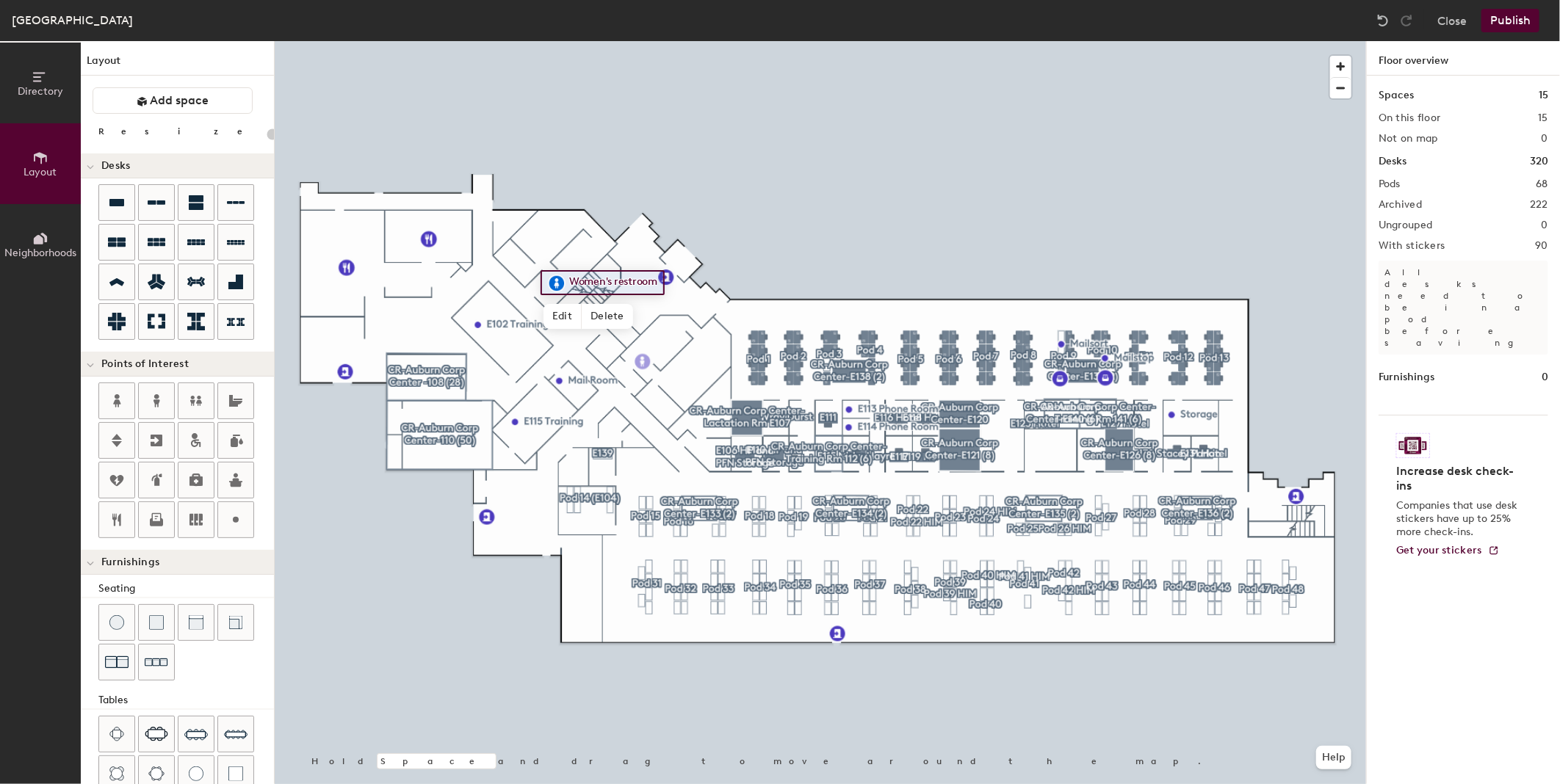
click at [642, 362] on div "Directory Layout Neighborhoods Layout Add space Resize Desks Points of Interest…" at bounding box center [780, 413] width 1560 height 743
click at [604, 351] on div "Directory Layout Neighborhoods Layout Add space Resize Desks Points of Interest…" at bounding box center [780, 413] width 1560 height 743
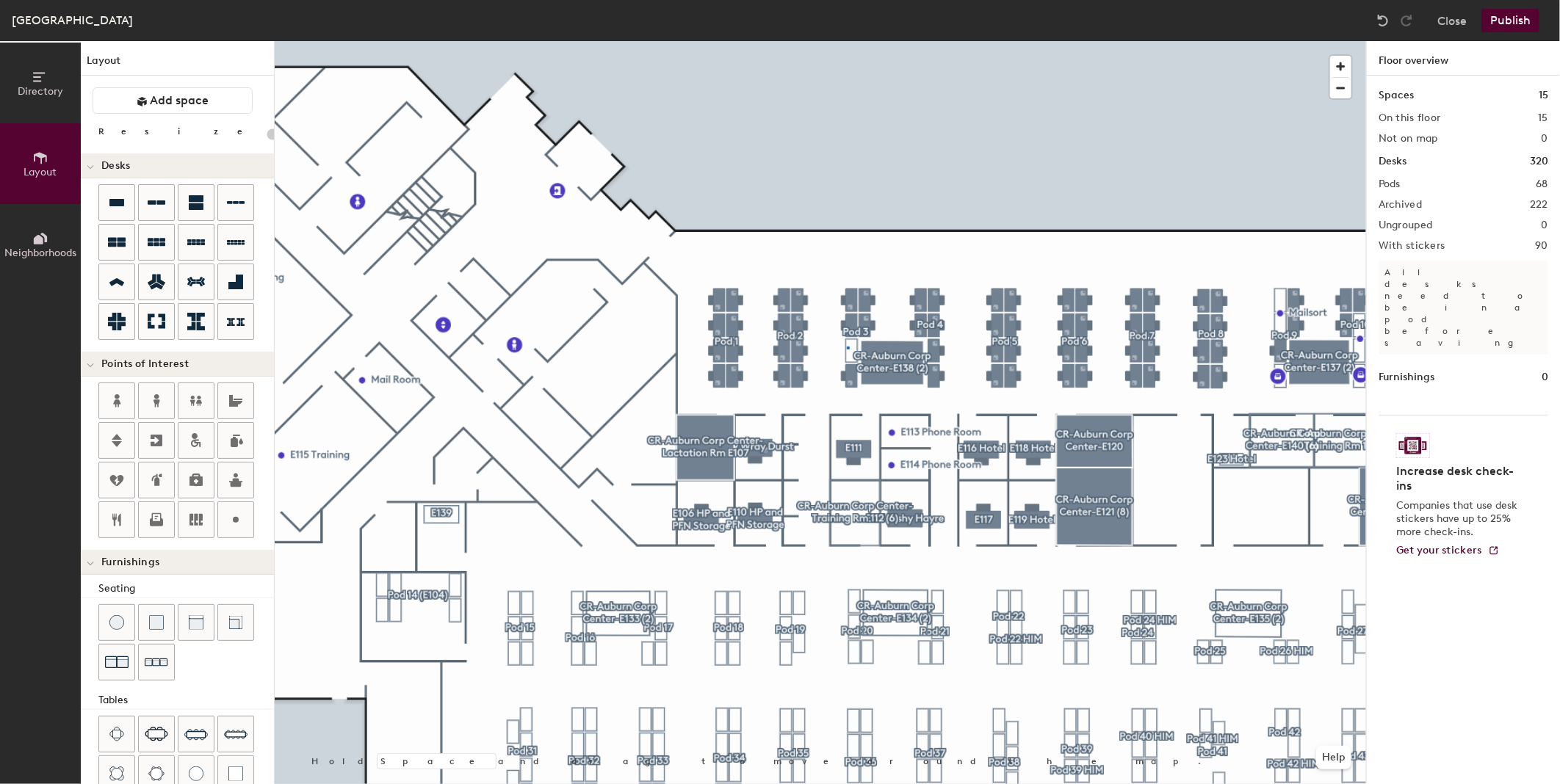
type input "80"
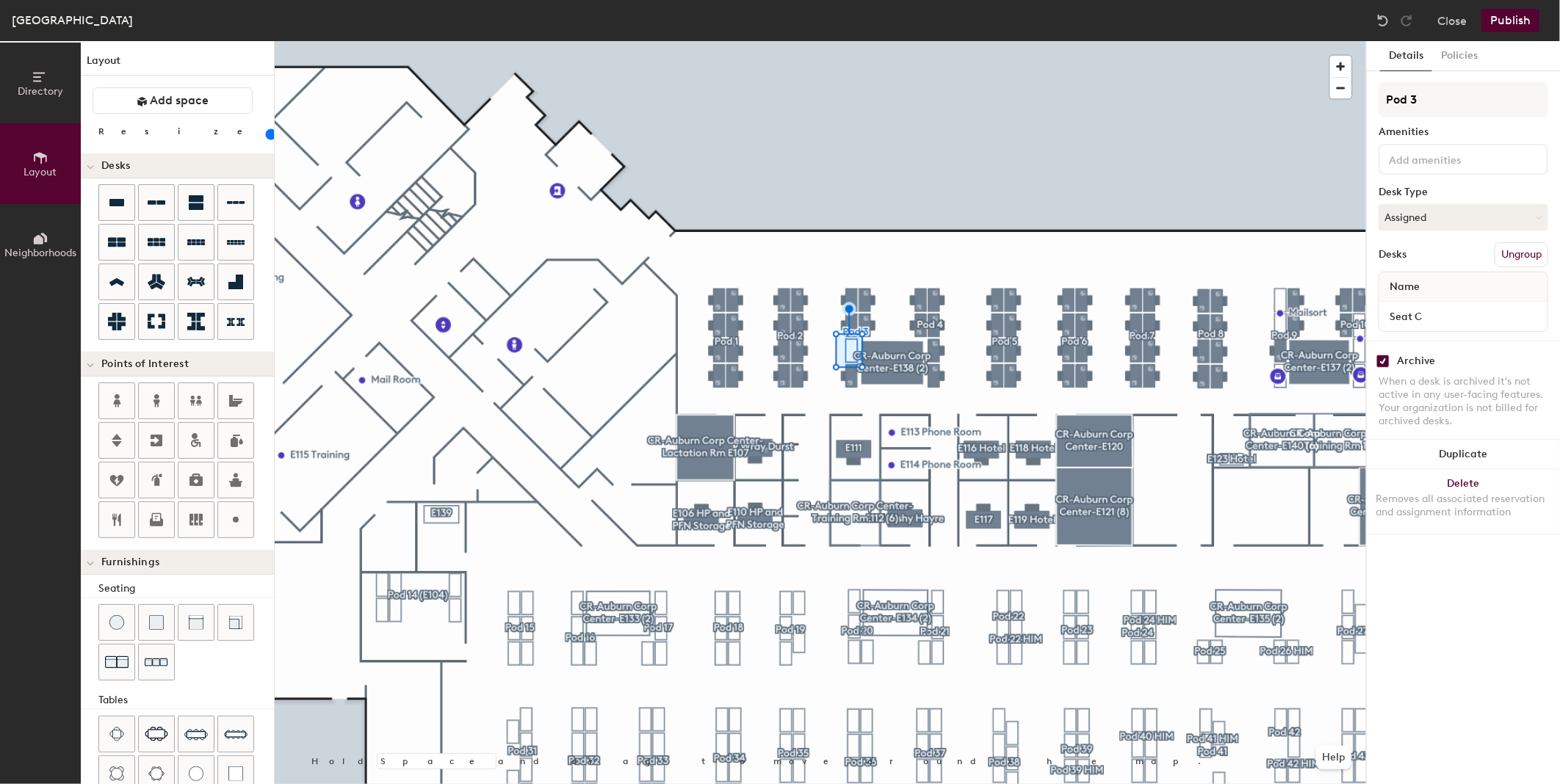
click at [1384, 356] on input "checkbox" at bounding box center [1383, 361] width 13 height 13
checkbox input "false"
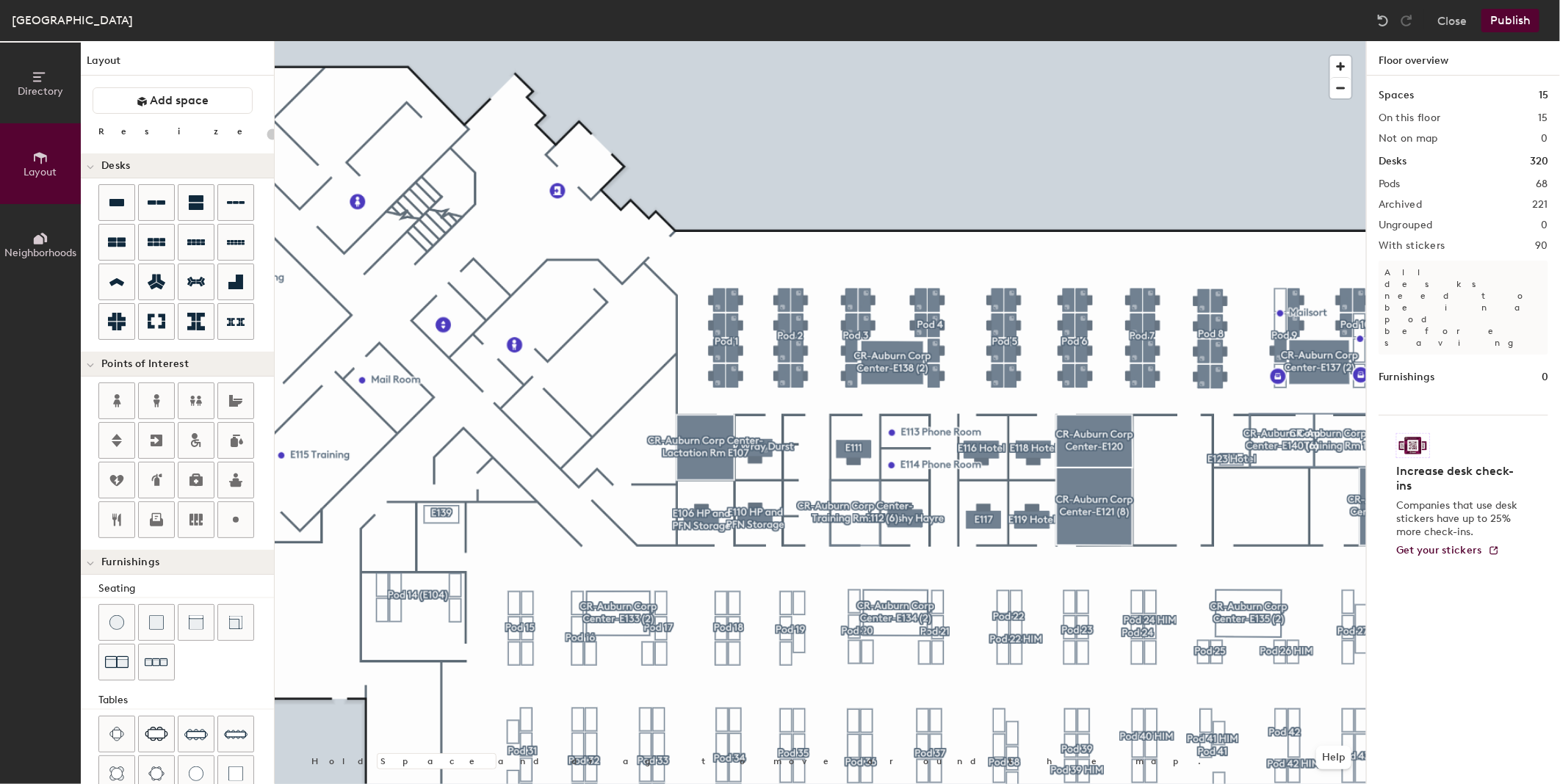
click at [1500, 21] on button "Publish" at bounding box center [1510, 21] width 58 height 23
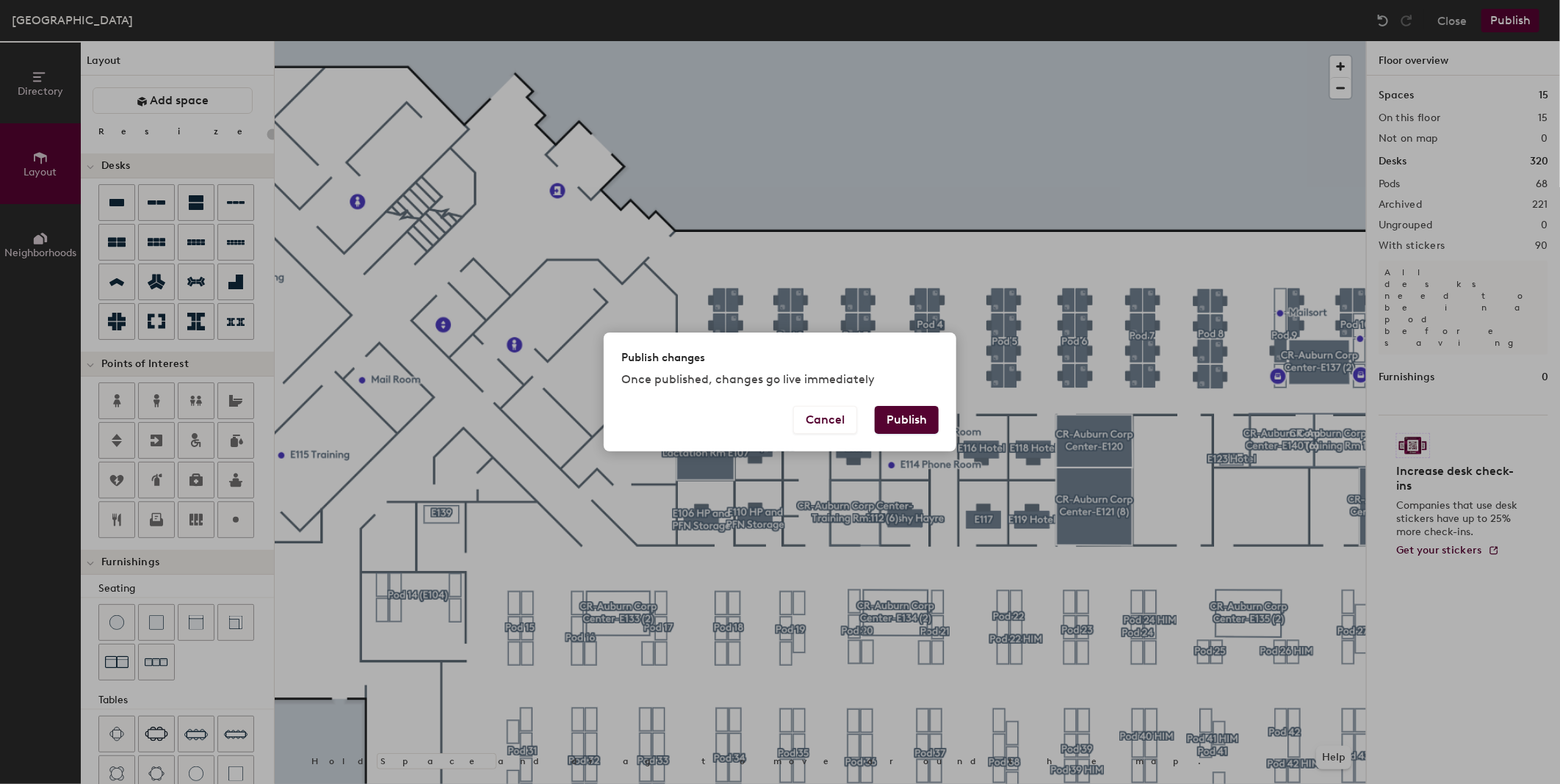
click at [912, 411] on button "Publish" at bounding box center [907, 419] width 64 height 28
type input "20"
